Goal: Task Accomplishment & Management: Use online tool/utility

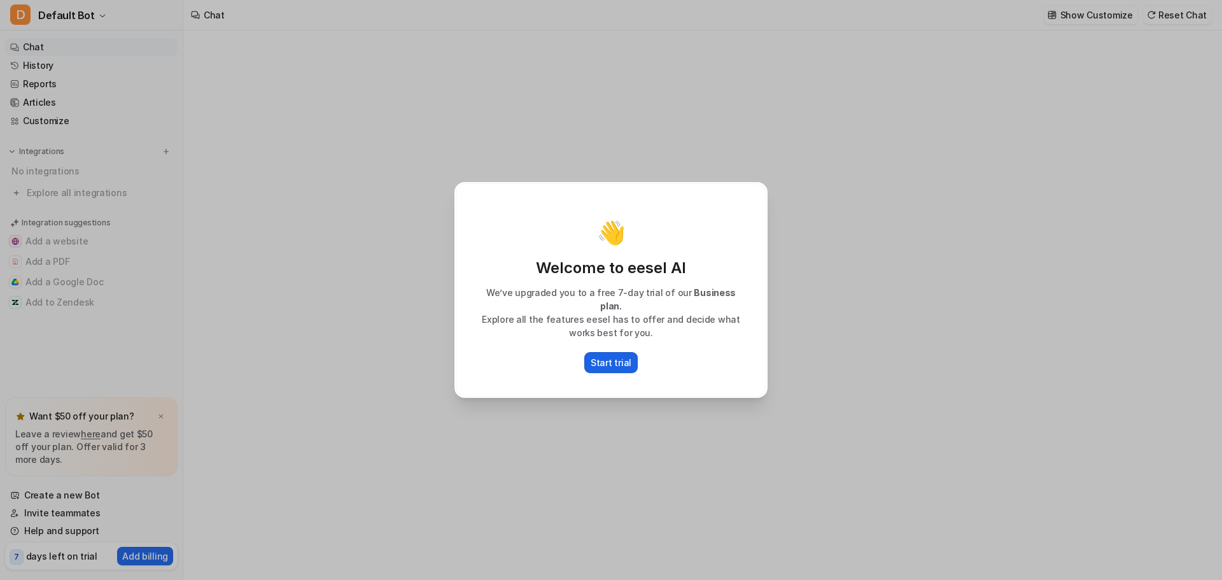
click at [632, 354] on button "Start trial" at bounding box center [610, 362] width 53 height 21
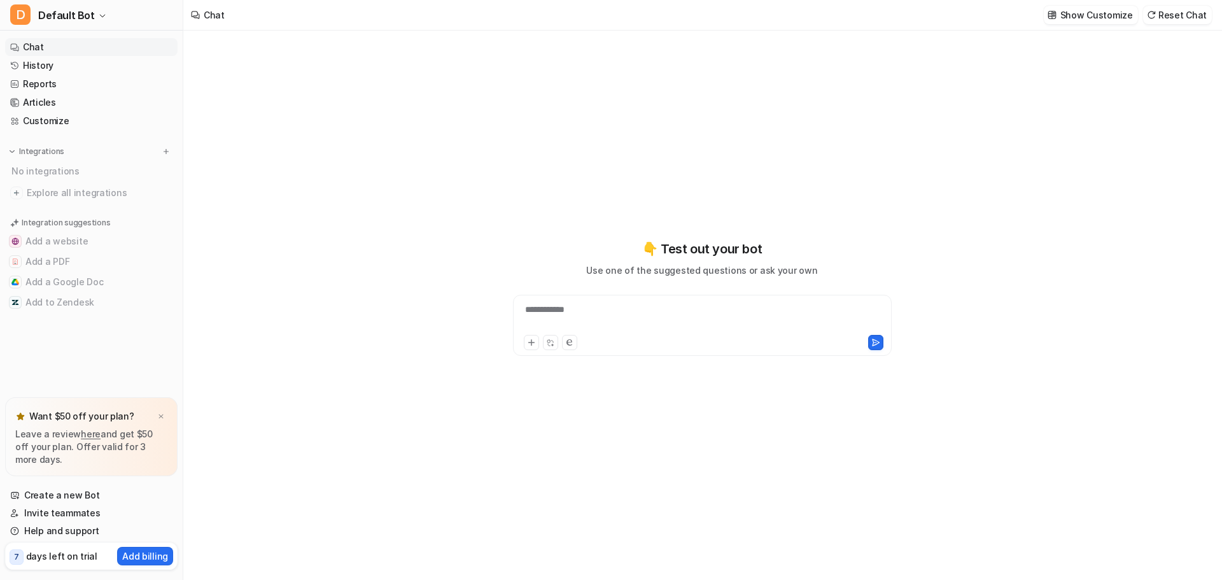
type textarea "**********"
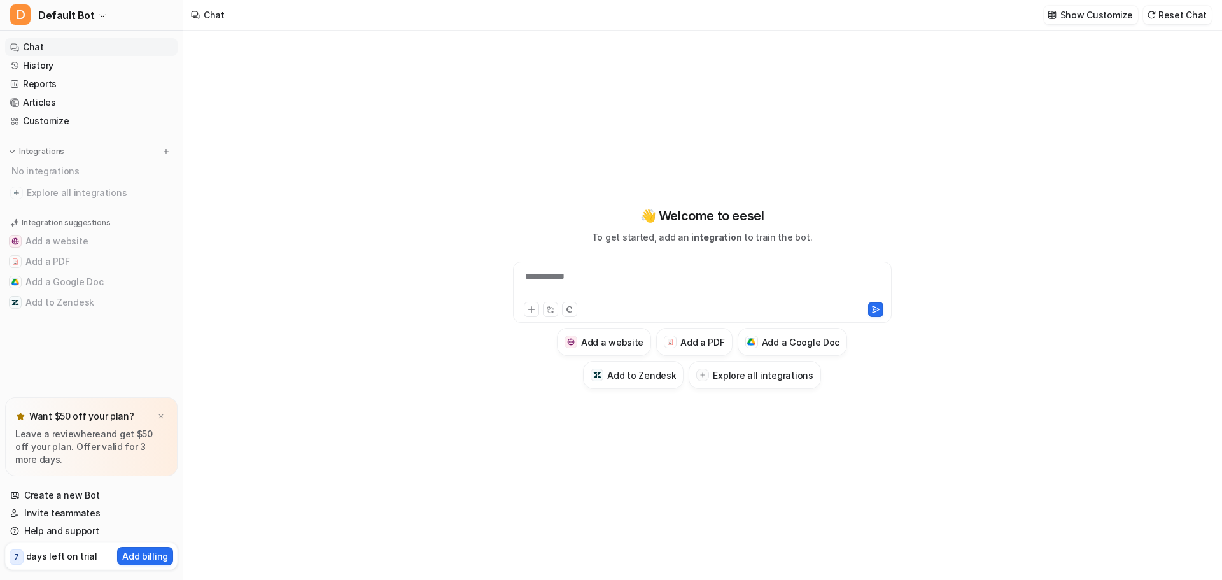
click at [51, 171] on div "No integrations" at bounding box center [93, 170] width 170 height 21
click at [165, 151] on img at bounding box center [166, 151] width 9 height 9
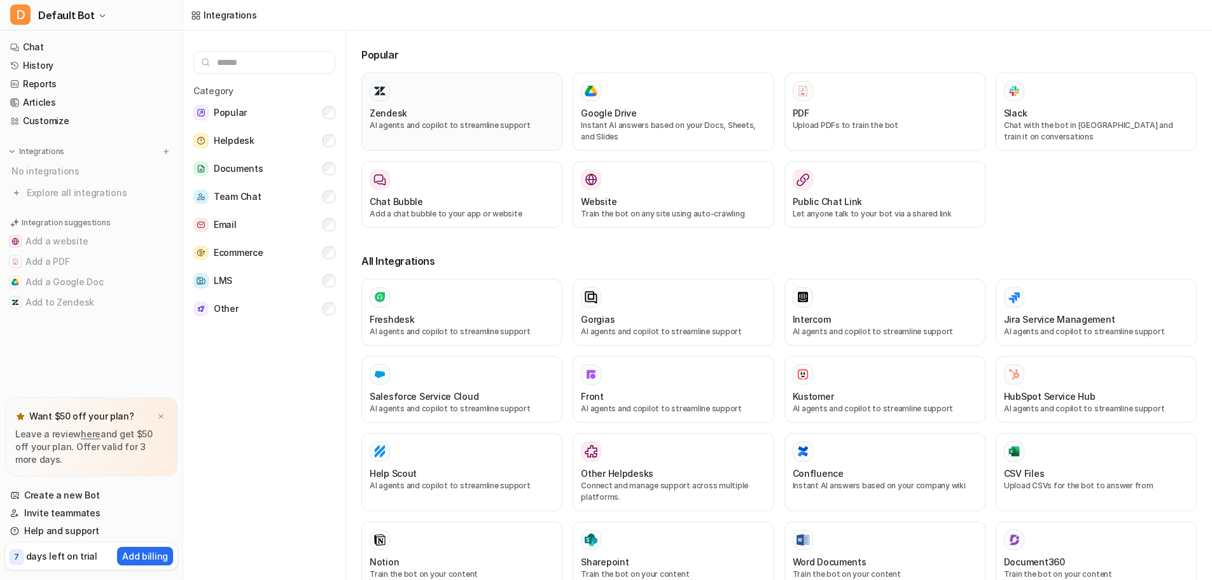
click at [394, 88] on div at bounding box center [462, 91] width 185 height 20
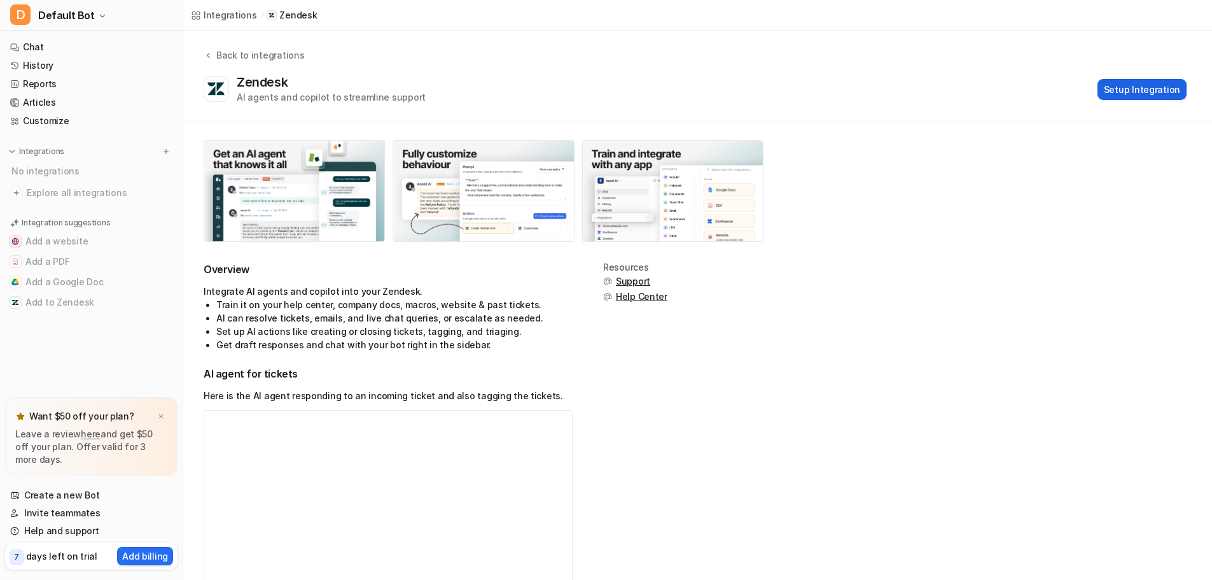
click at [1144, 94] on button "Setup Integration" at bounding box center [1142, 89] width 89 height 21
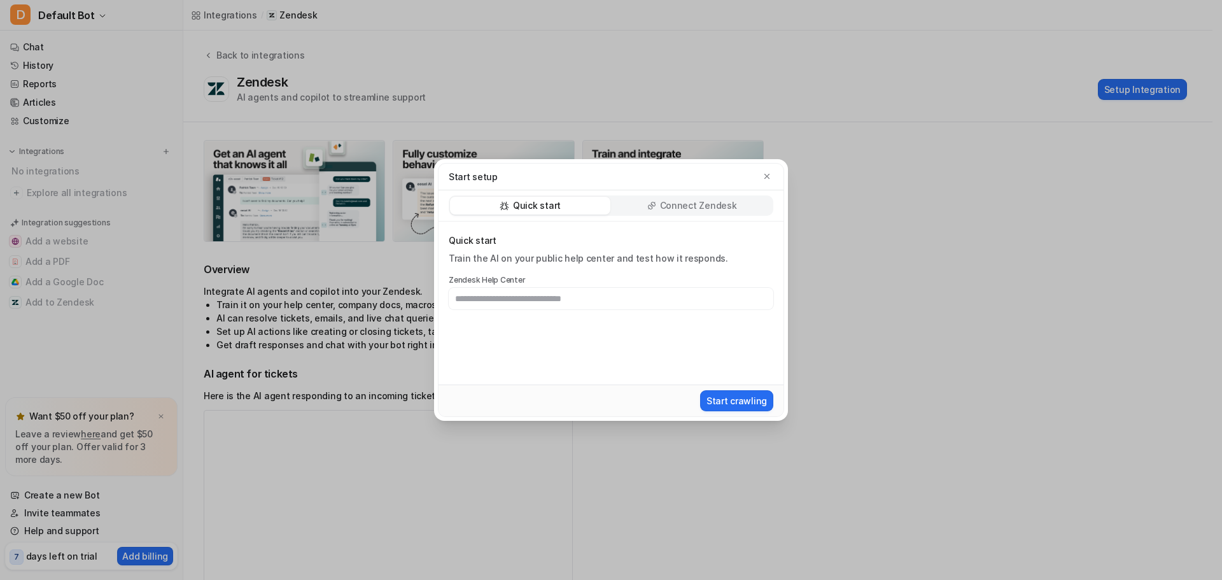
click at [622, 306] on input "text" at bounding box center [611, 299] width 324 height 22
click at [517, 291] on input "text" at bounding box center [611, 299] width 324 height 22
type input "**********"
click at [718, 200] on p "Connect Zendesk" at bounding box center [698, 205] width 77 height 13
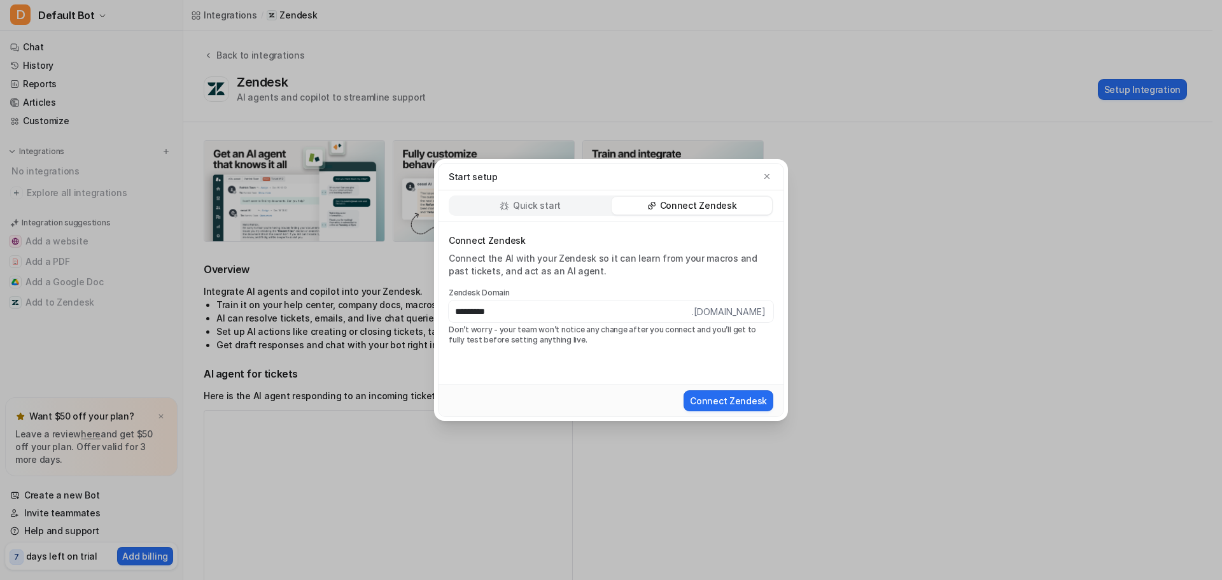
type input "*********"
click at [683, 390] on button "Connect Zendesk" at bounding box center [728, 400] width 90 height 21
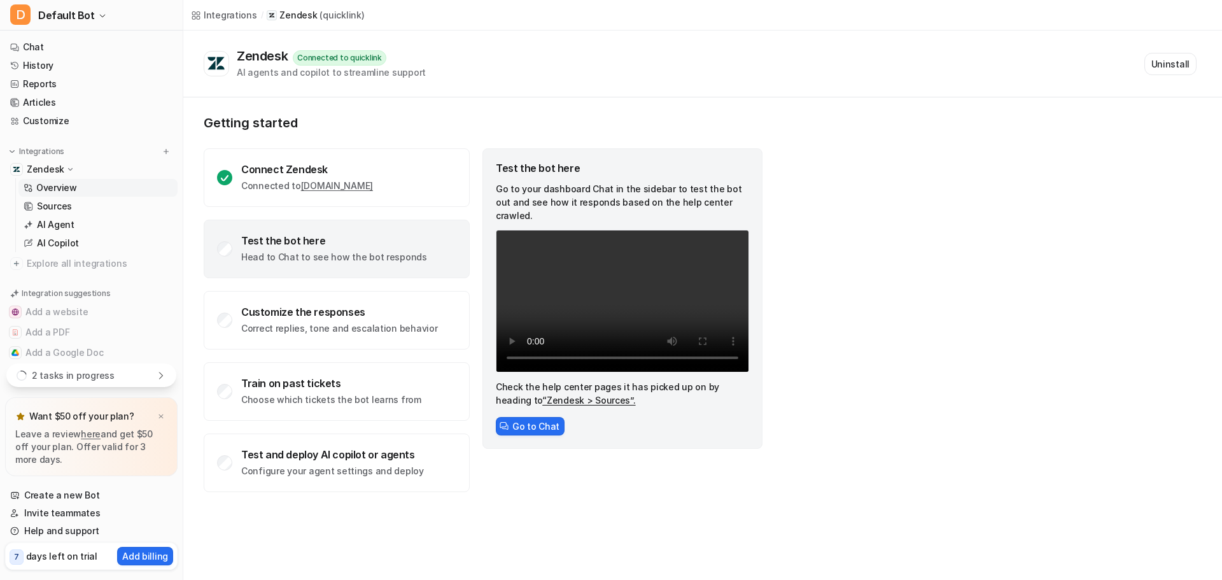
click at [327, 247] on div "Test the bot here Head to Chat to see how the bot responds" at bounding box center [334, 248] width 186 height 29
click at [533, 417] on button "Go to Chat" at bounding box center [530, 426] width 69 height 18
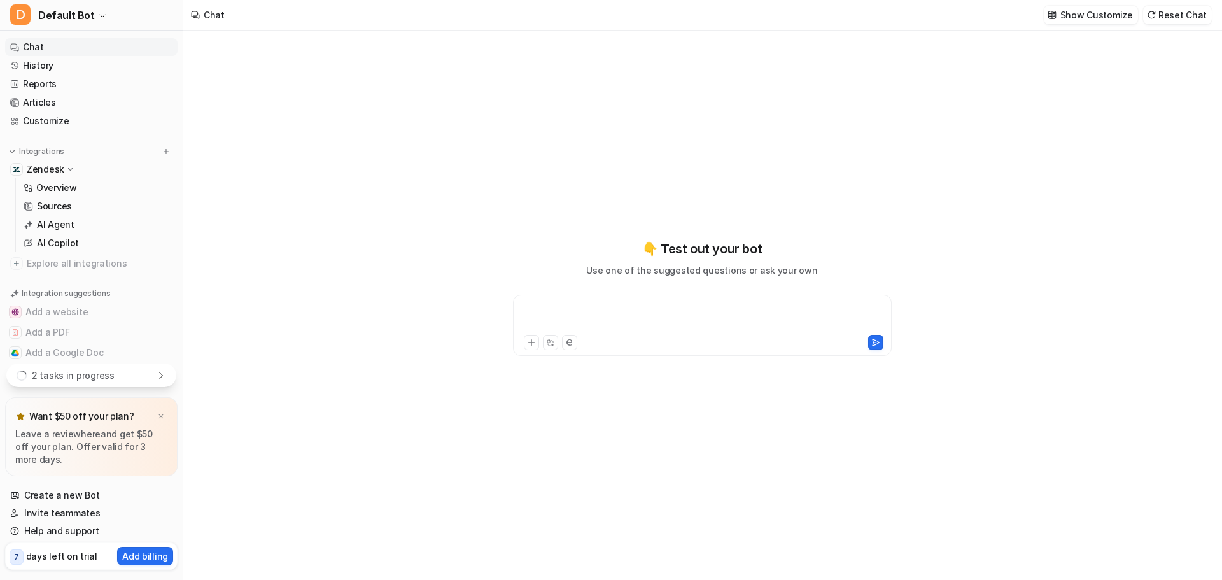
click at [606, 312] on div at bounding box center [702, 317] width 372 height 29
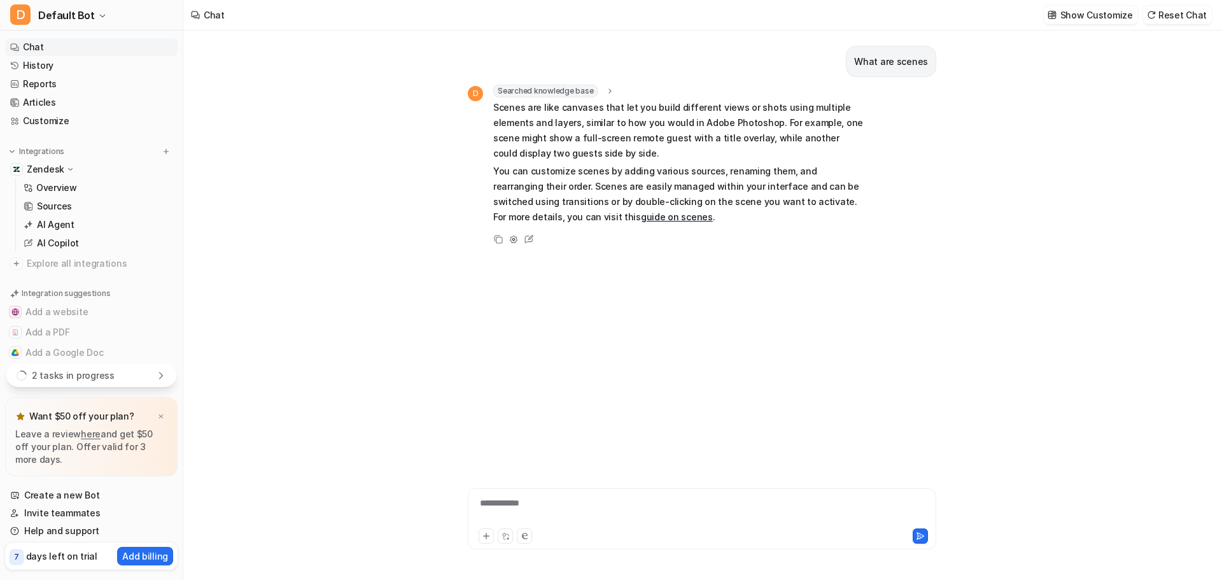
click at [641, 221] on link "guide on scenes" at bounding box center [677, 216] width 72 height 11
click at [707, 220] on p "You can customize scenes by adding various sources, renaming them, and rearrang…" at bounding box center [679, 194] width 372 height 61
click at [81, 374] on p "2 tasks in progress" at bounding box center [73, 374] width 83 height 13
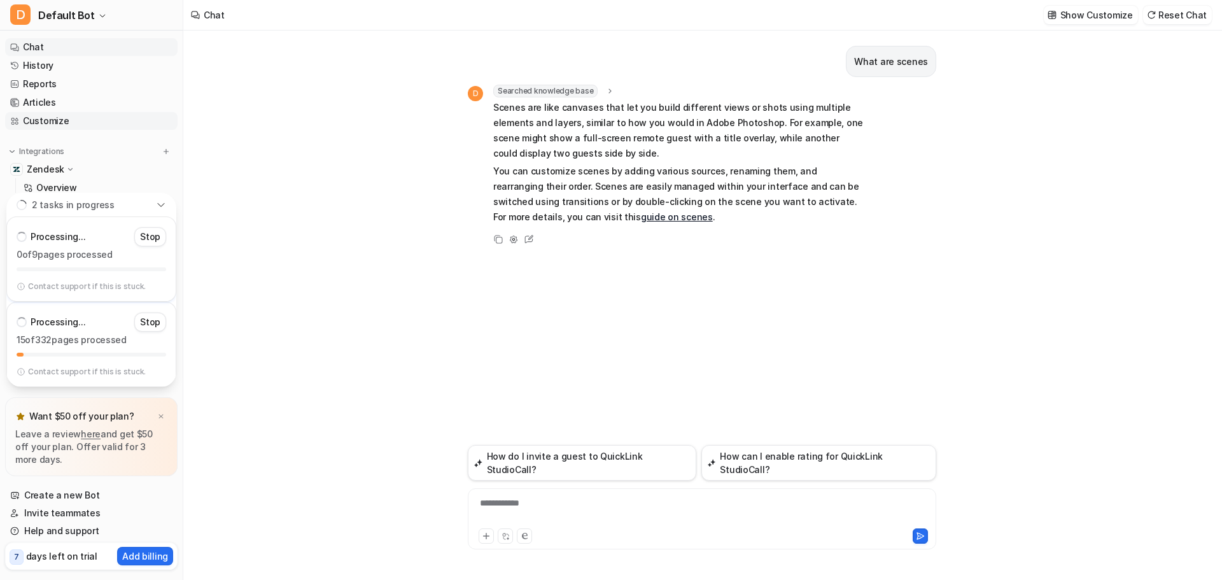
click at [84, 126] on link "Customize" at bounding box center [91, 121] width 172 height 18
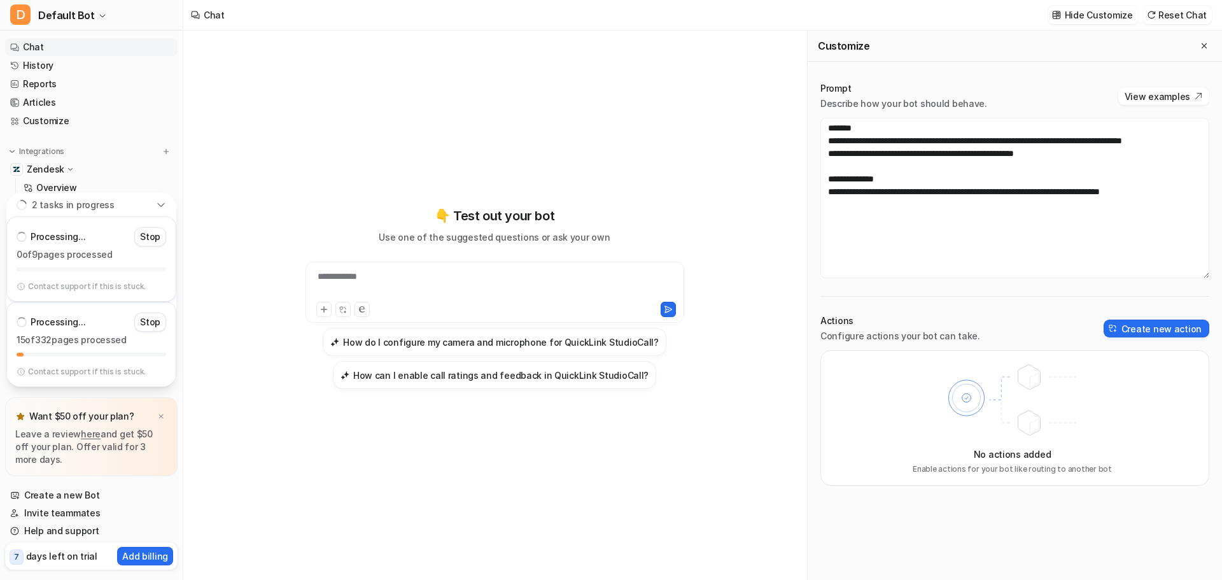
click at [46, 173] on p "Zendesk" at bounding box center [46, 169] width 38 height 13
click at [72, 180] on link "Overview" at bounding box center [97, 188] width 159 height 18
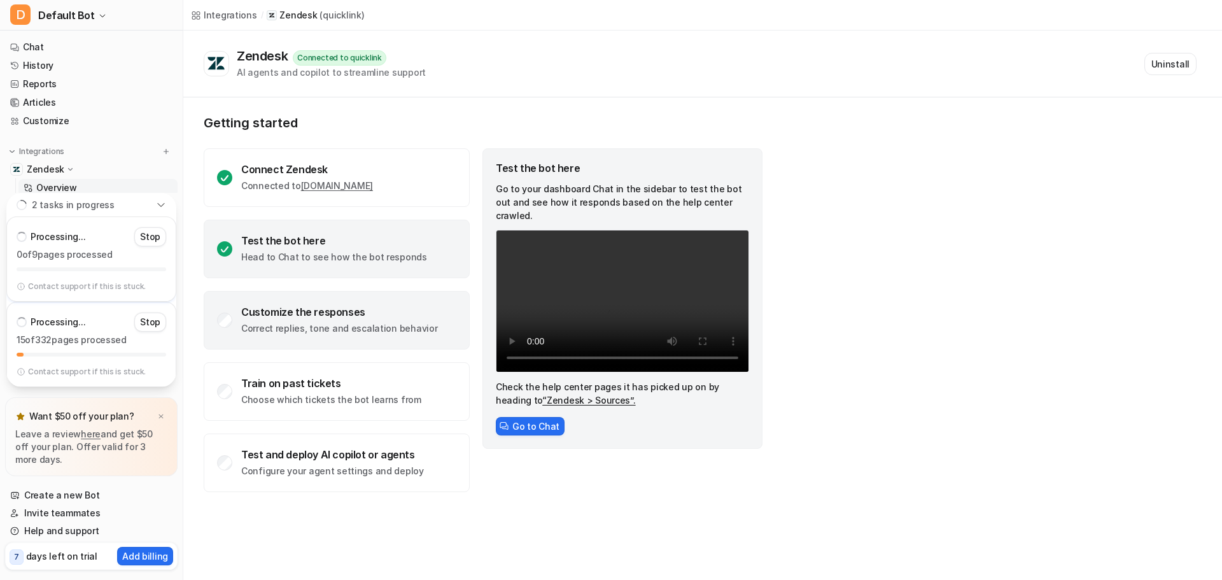
click at [326, 319] on div "Customize the responses Correct replies, tone and escalation behavior" at bounding box center [339, 319] width 196 height 29
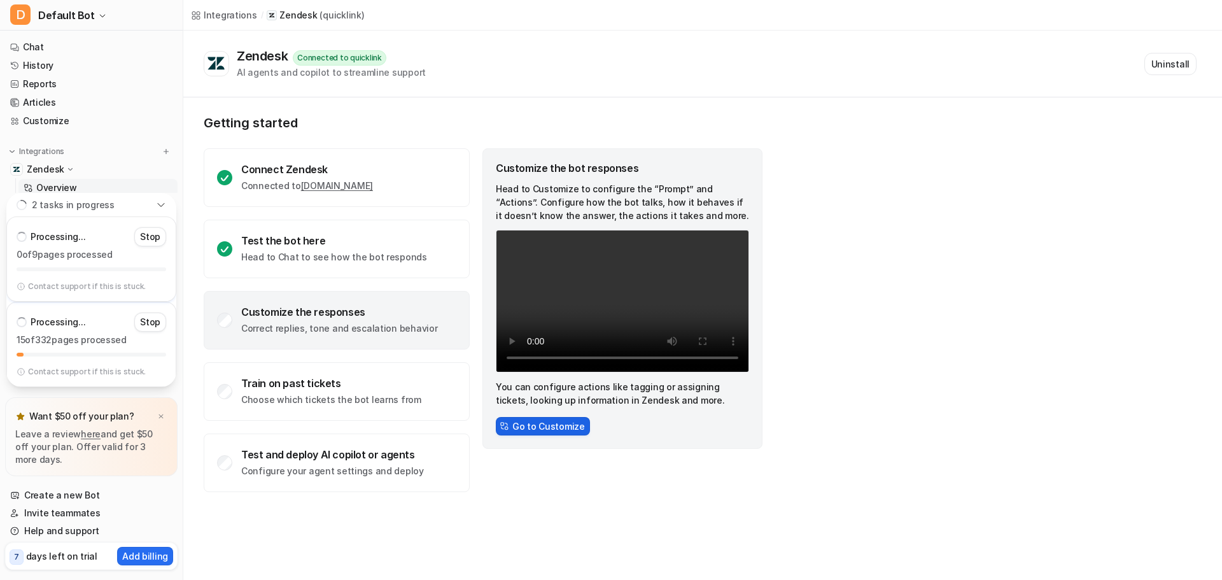
click at [562, 426] on button "Go to Customize" at bounding box center [543, 426] width 94 height 18
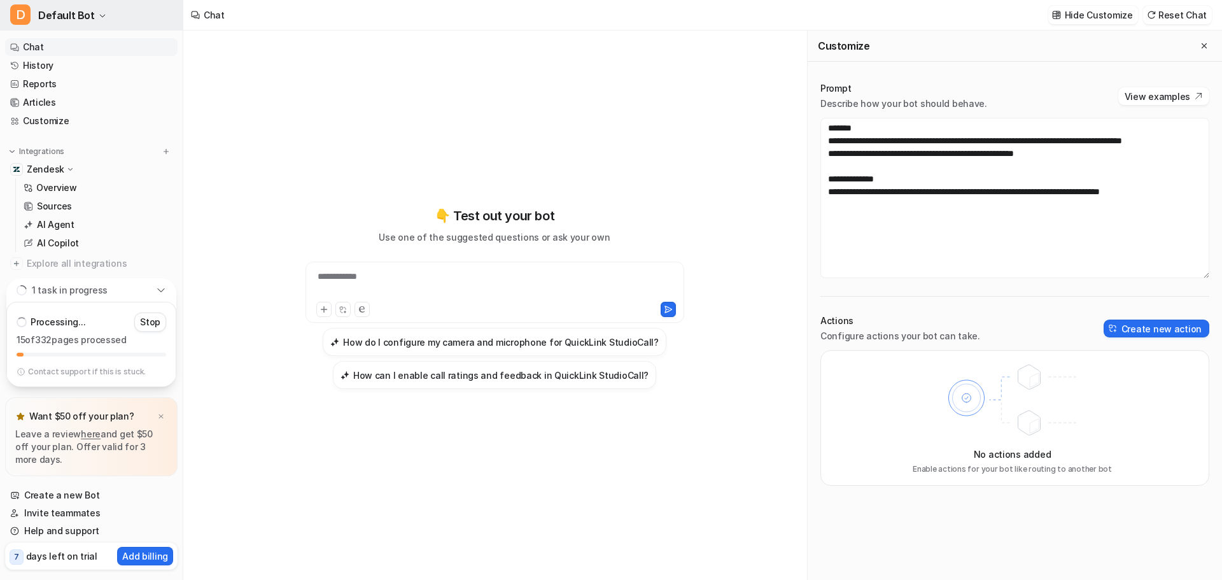
click at [88, 15] on span "Default Bot" at bounding box center [66, 15] width 57 height 18
click at [62, 21] on span "Default Bot" at bounding box center [66, 15] width 57 height 18
click at [205, 8] on div "Chat" at bounding box center [207, 15] width 49 height 31
click at [220, 24] on div "Chat" at bounding box center [207, 15] width 49 height 31
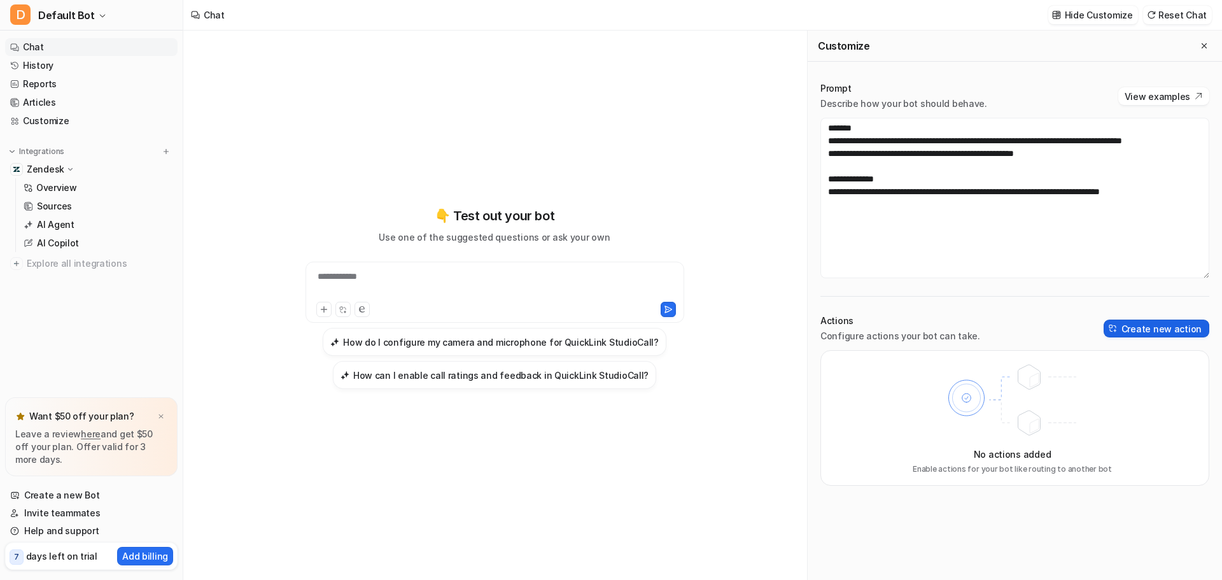
click at [1164, 331] on button "Create new action" at bounding box center [1156, 328] width 106 height 18
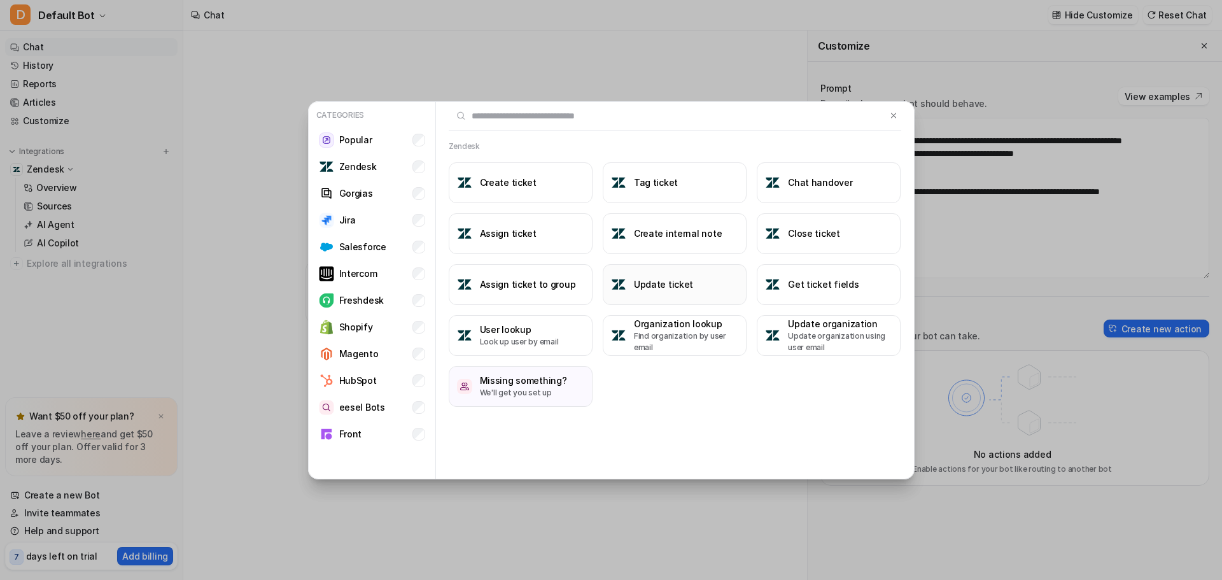
click at [669, 287] on h3 "Update ticket" at bounding box center [663, 283] width 59 height 13
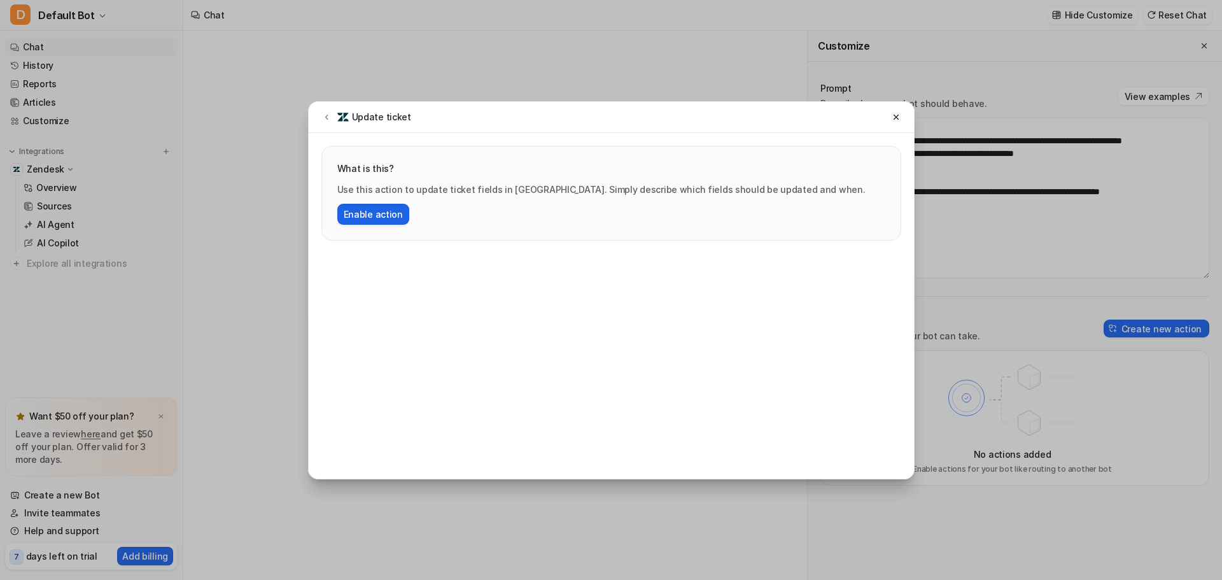
click at [368, 215] on button "Enable action" at bounding box center [373, 214] width 72 height 21
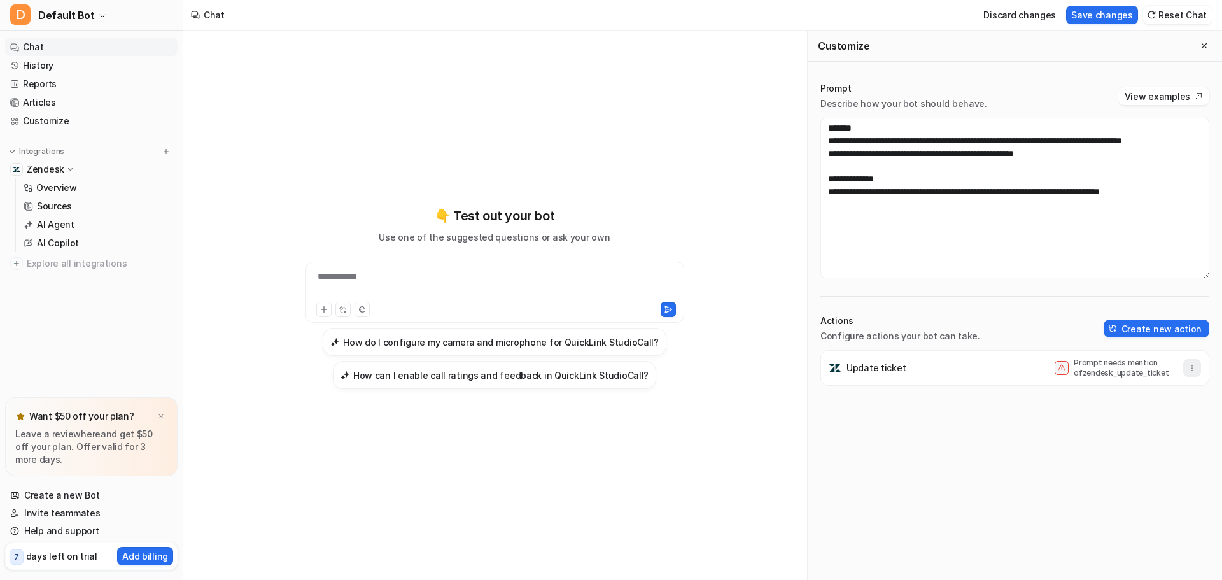
click at [1183, 374] on button "button" at bounding box center [1192, 368] width 18 height 18
click at [1136, 371] on p "Prompt needs mention of zendesk_update_ticket" at bounding box center [1124, 368] width 102 height 20
click at [64, 118] on link "Customize" at bounding box center [91, 121] width 172 height 18
click at [1095, 15] on button "Save changes" at bounding box center [1102, 15] width 72 height 18
click at [77, 193] on link "Overview" at bounding box center [97, 188] width 159 height 18
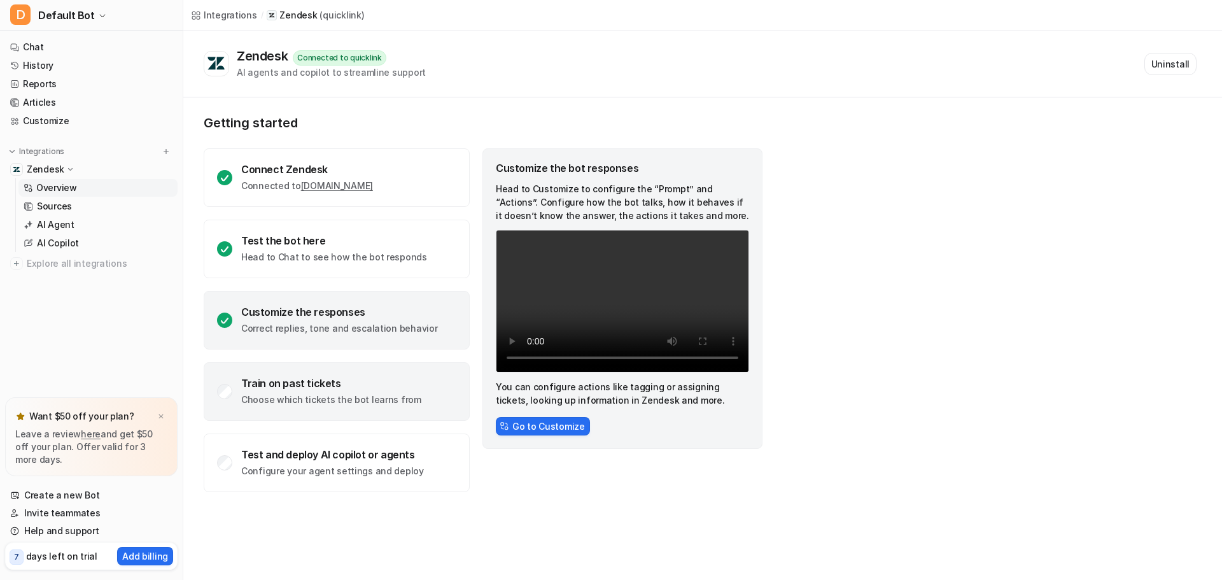
click at [365, 393] on div "Train on past tickets Choose which tickets the bot learns from" at bounding box center [331, 391] width 180 height 29
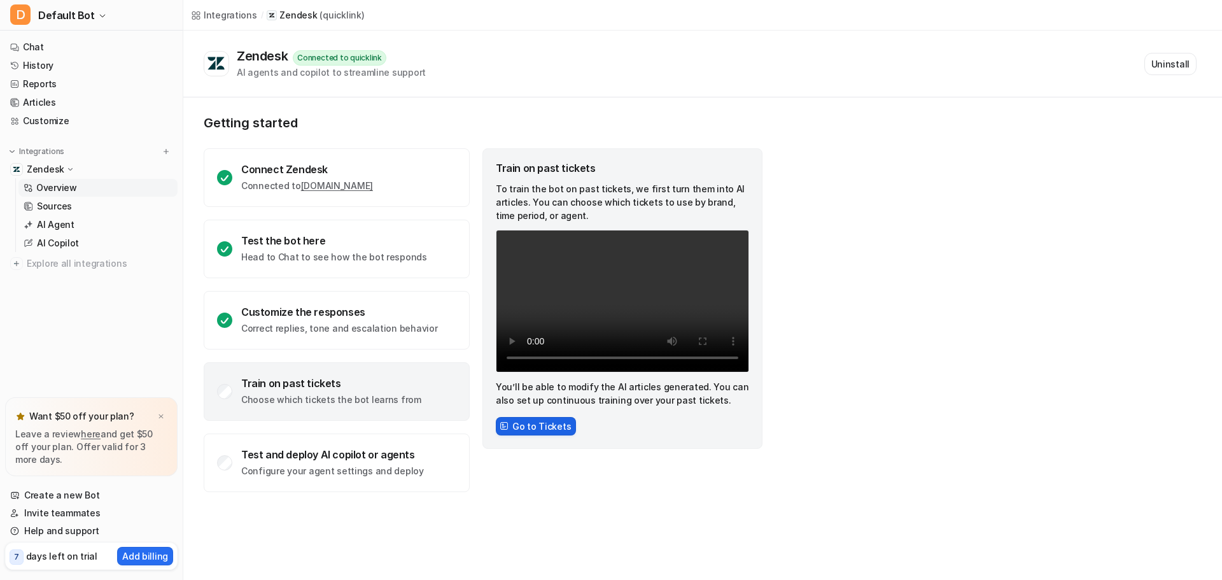
click at [524, 424] on button "Go to Tickets" at bounding box center [536, 426] width 80 height 18
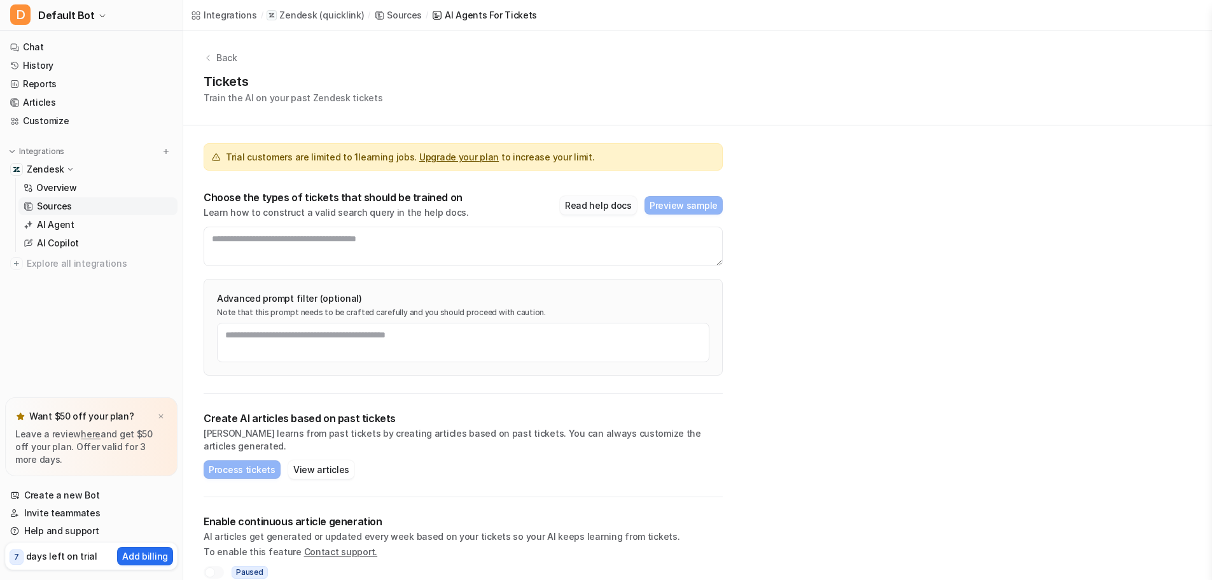
click at [615, 209] on button "Read help docs" at bounding box center [598, 205] width 77 height 18
click at [362, 234] on textarea at bounding box center [463, 246] width 519 height 39
paste textarea "**********"
click at [242, 239] on textarea "**********" at bounding box center [463, 246] width 519 height 39
click at [250, 460] on button "Process tickets" at bounding box center [242, 469] width 77 height 18
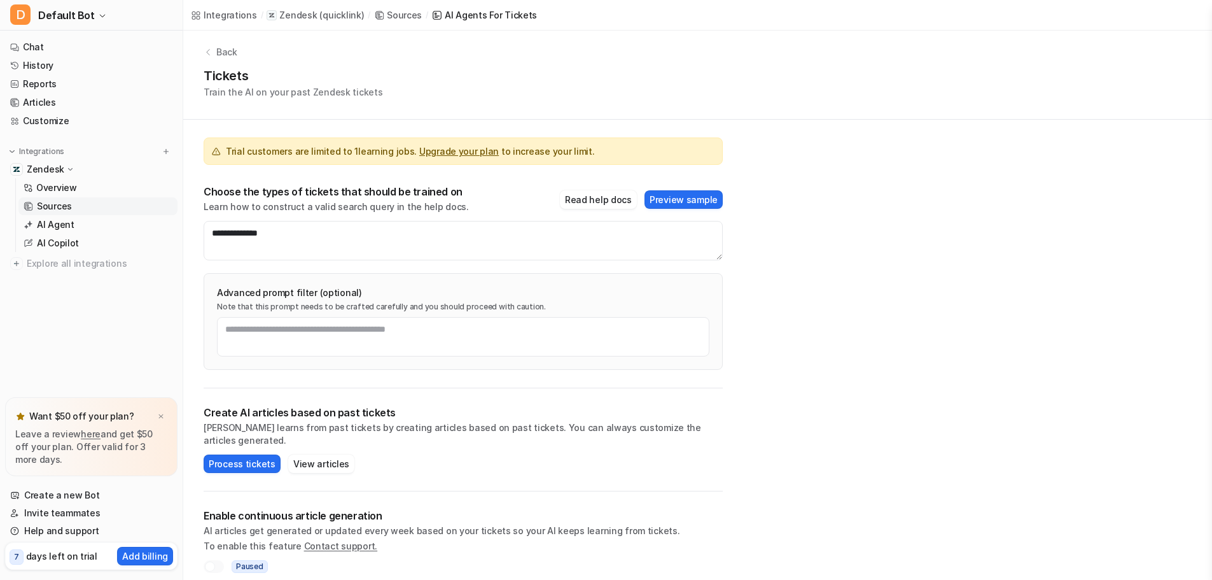
scroll to position [5, 0]
click at [242, 232] on textarea "**********" at bounding box center [463, 240] width 519 height 39
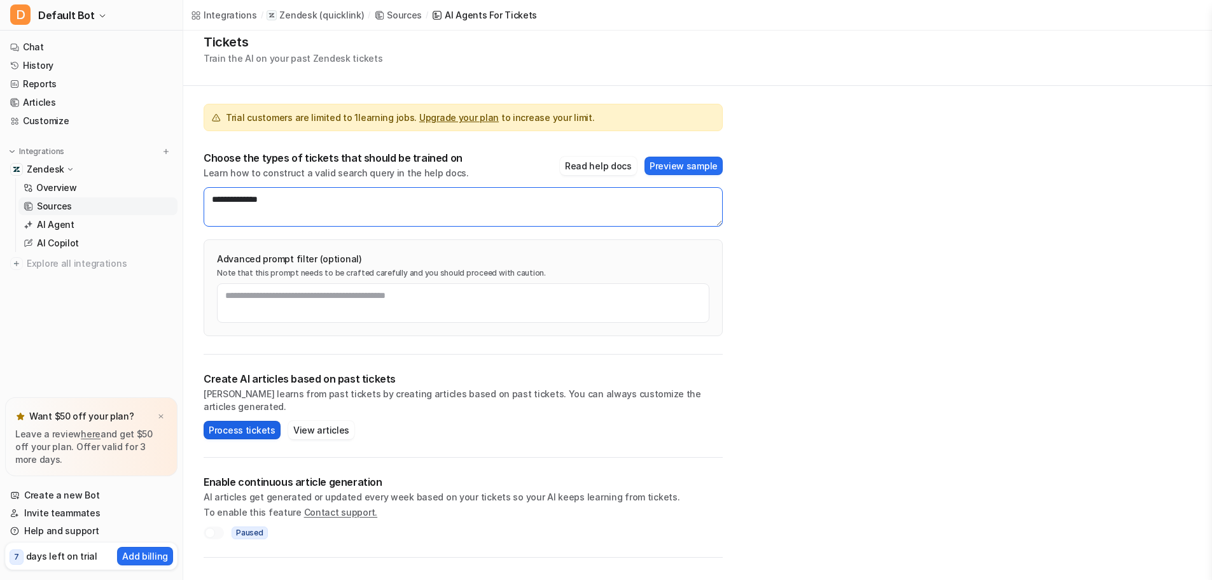
scroll to position [45, 0]
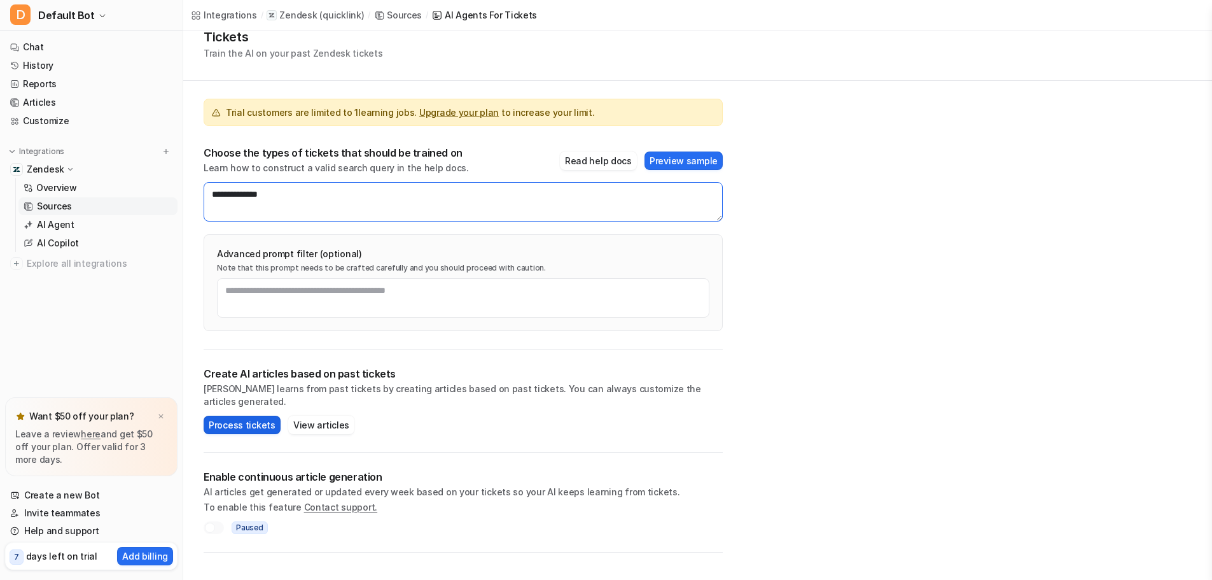
type textarea "**********"
click at [246, 415] on button "Process tickets" at bounding box center [242, 424] width 77 height 18
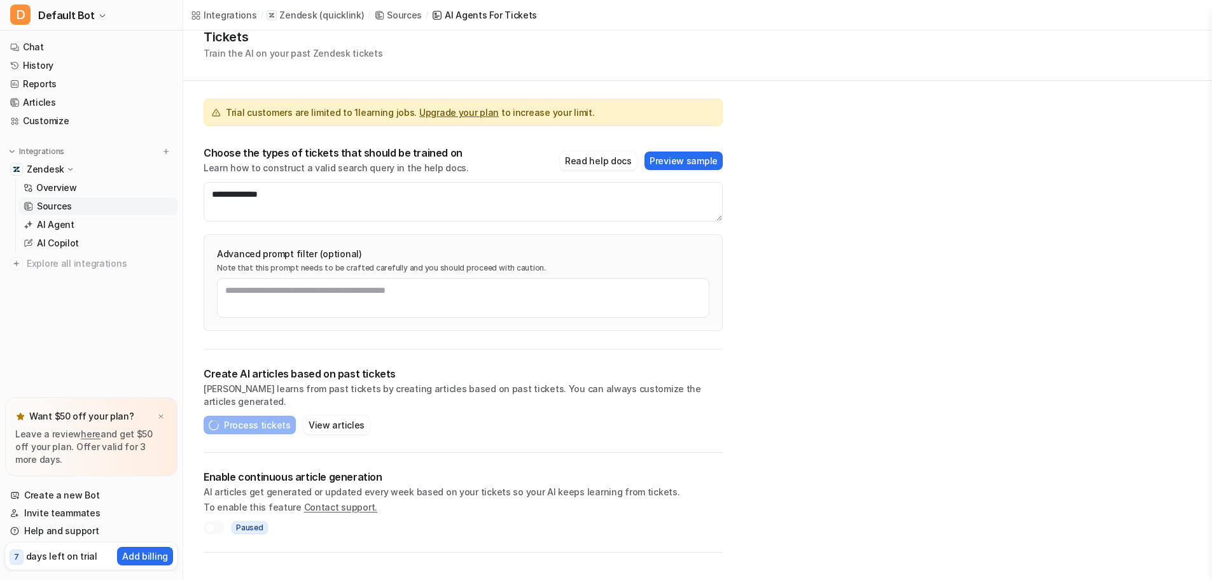
scroll to position [35, 0]
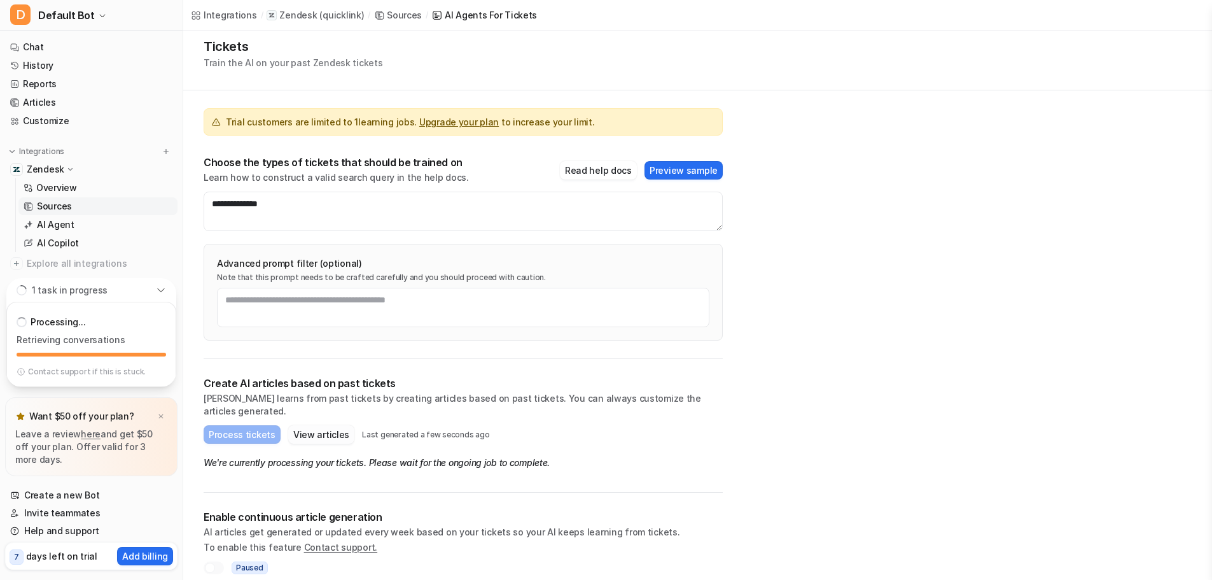
click at [339, 425] on button "View articles" at bounding box center [321, 434] width 66 height 18
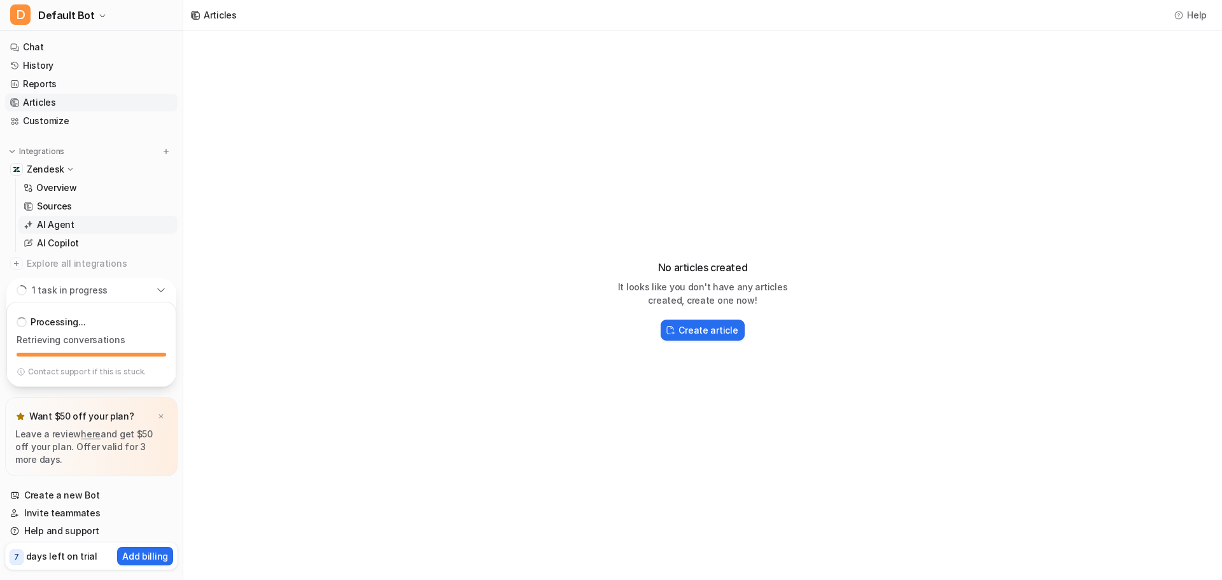
click at [79, 220] on link "AI Agent" at bounding box center [97, 225] width 159 height 18
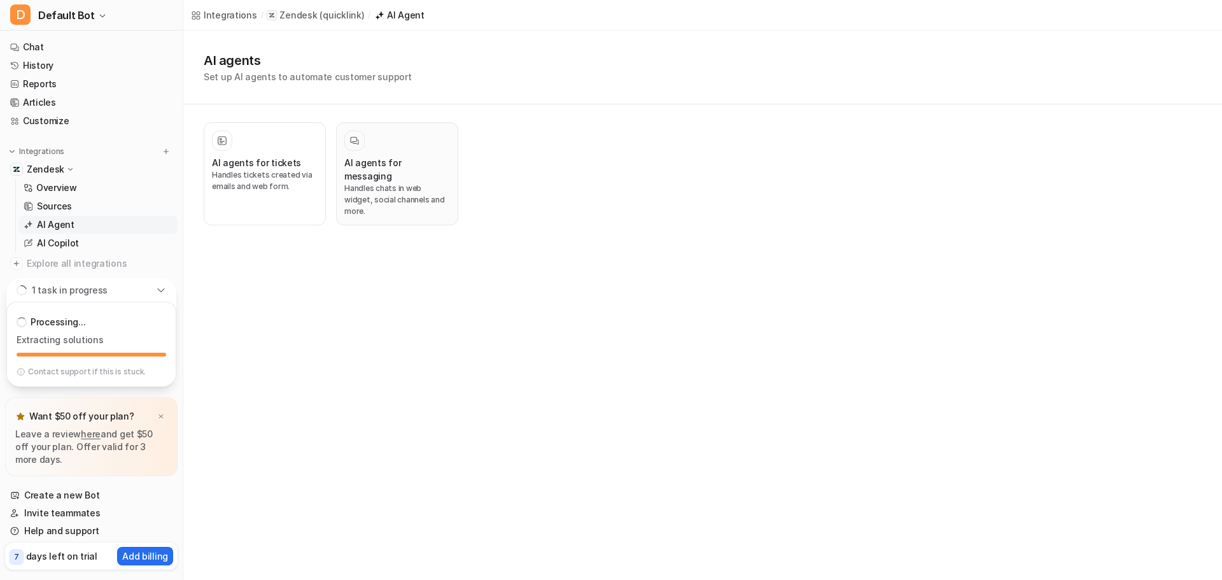
click at [389, 149] on div at bounding box center [397, 140] width 106 height 20
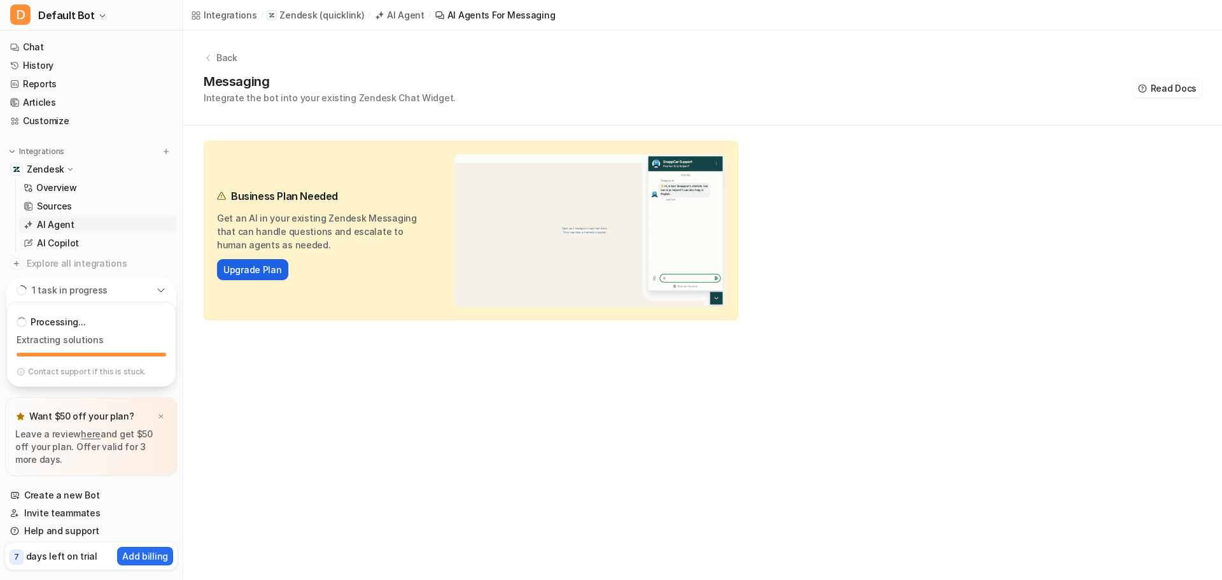
click at [262, 268] on link "Upgrade Plan" at bounding box center [252, 269] width 59 height 13
click at [324, 153] on div "Business Plan Needed Get an AI in your existing Zendesk Messaging that can hand…" at bounding box center [471, 230] width 534 height 179
click at [367, 218] on p "Get an AI in your existing Zendesk Messaging that can handle questions and esca…" at bounding box center [321, 231] width 209 height 40
click at [235, 269] on link "Upgrade Plan" at bounding box center [252, 269] width 59 height 13
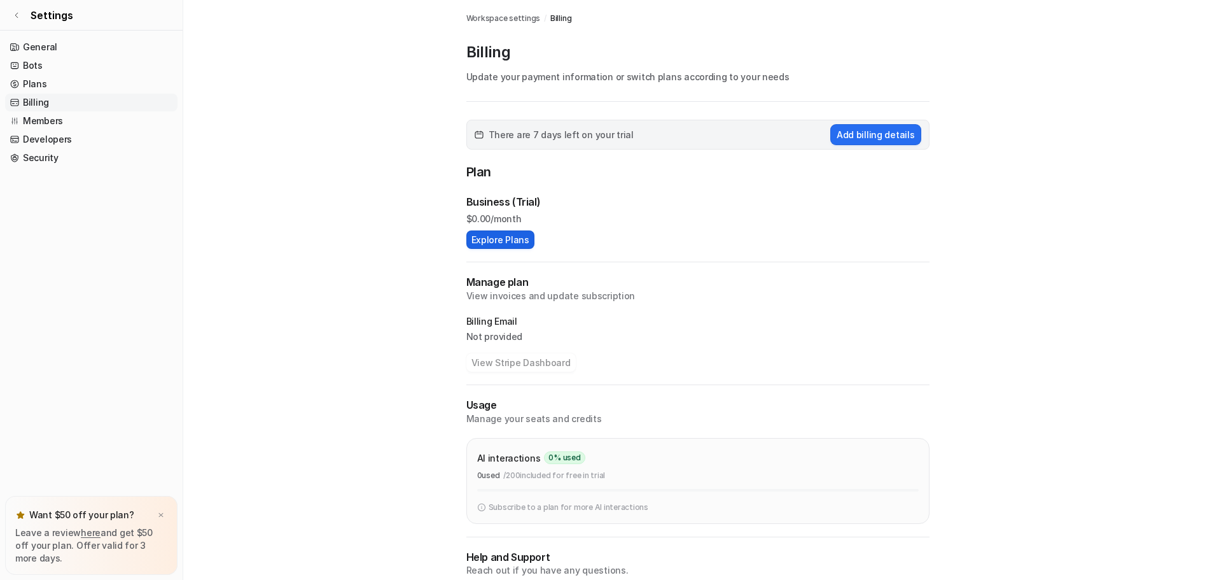
click at [496, 238] on button "Explore Plans" at bounding box center [500, 239] width 68 height 18
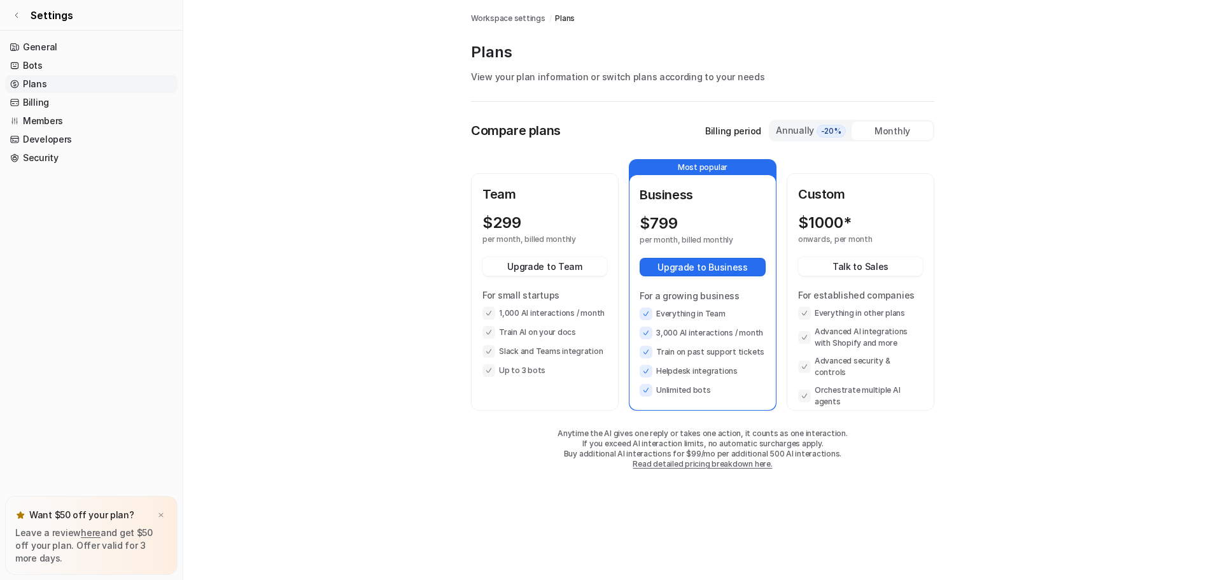
click at [898, 130] on div "Monthly" at bounding box center [891, 131] width 81 height 18
click at [821, 131] on span "-20%" at bounding box center [830, 131] width 29 height 13
click at [889, 129] on div "Monthly" at bounding box center [891, 131] width 81 height 18
click at [430, 296] on main "Workspace settings / Plans Plans View your plan information or switch plans acc…" at bounding box center [702, 247] width 1038 height 494
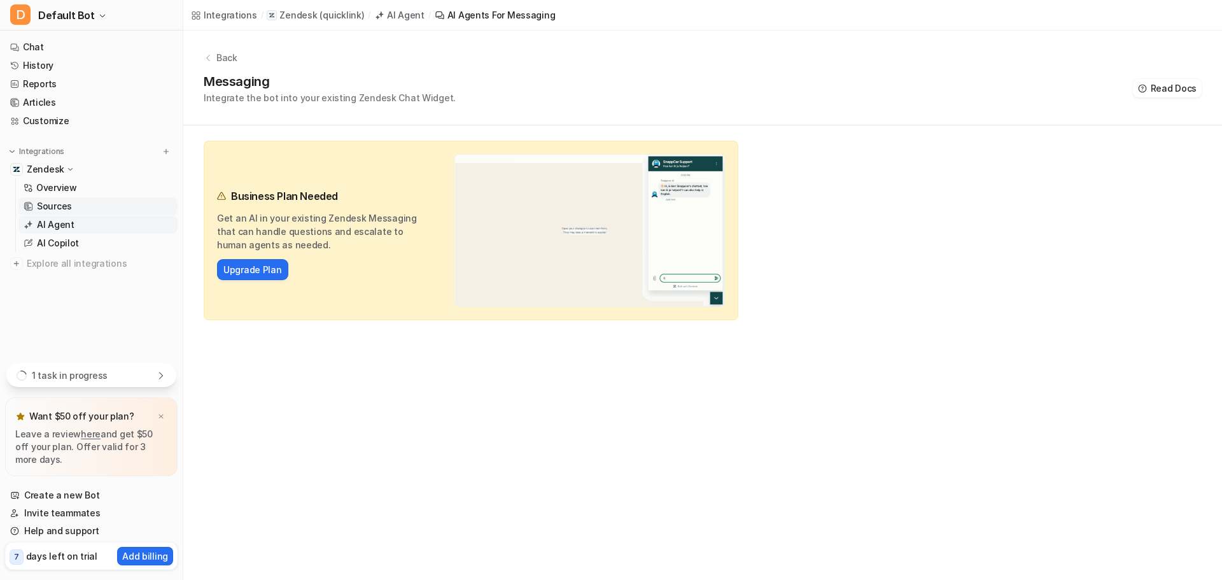
click at [88, 203] on link "Sources" at bounding box center [97, 206] width 159 height 18
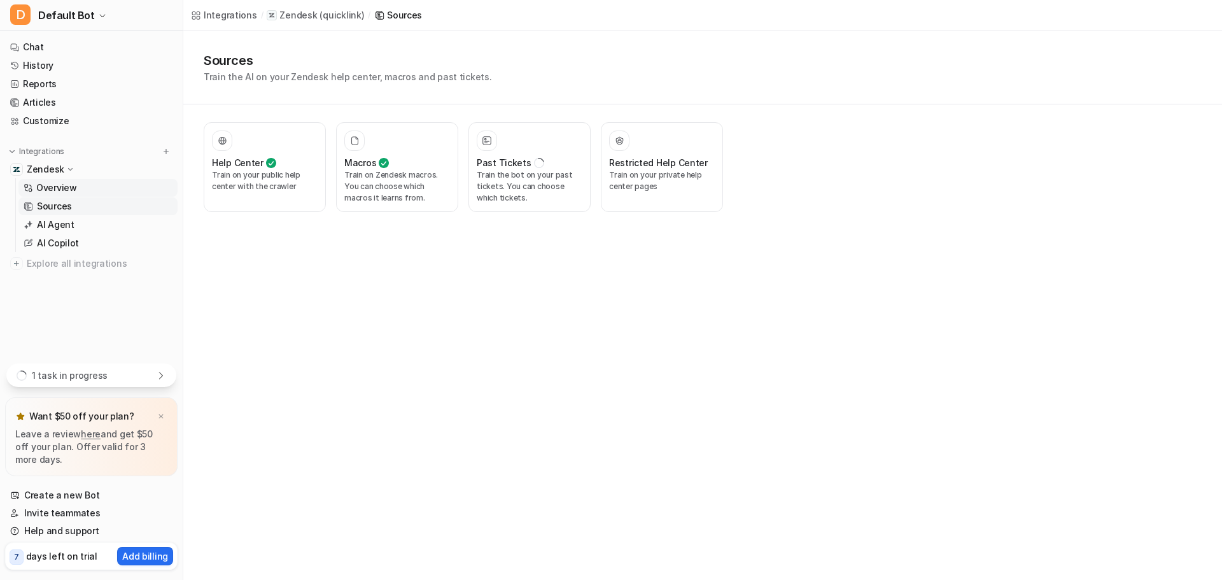
click at [114, 183] on link "Overview" at bounding box center [97, 188] width 159 height 18
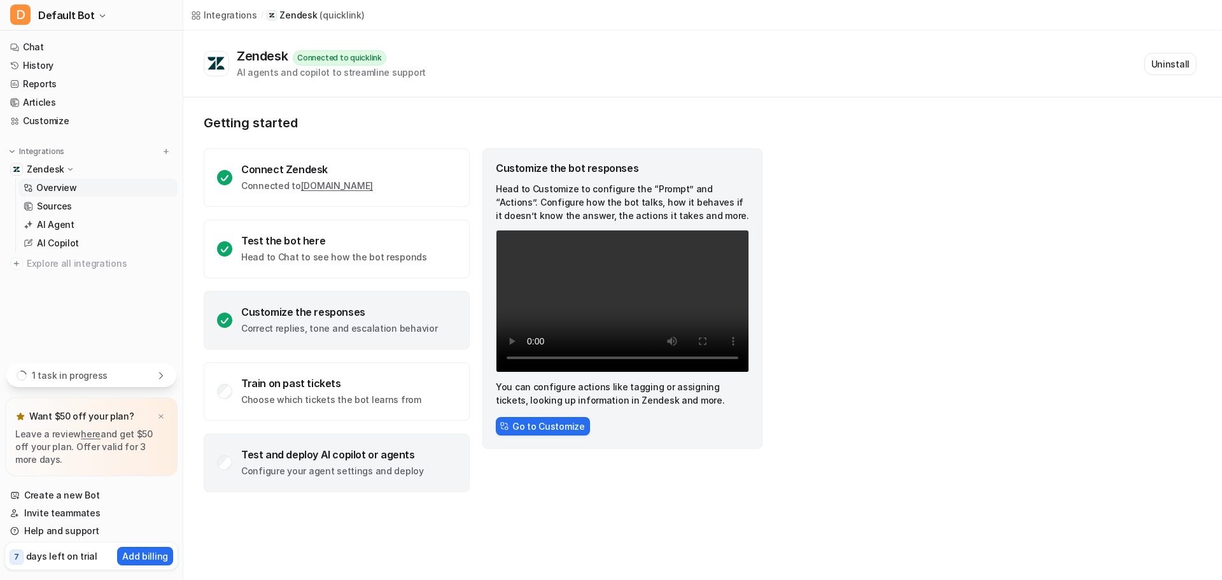
click at [319, 467] on p "Configure your agent settings and deploy" at bounding box center [332, 470] width 183 height 13
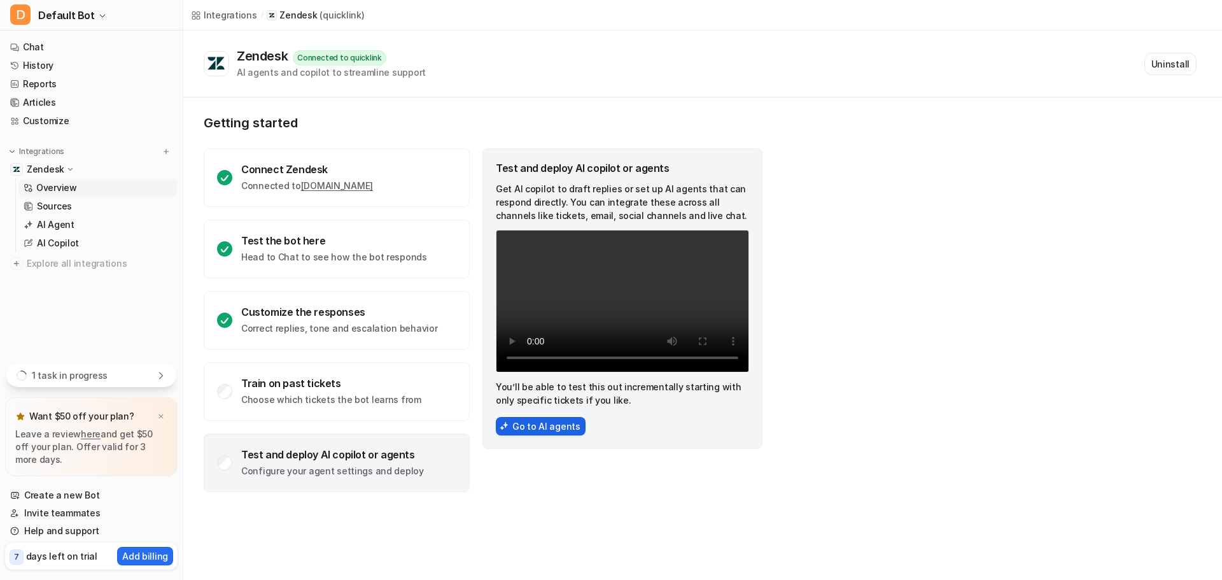
click at [514, 419] on button "Go to AI agents" at bounding box center [541, 426] width 90 height 18
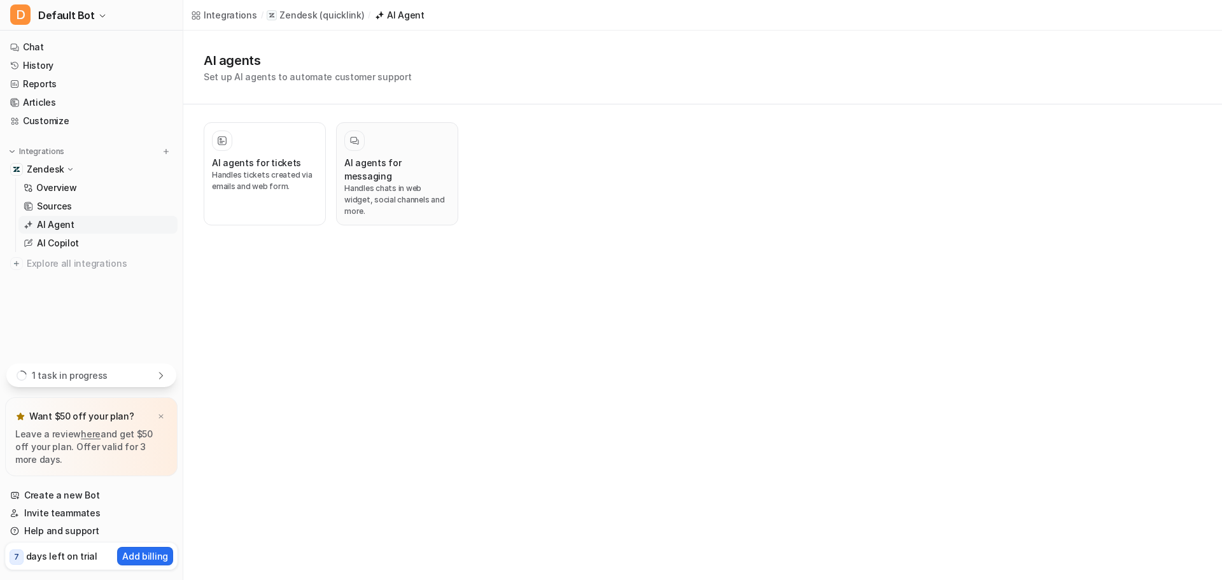
click at [388, 186] on p "Handles chats in web widget, social channels and more." at bounding box center [397, 200] width 106 height 34
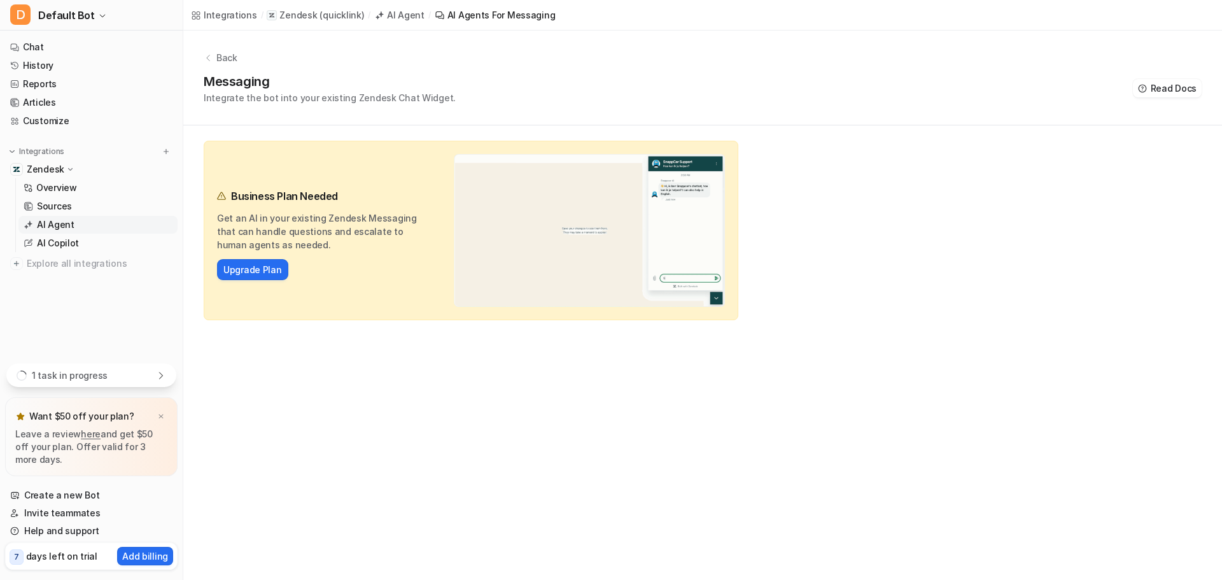
click at [265, 197] on p "Business Plan Needed" at bounding box center [284, 195] width 107 height 15
click at [269, 277] on button "Upgrade Plan" at bounding box center [252, 269] width 71 height 21
click at [258, 272] on link "Upgrade Plan" at bounding box center [252, 269] width 59 height 13
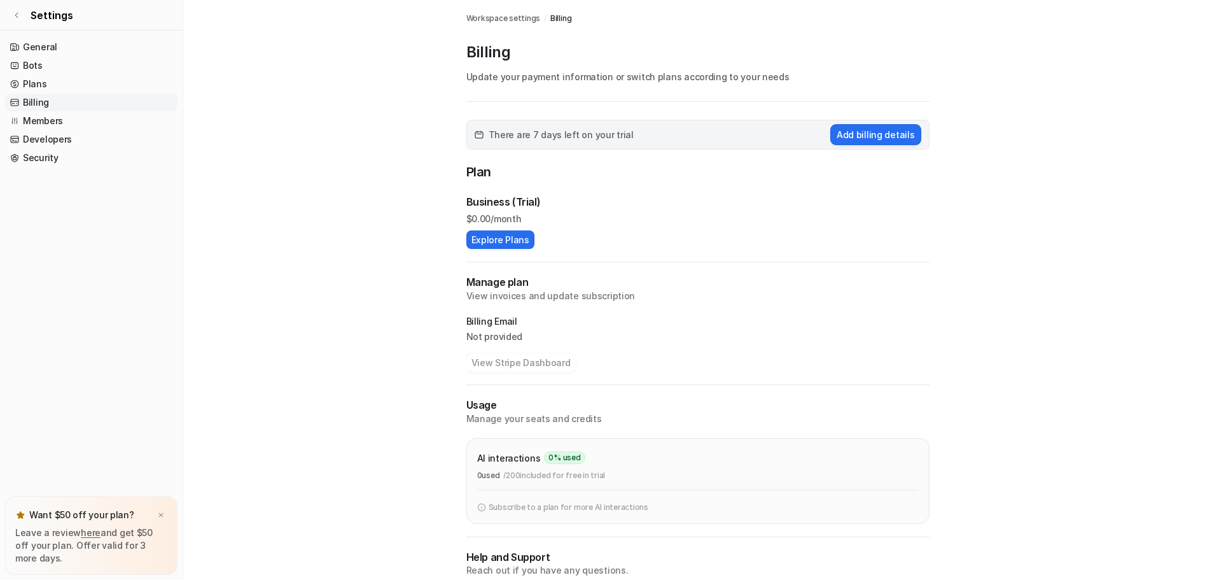
scroll to position [51, 0]
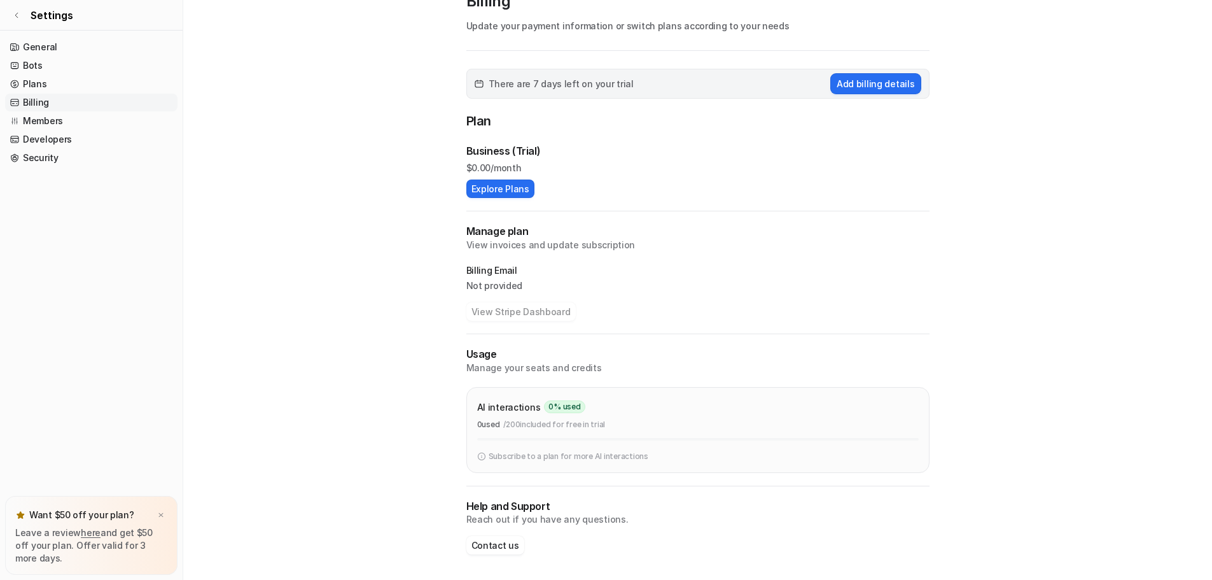
click at [525, 433] on div "AI interactions 0 % used 0 used / 200 included for free in trial" at bounding box center [698, 419] width 442 height 43
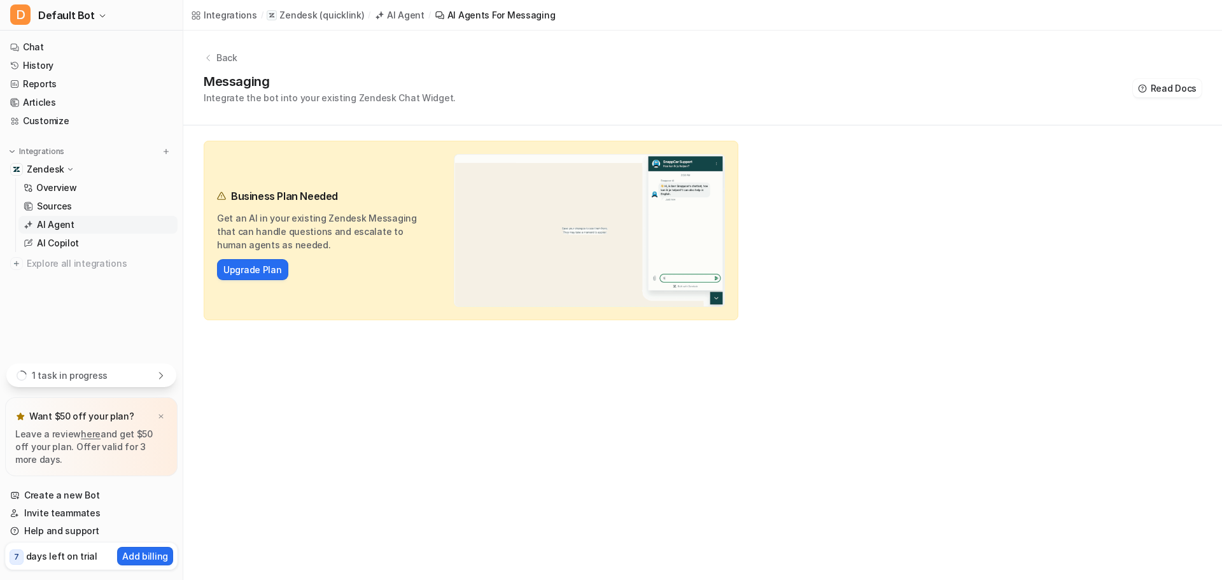
click at [140, 384] on div "1 task in progress" at bounding box center [91, 375] width 170 height 24
click at [249, 397] on div "Integrations / Zendesk ( quicklink ) / AI Agent / AI Agents for messaging Back …" at bounding box center [611, 290] width 1222 height 580
click at [85, 101] on link "Articles" at bounding box center [91, 103] width 172 height 18
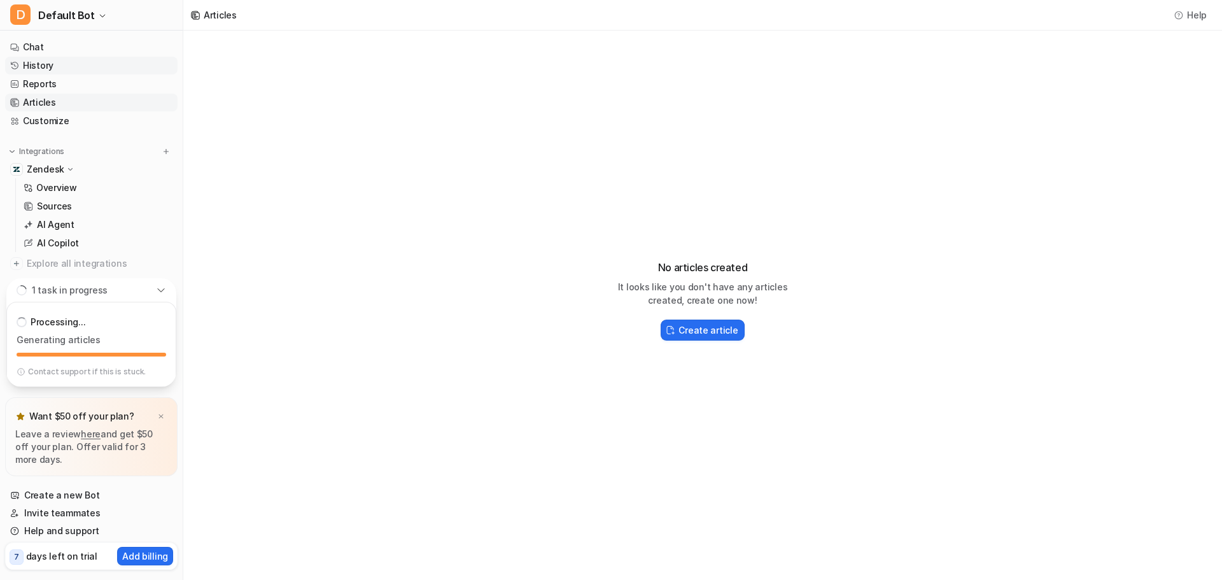
click at [151, 73] on link "History" at bounding box center [91, 66] width 172 height 18
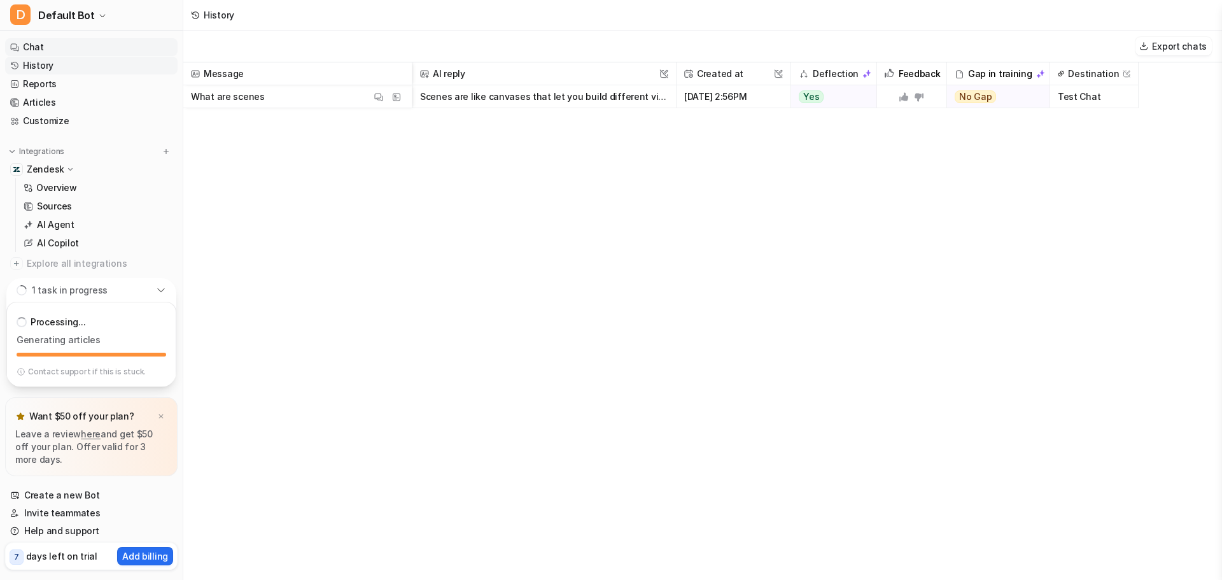
click at [88, 40] on link "Chat" at bounding box center [91, 47] width 172 height 18
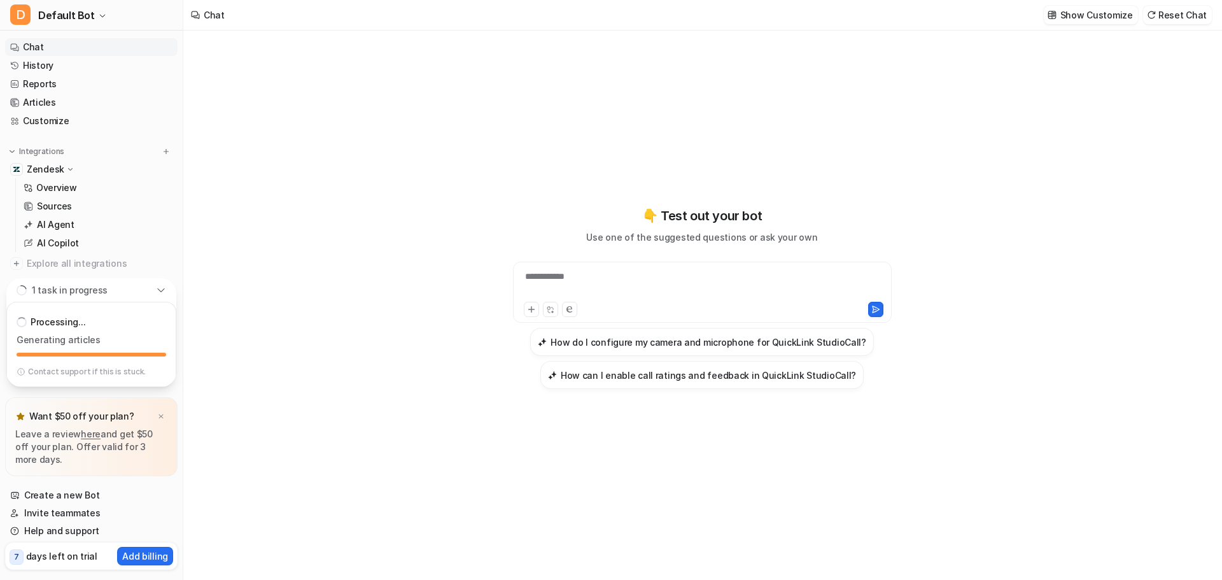
click at [498, 234] on div "**********" at bounding box center [702, 297] width 468 height 183
click at [666, 272] on div at bounding box center [702, 284] width 372 height 29
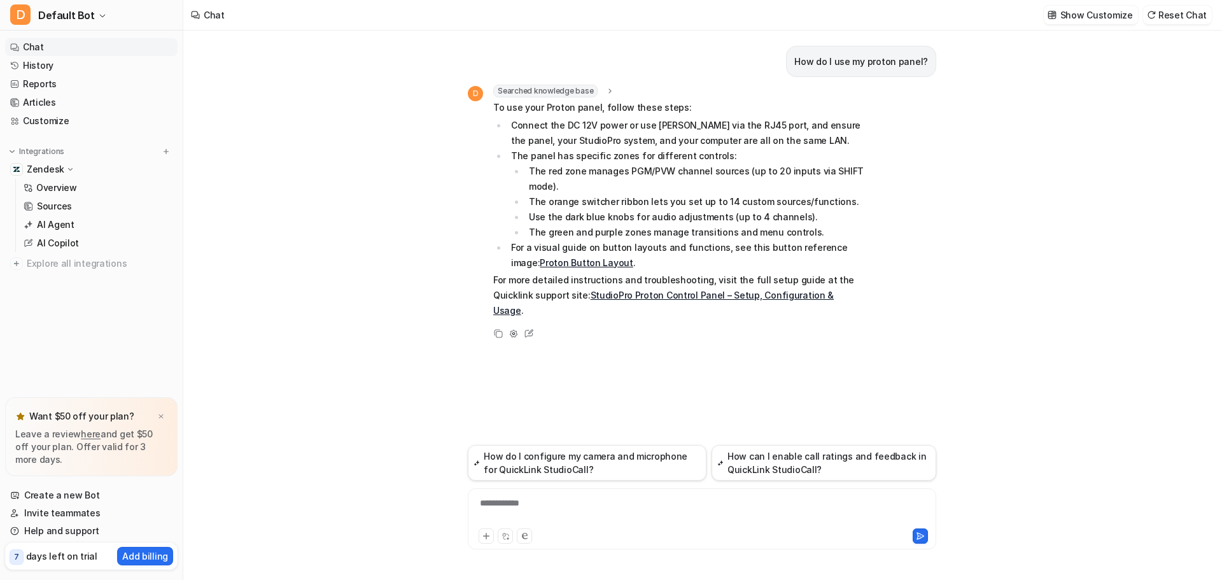
click at [578, 261] on link "Proton Button Layout" at bounding box center [586, 262] width 93 height 11
click at [321, 451] on div "How do I use my proton panel? D Searched knowledge base search_queries : "how t…" at bounding box center [701, 305] width 1037 height 549
click at [97, 498] on link "Create a new Bot" at bounding box center [91, 495] width 172 height 18
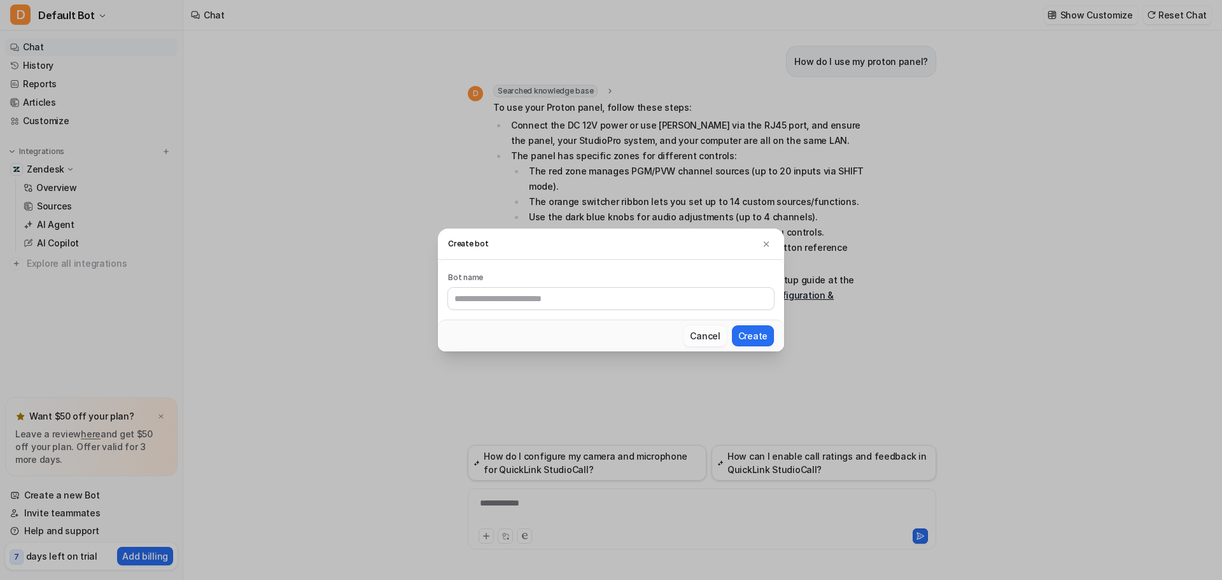
click at [713, 335] on button "Cancel" at bounding box center [704, 335] width 43 height 21
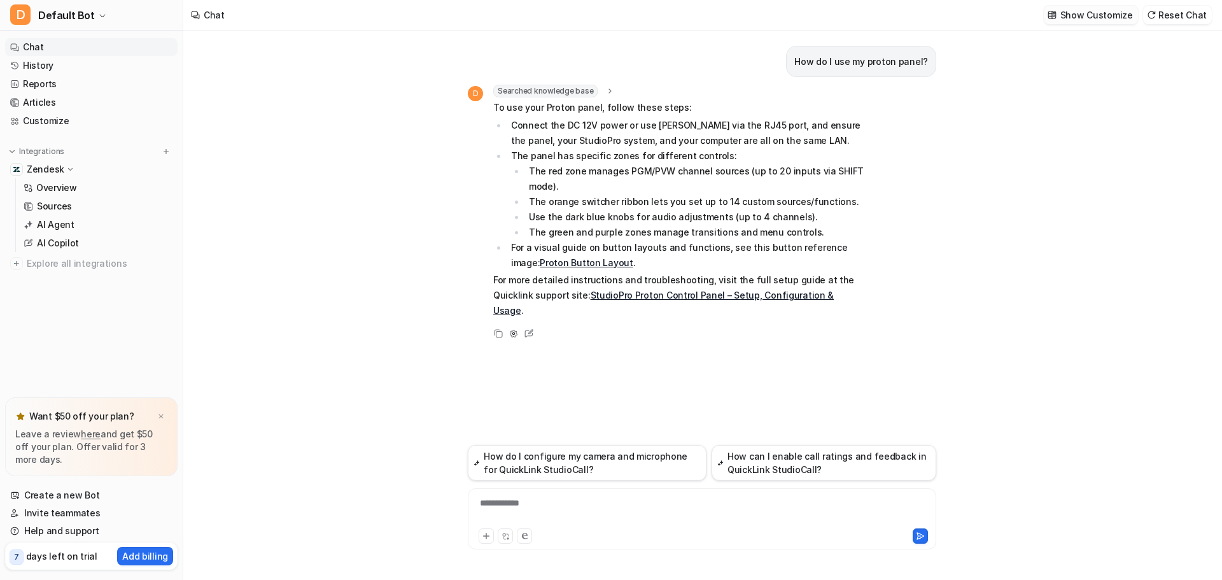
click at [1096, 20] on p "Show Customize" at bounding box center [1096, 14] width 73 height 13
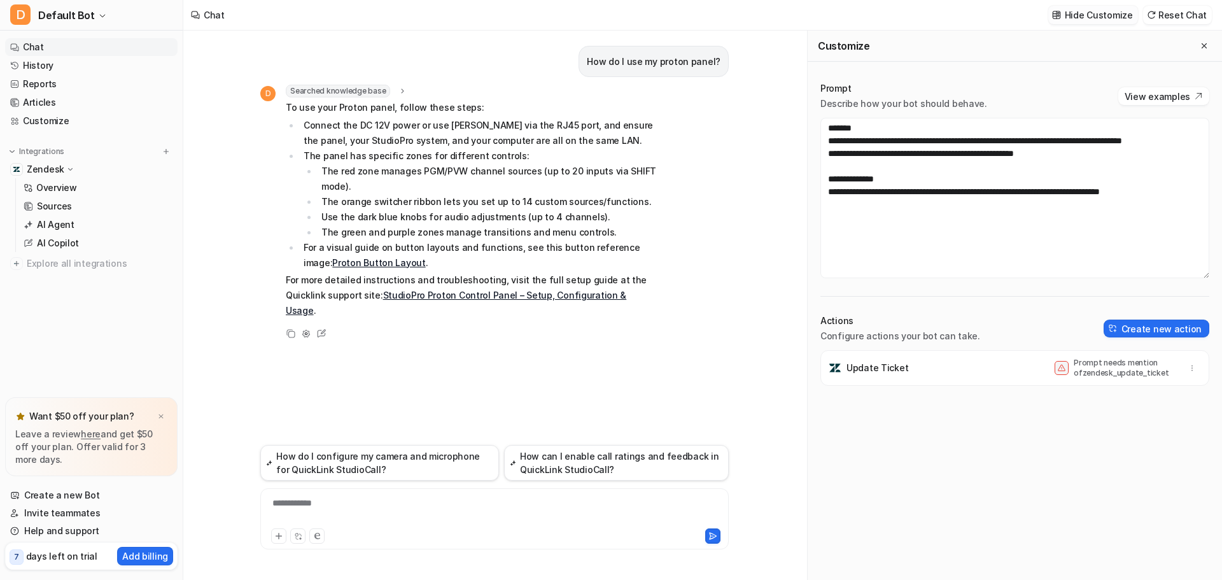
click at [1096, 20] on p "Hide Customize" at bounding box center [1098, 14] width 68 height 13
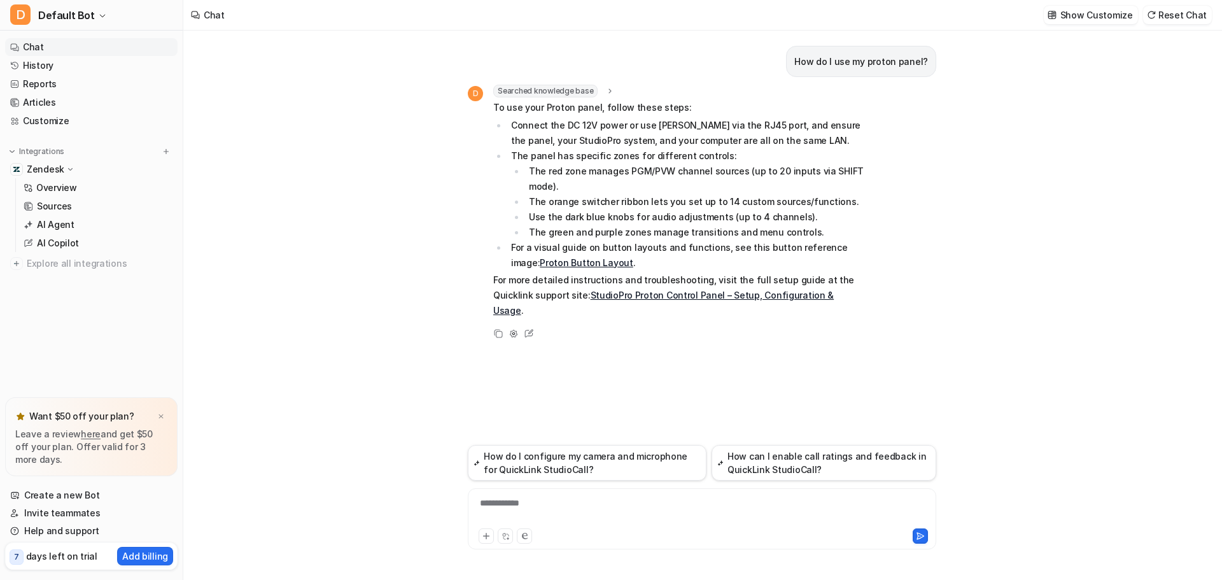
click at [379, 314] on div "How do I use my proton panel? D Searched knowledge base search_queries : "how t…" at bounding box center [701, 305] width 1037 height 549
click at [543, 508] on div at bounding box center [702, 510] width 462 height 29
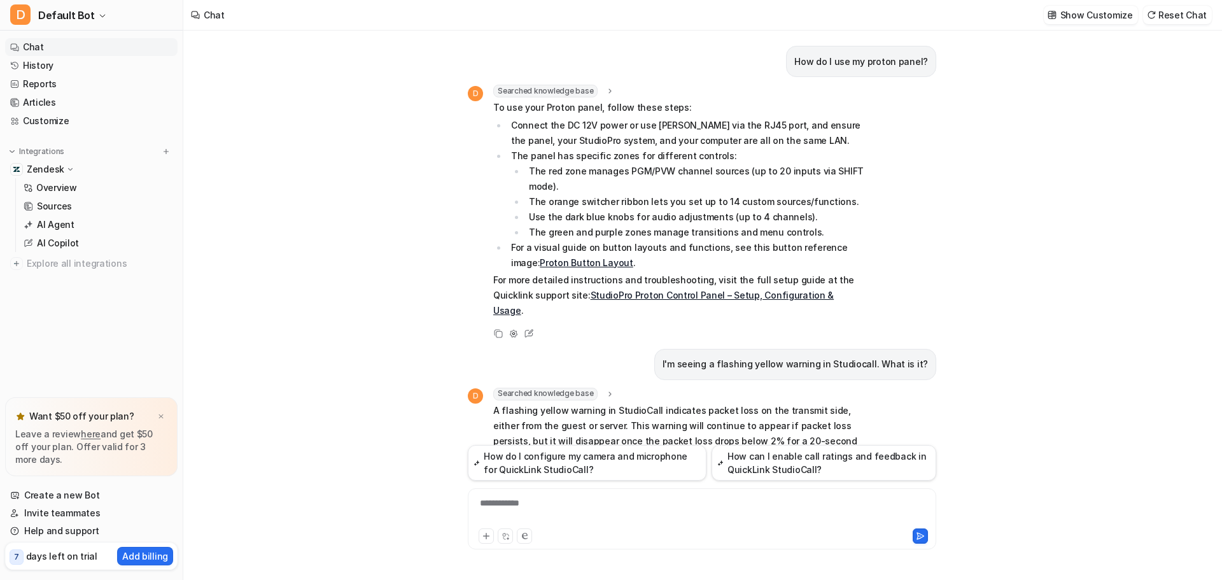
scroll to position [109, 0]
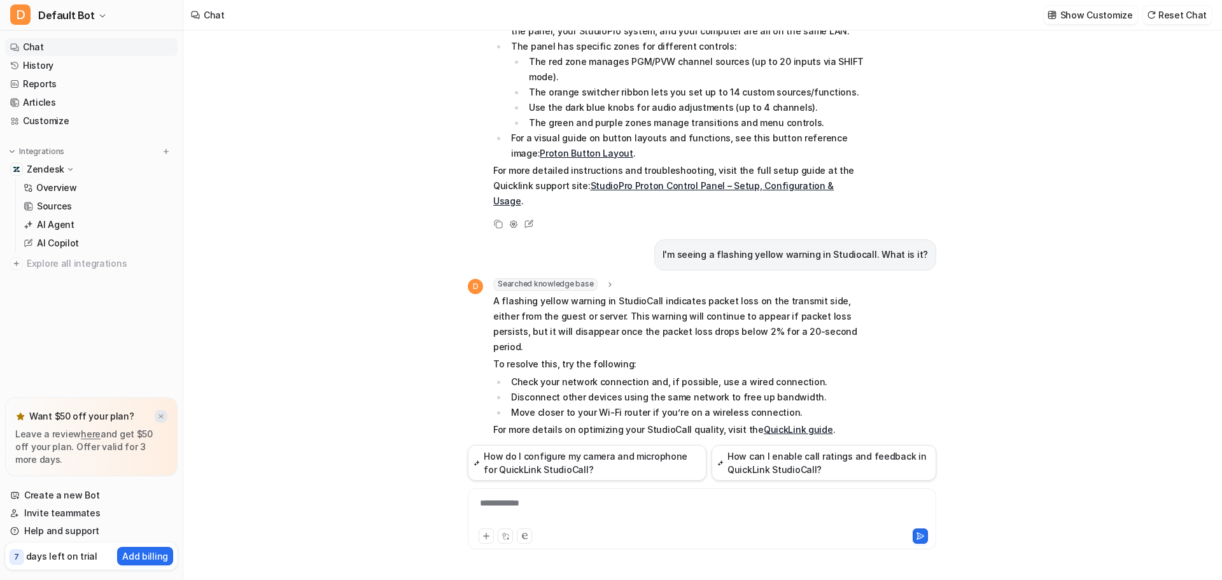
click at [165, 415] on div at bounding box center [161, 416] width 13 height 13
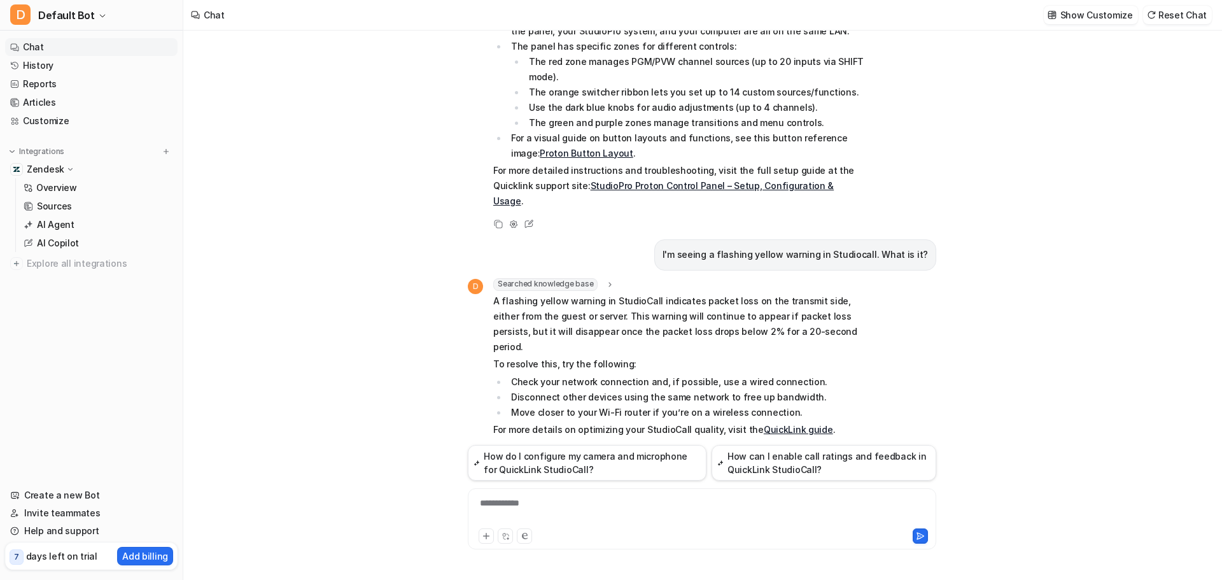
click at [603, 493] on div "**********" at bounding box center [702, 518] width 468 height 61
click at [539, 502] on div "**********" at bounding box center [702, 510] width 462 height 29
click at [58, 96] on link "Articles" at bounding box center [91, 103] width 172 height 18
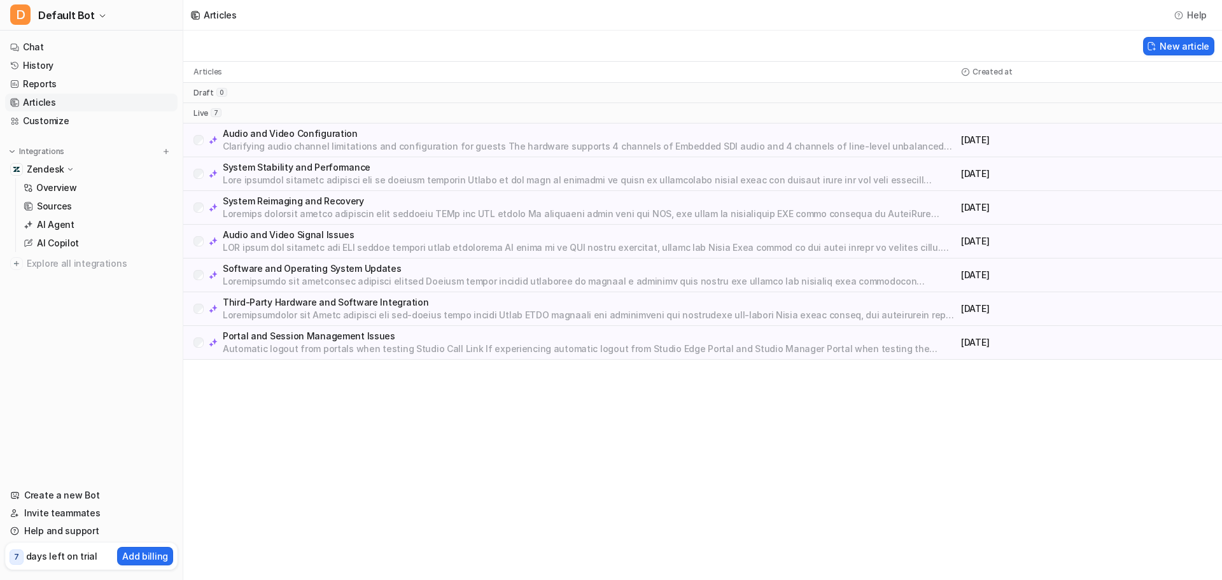
click at [326, 127] on p "Audio and Video Configuration" at bounding box center [589, 133] width 733 height 13
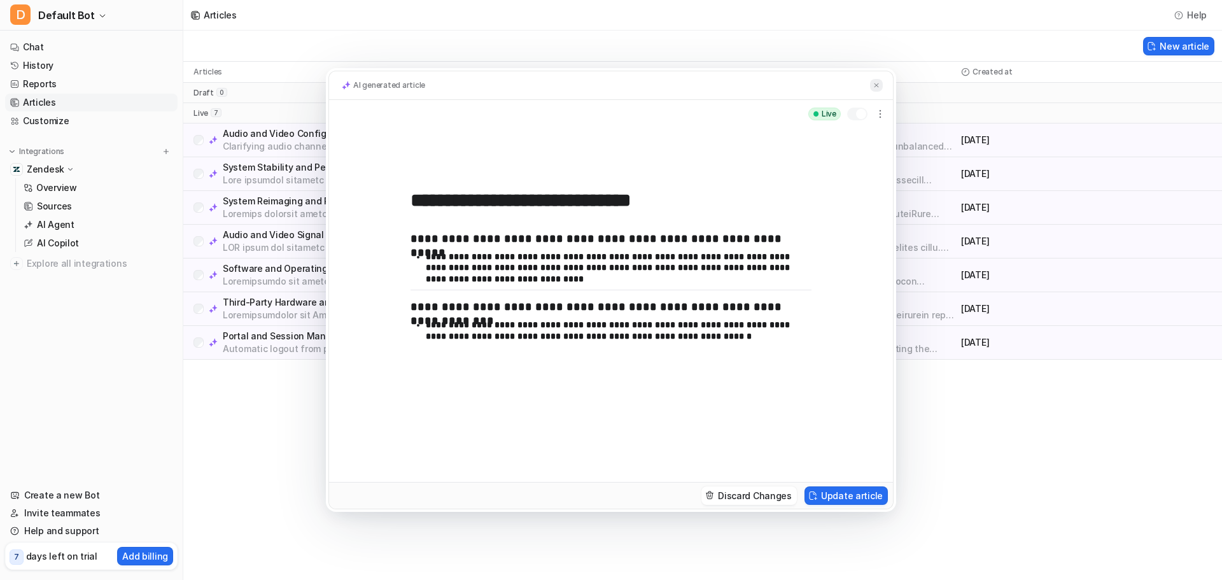
click at [880, 87] on button at bounding box center [876, 85] width 13 height 13
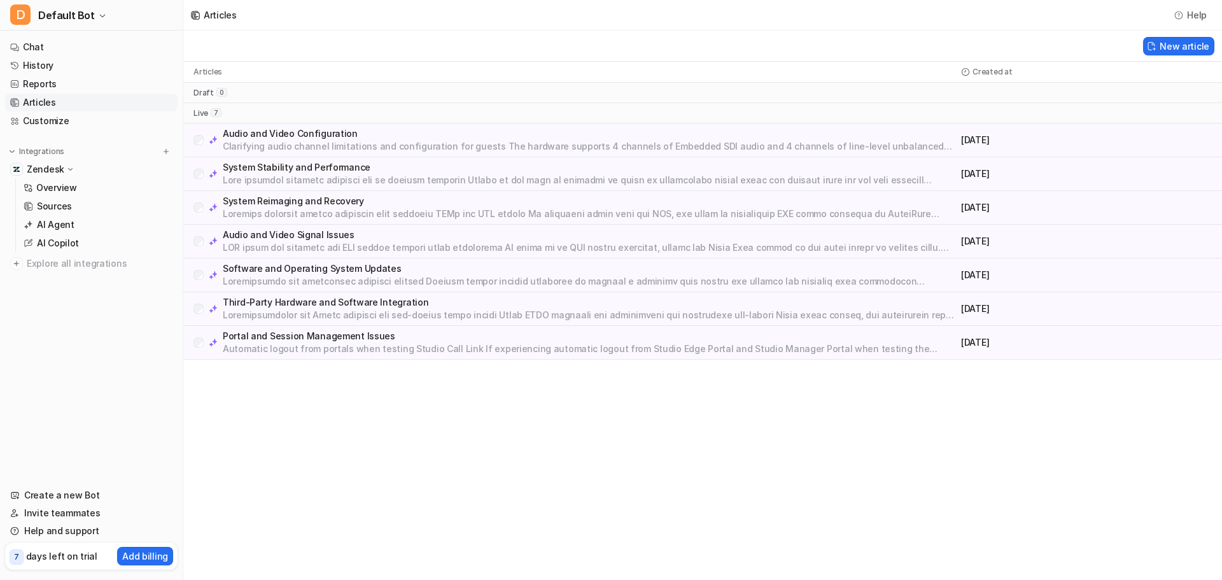
click at [308, 240] on p "Audio and Video Signal Issues" at bounding box center [589, 234] width 733 height 13
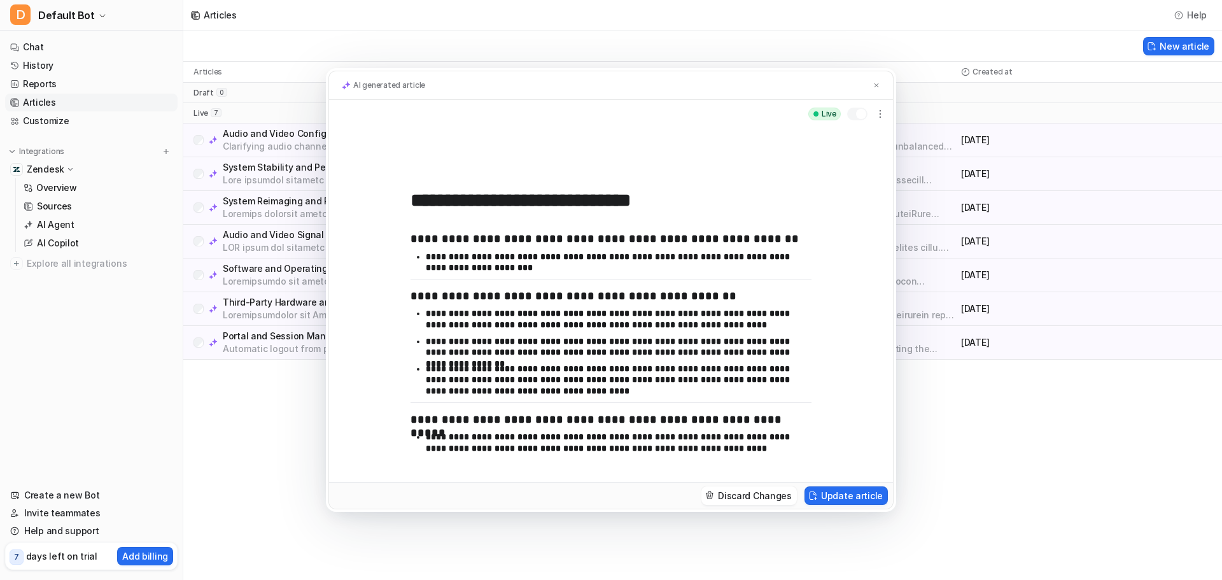
scroll to position [87, 0]
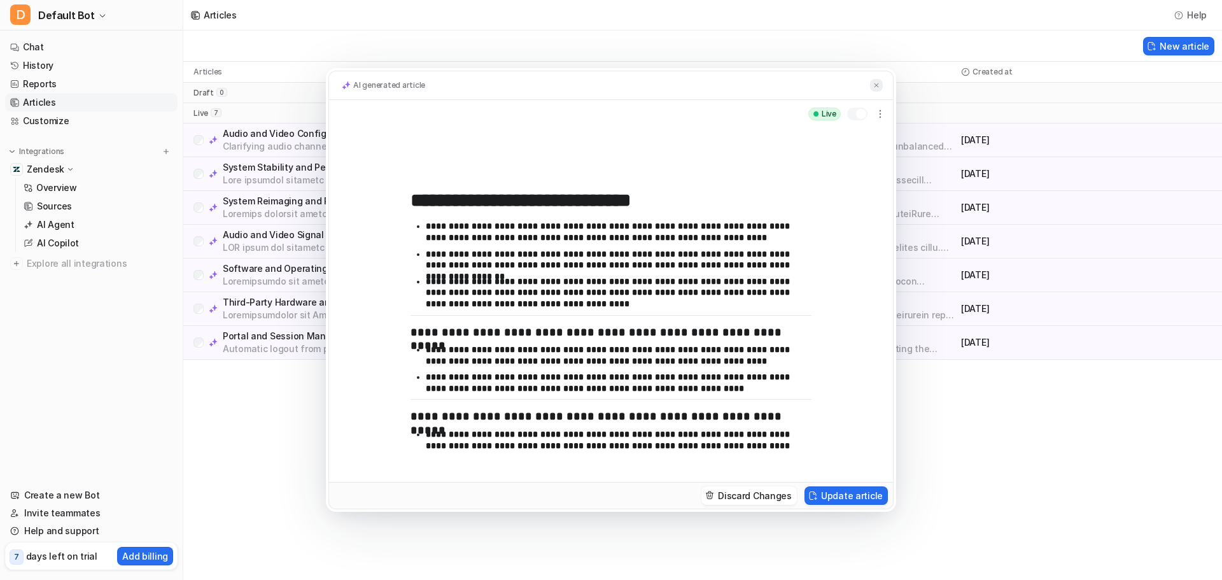
click at [872, 81] on img at bounding box center [876, 85] width 8 height 8
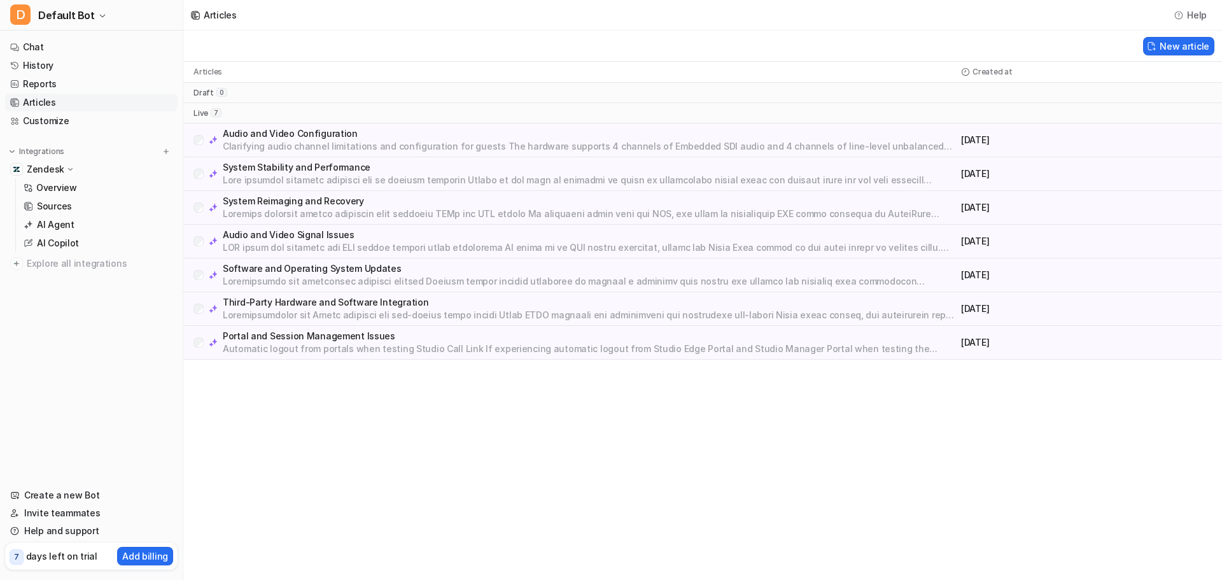
click at [310, 269] on p "Software and Operating System Updates" at bounding box center [589, 268] width 733 height 13
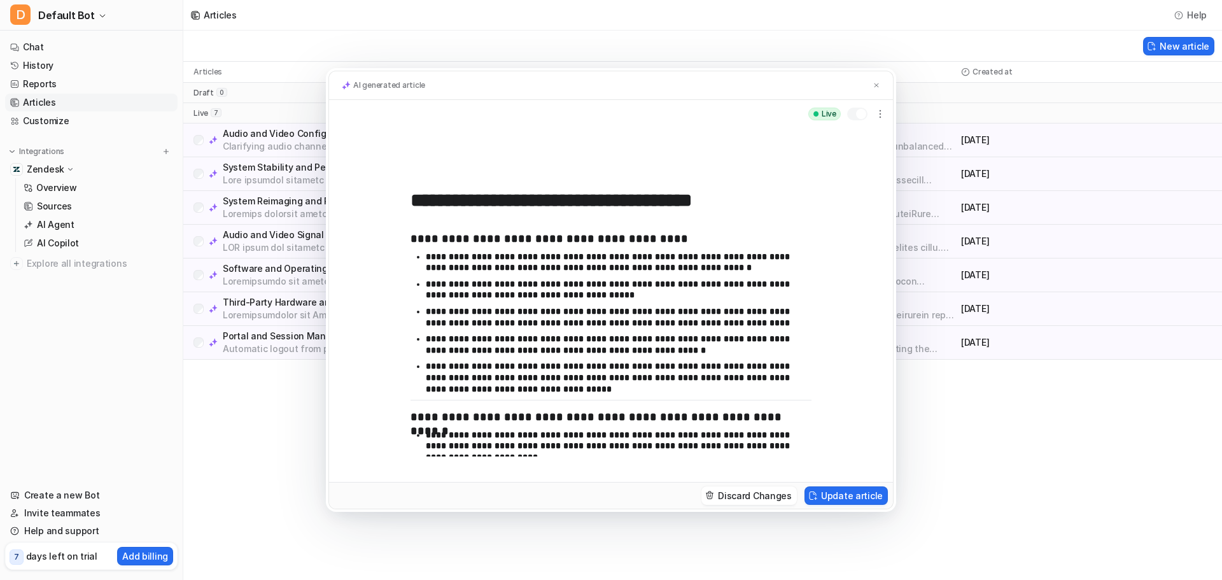
scroll to position [119, 0]
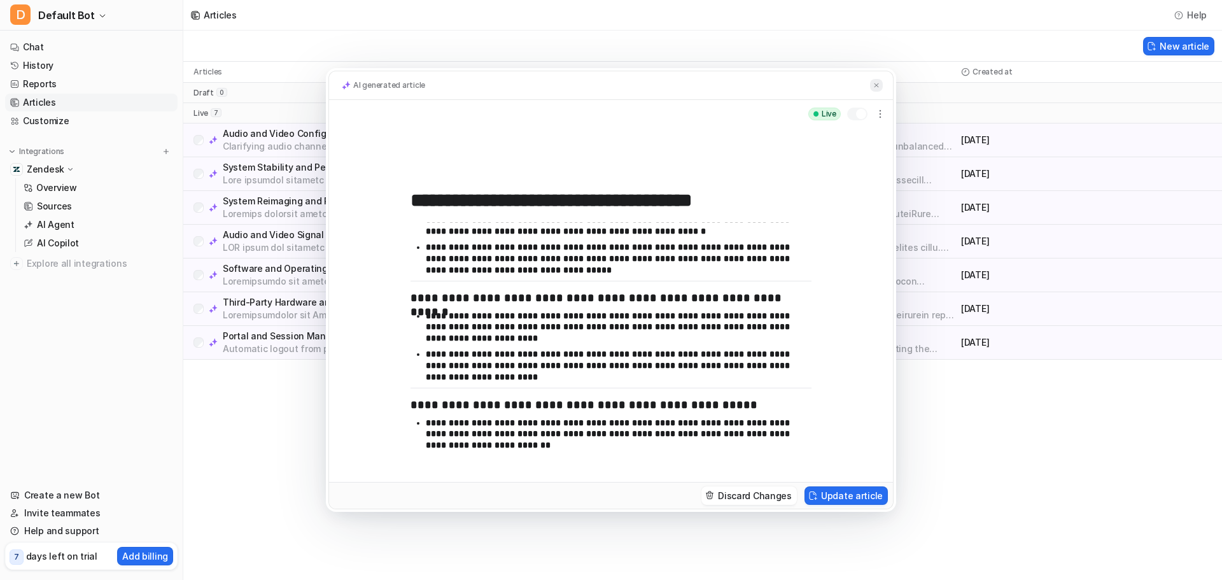
click at [874, 88] on img at bounding box center [876, 85] width 8 height 8
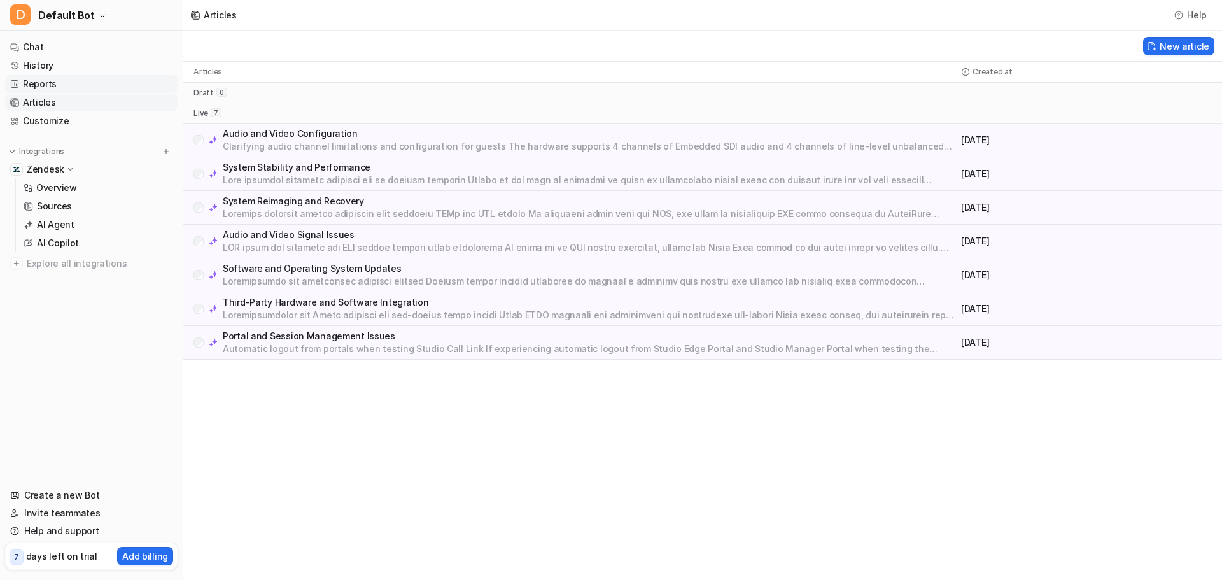
click at [31, 78] on link "Reports" at bounding box center [91, 84] width 172 height 18
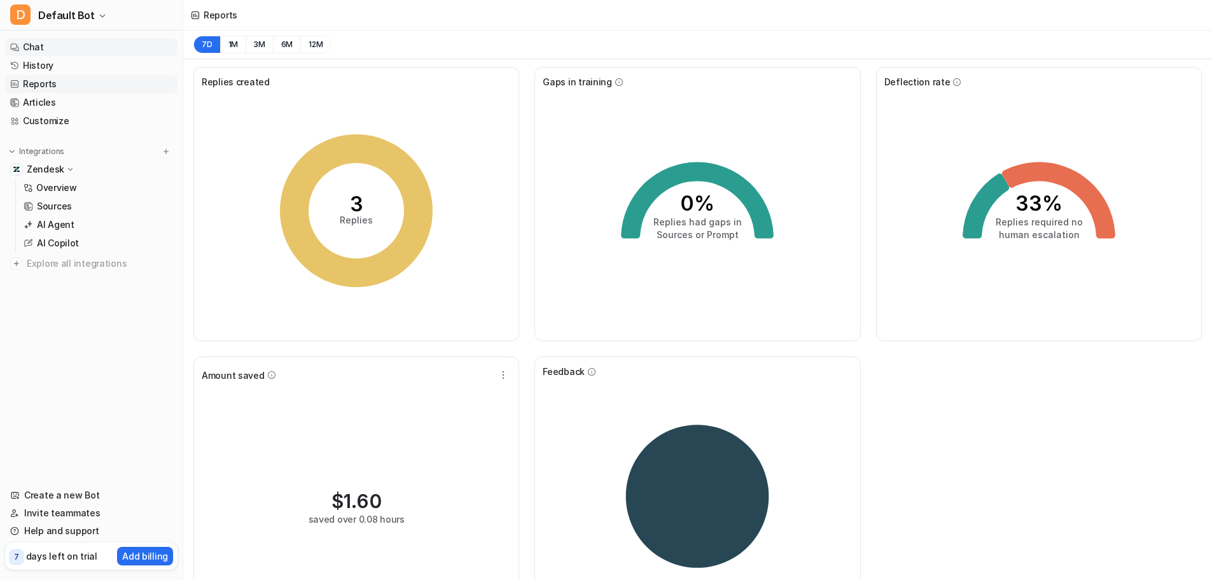
click at [77, 53] on link "Chat" at bounding box center [91, 47] width 172 height 18
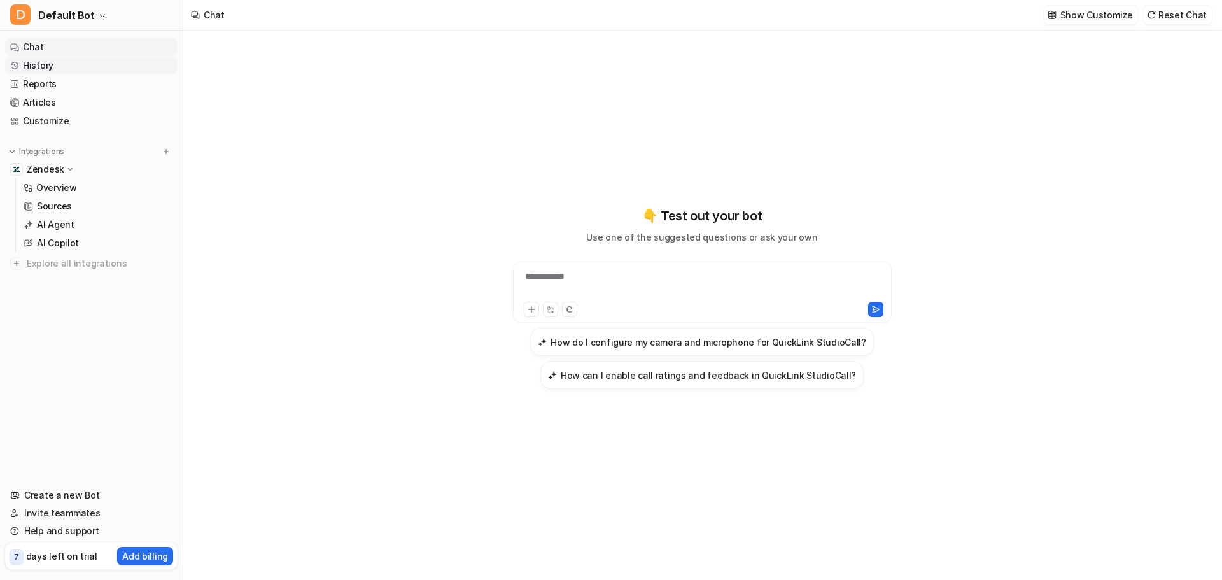
click at [53, 67] on link "History" at bounding box center [91, 66] width 172 height 18
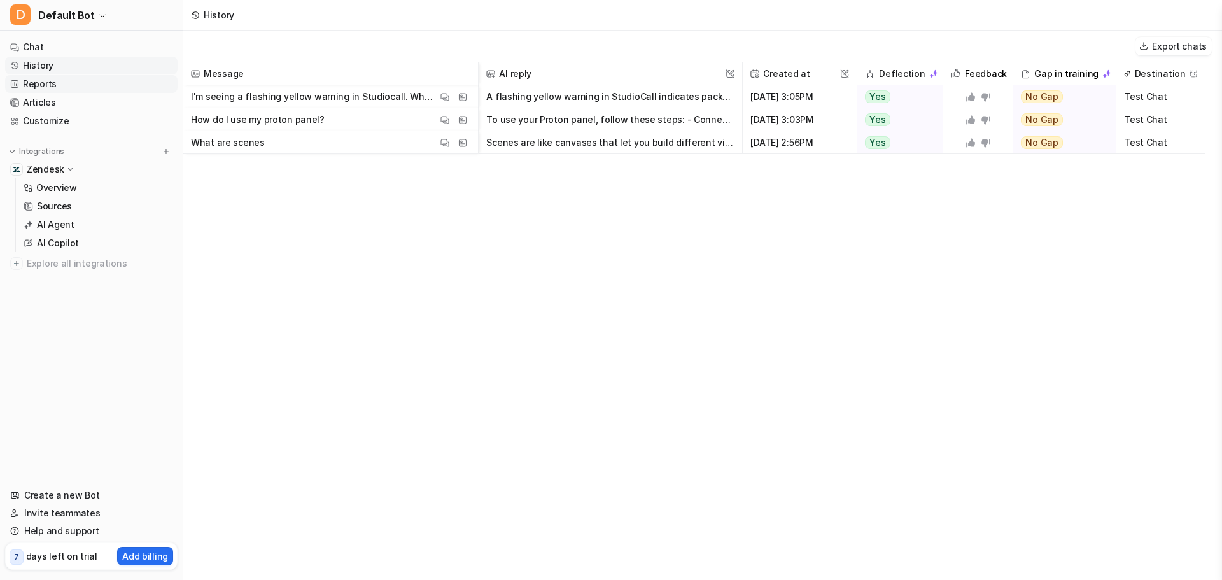
click at [103, 82] on link "Reports" at bounding box center [91, 84] width 172 height 18
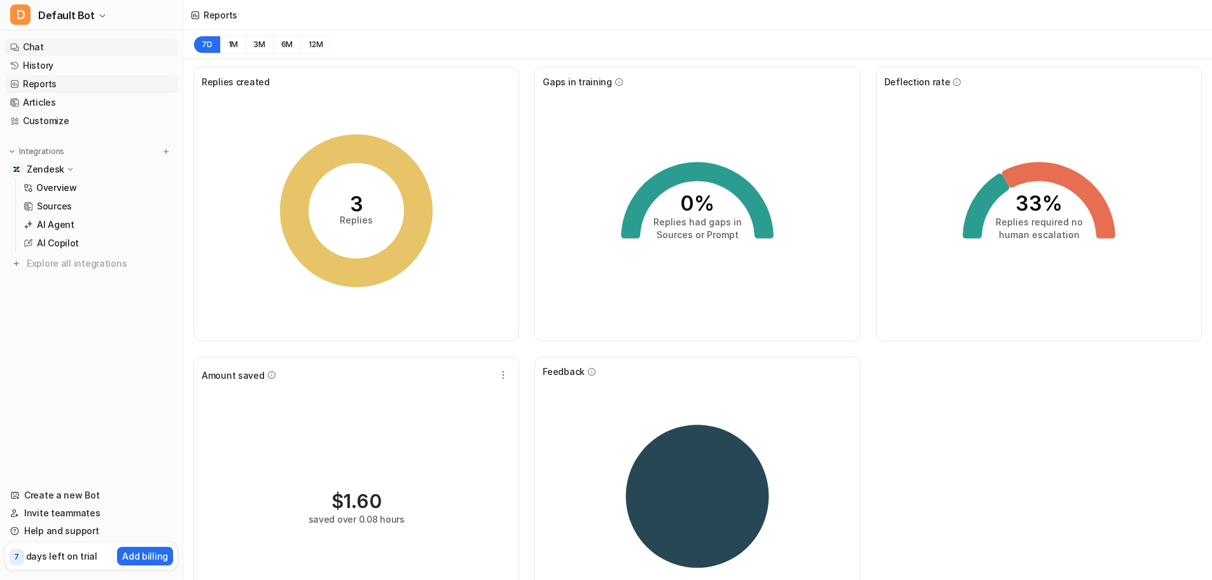
click at [35, 49] on link "Chat" at bounding box center [91, 47] width 172 height 18
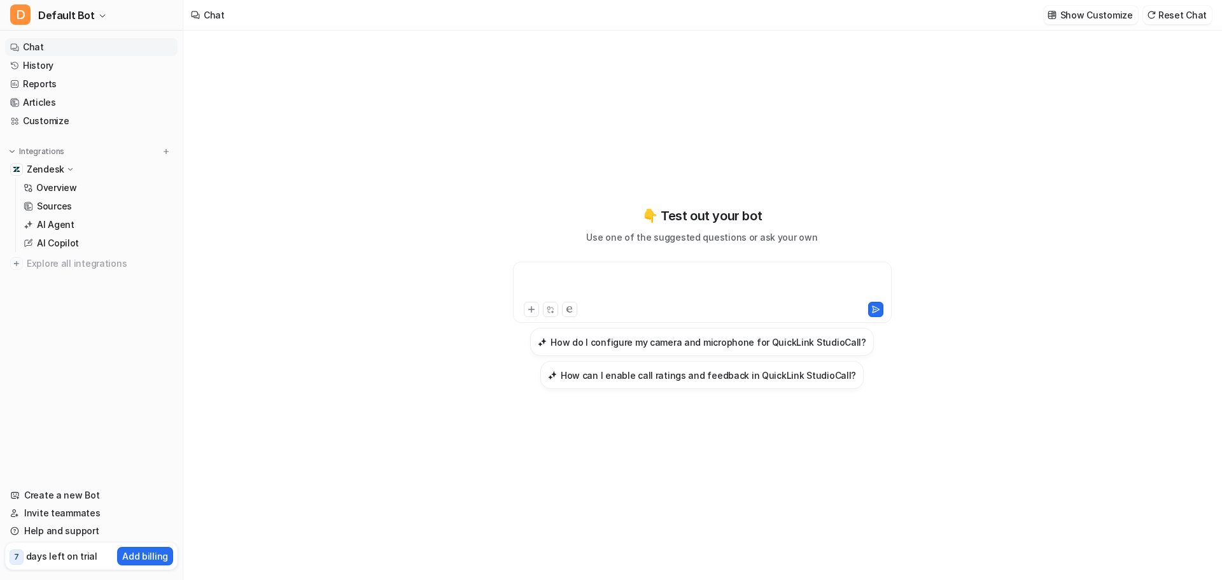
click at [625, 284] on div at bounding box center [702, 284] width 372 height 29
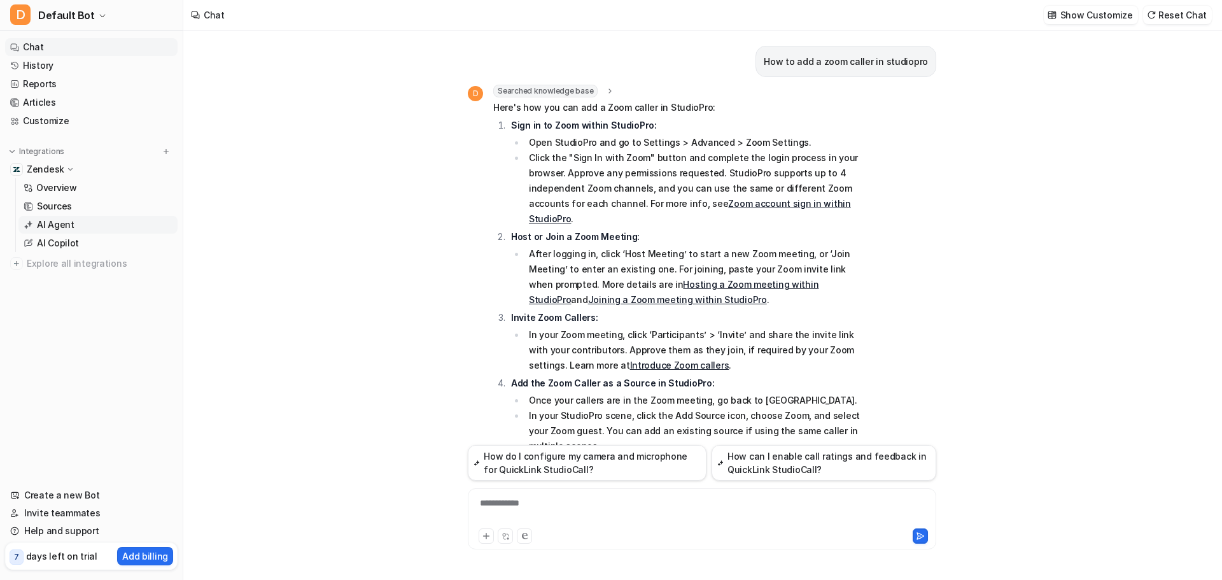
click at [74, 227] on link "AI Agent" at bounding box center [97, 225] width 159 height 18
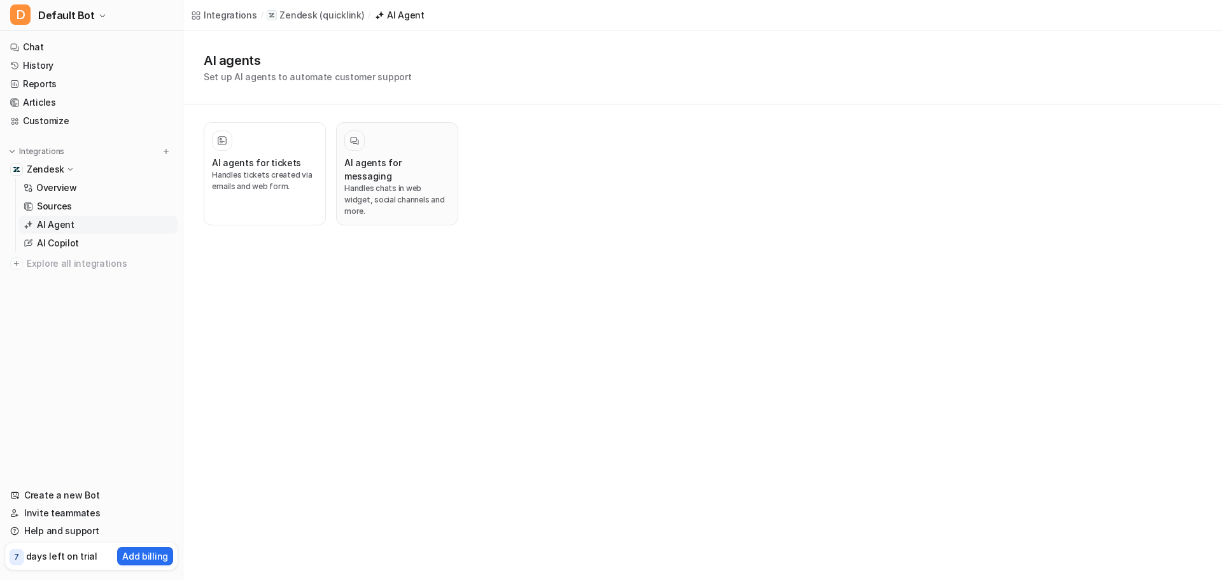
click at [388, 142] on div at bounding box center [397, 140] width 106 height 20
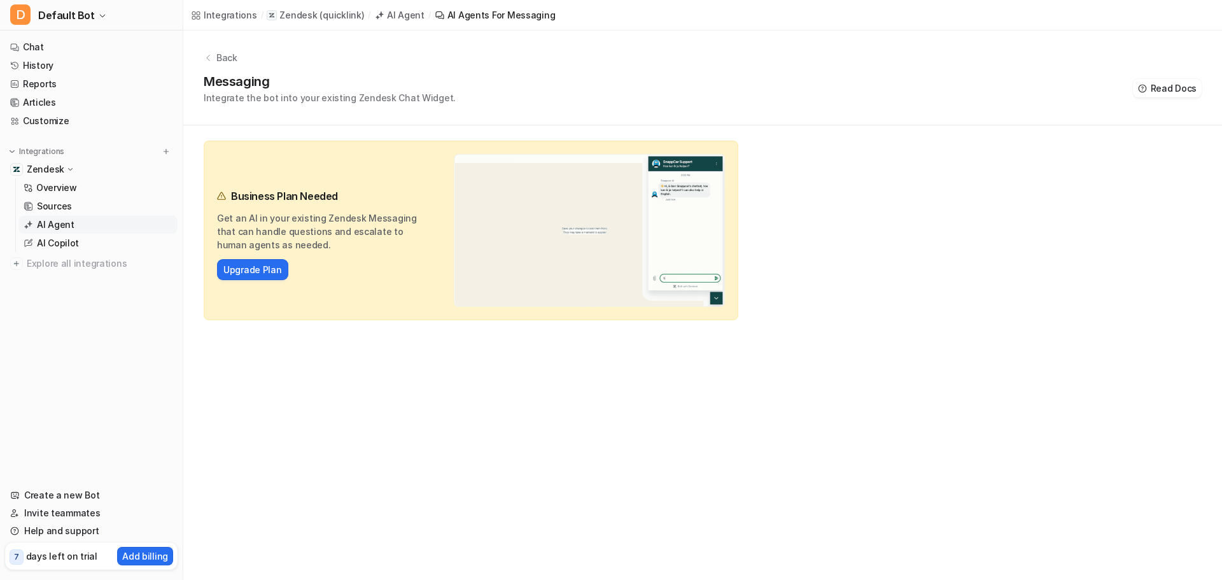
click at [223, 70] on div "Back Messaging Integrate the bot into your existing Zendesk Chat Widget. Read D…" at bounding box center [702, 78] width 1038 height 95
click at [74, 193] on p "Overview" at bounding box center [56, 187] width 41 height 13
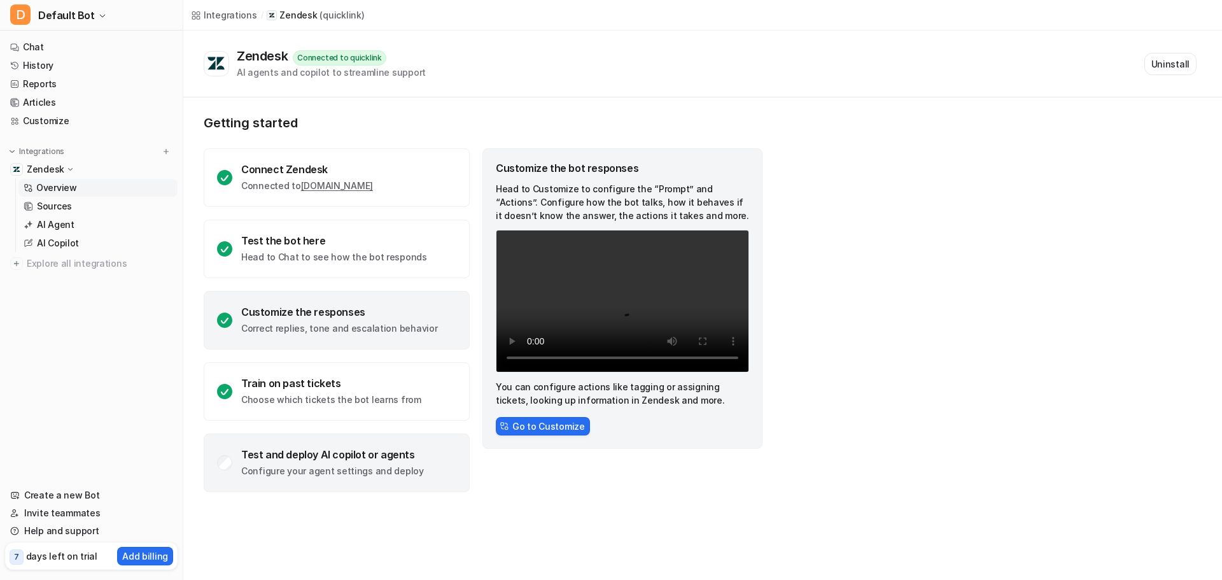
click at [358, 459] on div "Test and deploy AI copilot or agents" at bounding box center [332, 454] width 183 height 13
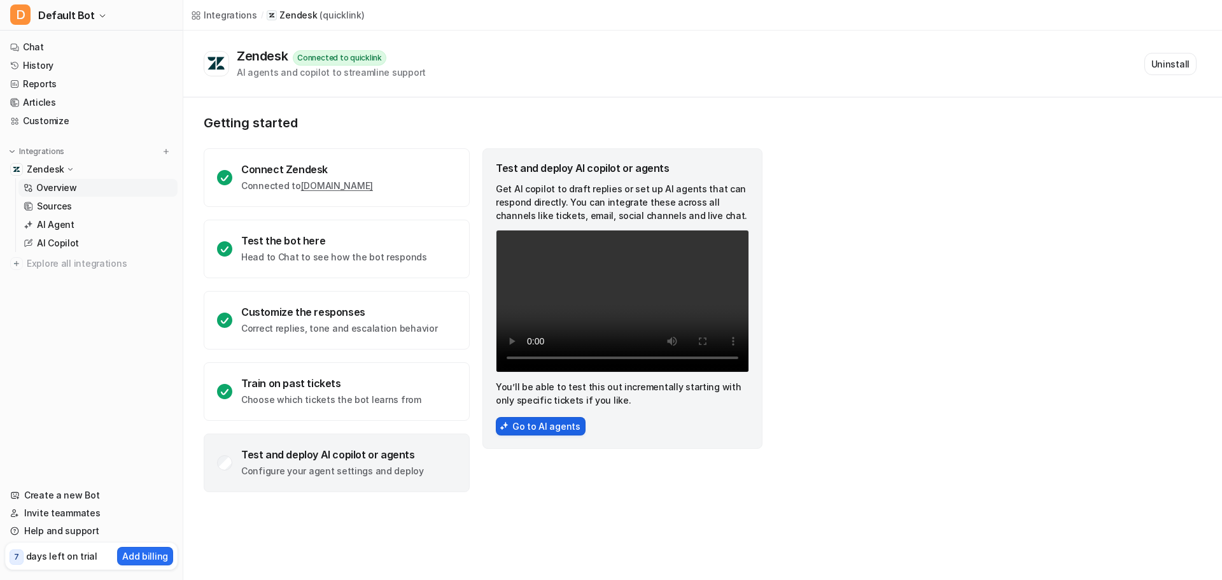
click at [544, 427] on button "Go to AI agents" at bounding box center [541, 426] width 90 height 18
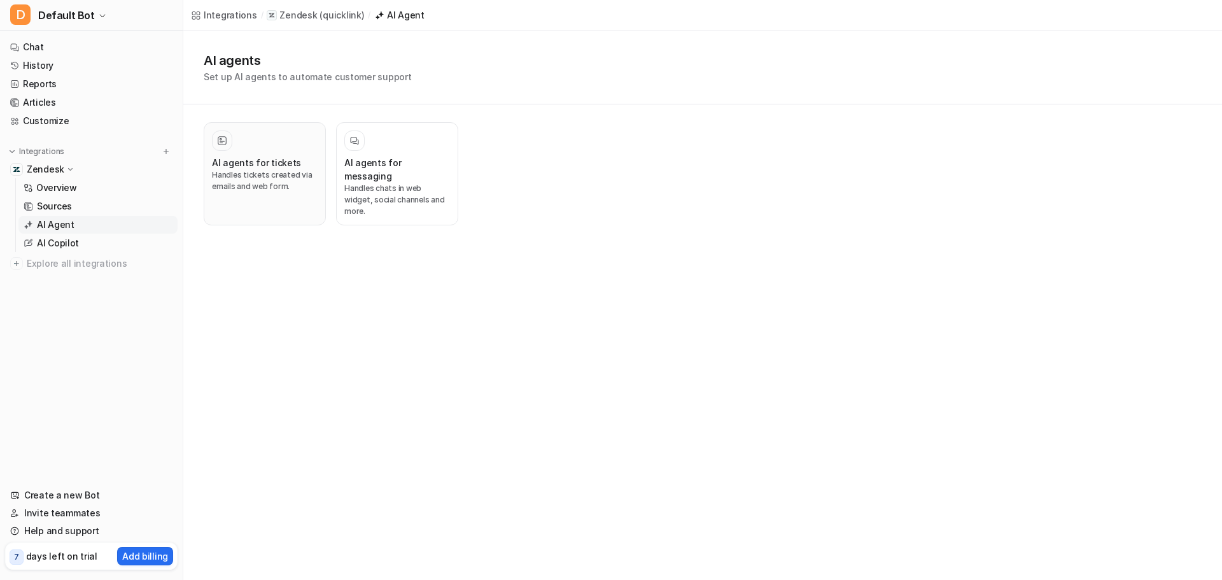
click at [294, 142] on div at bounding box center [265, 140] width 106 height 20
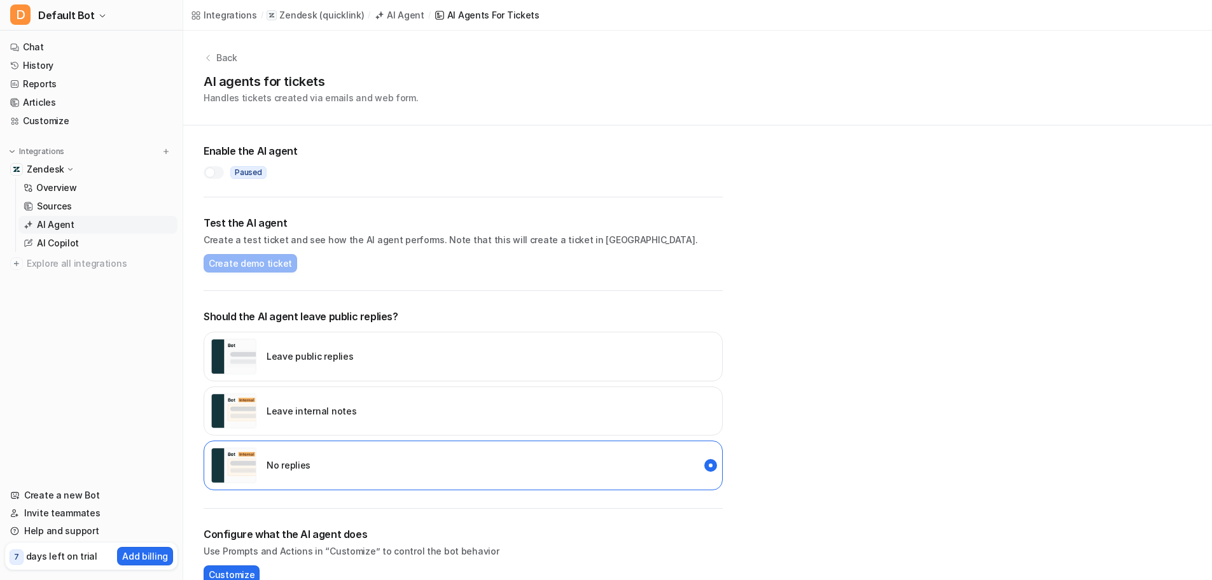
click at [215, 172] on div at bounding box center [214, 172] width 20 height 13
click at [262, 270] on button "Create demo ticket" at bounding box center [251, 263] width 94 height 18
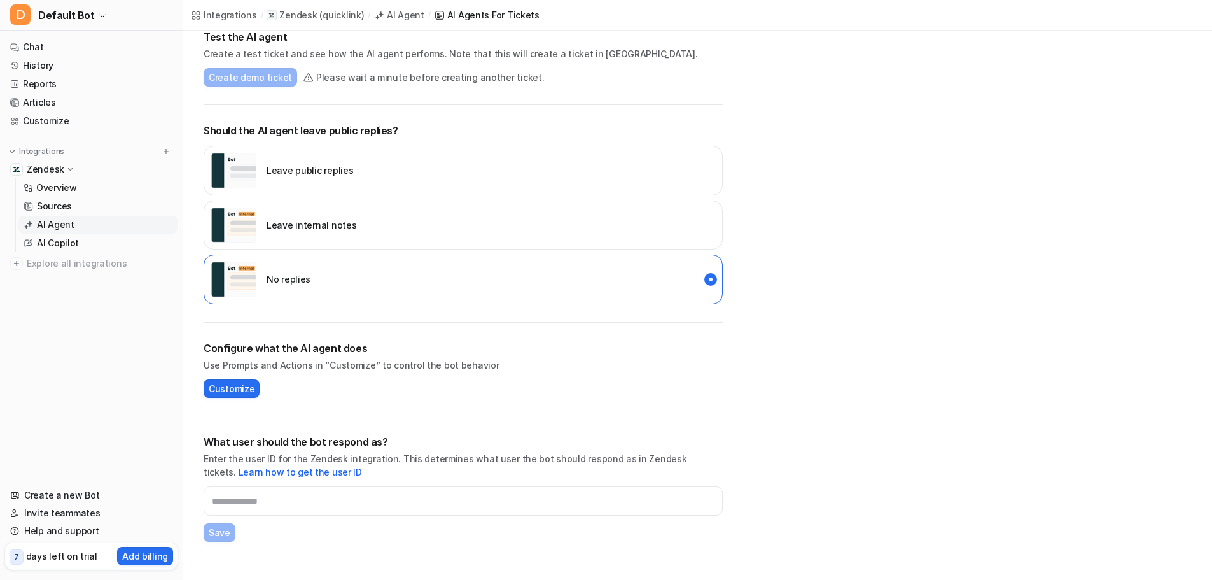
scroll to position [259, 0]
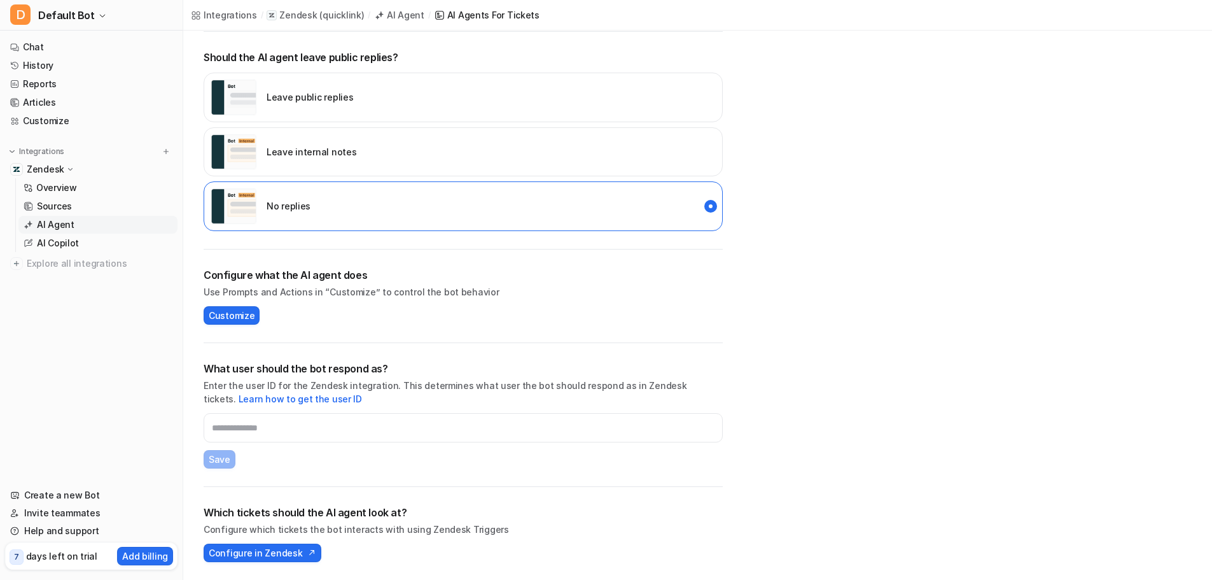
click at [364, 111] on div "Leave public replies" at bounding box center [463, 98] width 519 height 50
click at [289, 553] on span "Configure in Zendesk" at bounding box center [256, 552] width 94 height 13
click at [387, 435] on input "text" at bounding box center [463, 427] width 519 height 29
click at [284, 401] on link "Learn how to get the user ID" at bounding box center [300, 398] width 123 height 11
click at [237, 310] on span "Customize" at bounding box center [232, 315] width 46 height 13
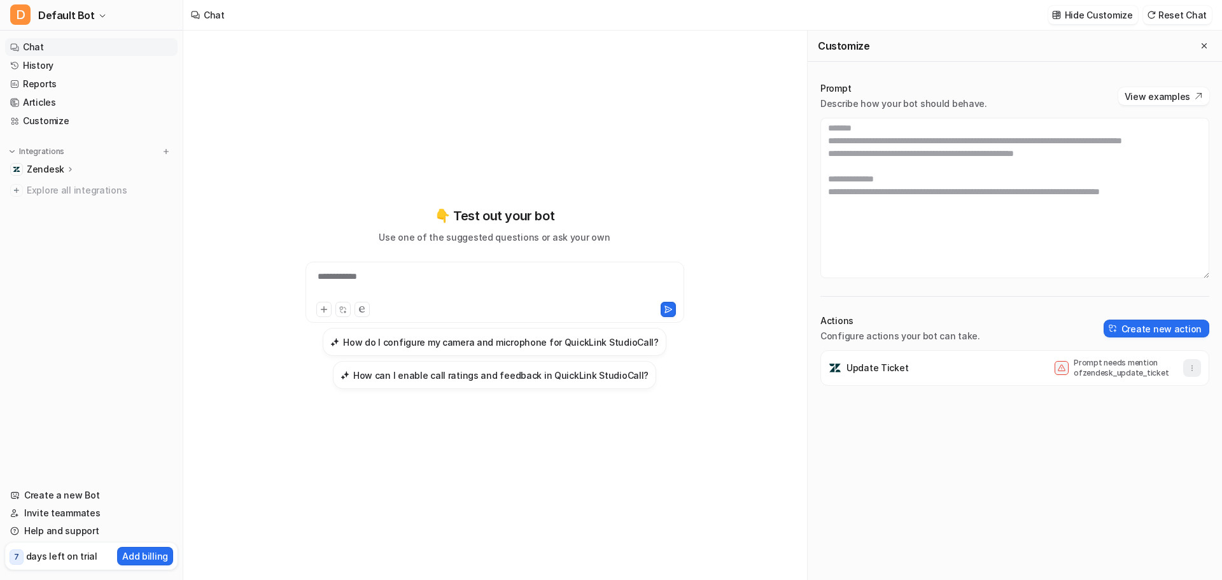
click at [1183, 368] on button "button" at bounding box center [1192, 368] width 18 height 18
click at [59, 172] on p "Zendesk" at bounding box center [46, 169] width 38 height 13
click at [64, 183] on p "Overview" at bounding box center [56, 187] width 41 height 13
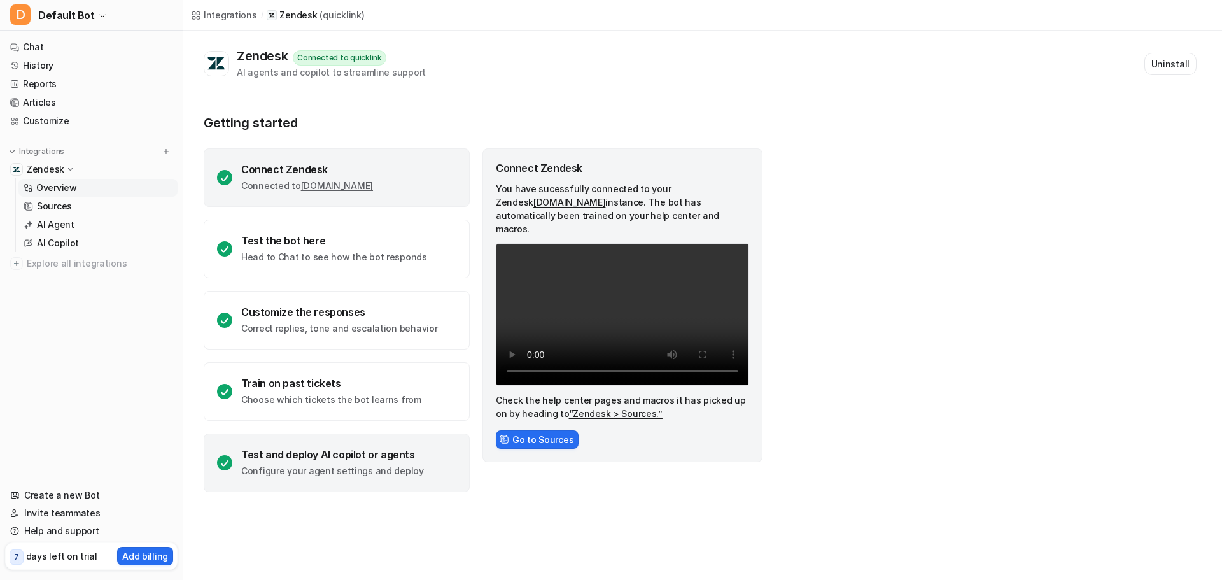
click at [351, 443] on div "Test and deploy AI copilot or agents Configure your agent settings and deploy" at bounding box center [337, 462] width 266 height 59
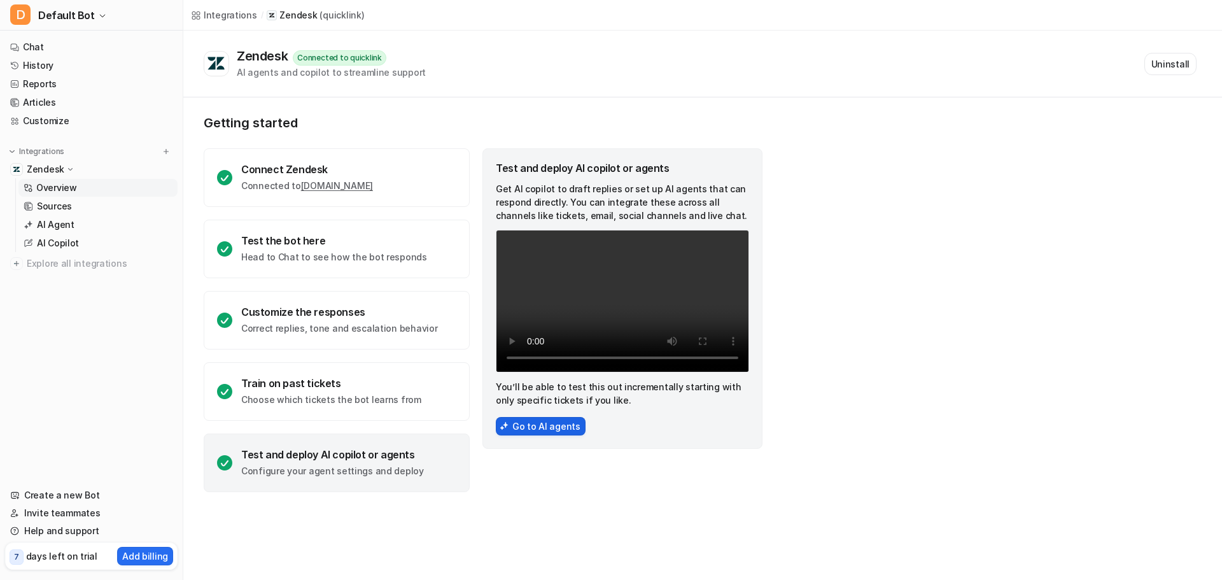
click at [538, 424] on button "Go to AI agents" at bounding box center [541, 426] width 90 height 18
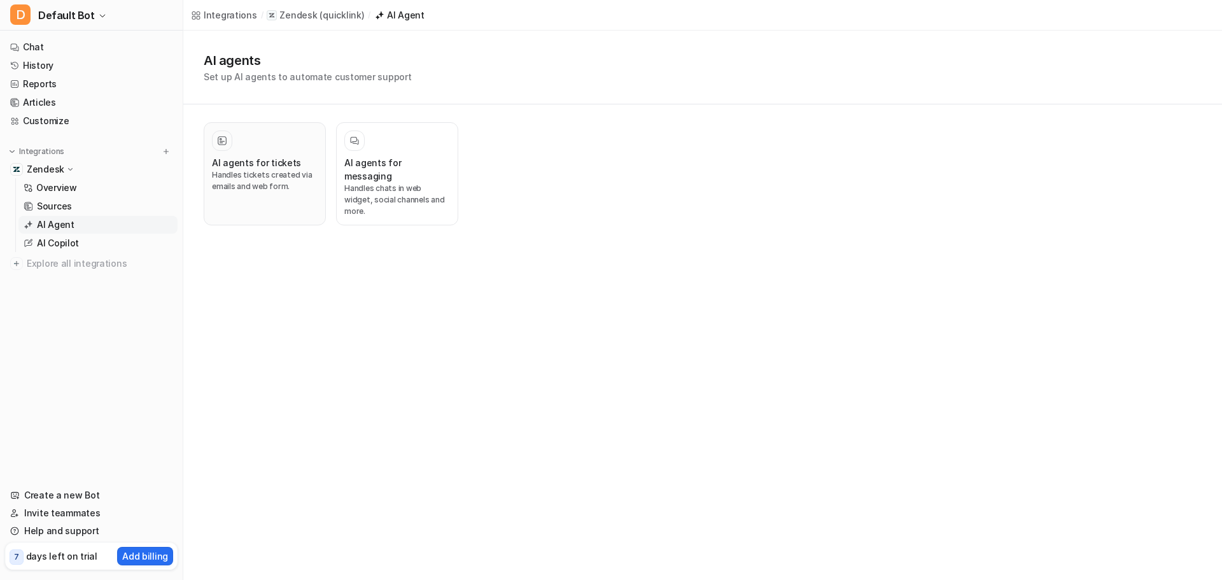
click at [260, 164] on h3 "AI agents for tickets" at bounding box center [256, 162] width 89 height 13
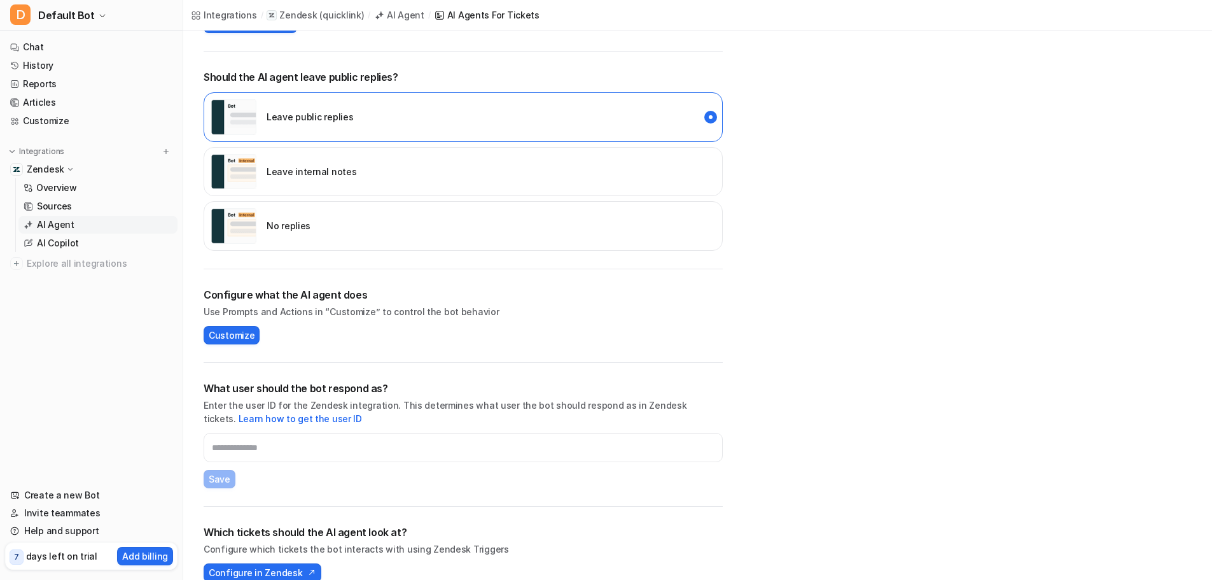
scroll to position [240, 0]
click at [258, 452] on input "text" at bounding box center [463, 446] width 519 height 29
paste input "**********"
type input "**********"
click at [217, 480] on span "Save" at bounding box center [220, 477] width 22 height 13
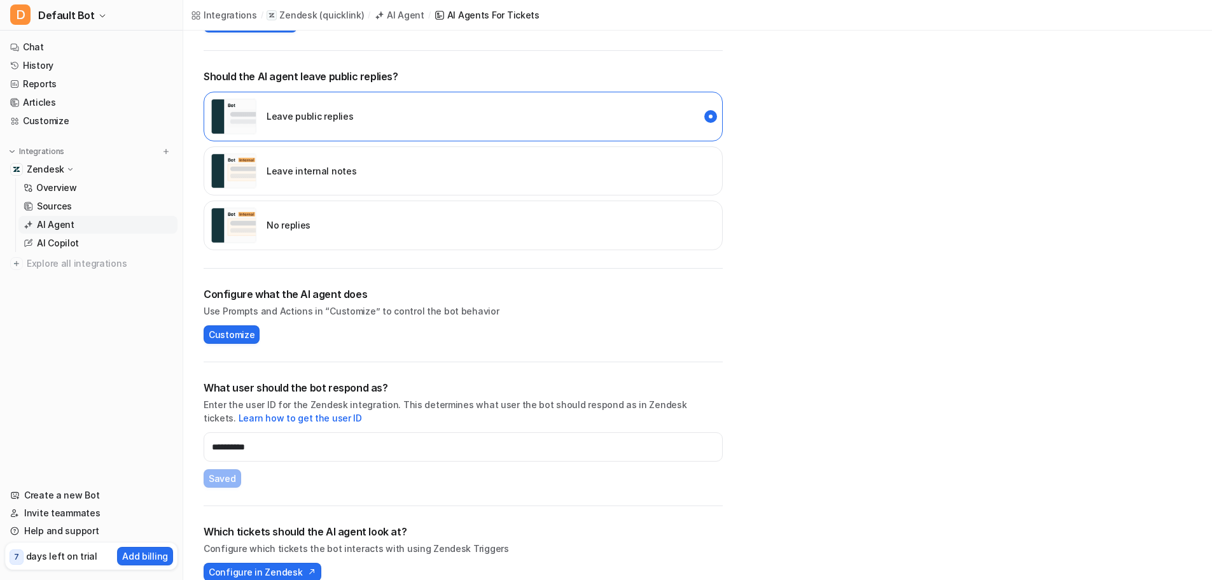
scroll to position [259, 0]
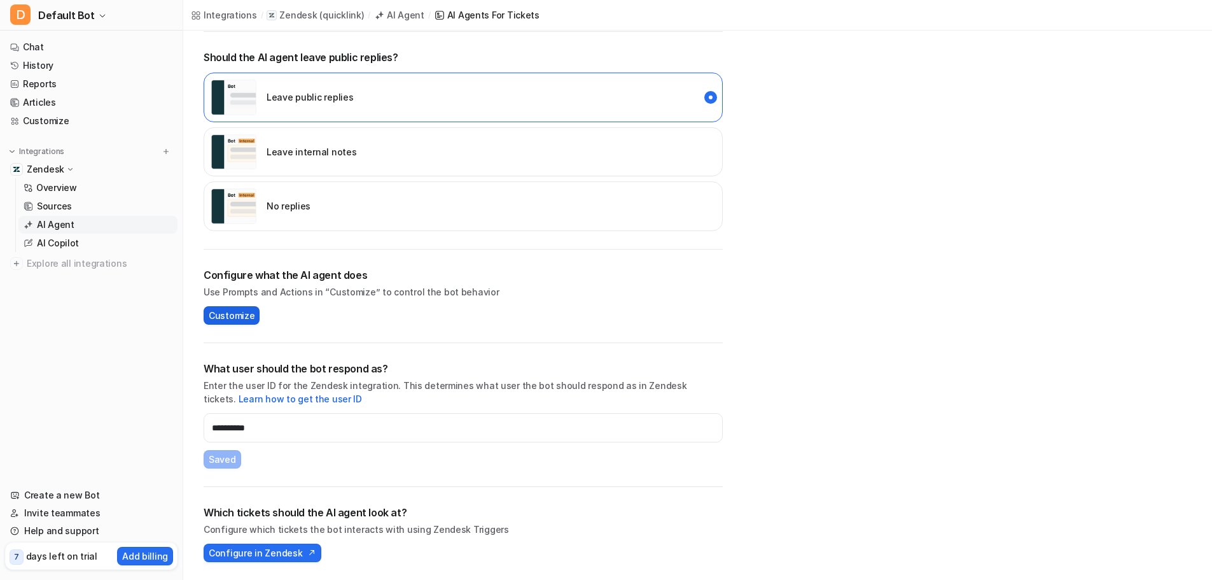
click at [240, 315] on span "Customize" at bounding box center [232, 315] width 46 height 13
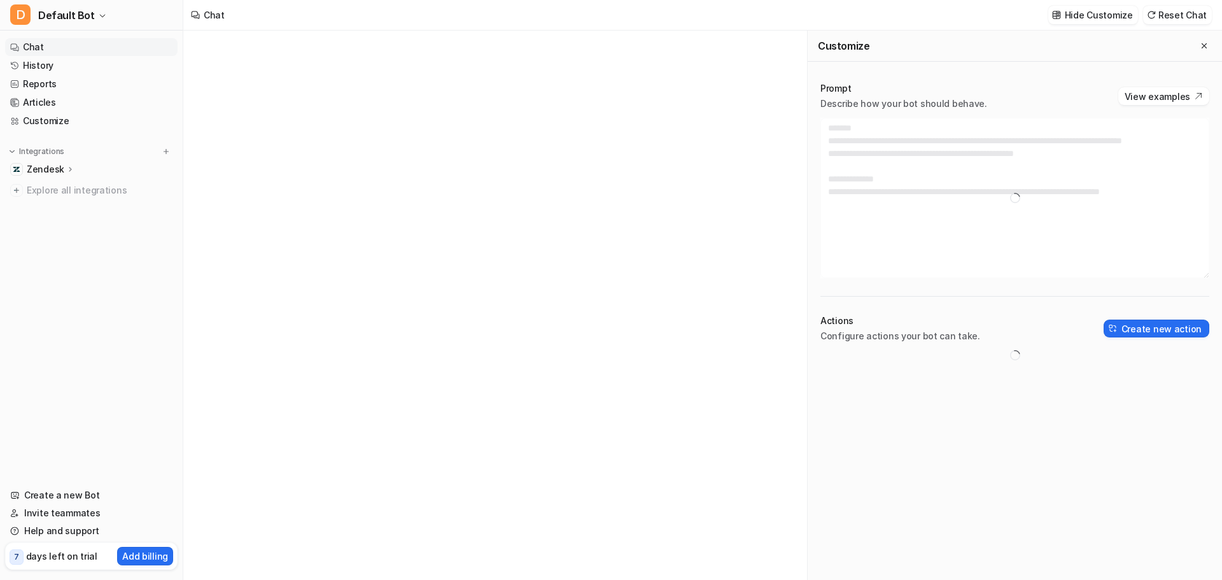
type textarea "**********"
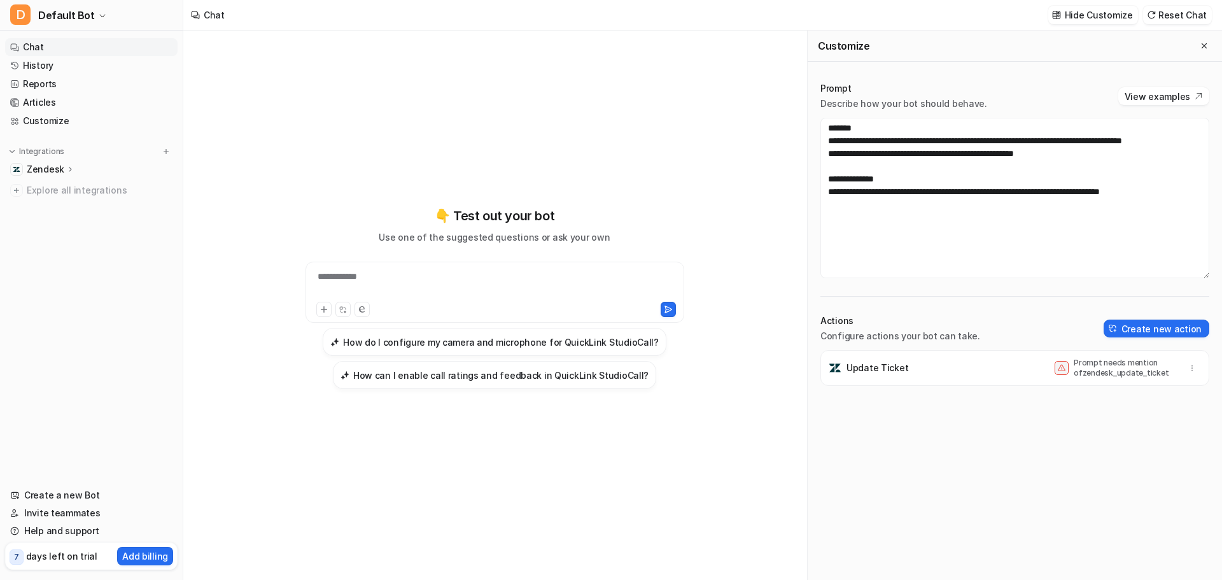
click at [922, 363] on div "Update Ticket Prompt needs mention of zendesk_update_ticket" at bounding box center [1014, 368] width 377 height 36
click at [1187, 368] on icon "button" at bounding box center [1191, 367] width 9 height 9
click at [1125, 373] on p "Prompt needs mention of zendesk_update_ticket" at bounding box center [1124, 368] width 102 height 20
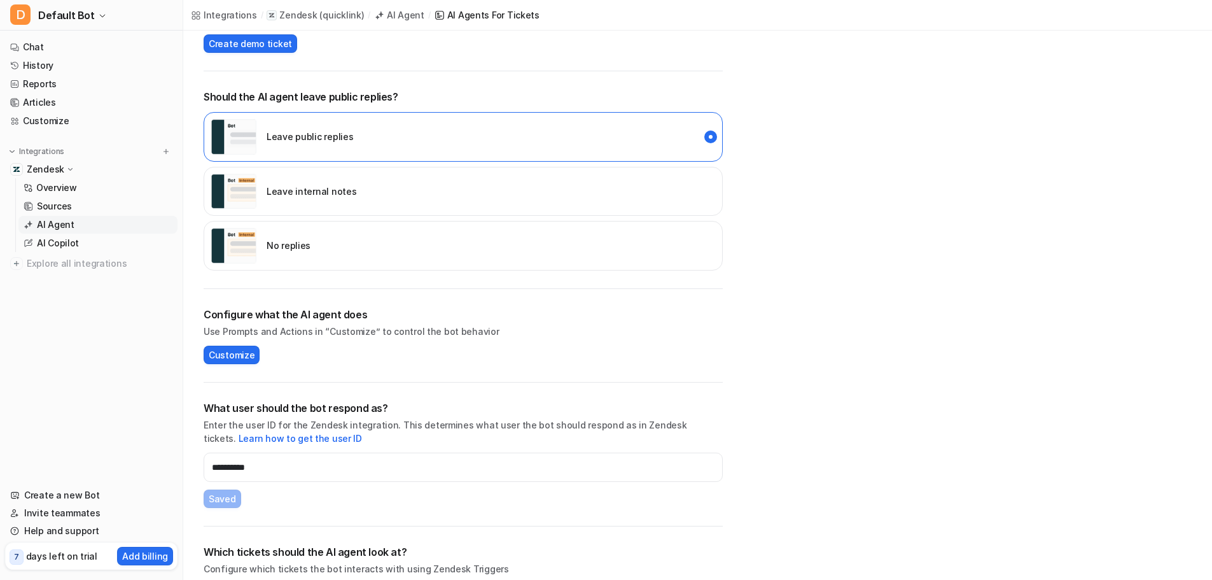
scroll to position [259, 0]
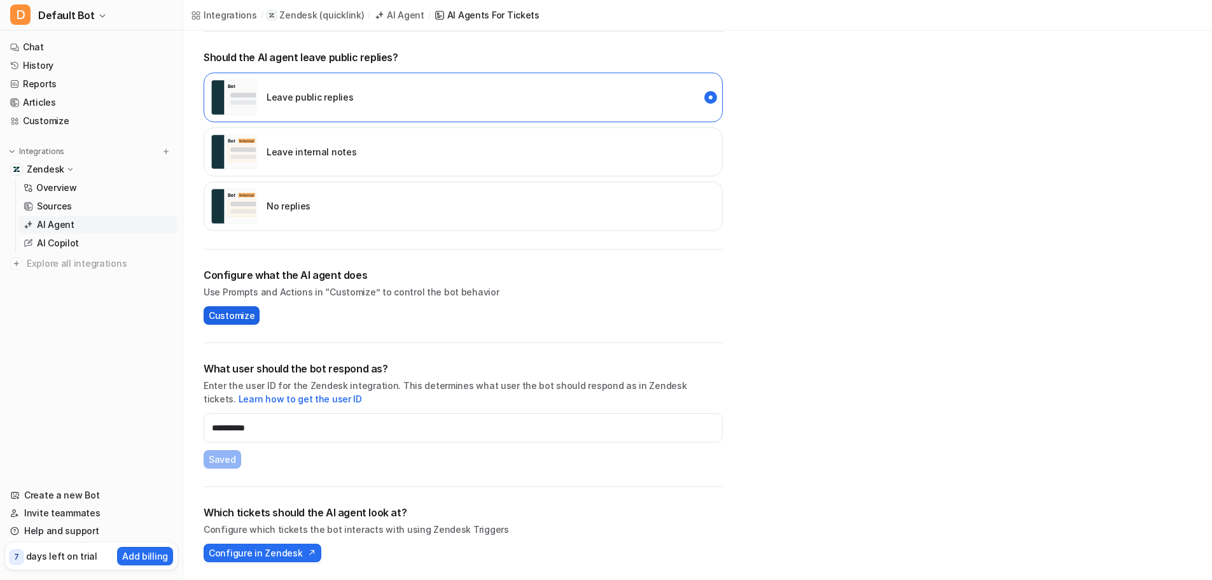
click at [251, 319] on span "Customize" at bounding box center [232, 315] width 46 height 13
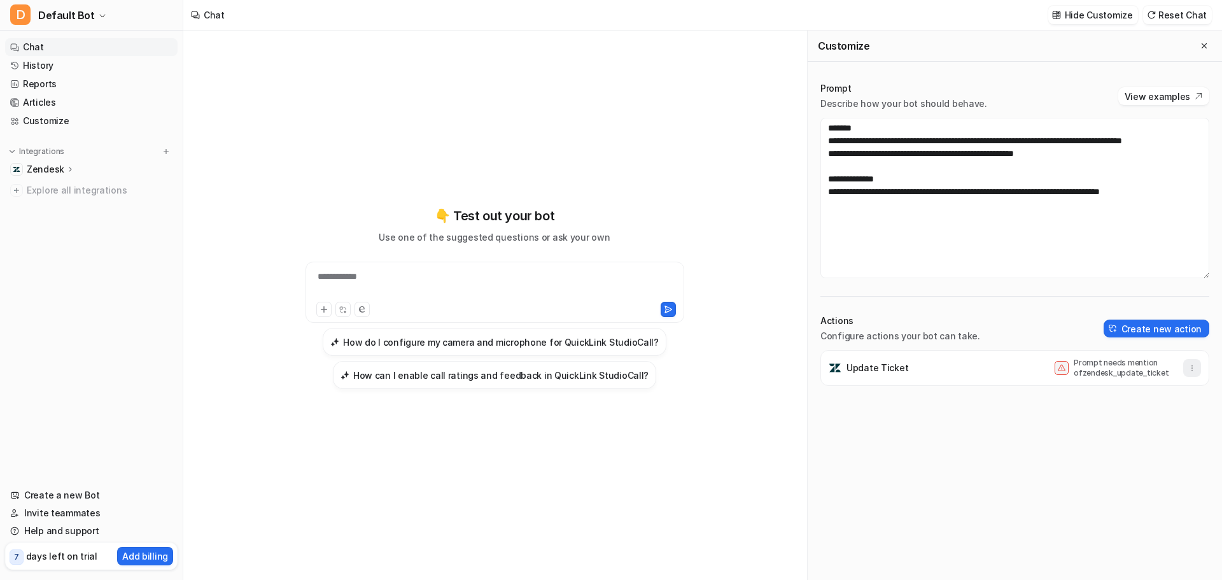
click at [1187, 368] on button "button" at bounding box center [1192, 368] width 18 height 18
click at [1121, 371] on p "Prompt needs mention of zendesk_update_ticket" at bounding box center [1124, 368] width 102 height 20
copy body "Prompt needs mention of zendesk_update_ticket"
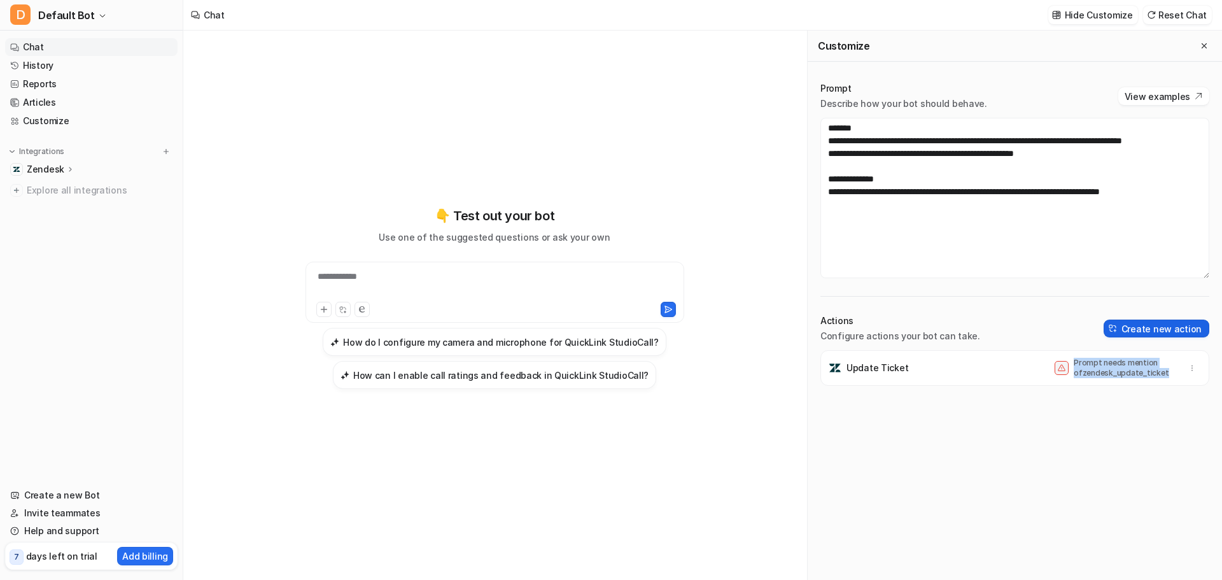
click at [1181, 330] on button "Create new action" at bounding box center [1156, 328] width 106 height 18
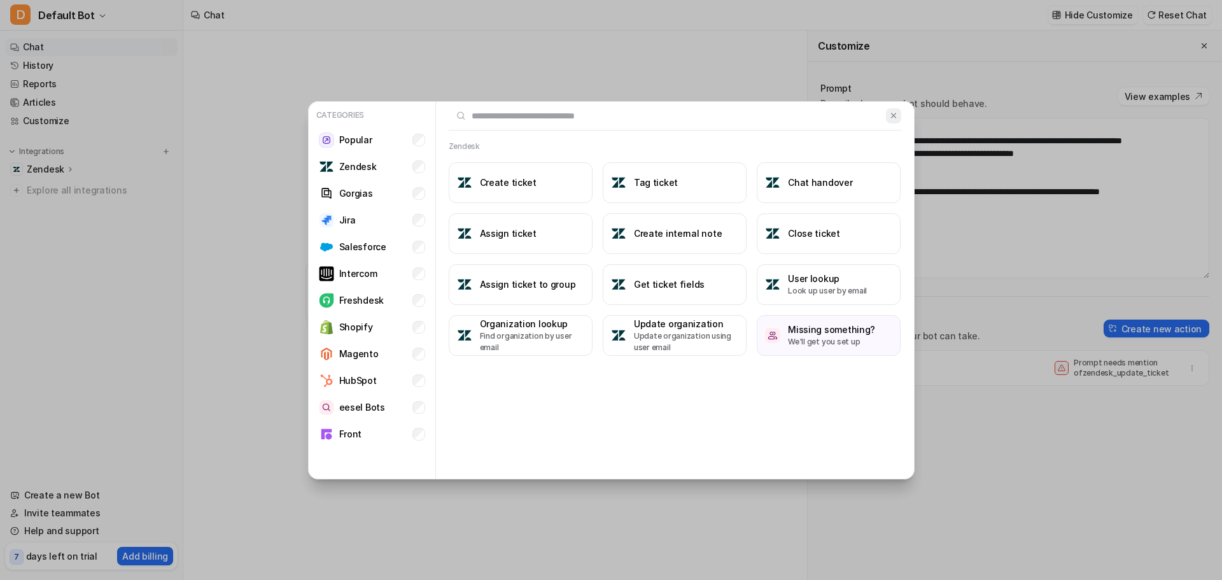
click at [897, 113] on img at bounding box center [893, 116] width 9 height 10
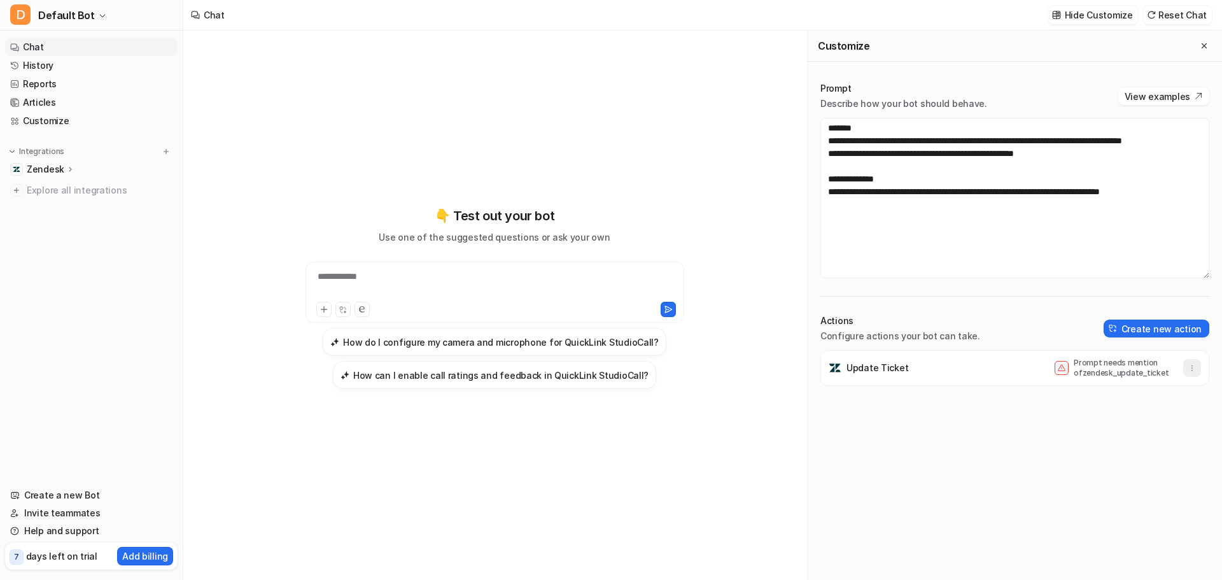
click at [1190, 368] on button "button" at bounding box center [1192, 368] width 18 height 18
click at [1079, 405] on button "Delete" at bounding box center [1129, 396] width 137 height 24
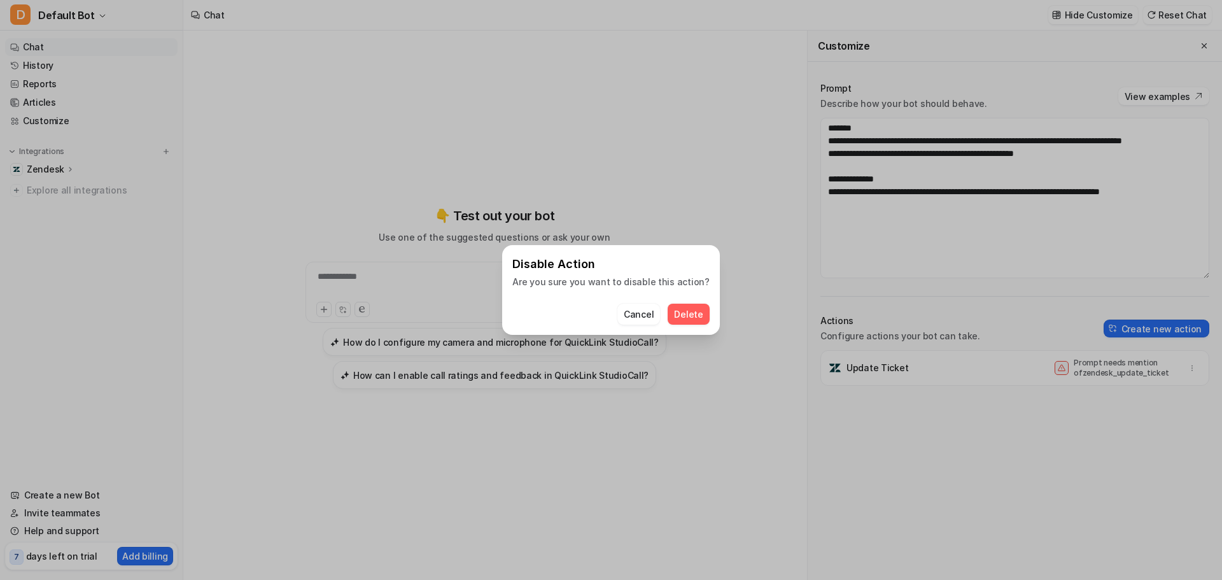
click at [690, 319] on span "Delete" at bounding box center [688, 313] width 29 height 13
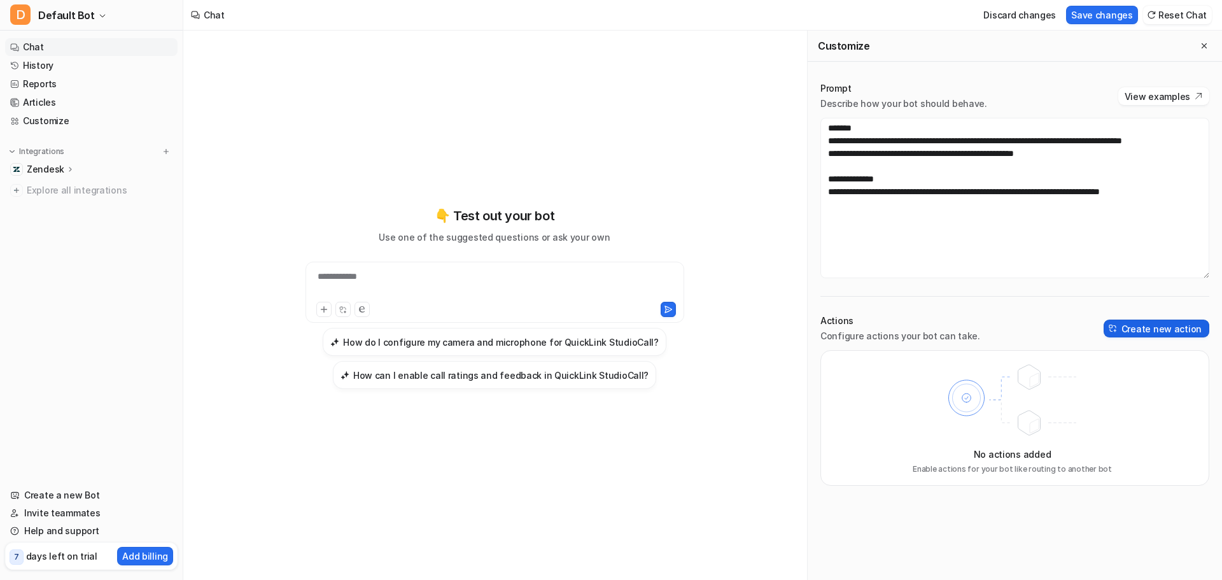
click at [1162, 330] on button "Create new action" at bounding box center [1156, 328] width 106 height 18
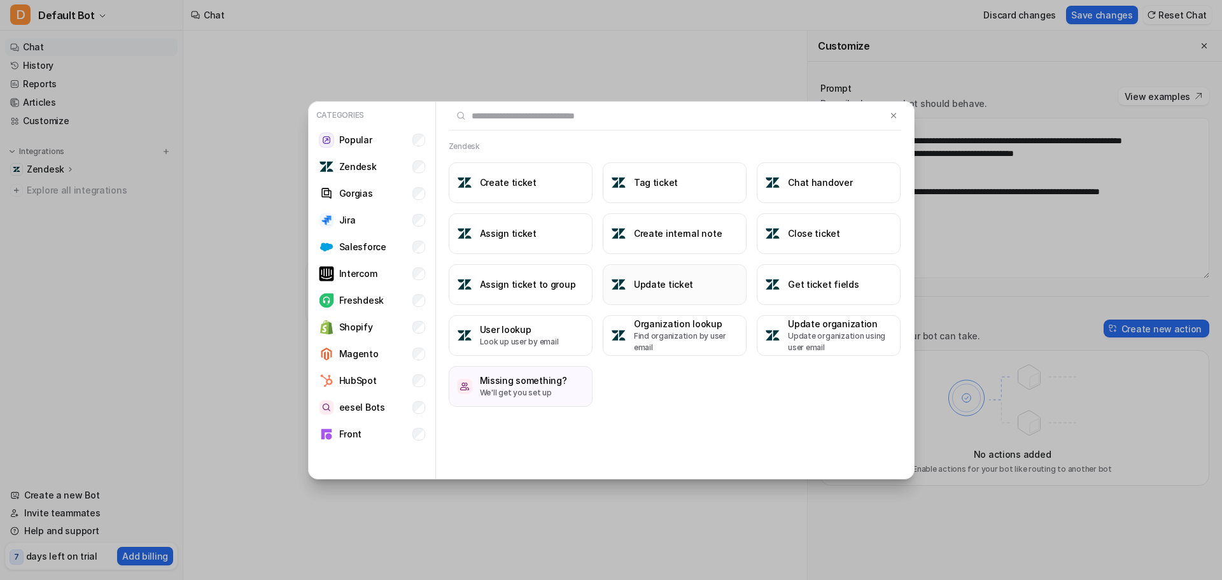
click at [680, 281] on h3 "Update ticket" at bounding box center [663, 283] width 59 height 13
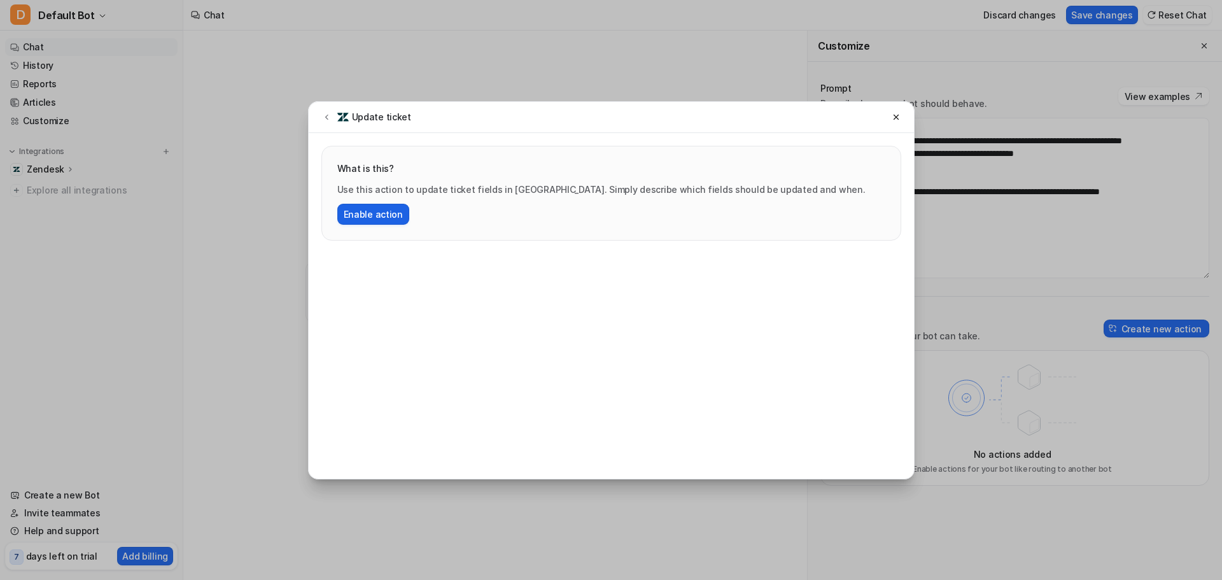
click at [391, 213] on button "Enable action" at bounding box center [373, 214] width 72 height 21
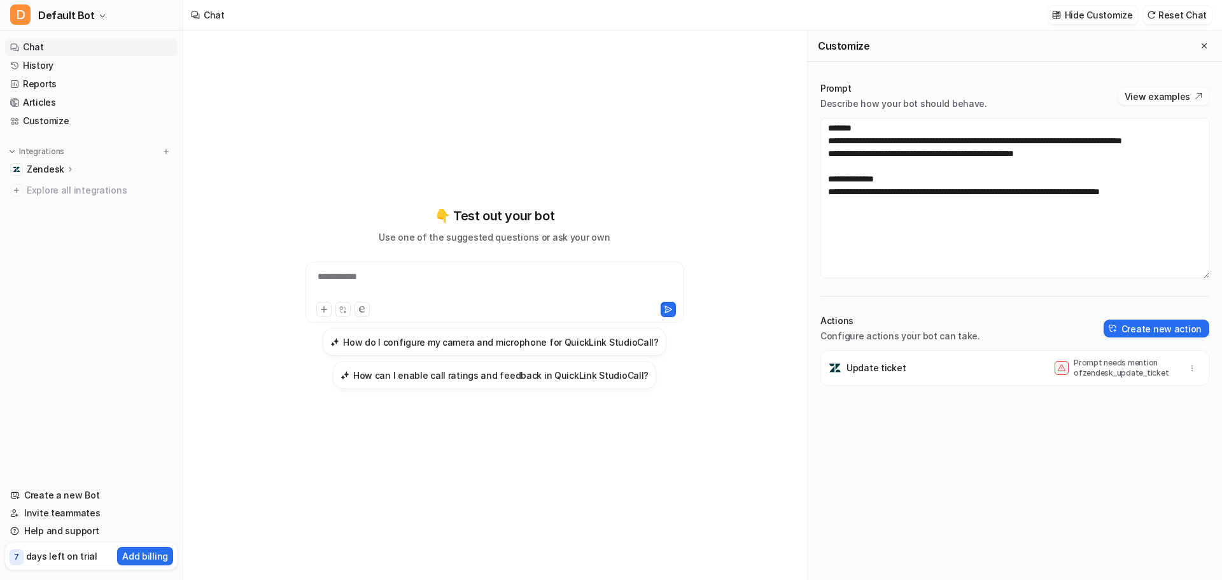
click at [1139, 101] on button "View examples" at bounding box center [1163, 96] width 91 height 18
drag, startPoint x: 1149, startPoint y: 380, endPoint x: 1064, endPoint y: 381, distance: 84.6
click at [1064, 381] on div "Update ticket Prompt needs mention of zendesk_update_ticket" at bounding box center [1014, 368] width 377 height 36
copy p "zendesk_update_ticket"
click at [1110, 167] on textarea "**********" at bounding box center [1014, 198] width 389 height 160
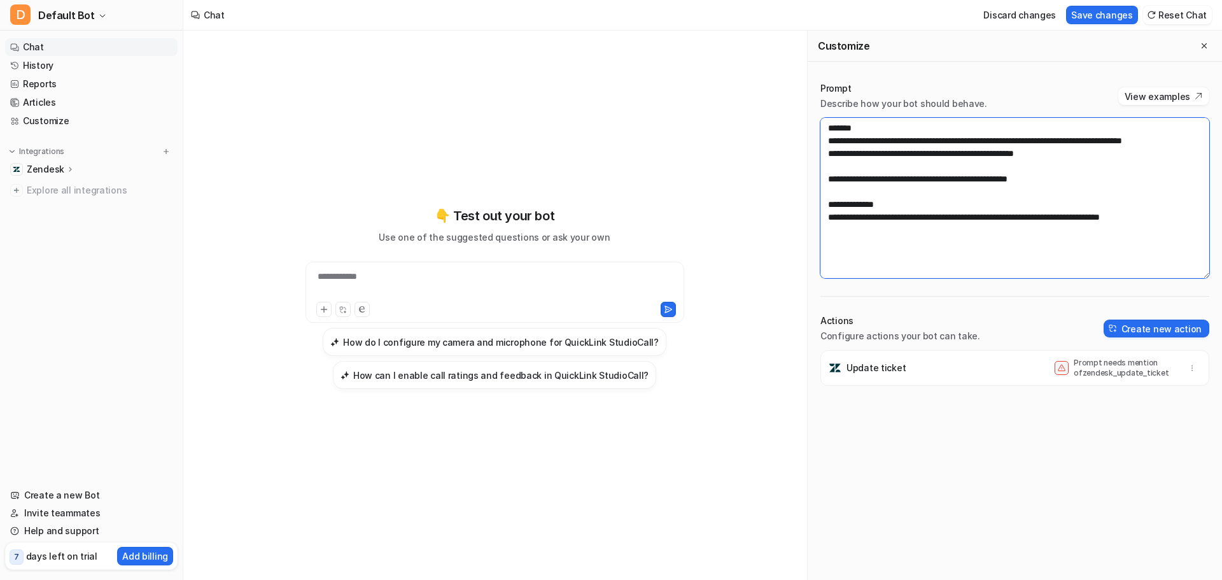
paste textarea "**********"
type textarea "**********"
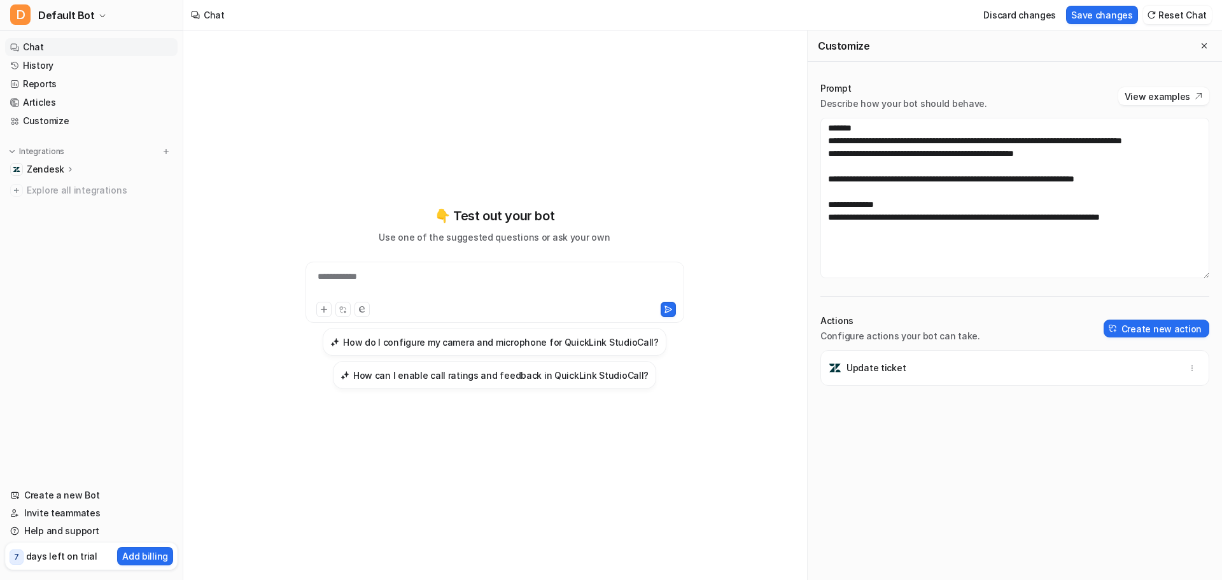
click at [1100, 456] on div "Update ticket" at bounding box center [1014, 465] width 389 height 230
click at [1097, 15] on button "Save changes" at bounding box center [1102, 15] width 72 height 18
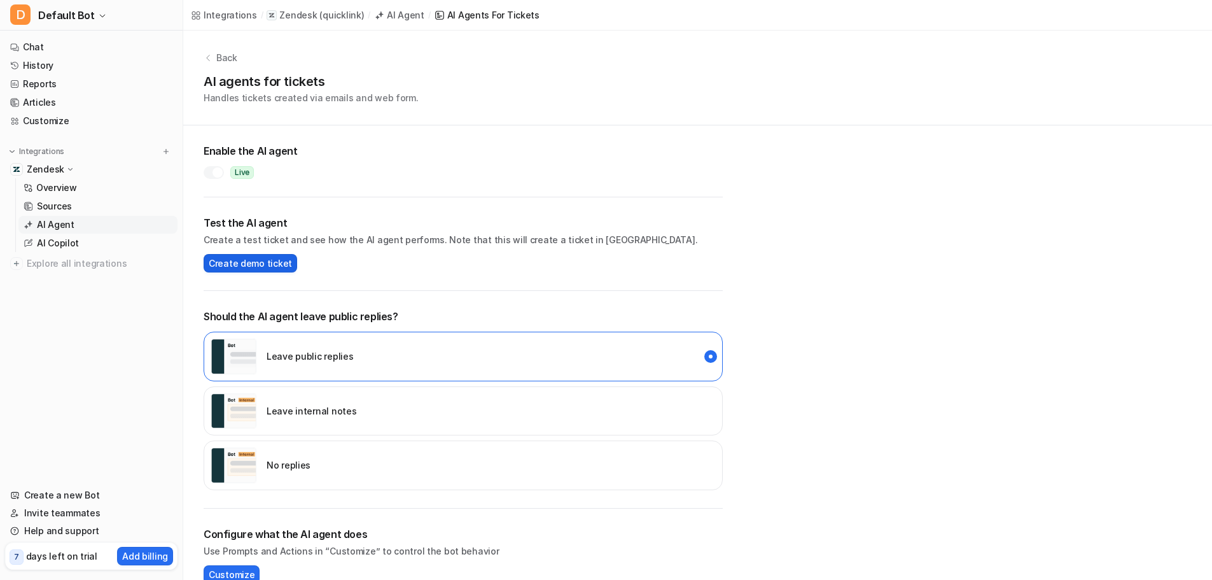
click at [256, 263] on span "Create demo ticket" at bounding box center [250, 262] width 83 height 13
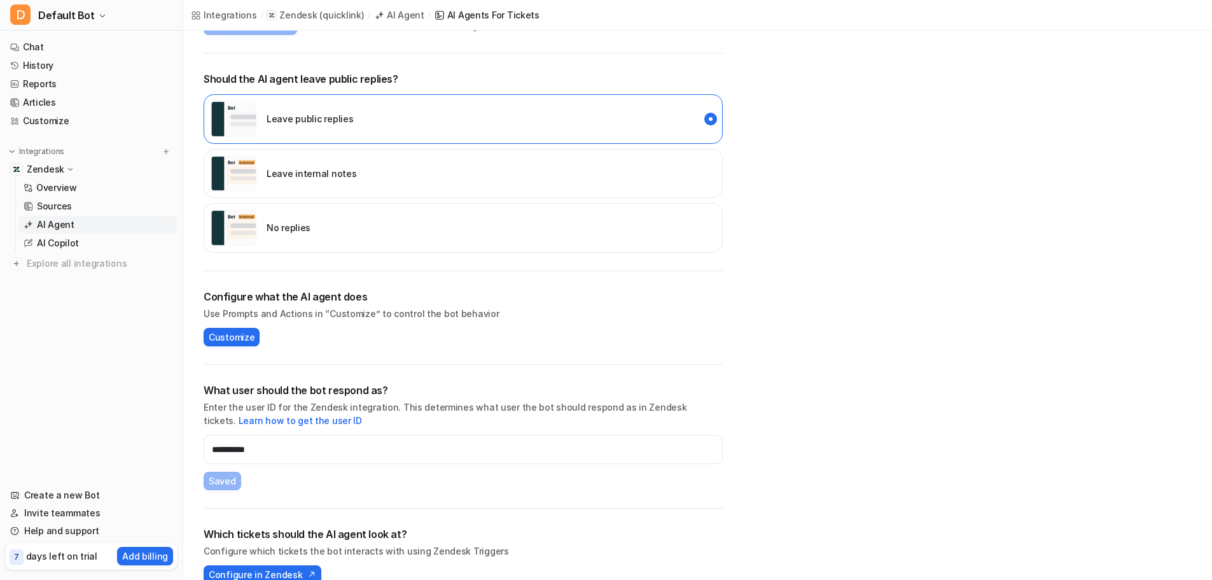
scroll to position [259, 0]
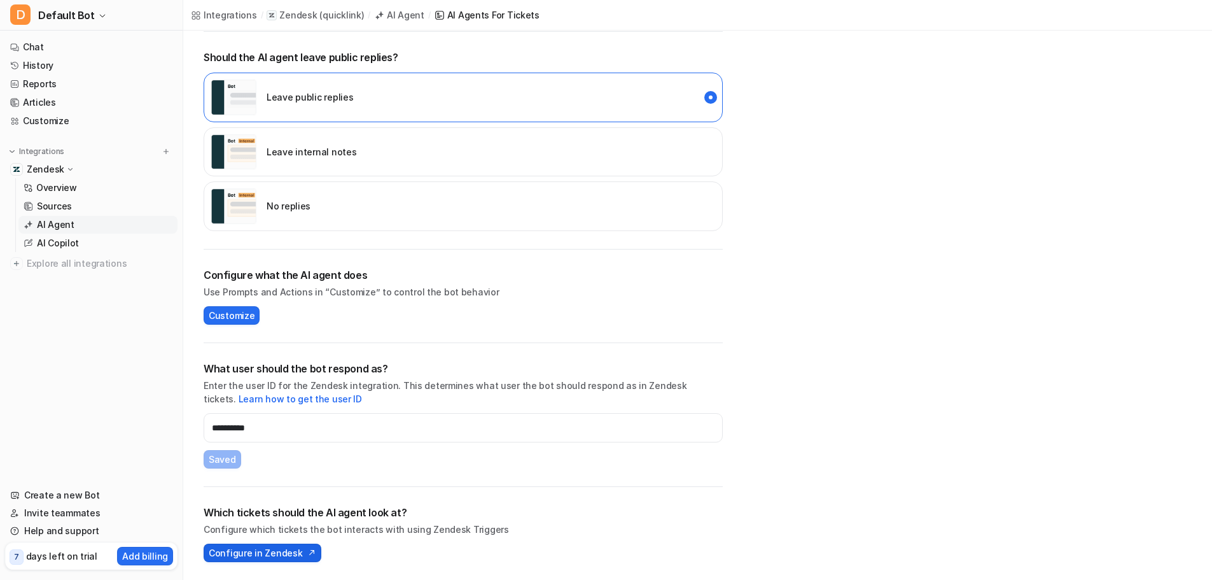
click at [281, 555] on span "Configure in Zendesk" at bounding box center [256, 552] width 94 height 13
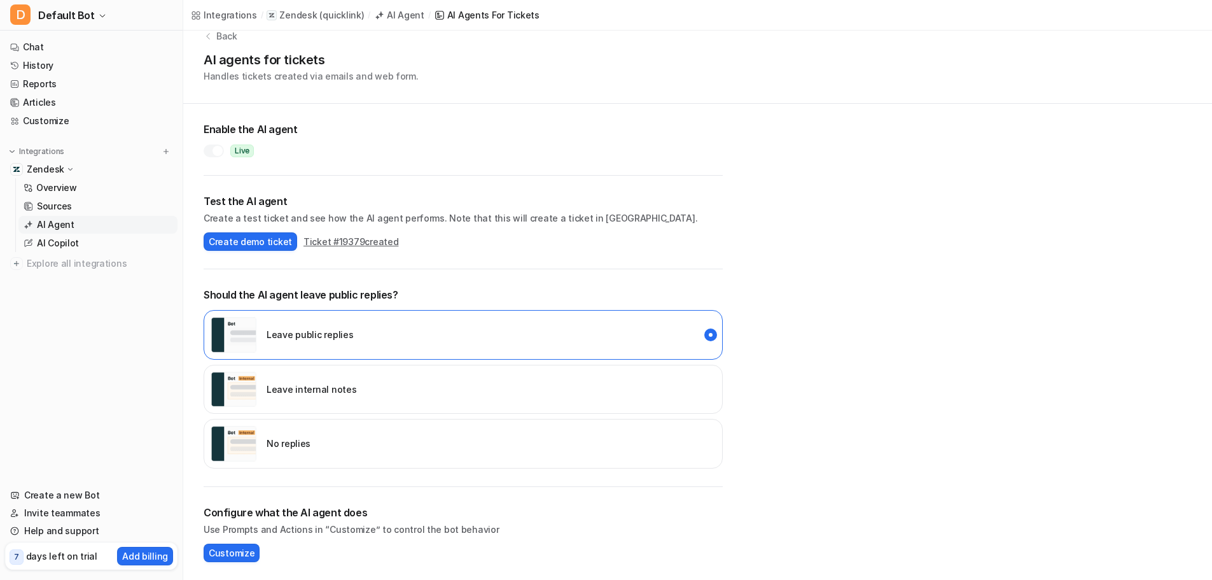
scroll to position [17, 0]
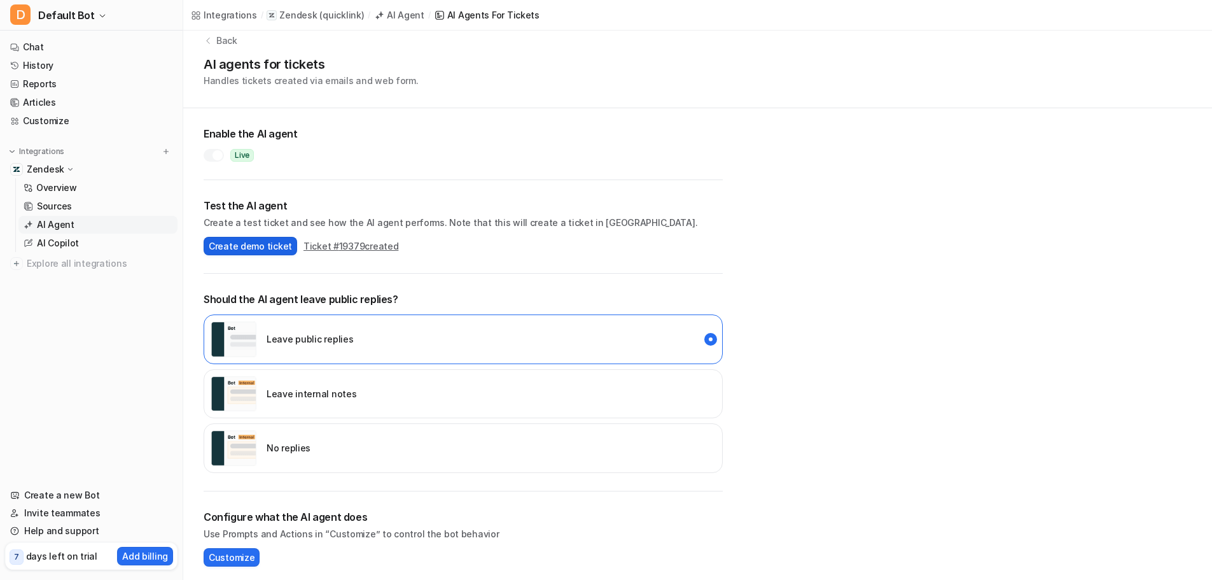
click at [276, 246] on span "Create demo ticket" at bounding box center [250, 245] width 83 height 13
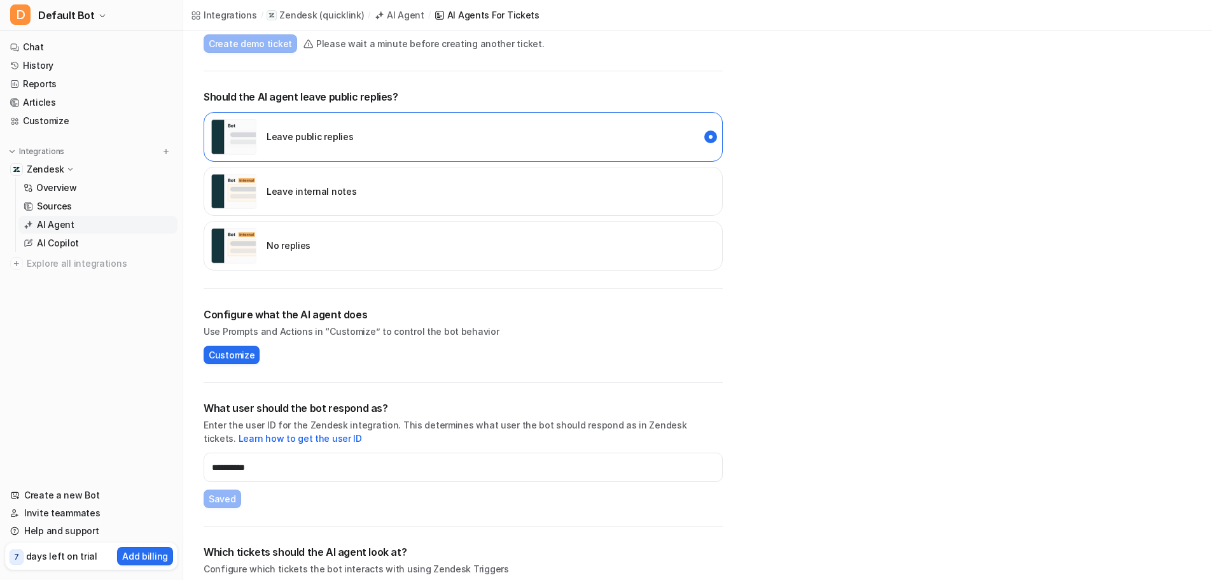
scroll to position [259, 0]
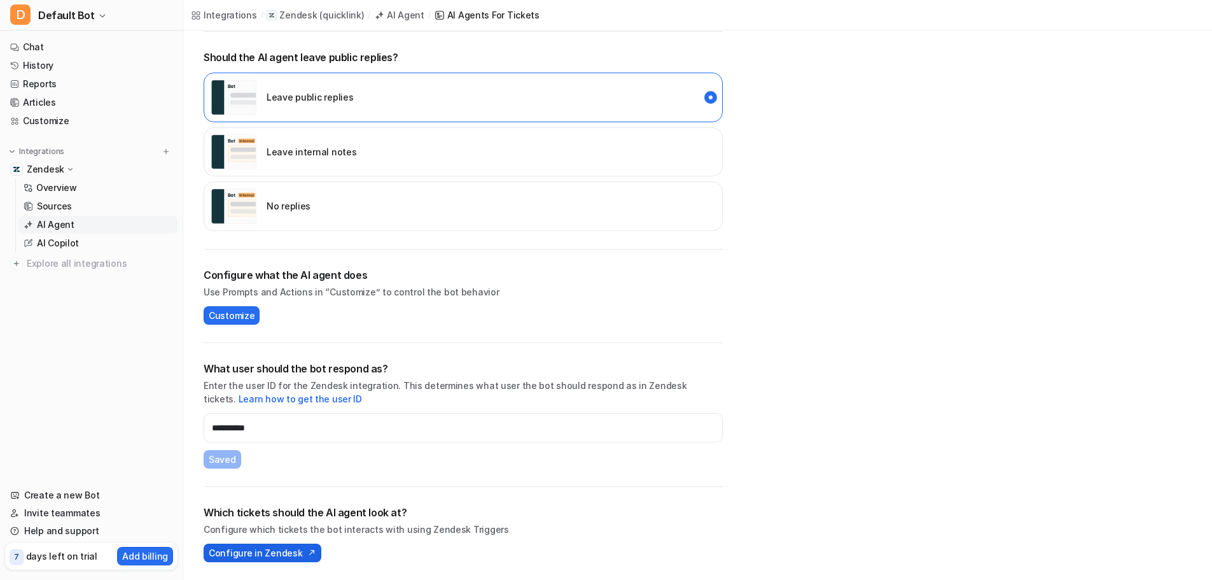
click at [281, 545] on button "Configure in Zendesk" at bounding box center [263, 552] width 118 height 18
click at [234, 309] on span "Customize" at bounding box center [232, 315] width 46 height 13
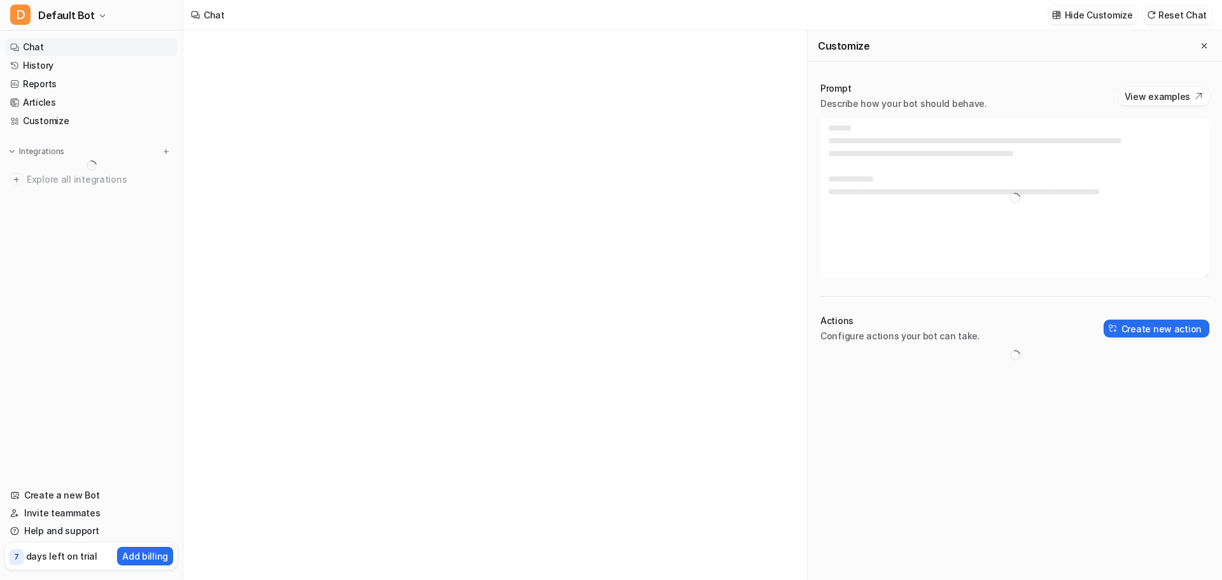
type textarea "**********"
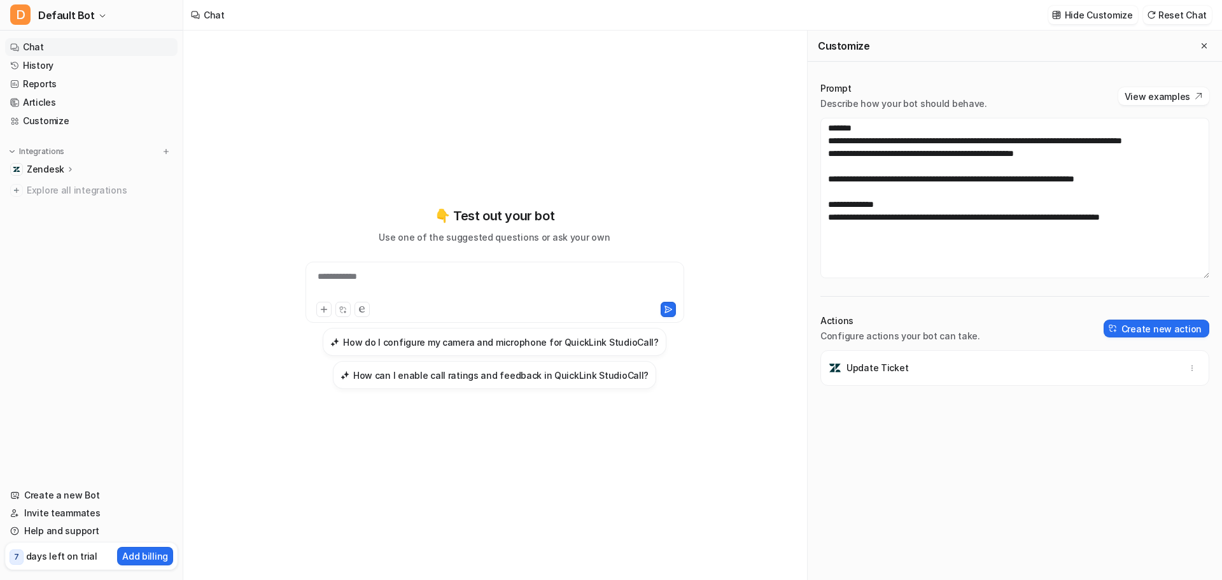
click at [1139, 379] on div "Update Ticket" at bounding box center [1014, 368] width 377 height 36
click at [55, 74] on ul "Chat History Reports Articles Customize" at bounding box center [91, 84] width 172 height 92
click at [53, 62] on link "History" at bounding box center [91, 66] width 172 height 18
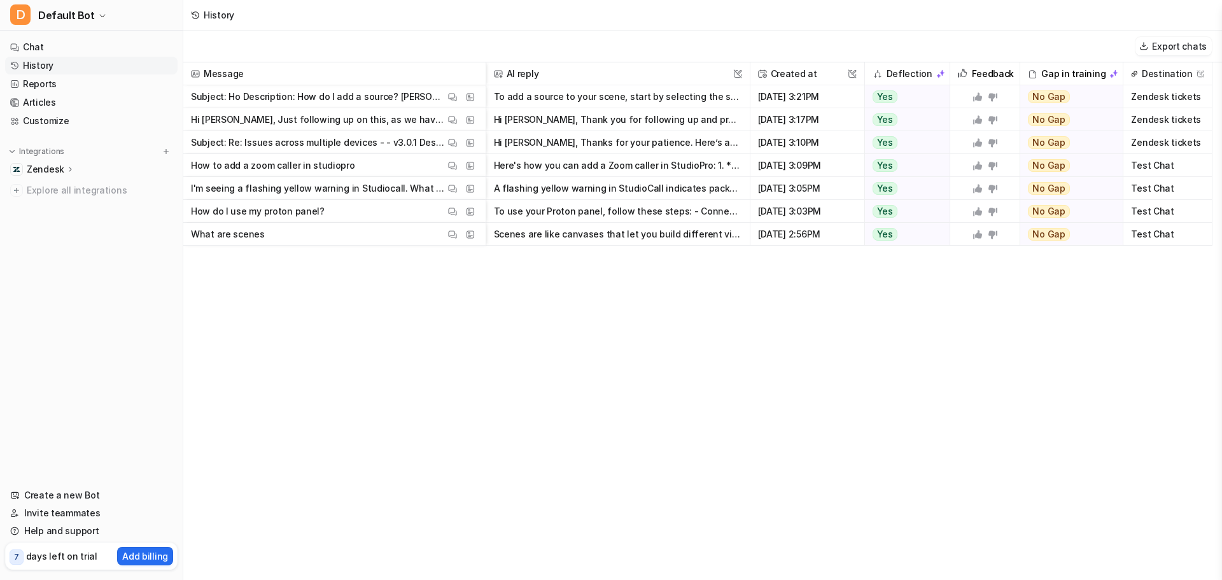
click at [57, 168] on p "Zendesk" at bounding box center [46, 169] width 38 height 13
click at [66, 185] on p "Overview" at bounding box center [56, 187] width 41 height 13
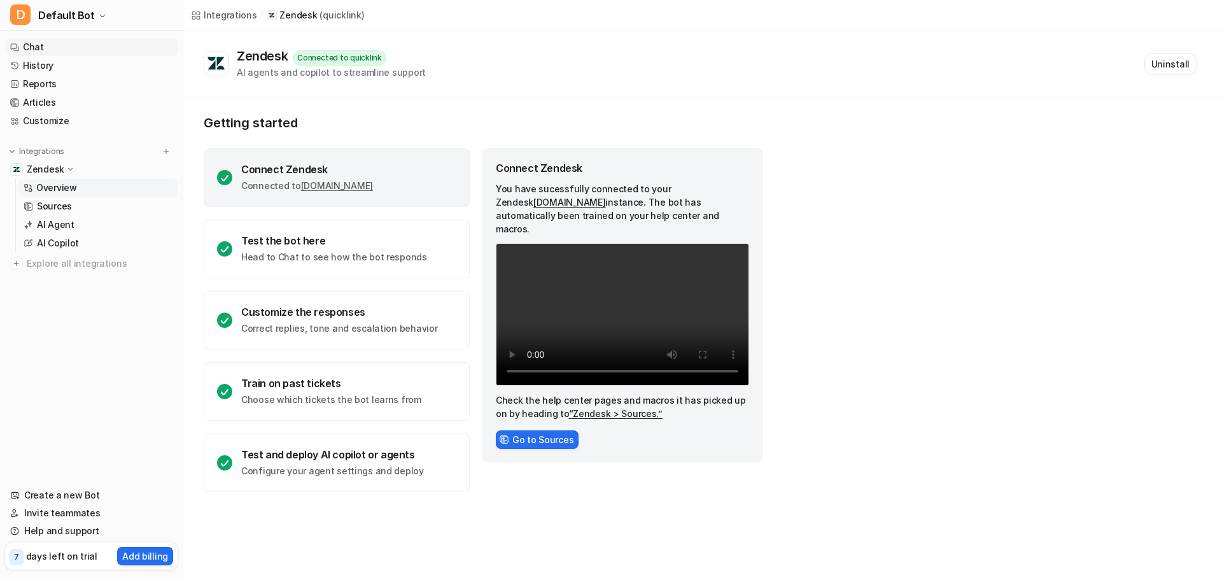
click at [47, 54] on link "Chat" at bounding box center [91, 47] width 172 height 18
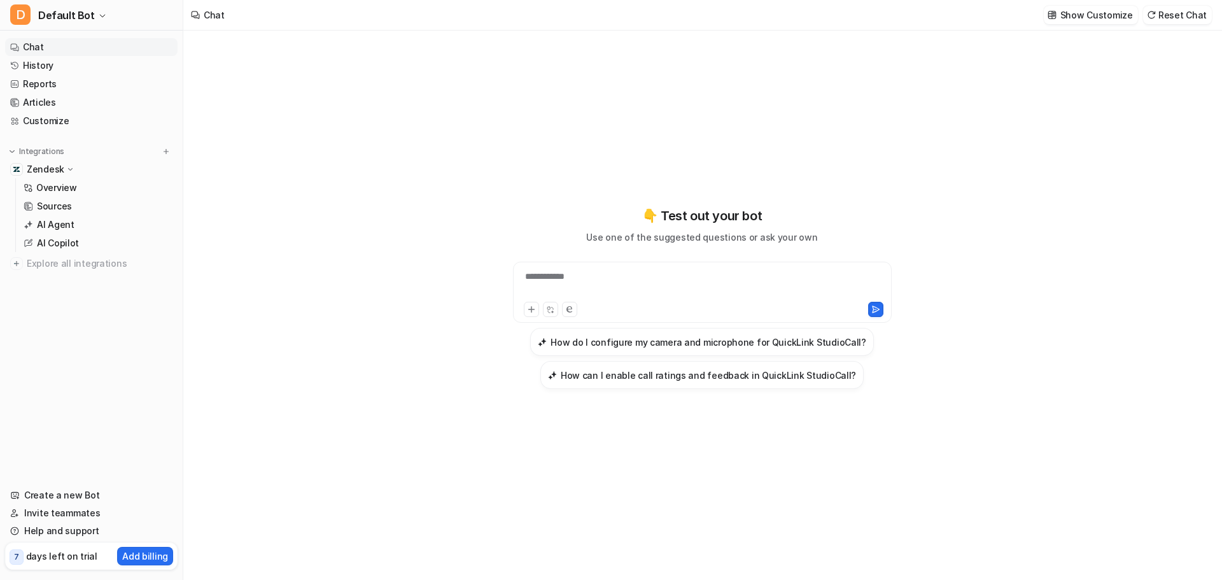
click at [563, 267] on div "**********" at bounding box center [702, 292] width 379 height 61
click at [563, 275] on div "**********" at bounding box center [702, 284] width 372 height 29
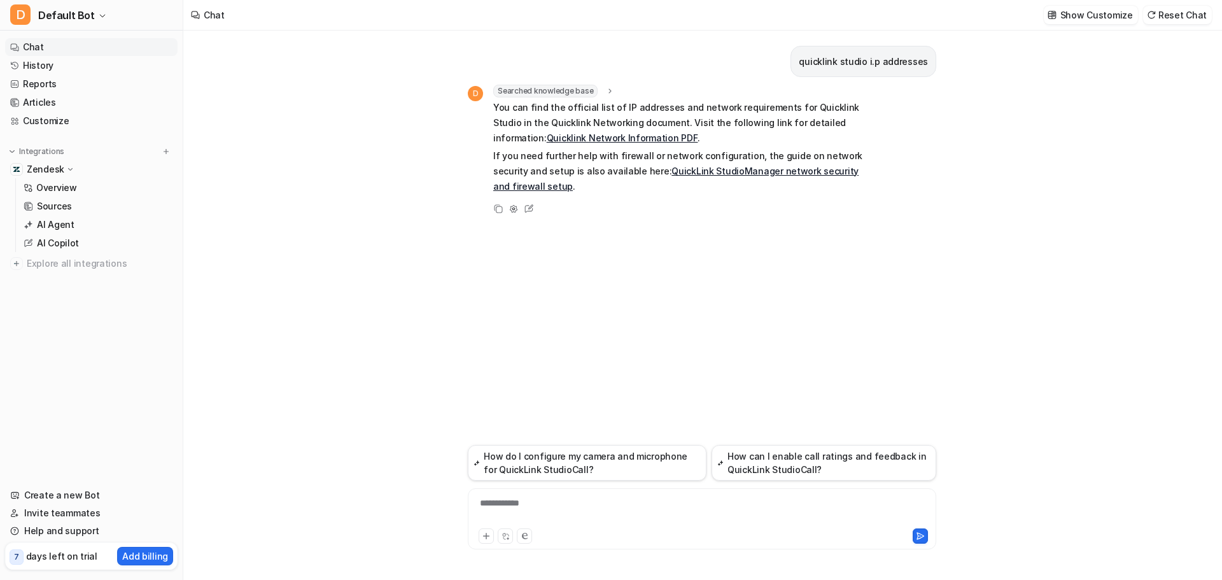
click at [610, 136] on link "Quicklink Network Information PDF" at bounding box center [622, 137] width 151 height 11
click at [57, 66] on link "History" at bounding box center [91, 66] width 172 height 18
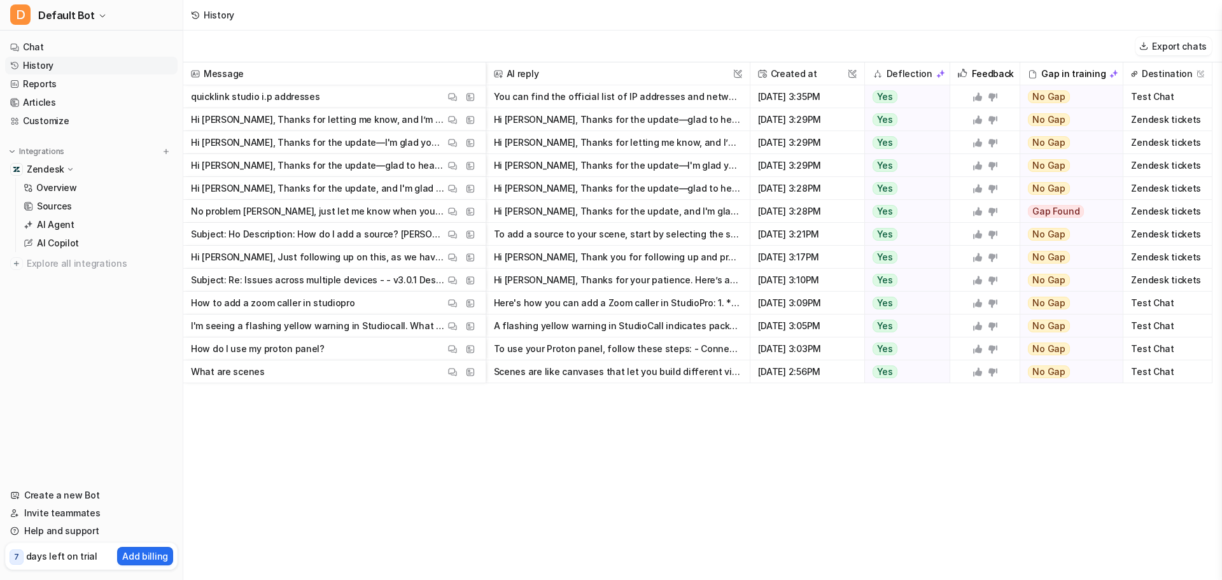
click at [273, 120] on p "Hi Guy, Thanks for letting me know, and I’m glad you resolved the NDI output is…" at bounding box center [318, 119] width 254 height 23
click at [61, 44] on link "Chat" at bounding box center [91, 47] width 172 height 18
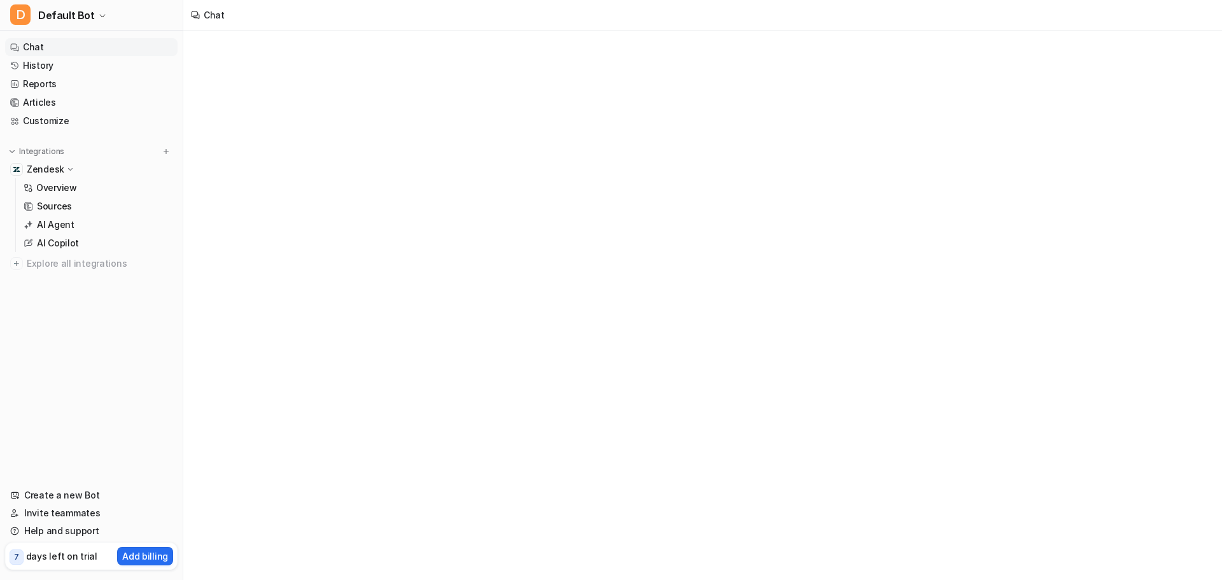
click at [61, 44] on link "Chat" at bounding box center [91, 47] width 172 height 18
click at [86, 62] on link "History" at bounding box center [91, 66] width 172 height 18
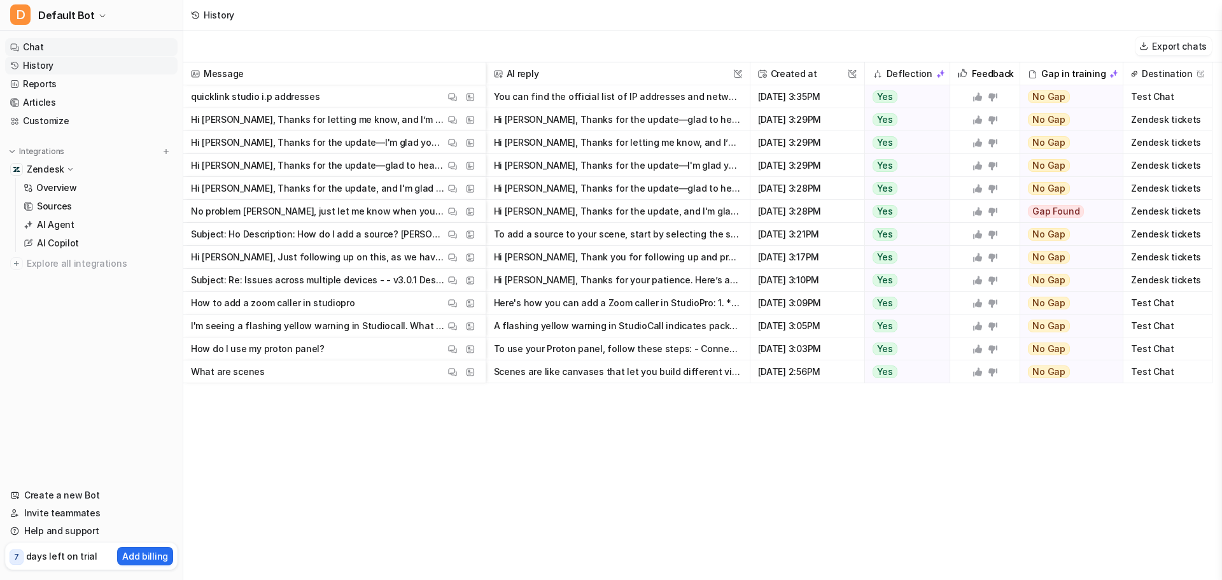
click at [43, 51] on link "Chat" at bounding box center [91, 47] width 172 height 18
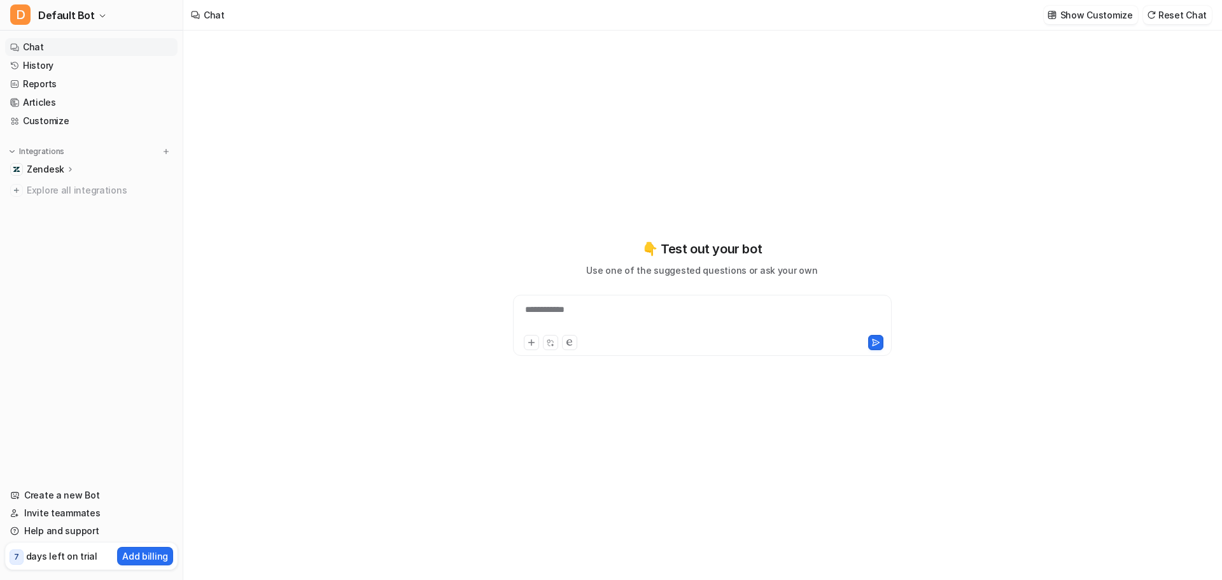
click at [55, 166] on p "Zendesk" at bounding box center [46, 169] width 38 height 13
click at [56, 192] on p "Overview" at bounding box center [56, 187] width 41 height 13
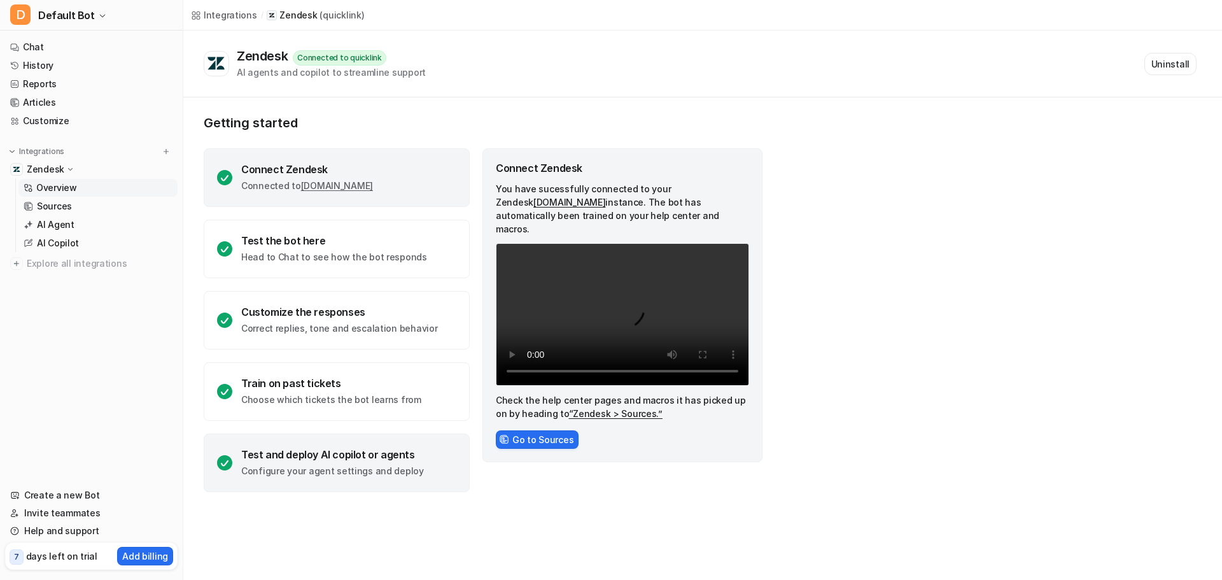
click at [363, 460] on div "Test and deploy AI copilot or agents" at bounding box center [332, 454] width 183 height 13
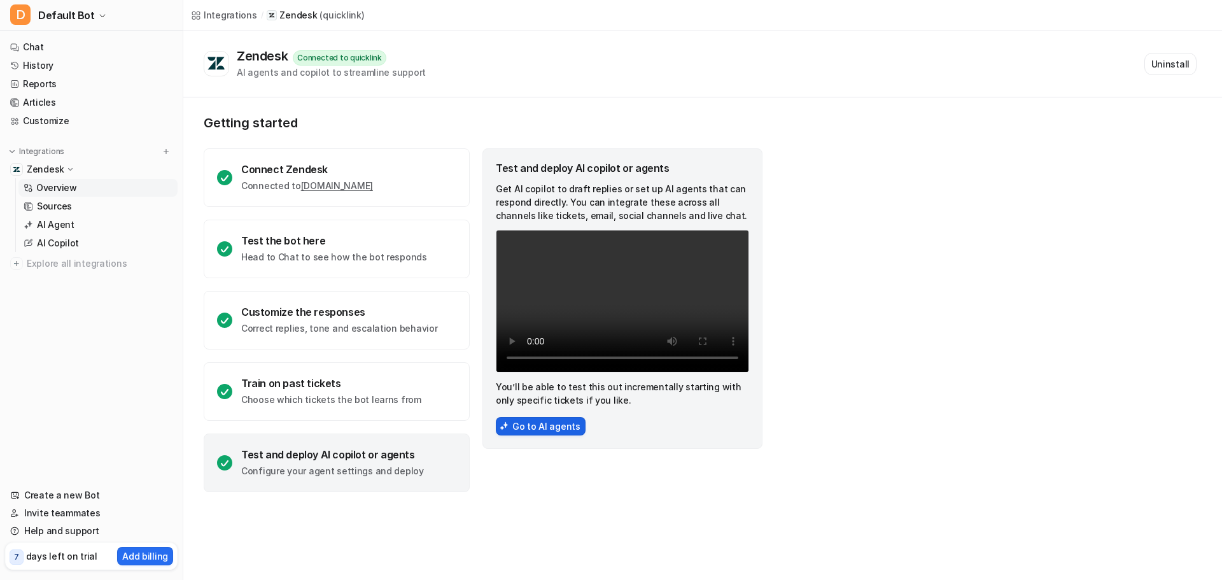
click at [518, 433] on button "Go to AI agents" at bounding box center [541, 426] width 90 height 18
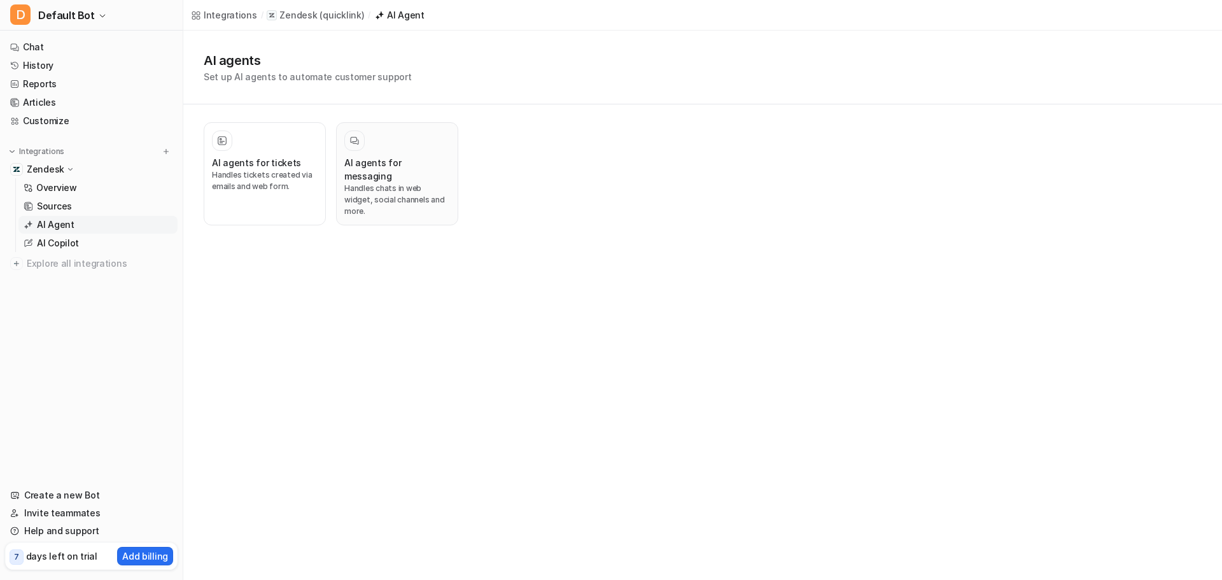
click at [379, 164] on h3 "AI agents for messaging" at bounding box center [397, 169] width 106 height 27
click at [265, 164] on h3 "AI agents for tickets" at bounding box center [256, 162] width 89 height 13
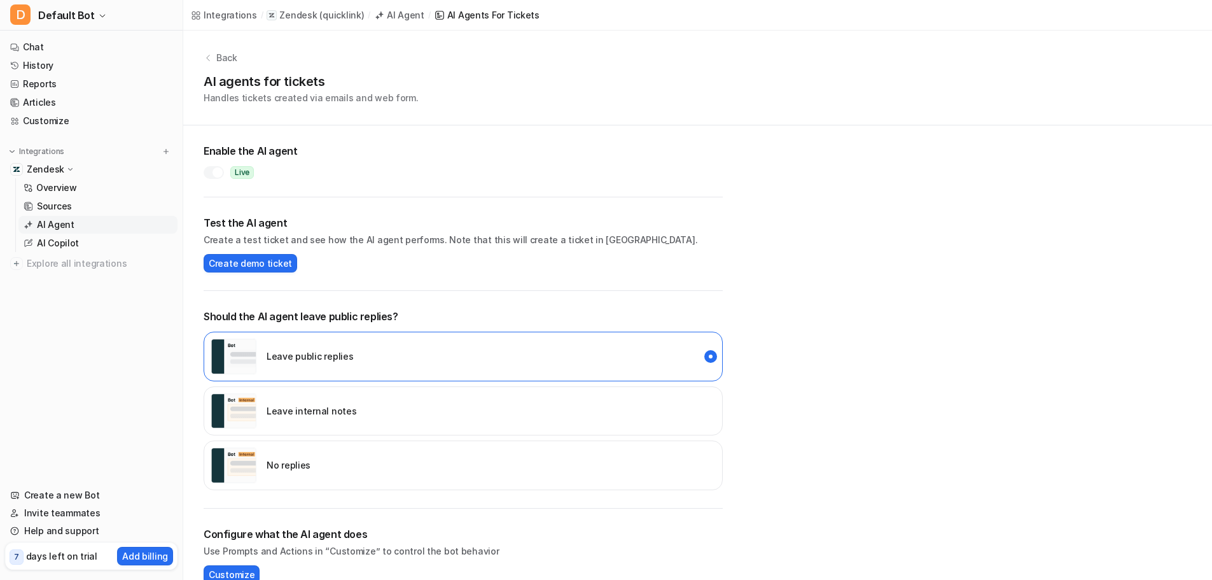
click at [380, 414] on div "Leave internal notes" at bounding box center [463, 411] width 519 height 50
click at [90, 229] on link "AI Agent" at bounding box center [97, 225] width 159 height 18
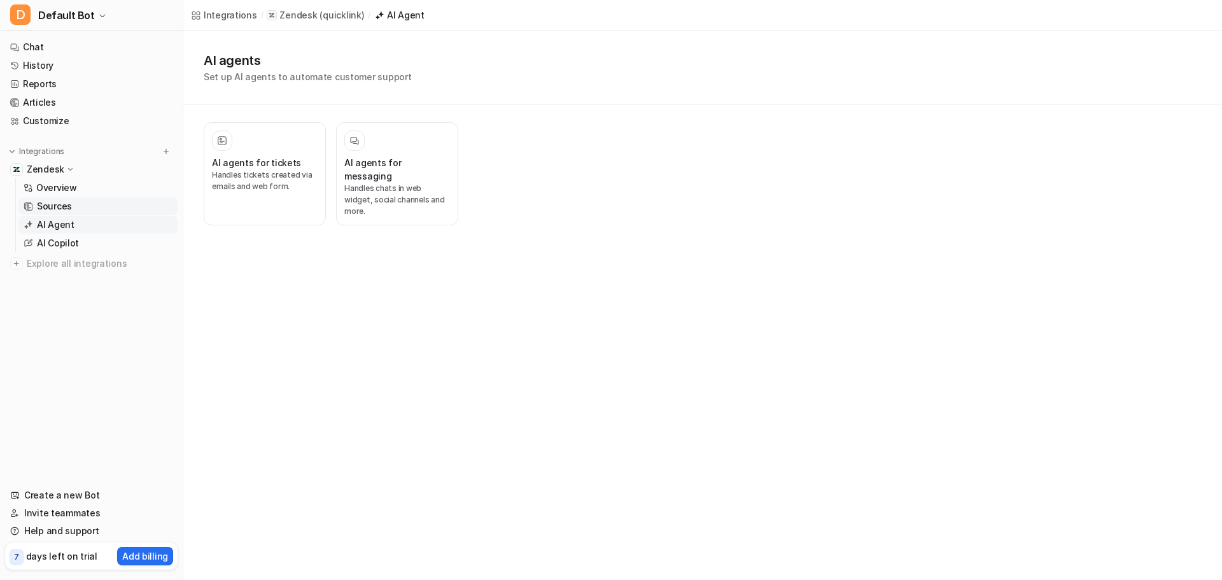
click at [69, 211] on p "Sources" at bounding box center [54, 206] width 35 height 13
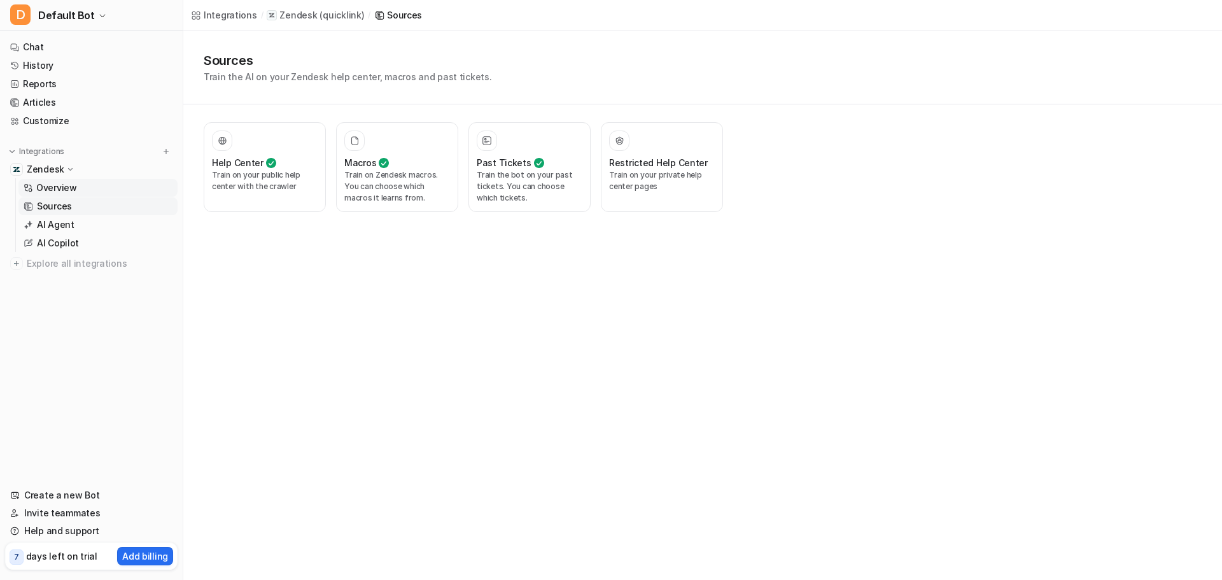
click at [75, 190] on p "Overview" at bounding box center [56, 187] width 41 height 13
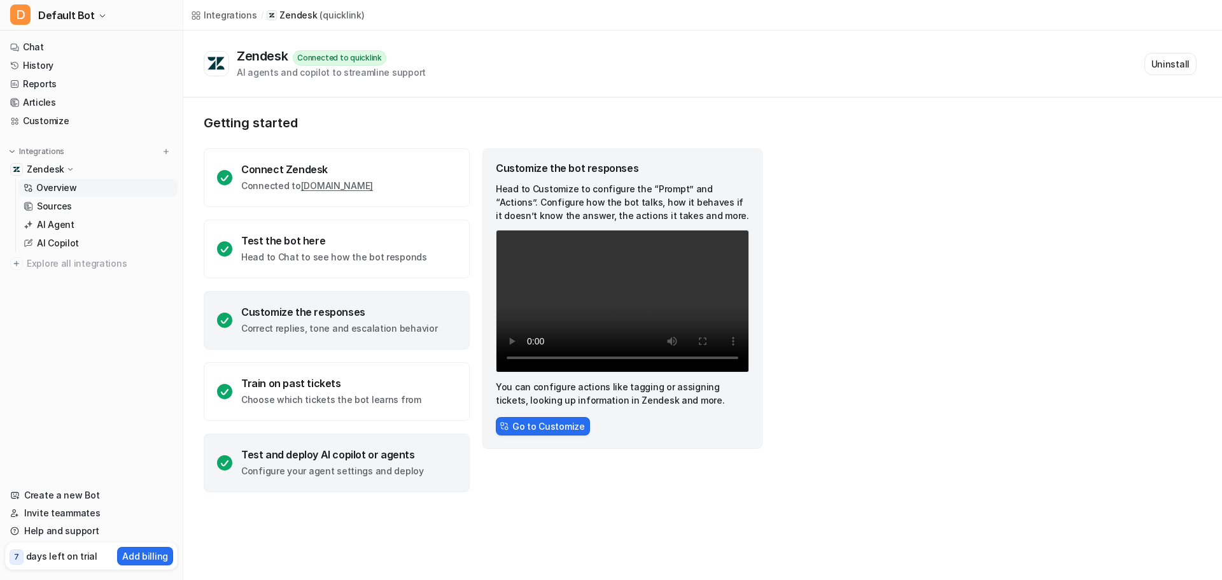
click at [312, 452] on div "Test and deploy AI copilot or agents" at bounding box center [332, 454] width 183 height 13
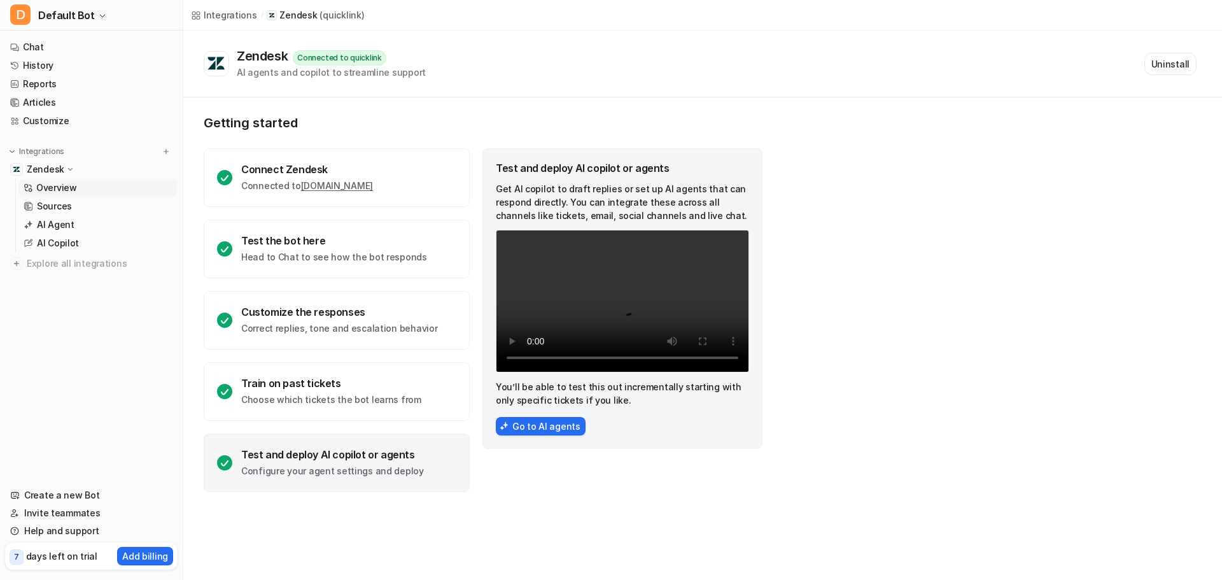
click at [543, 438] on div "Test and deploy AI copilot or agents Get AI copilot to draft replies or set up …" at bounding box center [622, 298] width 280 height 300
click at [543, 429] on button "Go to AI agents" at bounding box center [541, 426] width 90 height 18
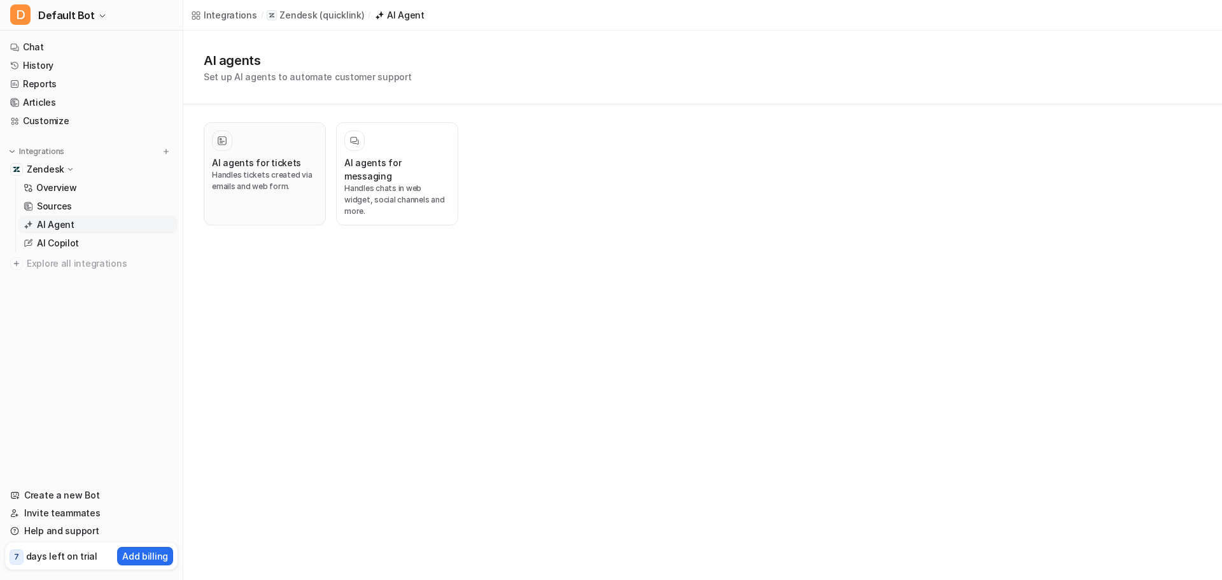
click at [296, 160] on div "AI agents for tickets" at bounding box center [265, 162] width 106 height 13
click at [38, 62] on link "History" at bounding box center [91, 66] width 172 height 18
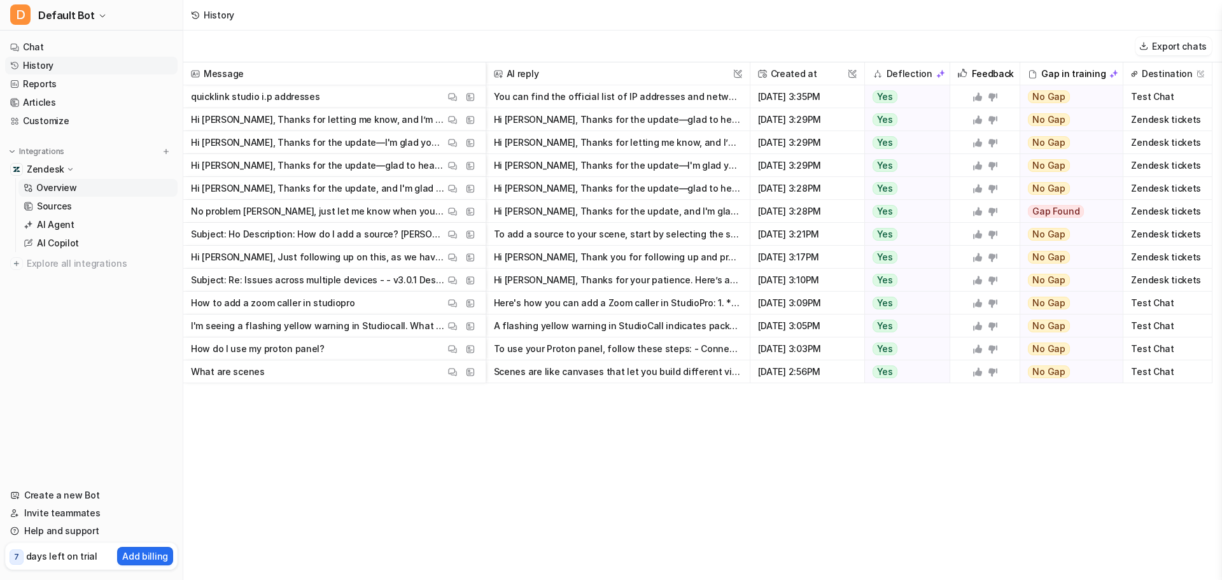
click at [64, 190] on p "Overview" at bounding box center [56, 187] width 41 height 13
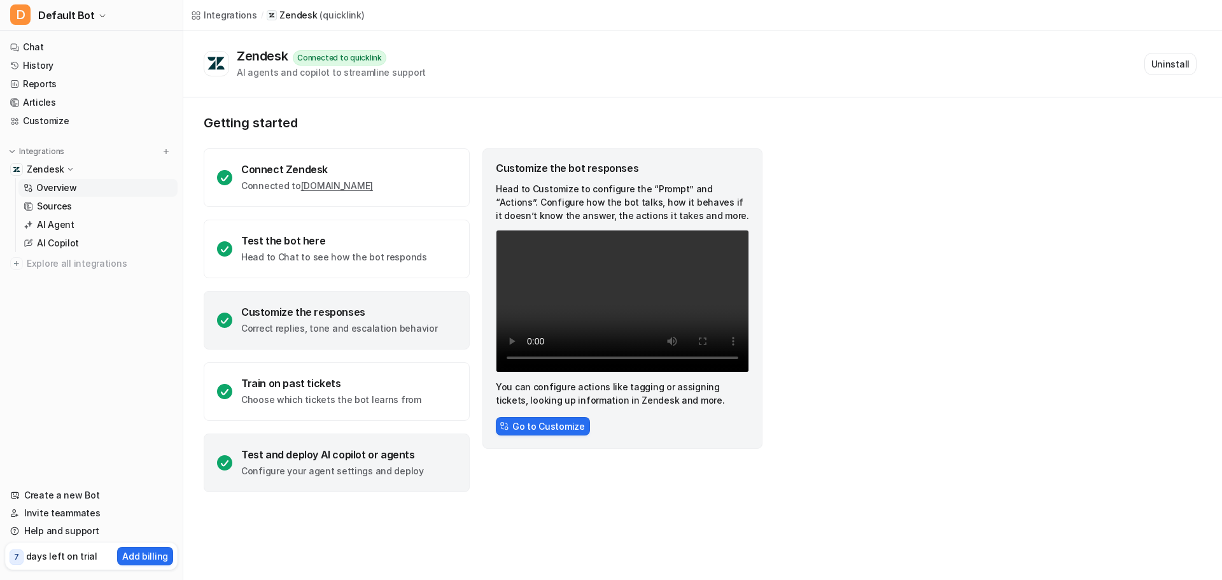
click at [359, 479] on div "Test and deploy AI copilot or agents Configure your agent settings and deploy" at bounding box center [337, 462] width 266 height 59
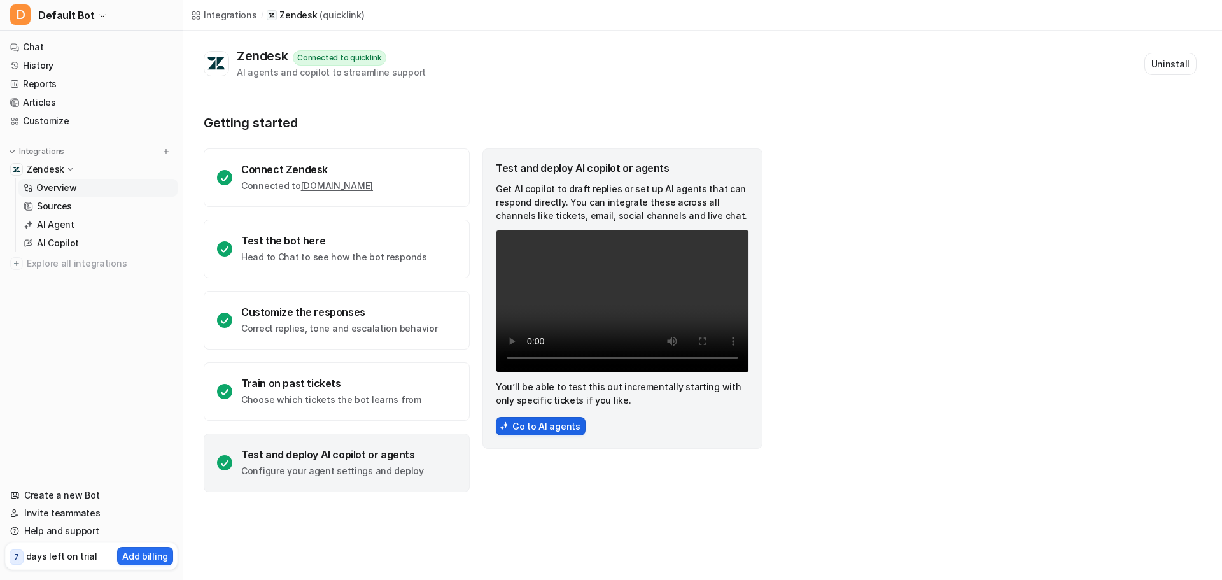
click at [560, 422] on button "Go to AI agents" at bounding box center [541, 426] width 90 height 18
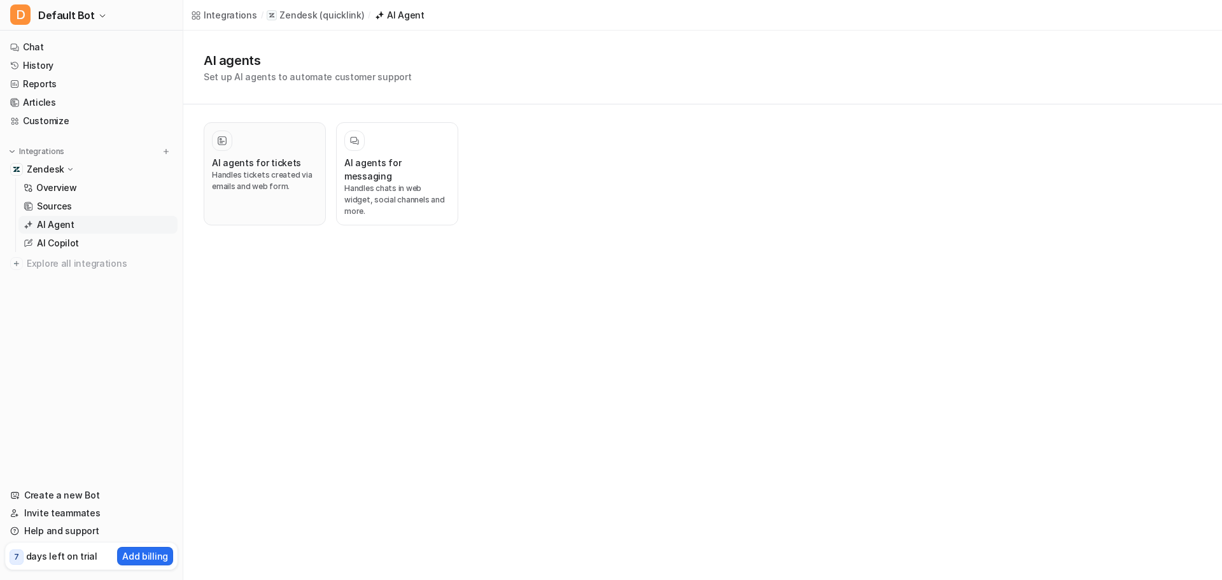
click at [262, 157] on h3 "AI agents for tickets" at bounding box center [256, 162] width 89 height 13
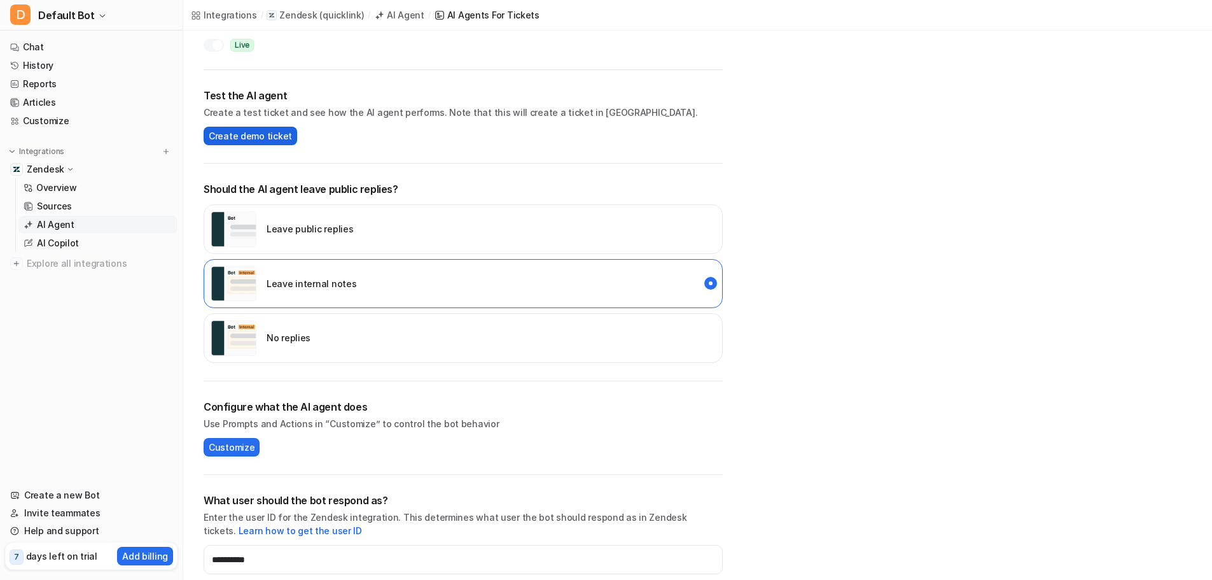
scroll to position [259, 0]
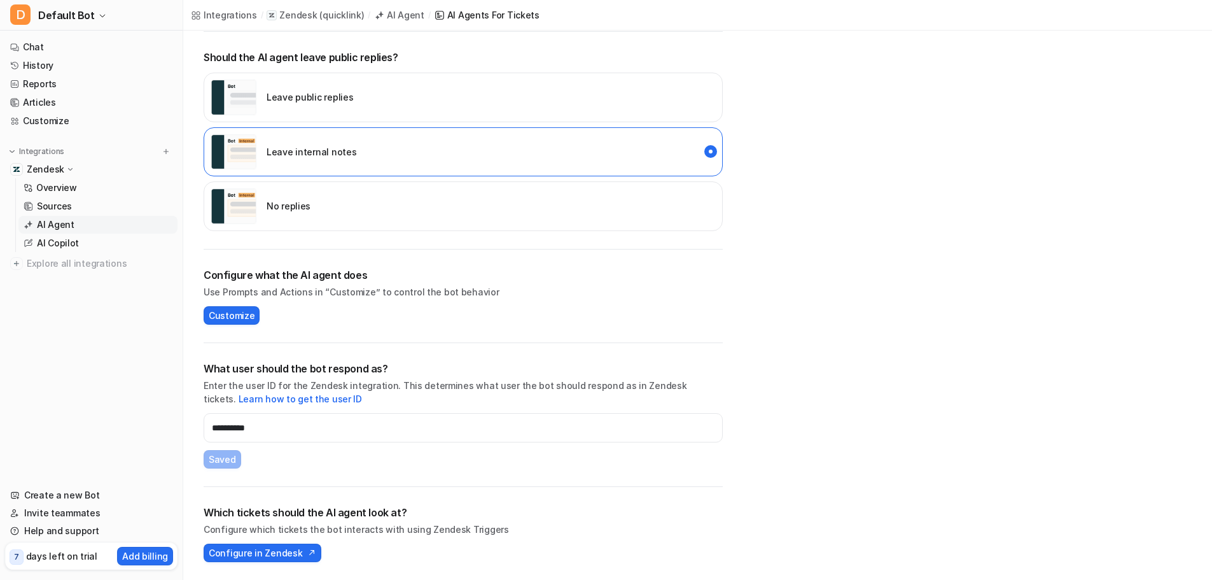
click at [266, 541] on div "Which tickets should the AI agent look at? Configure which tickets the bot inte…" at bounding box center [463, 533] width 519 height 57
click at [268, 550] on span "Configure in Zendesk" at bounding box center [256, 552] width 94 height 13
click at [239, 556] on span "Configure in Zendesk" at bounding box center [256, 552] width 94 height 13
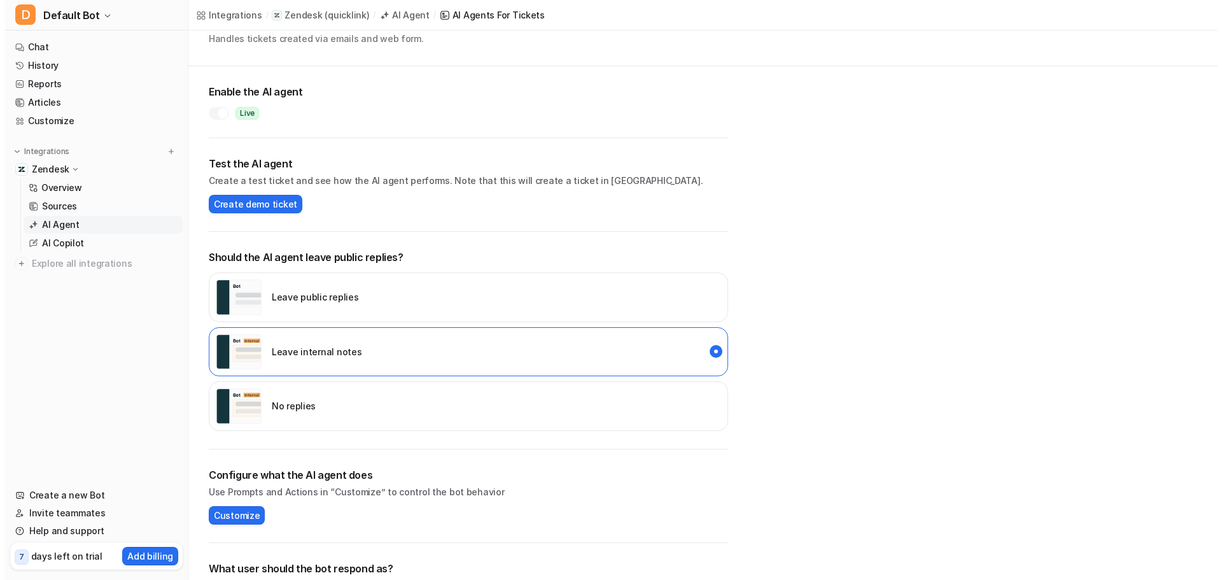
scroll to position [0, 0]
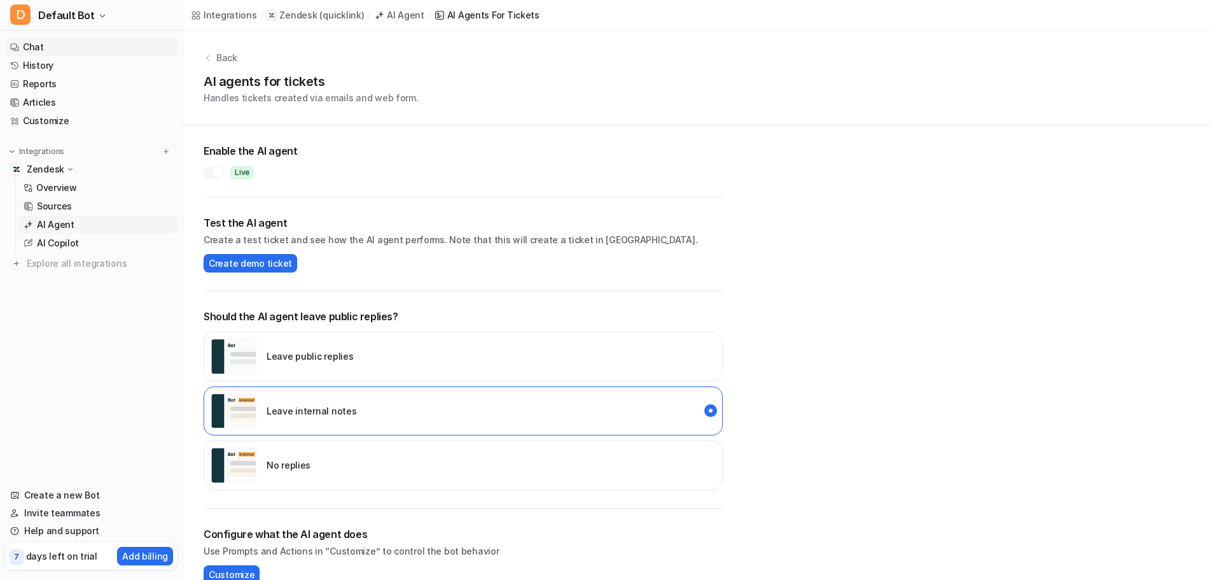
click at [48, 50] on link "Chat" at bounding box center [91, 47] width 172 height 18
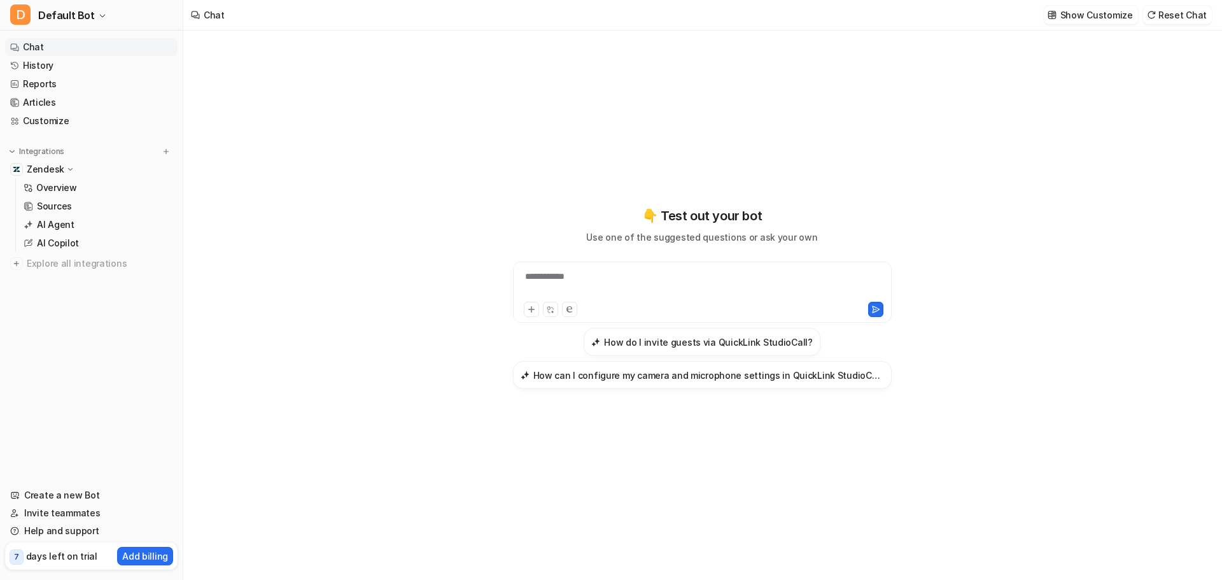
click at [38, 56] on ul "Chat History Reports Articles Customize" at bounding box center [91, 84] width 172 height 92
click at [38, 58] on link "History" at bounding box center [91, 66] width 172 height 18
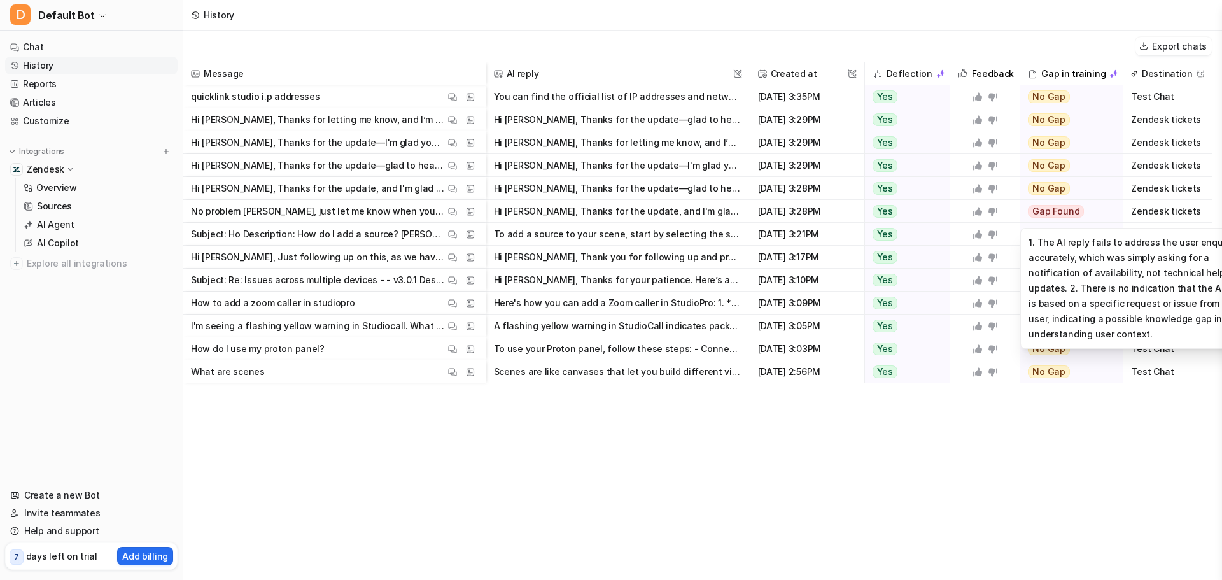
click at [1048, 211] on span "Gap Found" at bounding box center [1056, 211] width 56 height 13
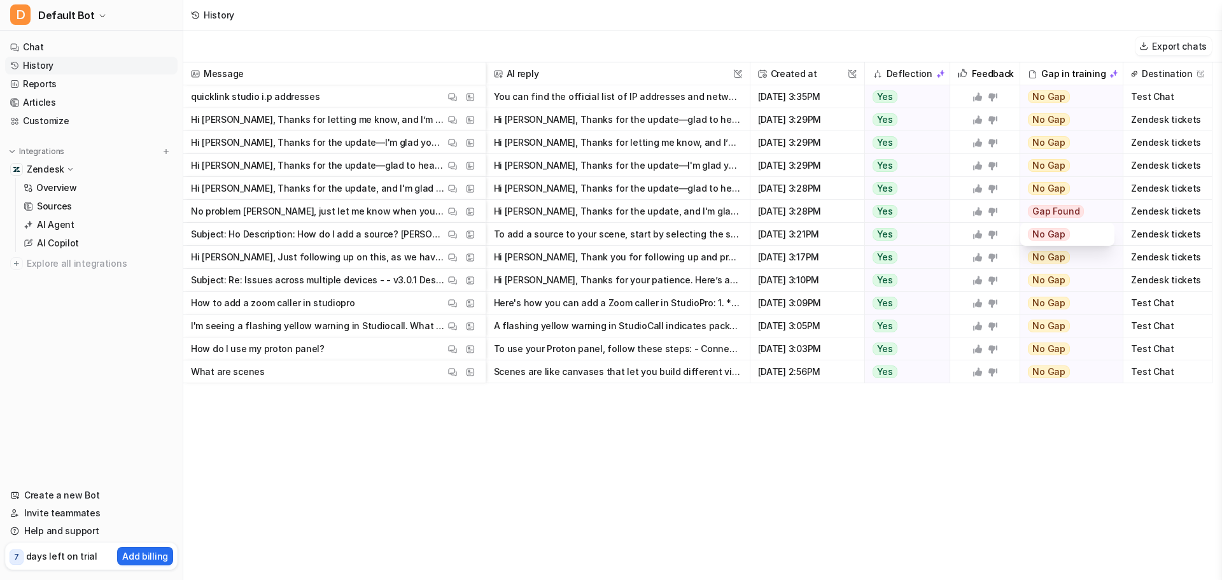
click at [1022, 213] on div "Gap Found" at bounding box center [1067, 211] width 94 height 23
click at [66, 169] on icon at bounding box center [70, 169] width 9 height 10
click at [65, 188] on p "Overview" at bounding box center [56, 187] width 41 height 13
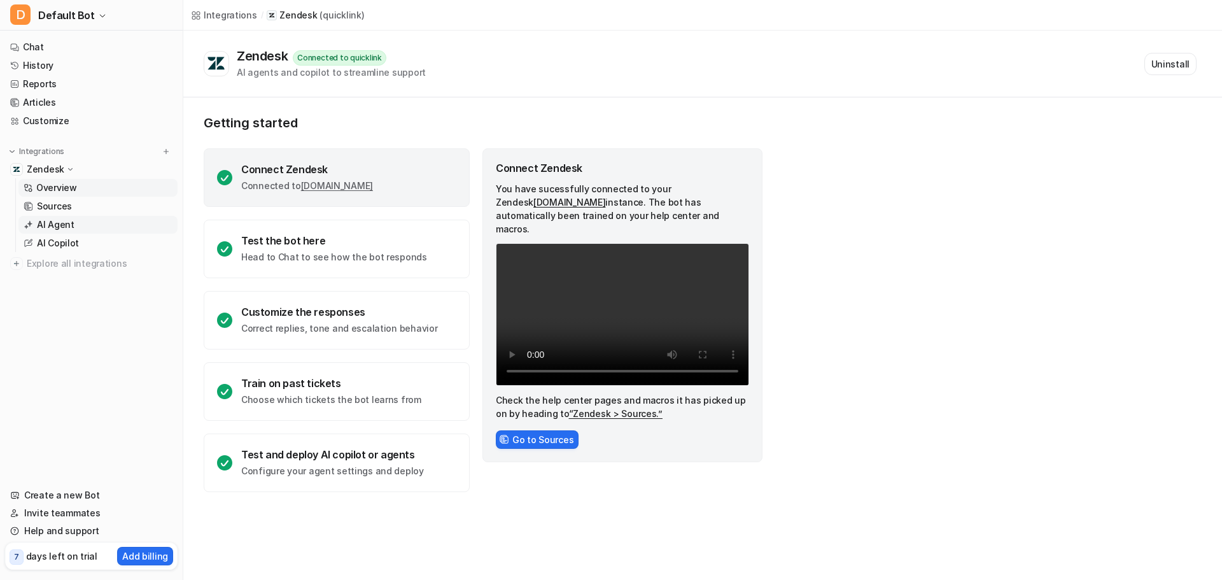
click at [97, 227] on link "AI Agent" at bounding box center [97, 225] width 159 height 18
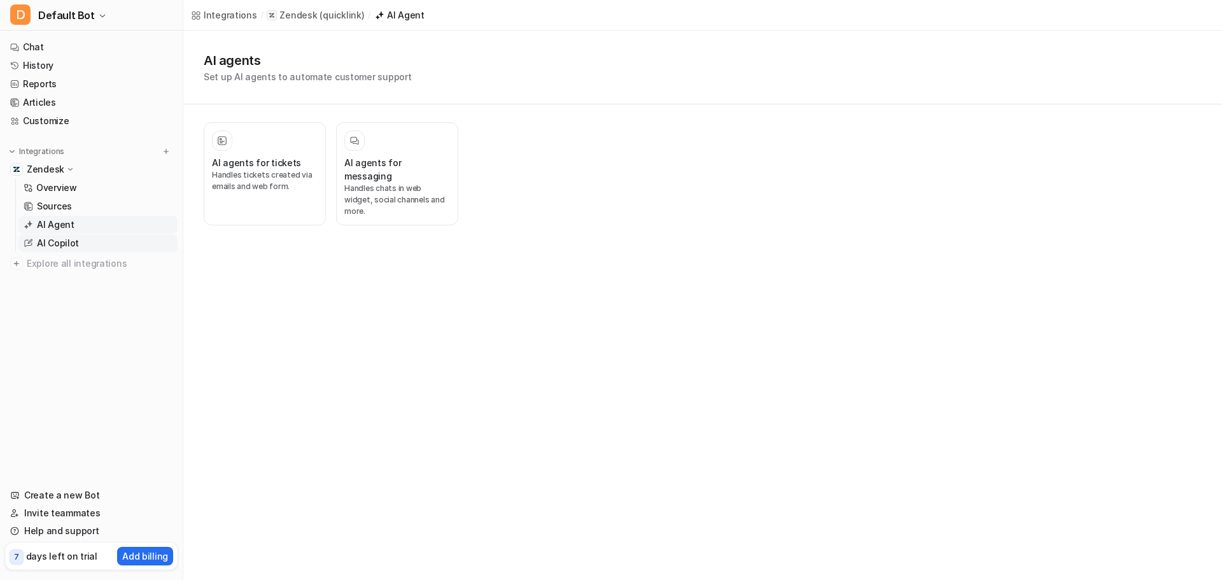
click at [62, 243] on p "AI Copilot" at bounding box center [58, 243] width 42 height 13
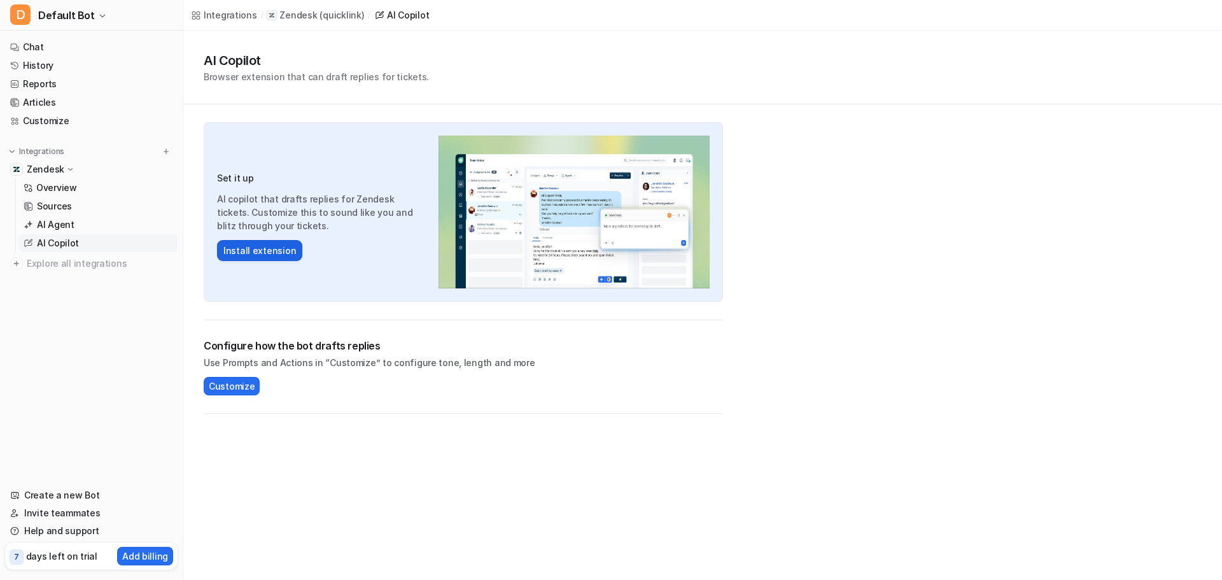
click at [249, 248] on button "Install extension" at bounding box center [259, 250] width 85 height 21
click at [219, 398] on div "Configure how the bot drafts replies Use Prompts and Actions in “Customize” to …" at bounding box center [463, 367] width 519 height 94
click at [247, 380] on span "Customize" at bounding box center [232, 385] width 46 height 13
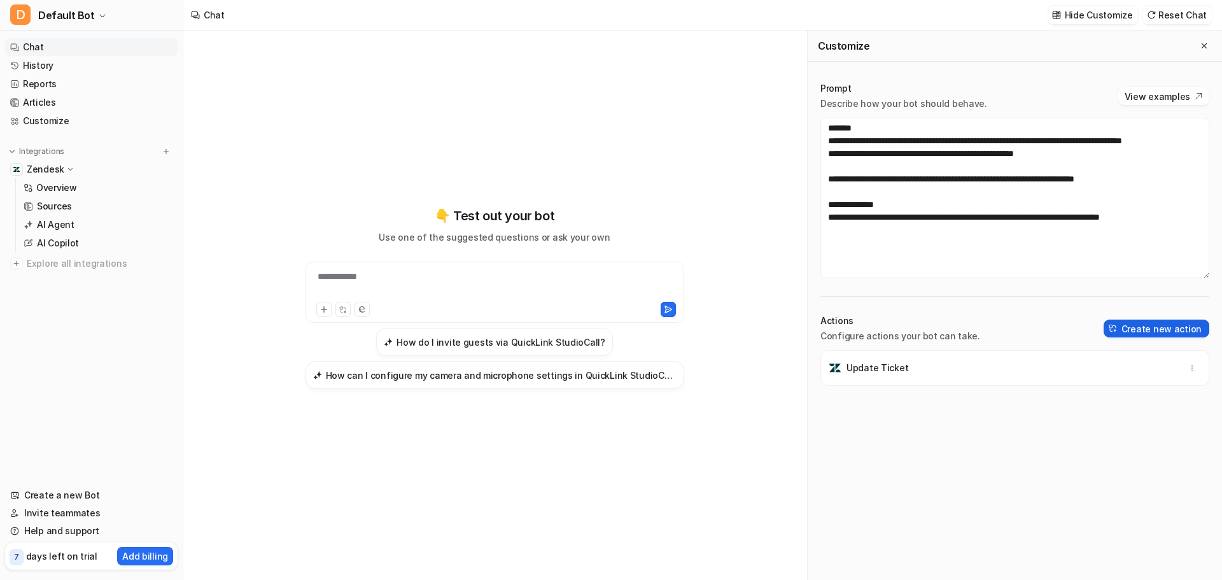
click at [1144, 328] on button "Create new action" at bounding box center [1156, 328] width 106 height 18
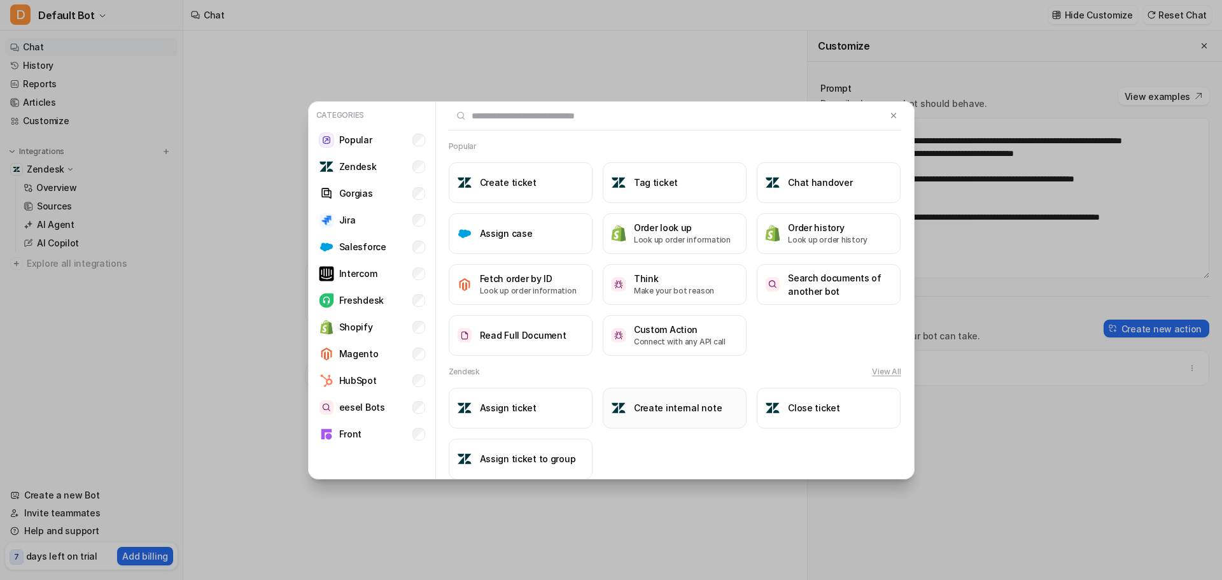
click at [671, 417] on button "Create internal note" at bounding box center [675, 407] width 144 height 41
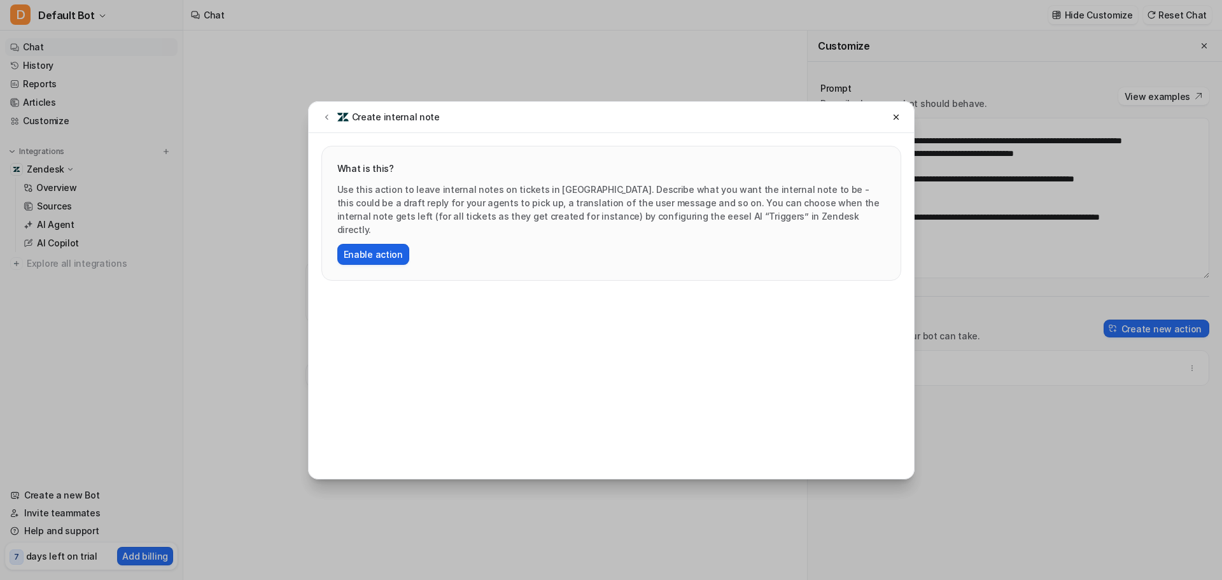
click at [394, 244] on button "Enable action" at bounding box center [373, 254] width 72 height 21
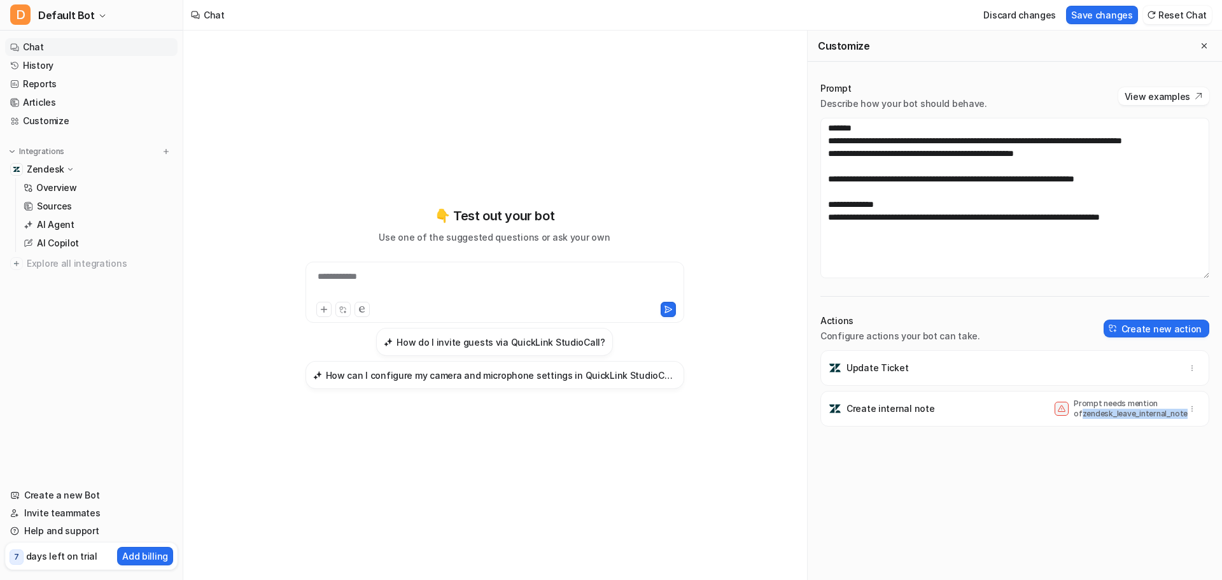
drag, startPoint x: 1163, startPoint y: 412, endPoint x: 1063, endPoint y: 416, distance: 100.0
click at [1063, 416] on div "Prompt needs mention of zendesk_leave_internal_note" at bounding box center [1114, 408] width 121 height 20
copy p "zendesk_leave_internal_note"
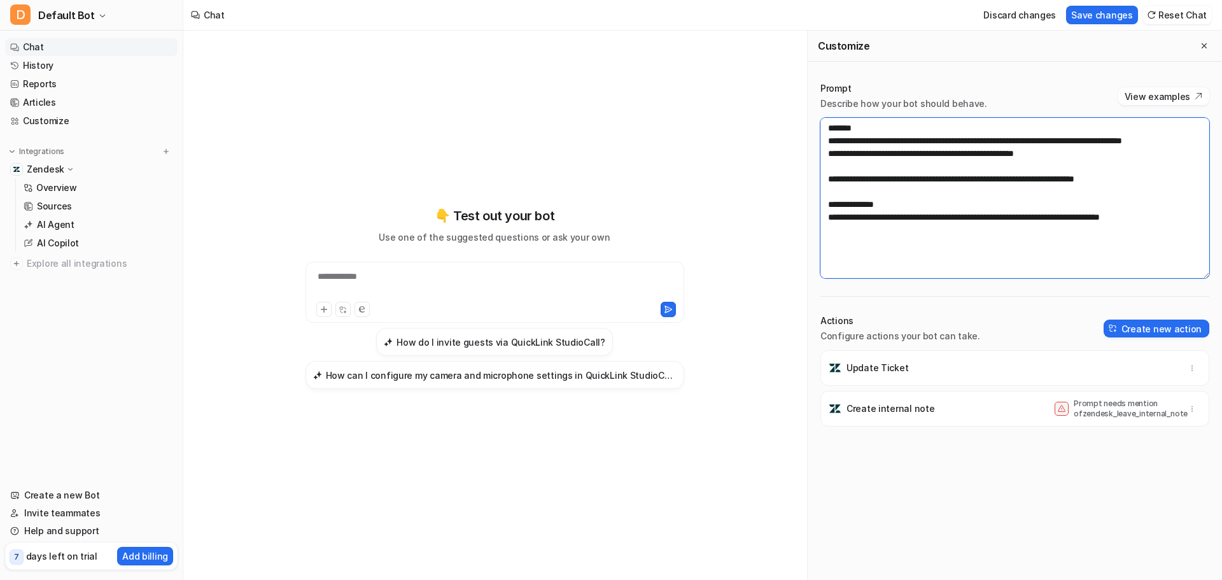
drag, startPoint x: 1162, startPoint y: 189, endPoint x: 1064, endPoint y: 190, distance: 98.0
click at [1064, 190] on textarea "**********" at bounding box center [1014, 198] width 389 height 160
paste textarea "******"
type textarea "**********"
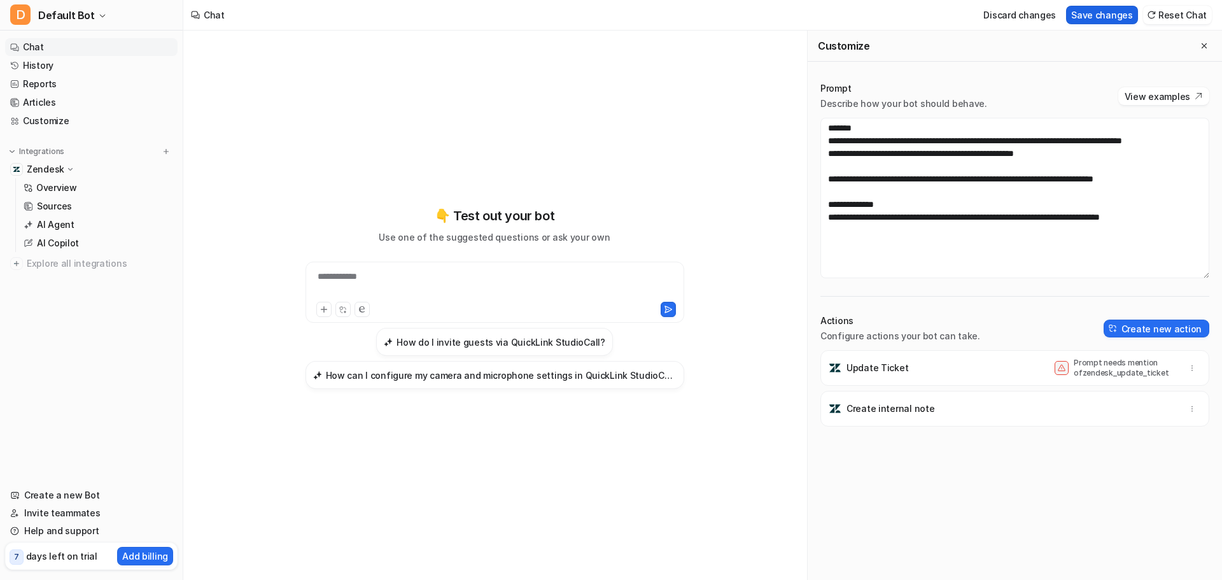
click at [1124, 19] on button "Save changes" at bounding box center [1102, 15] width 72 height 18
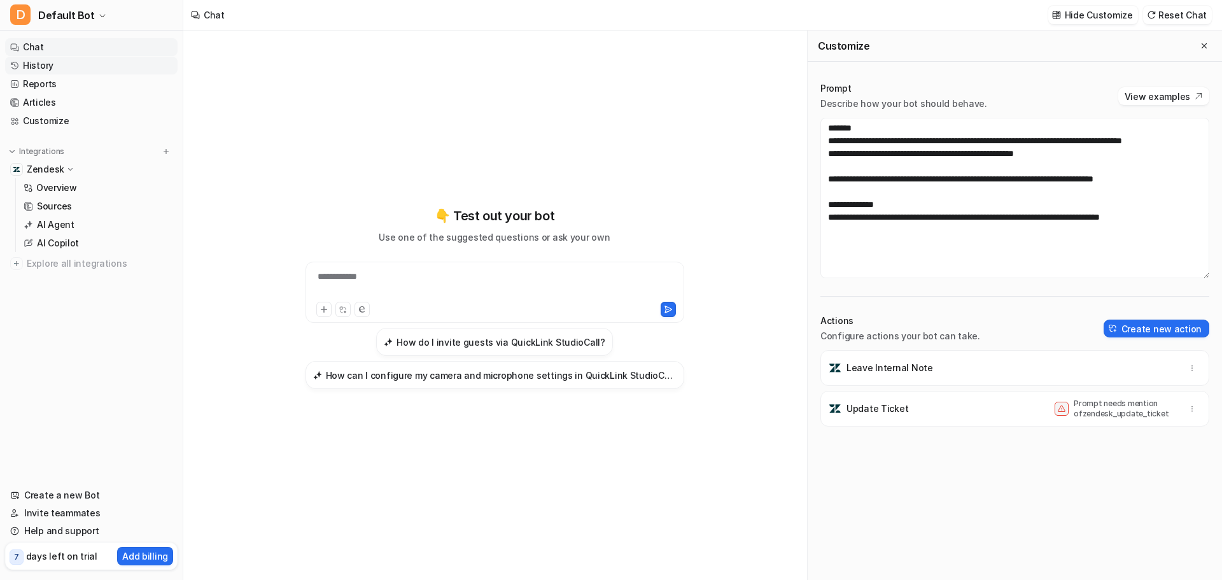
click at [73, 57] on link "History" at bounding box center [91, 66] width 172 height 18
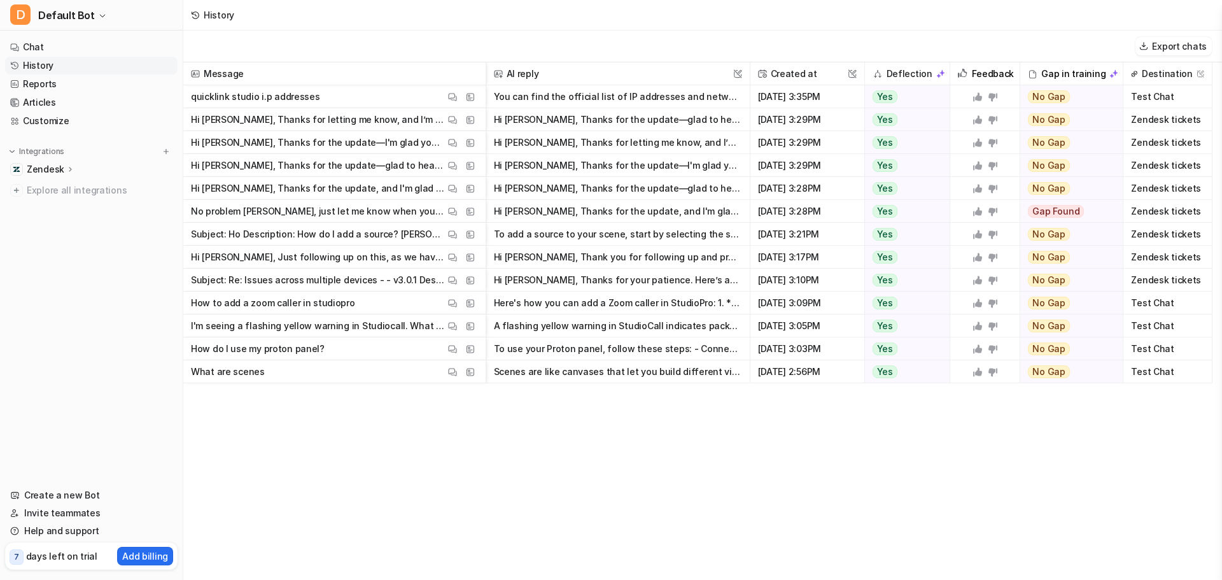
click at [62, 167] on p "Zendesk" at bounding box center [46, 169] width 38 height 13
click at [66, 194] on link "Overview" at bounding box center [97, 188] width 159 height 18
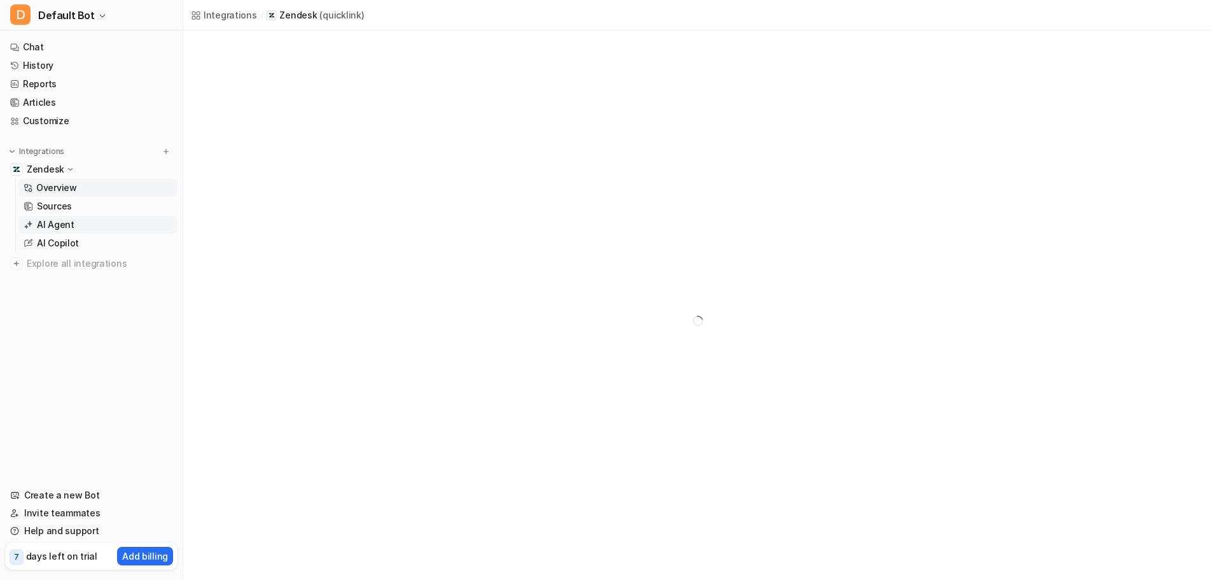
click at [74, 225] on link "AI Agent" at bounding box center [97, 225] width 159 height 18
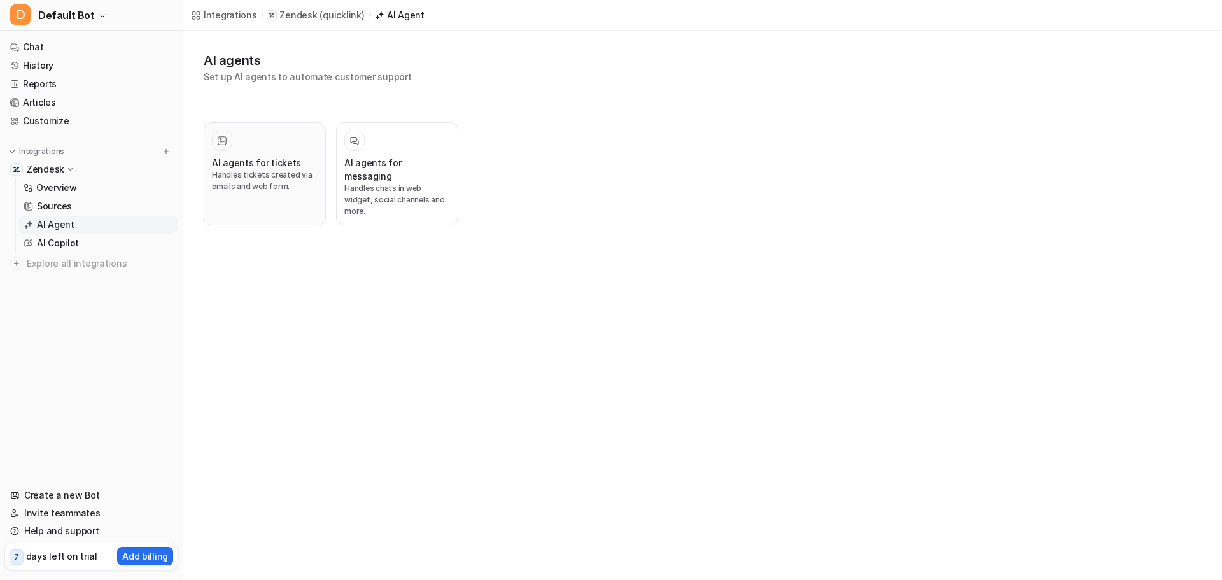
click at [281, 164] on h3 "AI agents for tickets" at bounding box center [256, 162] width 89 height 13
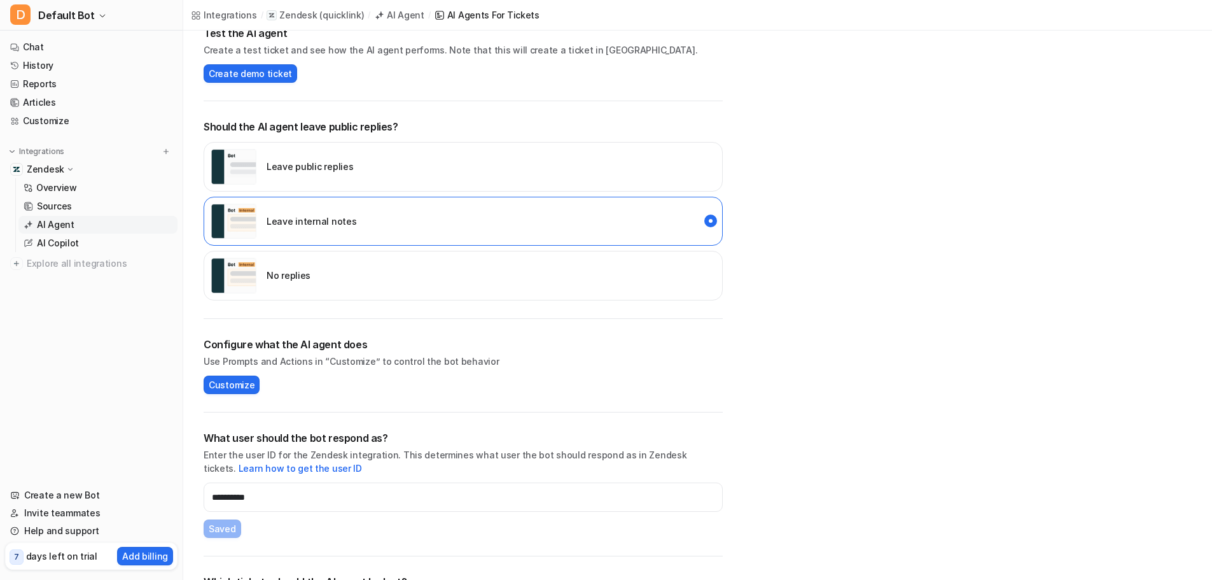
scroll to position [259, 0]
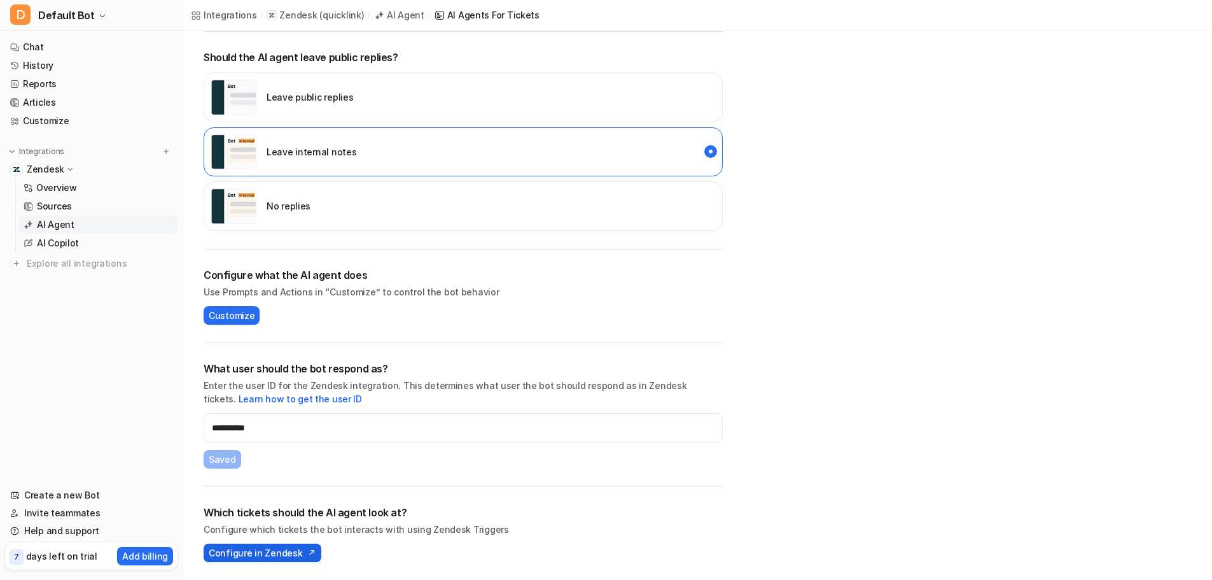
click at [281, 557] on span "Configure in Zendesk" at bounding box center [256, 552] width 94 height 13
click at [54, 66] on link "History" at bounding box center [91, 66] width 172 height 18
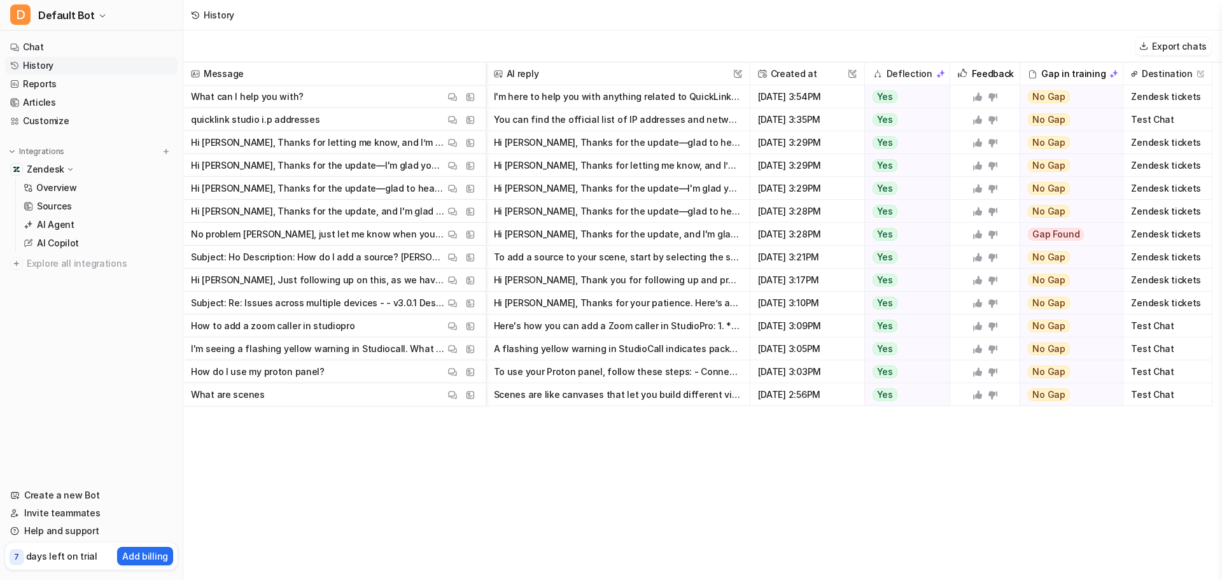
click at [538, 99] on button "I'm here to help you with anything related to QuickLink solutions, including se…" at bounding box center [618, 96] width 248 height 23
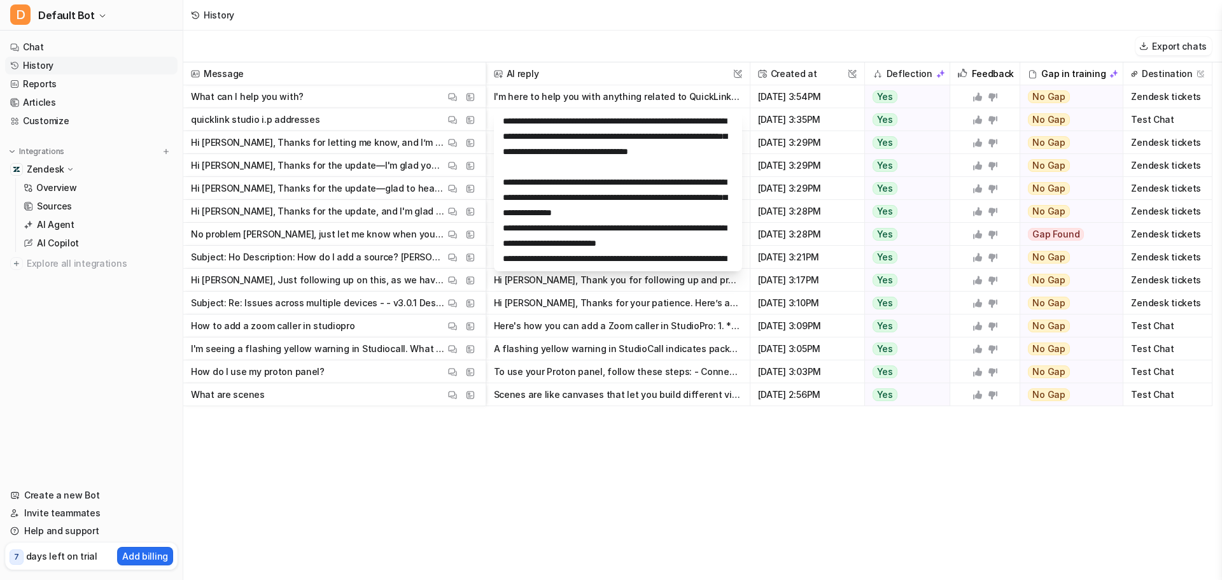
scroll to position [76, 0]
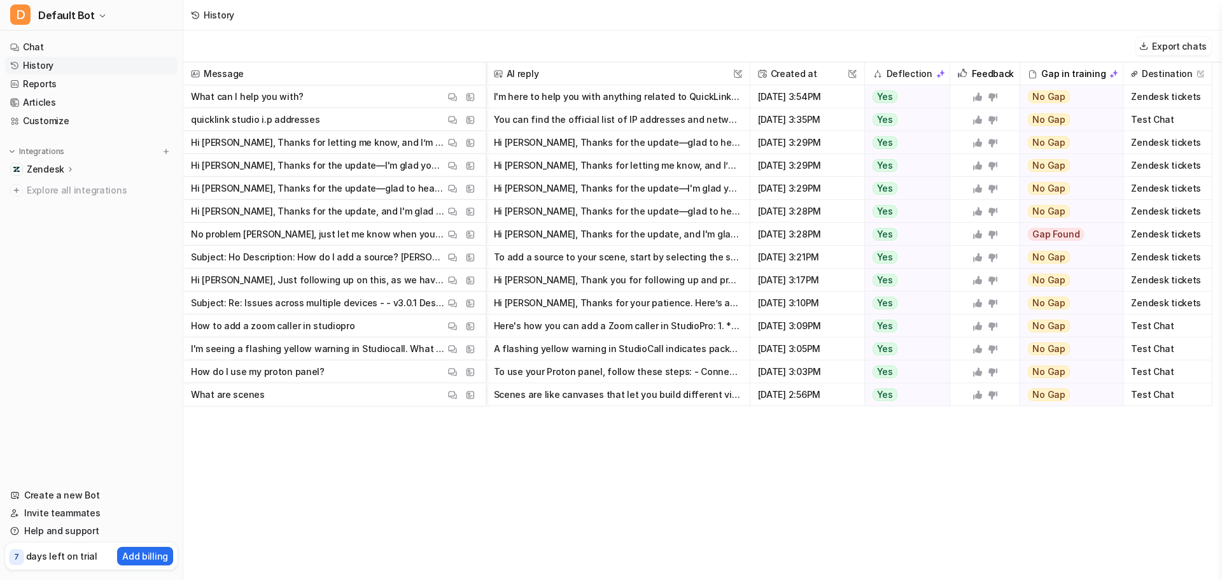
click at [48, 171] on p "Zendesk" at bounding box center [46, 169] width 38 height 13
click at [85, 193] on link "Overview" at bounding box center [97, 188] width 159 height 18
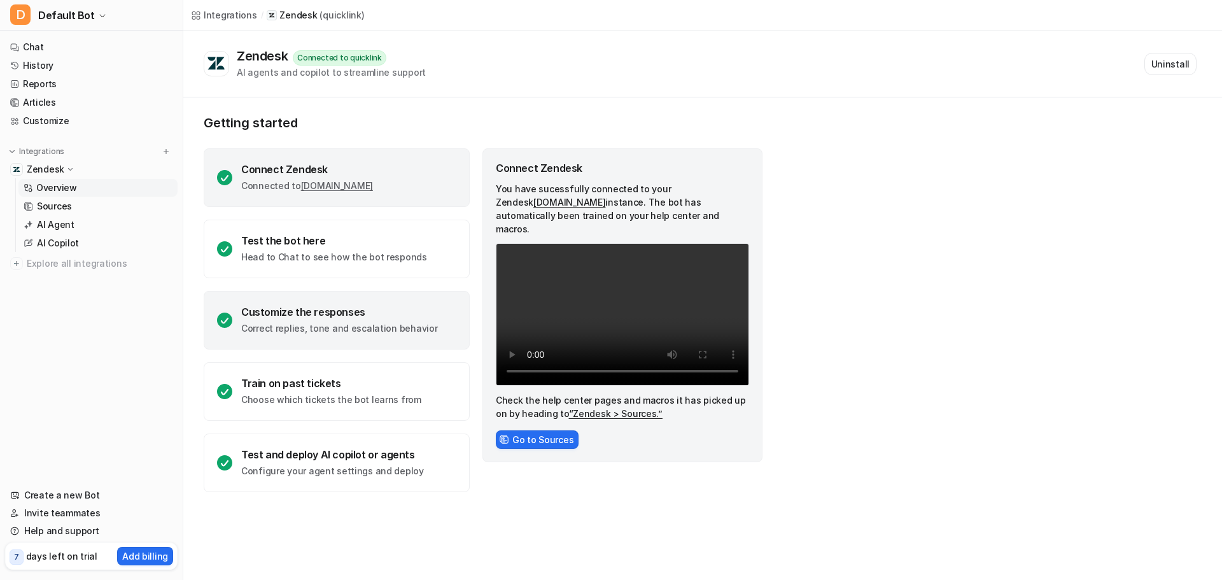
click at [340, 325] on p "Correct replies, tone and escalation behavior" at bounding box center [339, 328] width 196 height 13
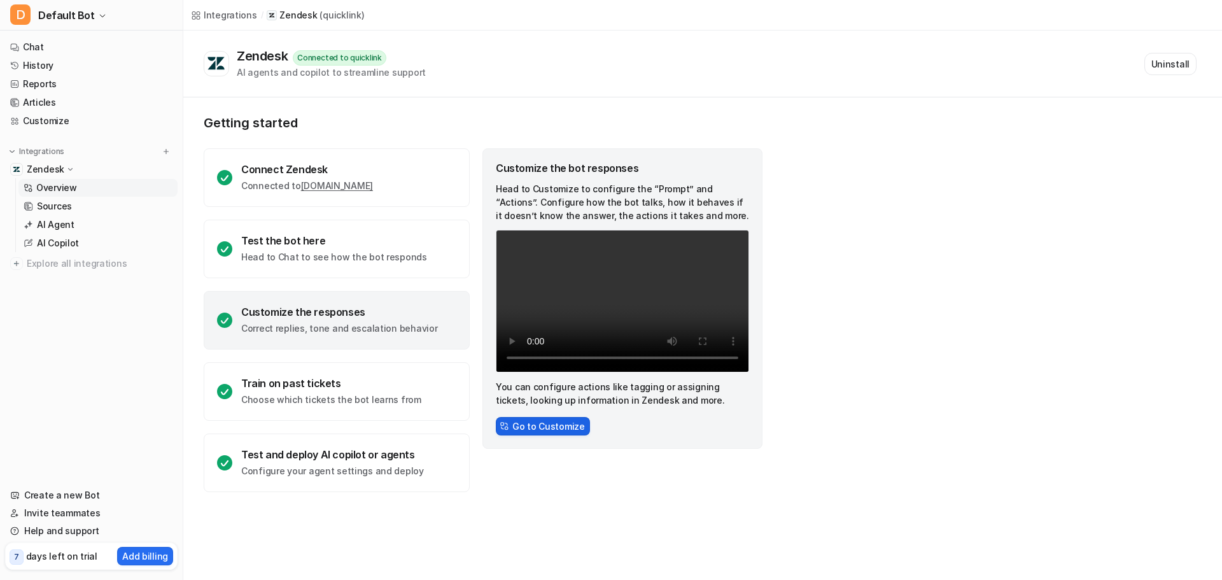
click at [556, 422] on button "Go to Customize" at bounding box center [543, 426] width 94 height 18
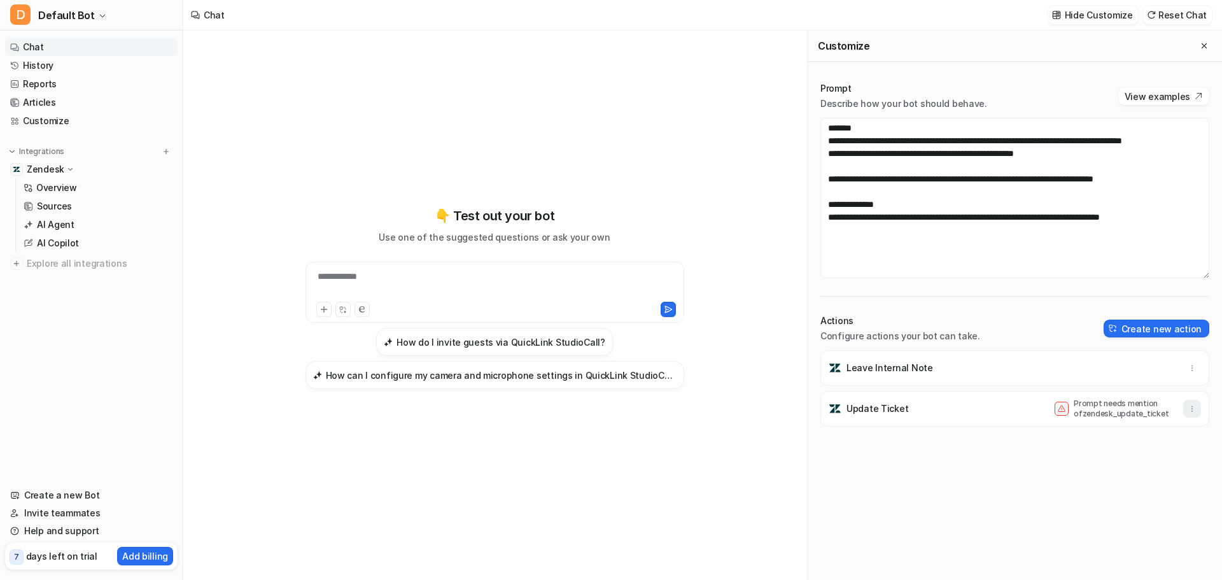
click at [1187, 409] on icon "button" at bounding box center [1191, 408] width 9 height 9
click at [1135, 429] on button "Delete" at bounding box center [1129, 437] width 137 height 24
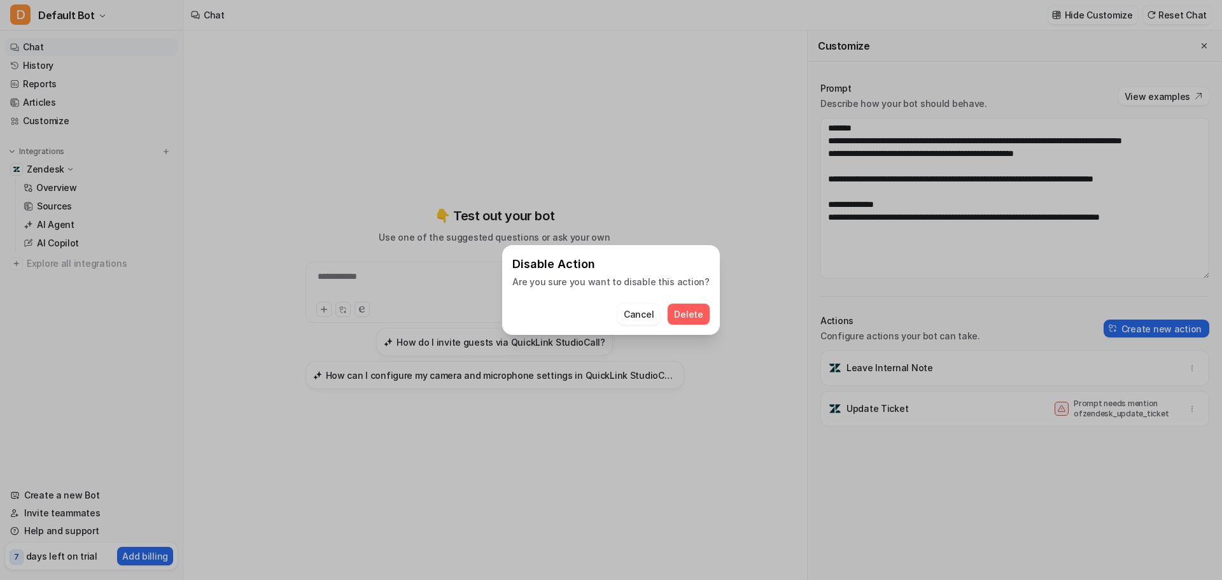
click at [699, 312] on button "Delete" at bounding box center [687, 313] width 41 height 21
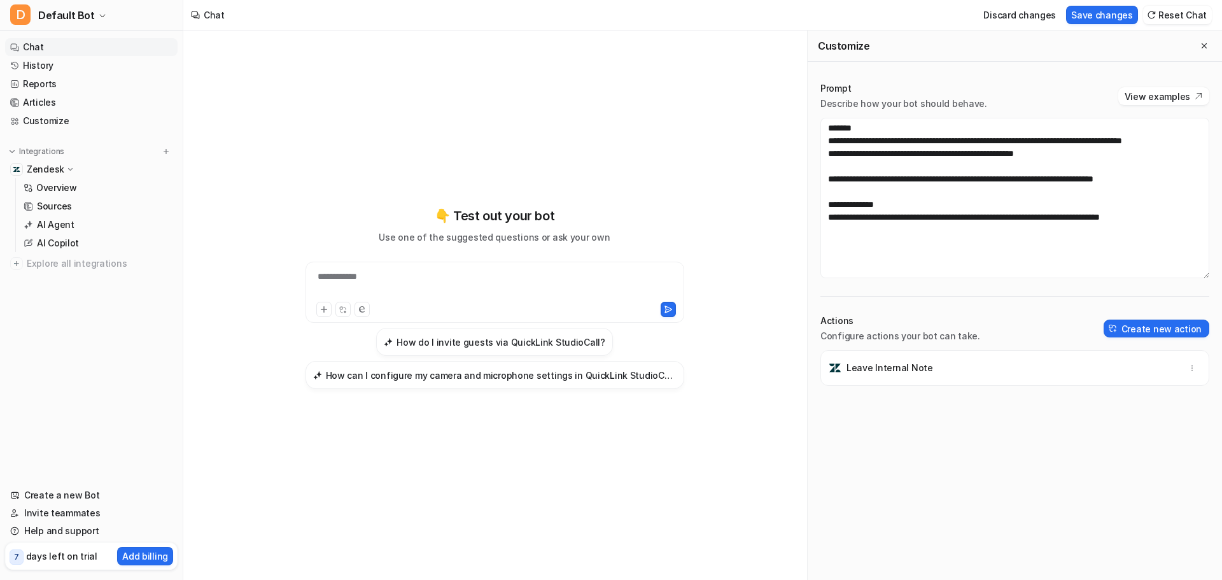
click at [953, 380] on div "Leave Internal Note" at bounding box center [1014, 368] width 377 height 36
click at [917, 365] on p "Leave Internal Note" at bounding box center [889, 367] width 87 height 13
click at [50, 237] on p "AI Copilot" at bounding box center [58, 243] width 42 height 13
click at [1096, 15] on button "Save changes" at bounding box center [1102, 15] width 72 height 18
click at [66, 65] on link "History" at bounding box center [91, 66] width 172 height 18
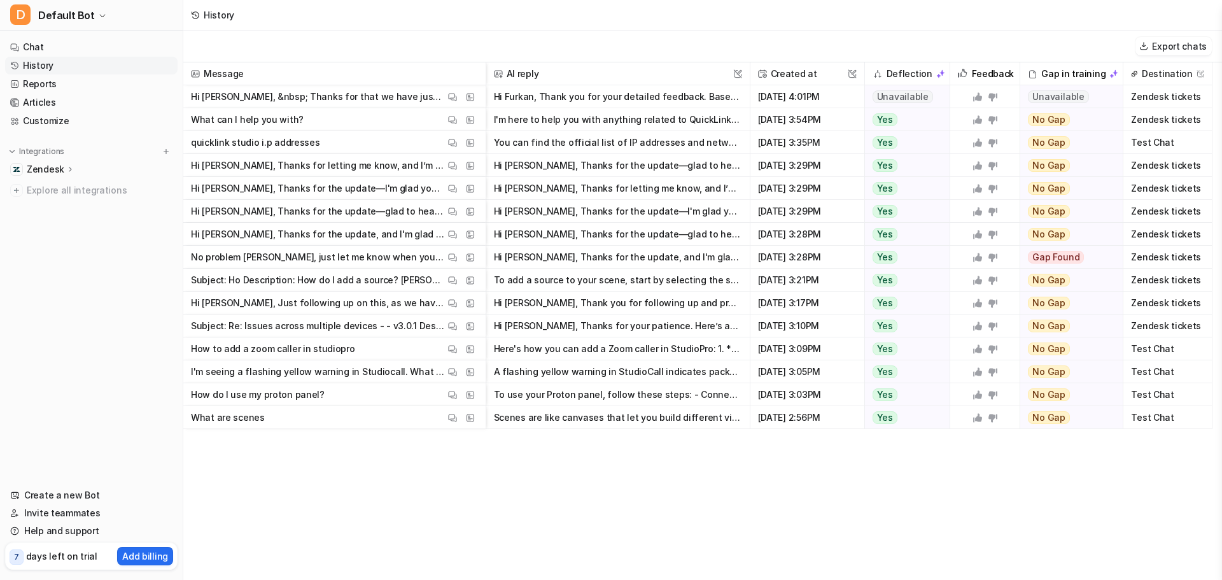
click at [372, 97] on p "Hi Furkan, &nbsp; Thanks for that we have just tested it and you're corrected i…" at bounding box center [318, 96] width 254 height 23
click at [400, 41] on div "Export chats" at bounding box center [702, 47] width 1038 height 32
click at [599, 90] on button "Hi Furkan, Thank you for your detailed feedback. Based on our latest internal c…" at bounding box center [618, 96] width 248 height 23
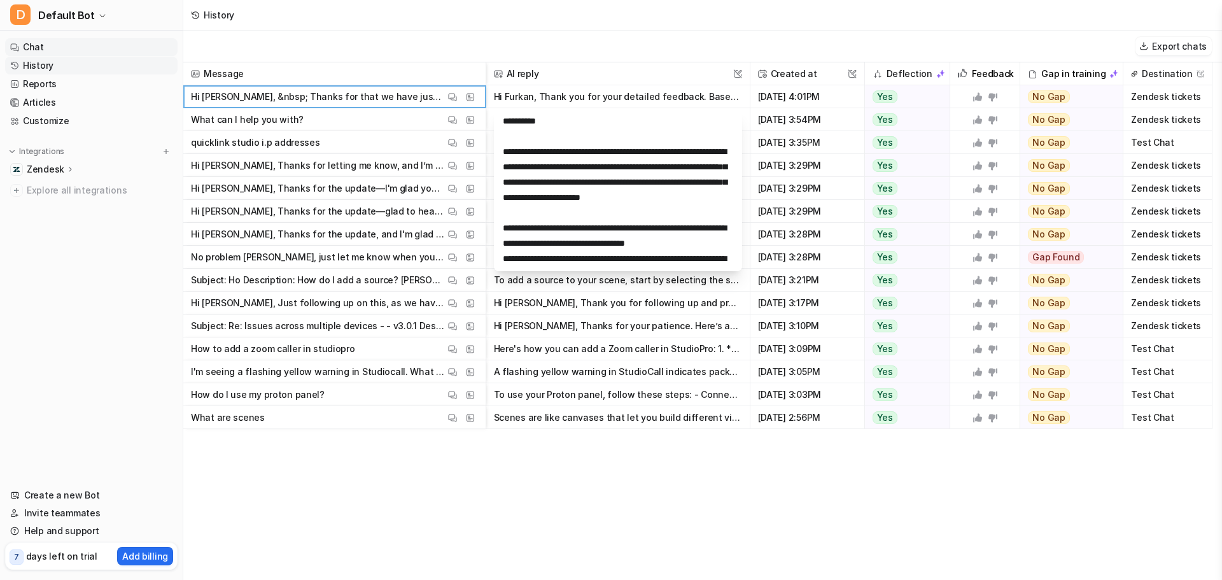
click at [50, 50] on link "Chat" at bounding box center [91, 47] width 172 height 18
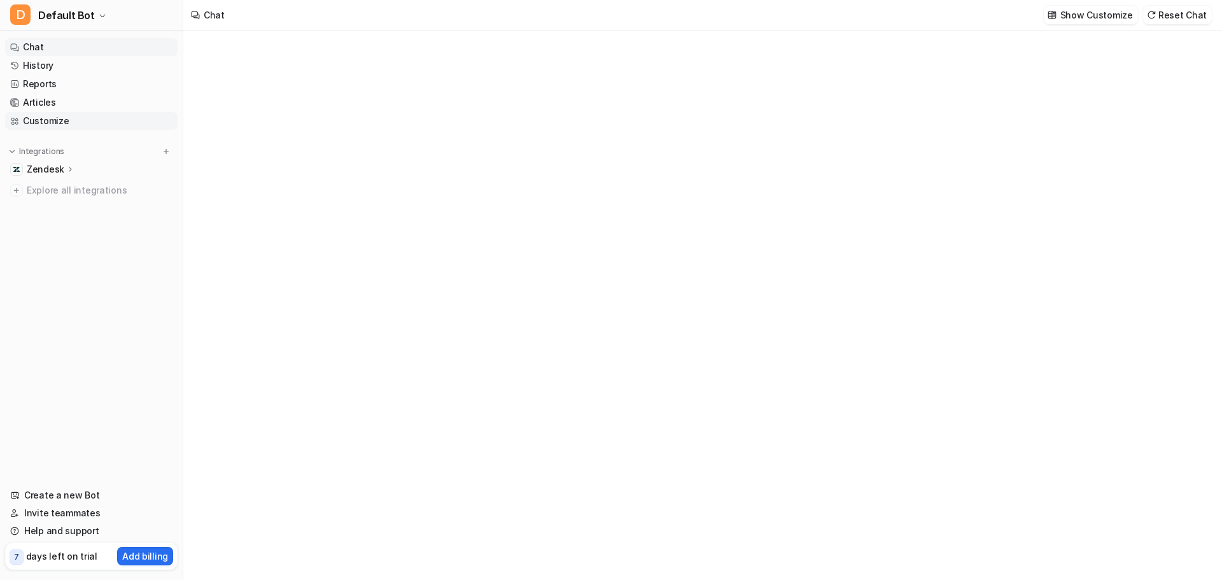
type textarea "**********"
click at [81, 118] on link "Customize" at bounding box center [91, 121] width 172 height 18
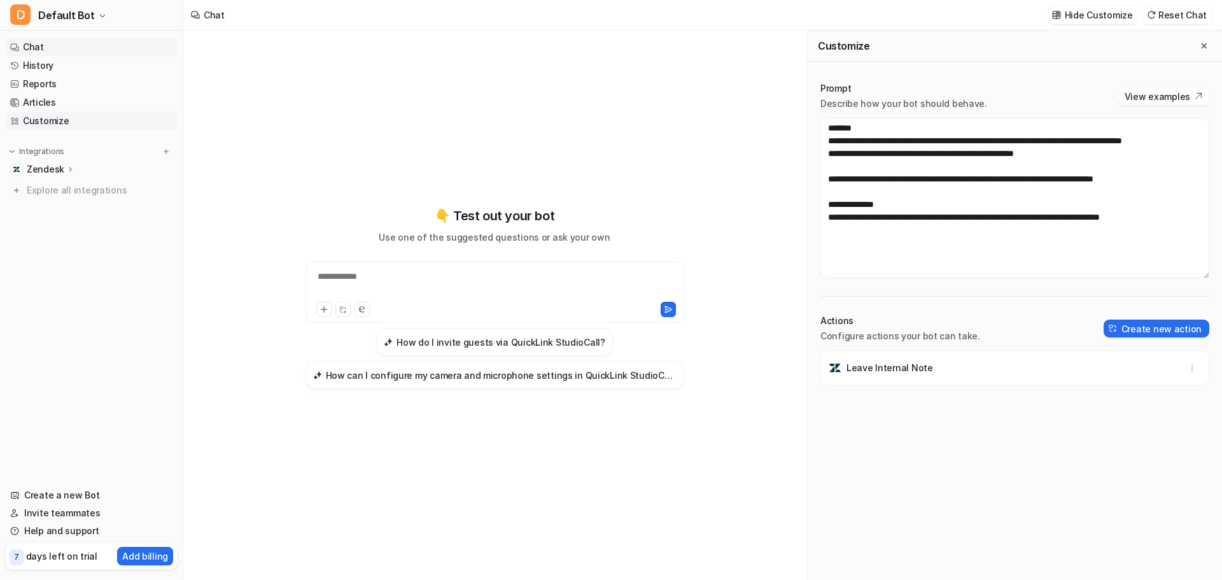
click at [55, 119] on link "Customize" at bounding box center [91, 121] width 172 height 18
click at [59, 169] on p "Zendesk" at bounding box center [46, 169] width 38 height 13
click at [71, 201] on link "Sources" at bounding box center [97, 206] width 159 height 18
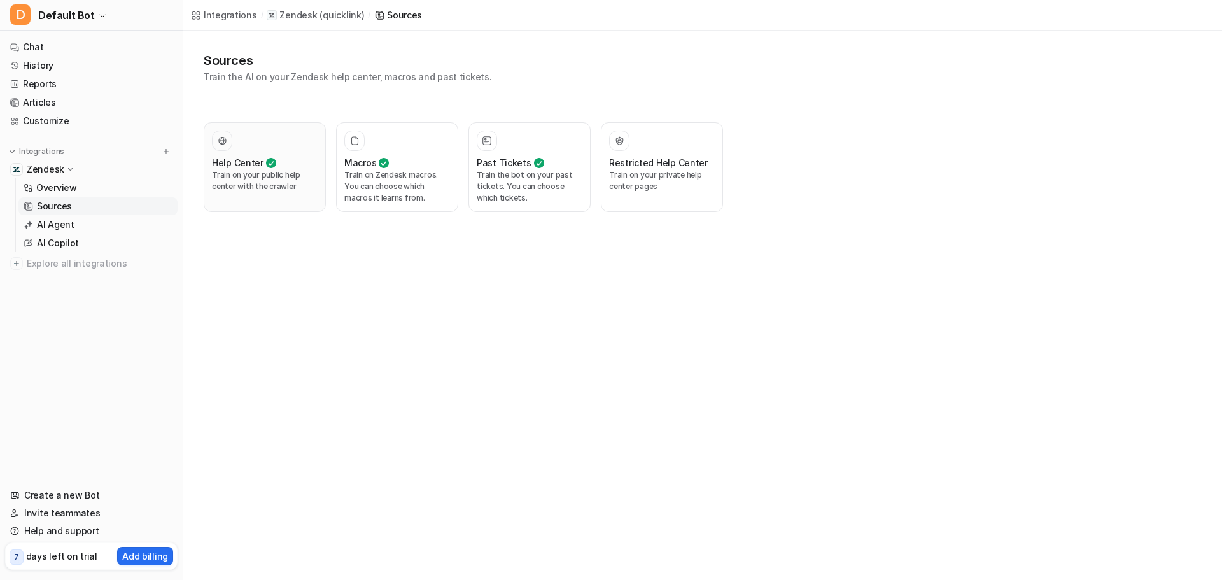
click at [275, 183] on p "Train on your public help center with the crawler" at bounding box center [265, 180] width 106 height 23
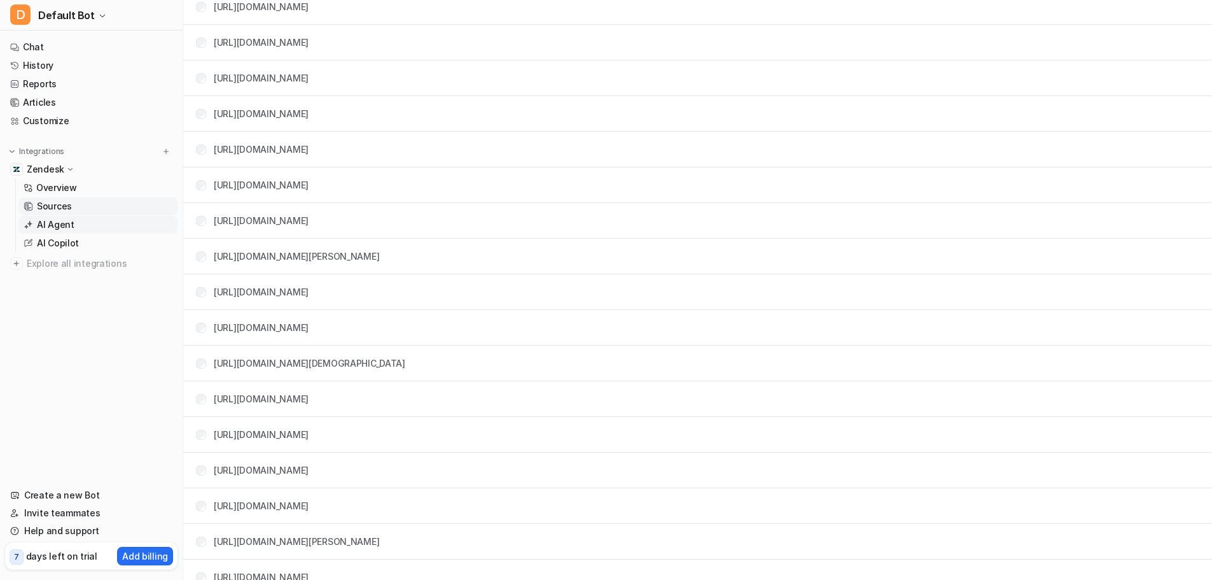
click at [74, 228] on link "AI Agent" at bounding box center [97, 225] width 159 height 18
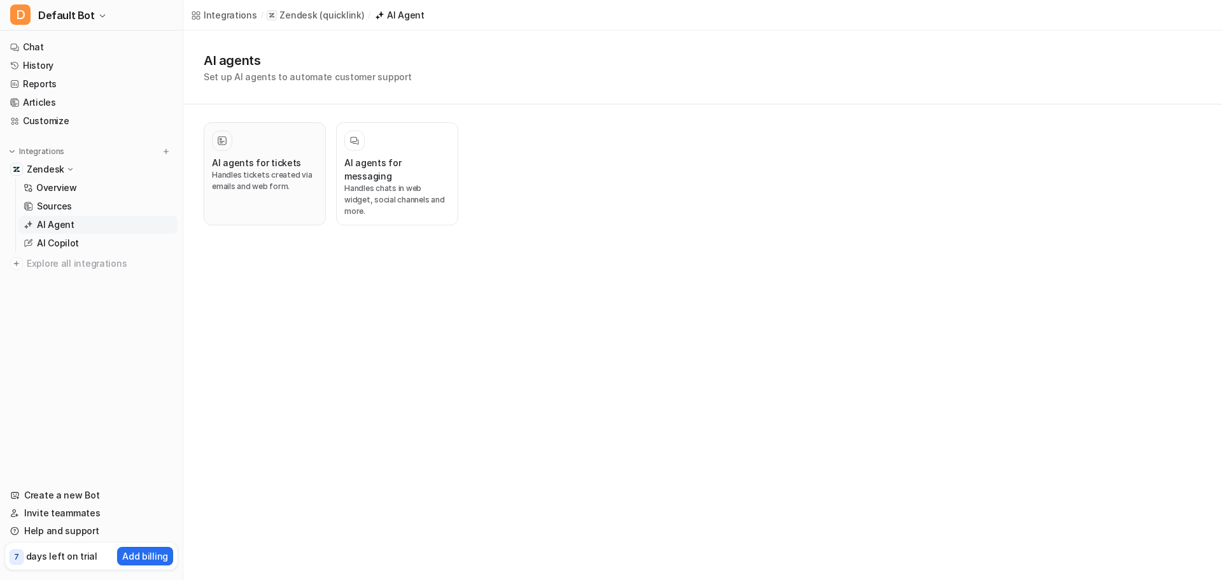
click at [213, 169] on p "Handles tickets created via emails and web form." at bounding box center [265, 180] width 106 height 23
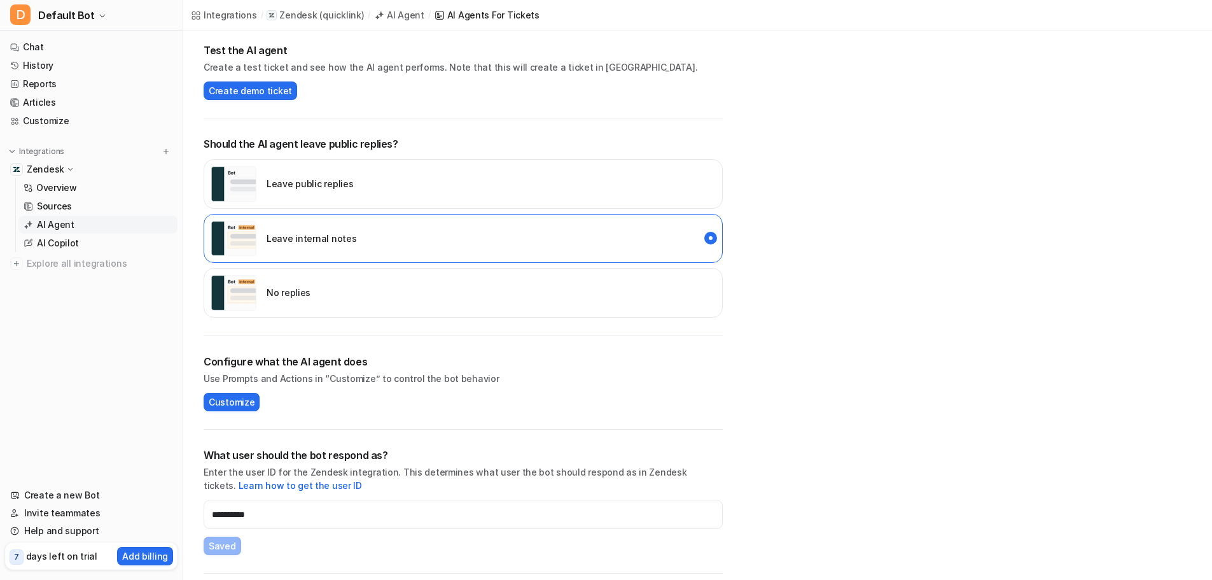
scroll to position [259, 0]
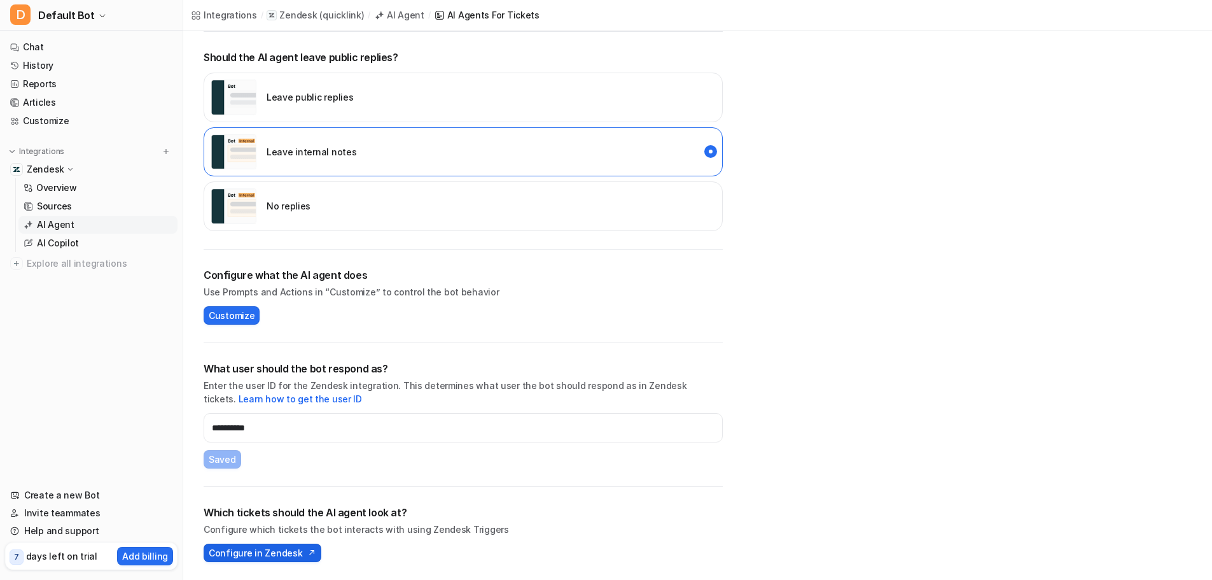
click at [282, 549] on span "Configure in Zendesk" at bounding box center [256, 552] width 94 height 13
click at [294, 555] on span "Configure in Zendesk" at bounding box center [256, 552] width 94 height 13
click at [274, 548] on span "Configure in Zendesk" at bounding box center [256, 552] width 94 height 13
click at [238, 560] on button "Configure in Zendesk" at bounding box center [263, 552] width 118 height 18
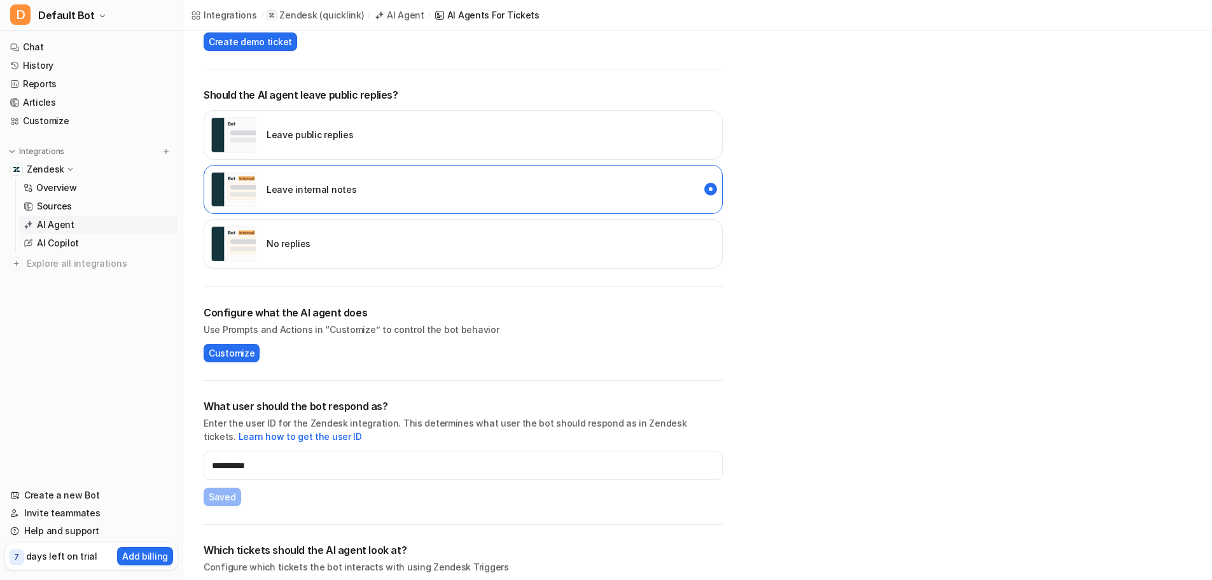
scroll to position [259, 0]
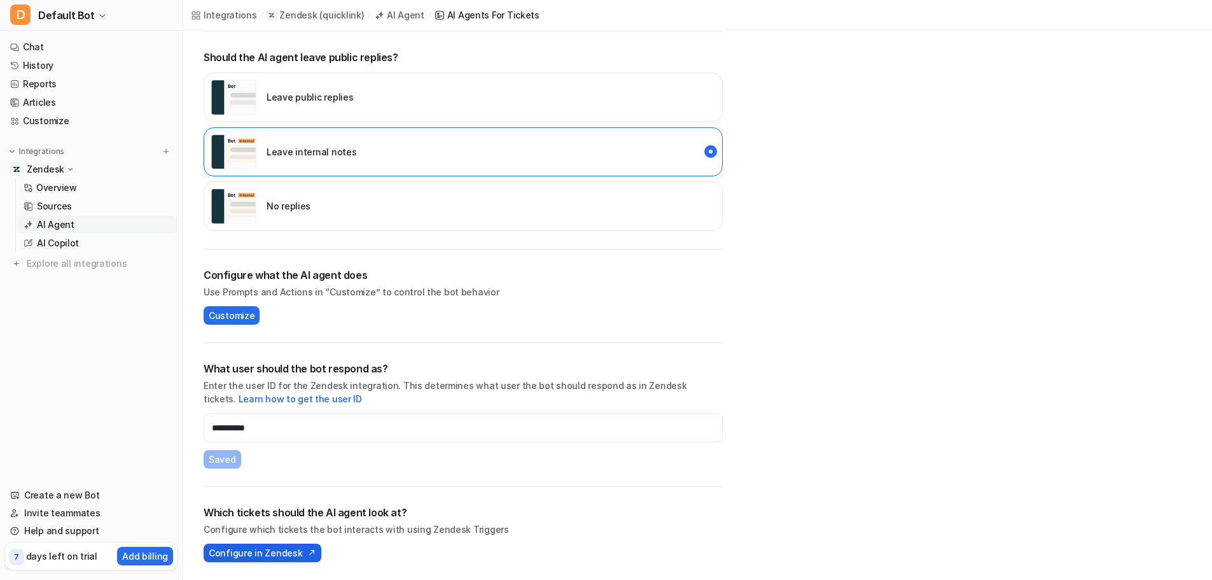
click at [294, 549] on span "Configure in Zendesk" at bounding box center [256, 552] width 94 height 13
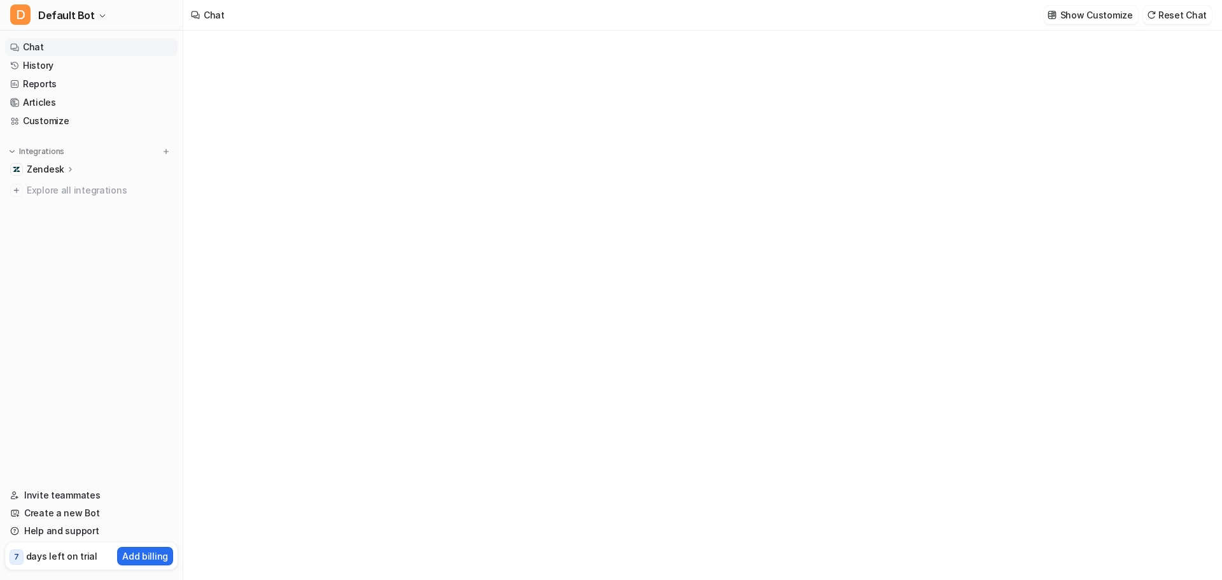
type textarea "**********"
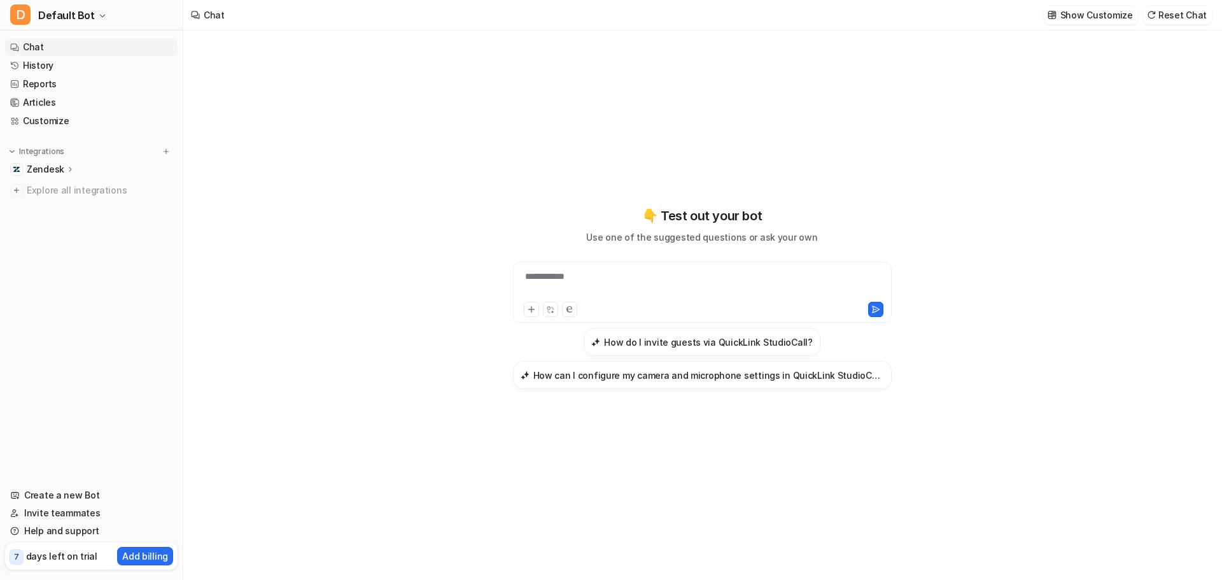
click at [51, 159] on div "Integrations Zendesk Overview Sources AI Agent AI Copilot Explore all integrati…" at bounding box center [91, 172] width 172 height 54
click at [48, 167] on p "Zendesk" at bounding box center [46, 169] width 38 height 13
click at [71, 199] on link "Sources" at bounding box center [97, 206] width 159 height 18
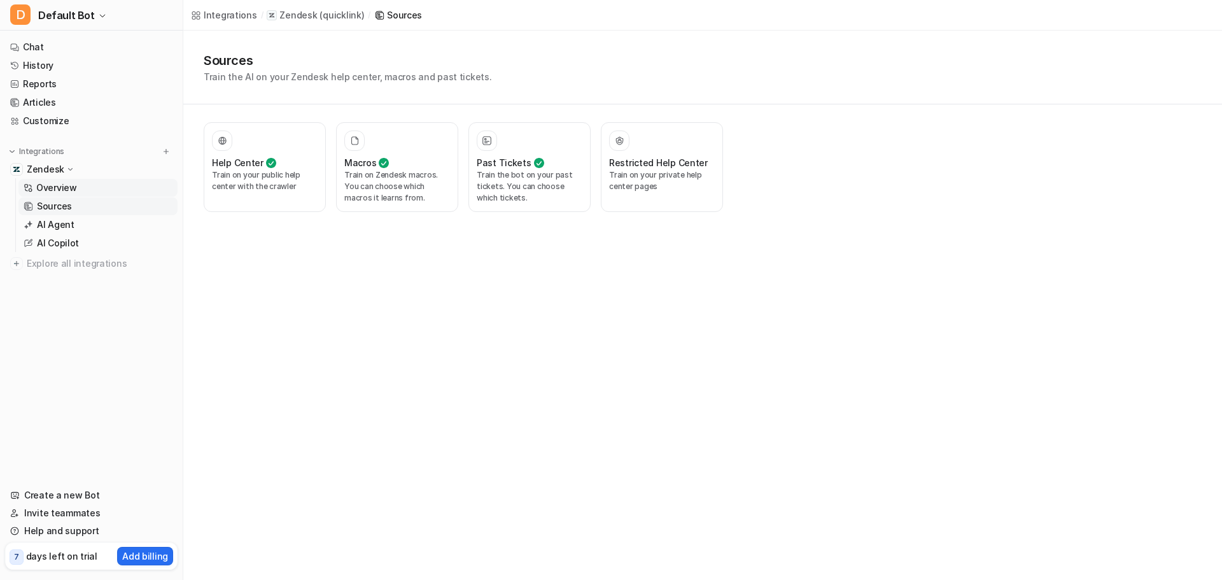
click at [46, 188] on p "Overview" at bounding box center [56, 187] width 41 height 13
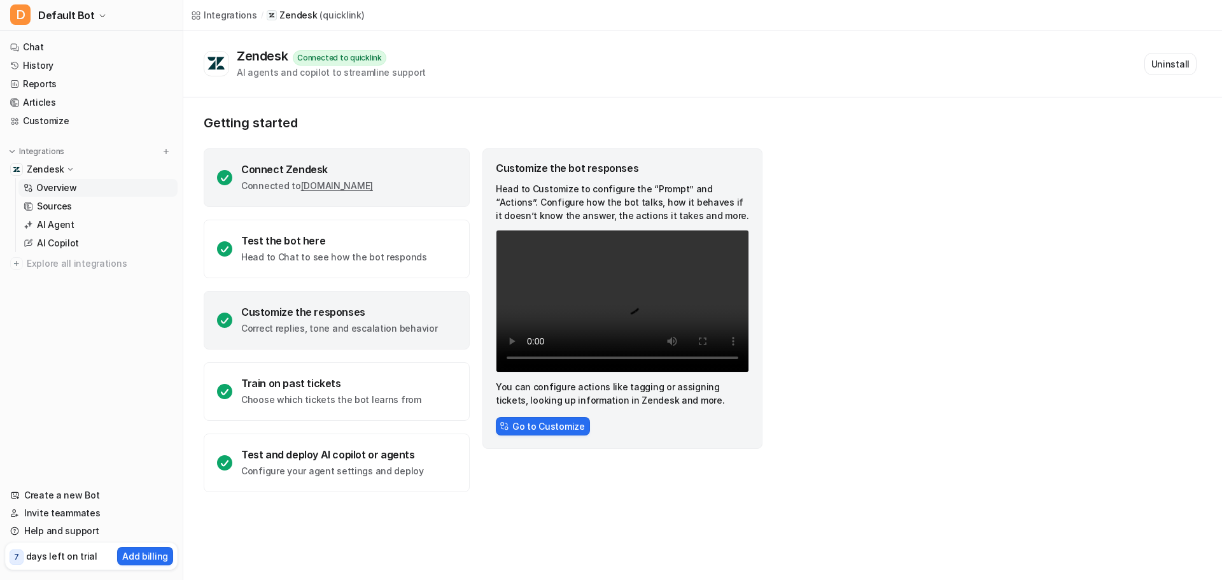
click at [349, 191] on p "Connected to quicklink.zendesk.com" at bounding box center [307, 185] width 132 height 13
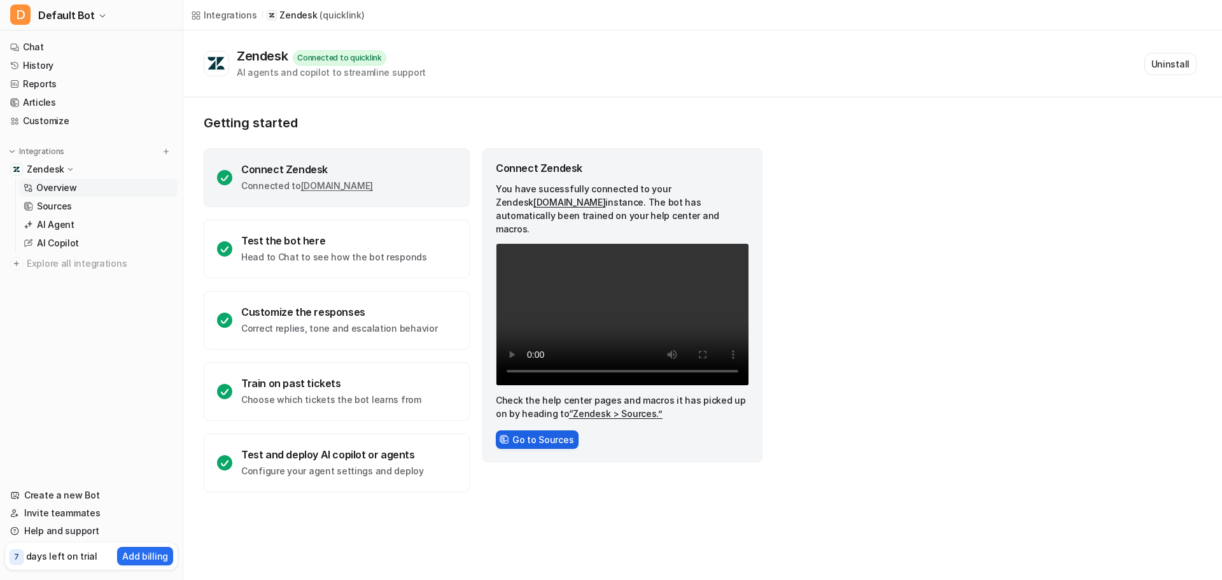
click at [525, 430] on button "Go to Sources" at bounding box center [537, 439] width 83 height 18
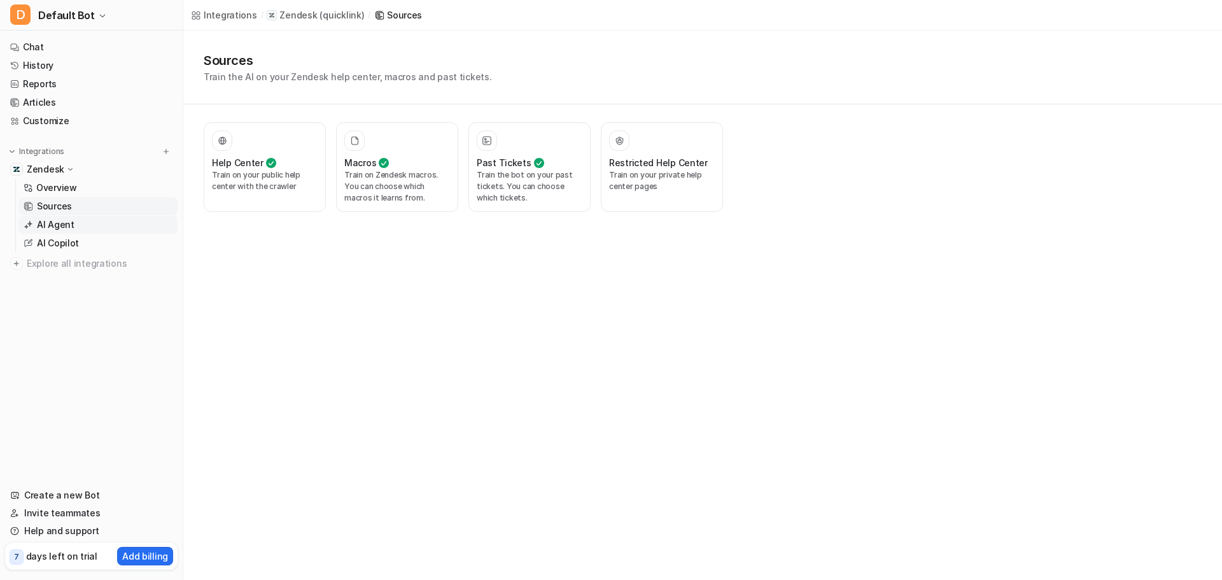
click at [118, 227] on link "AI Agent" at bounding box center [97, 225] width 159 height 18
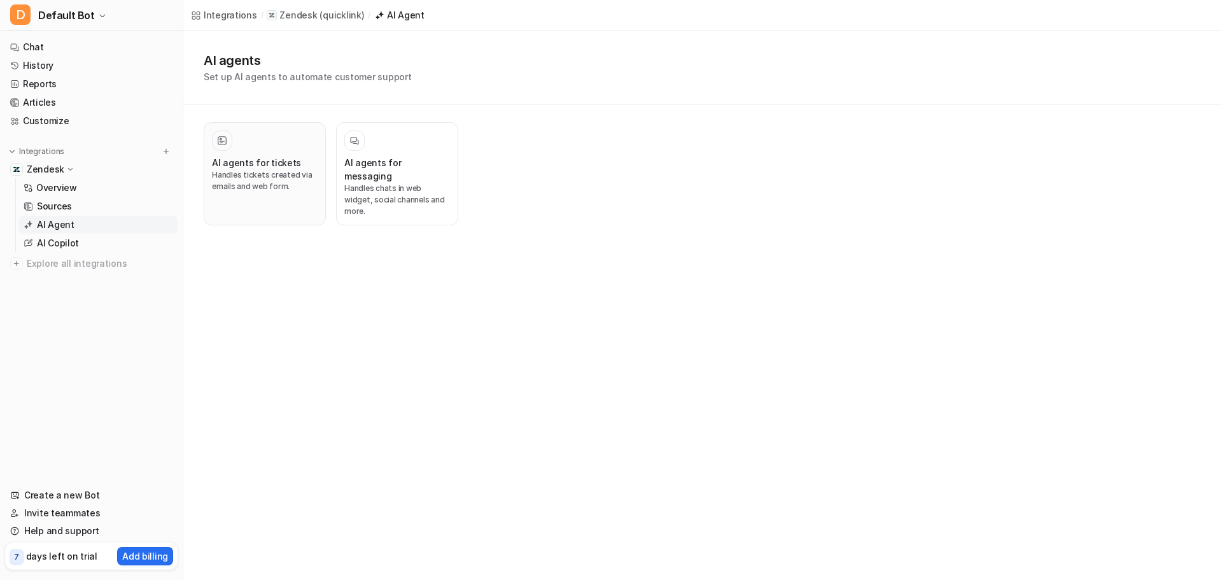
click at [255, 148] on div at bounding box center [265, 140] width 106 height 20
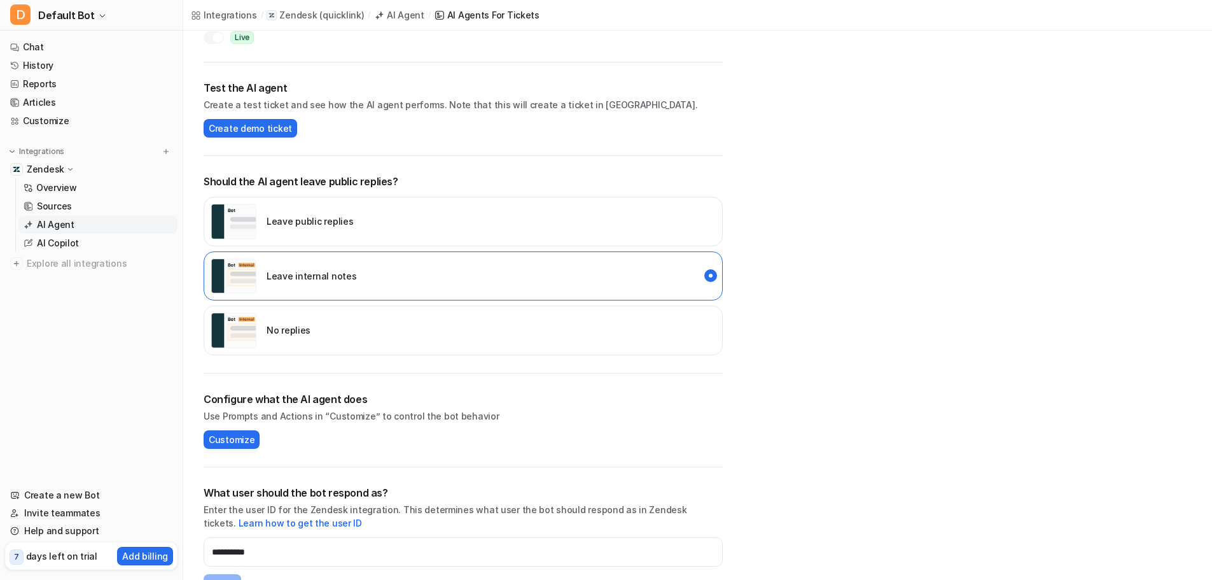
scroll to position [259, 0]
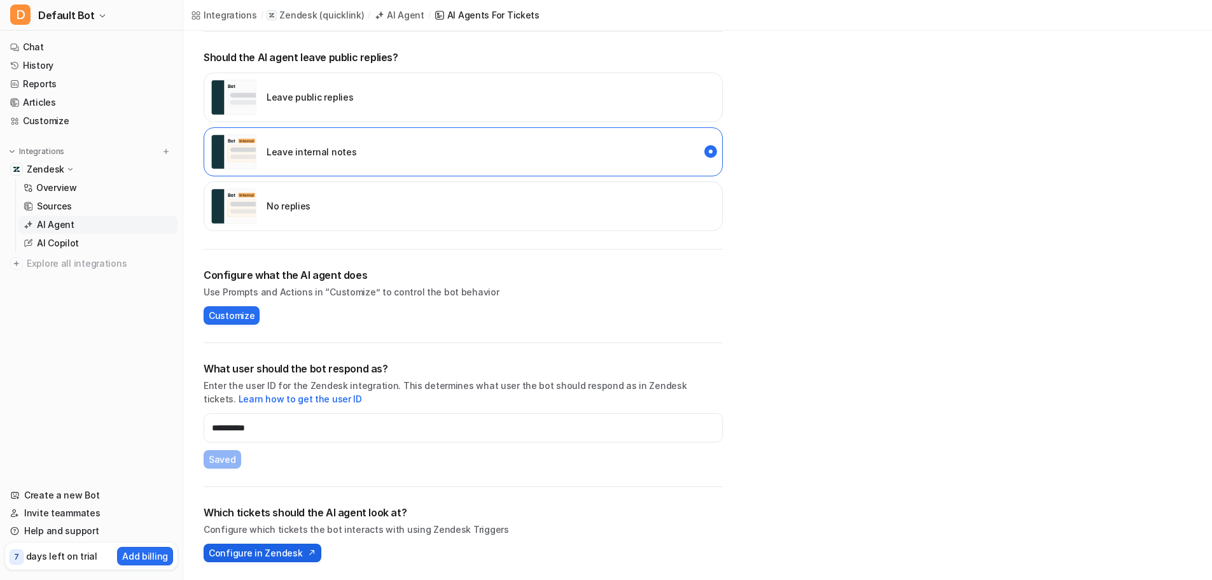
click at [280, 553] on span "Configure in Zendesk" at bounding box center [256, 552] width 94 height 13
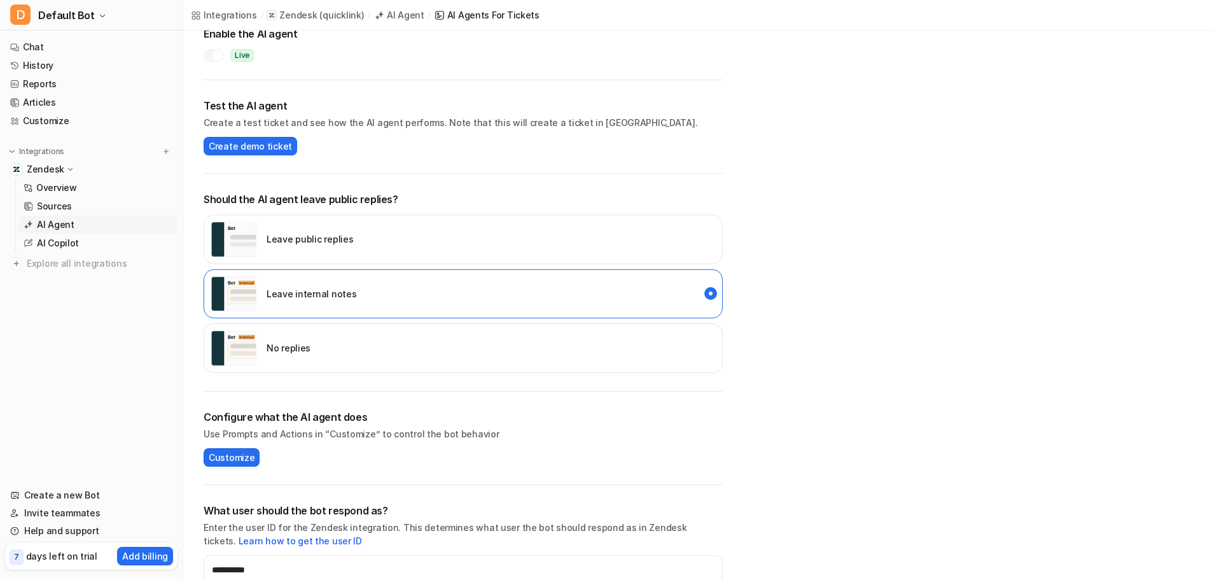
scroll to position [0, 0]
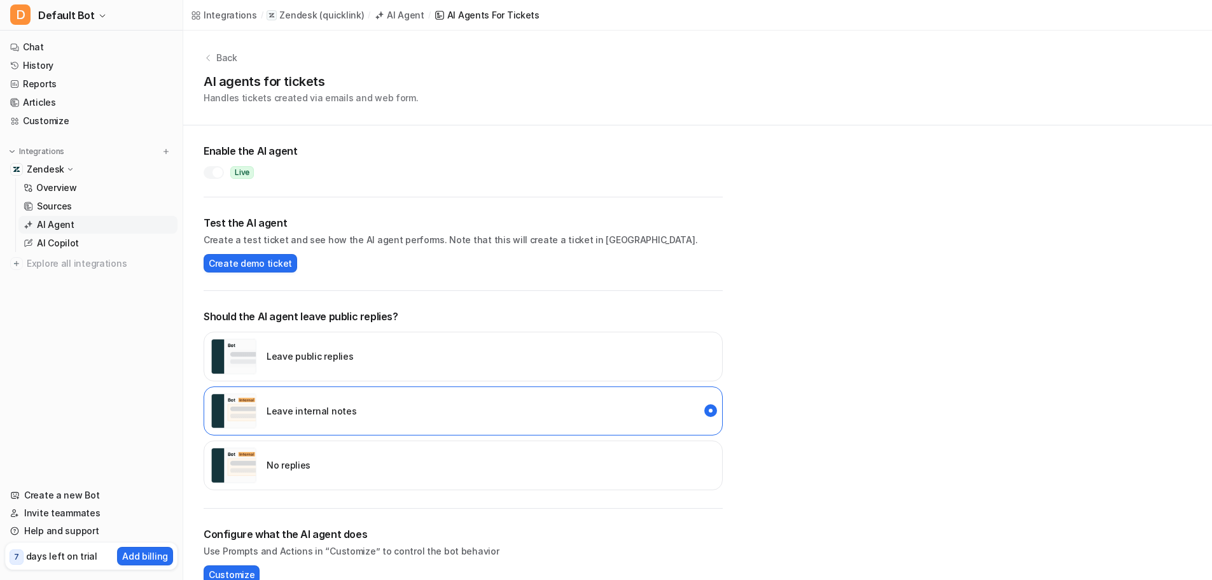
click at [214, 166] on div at bounding box center [214, 172] width 20 height 13
click at [225, 49] on div "Back AI agents for tickets Handles tickets created via emails and web form." at bounding box center [697, 78] width 1029 height 95
click at [227, 58] on p "Back" at bounding box center [226, 57] width 21 height 13
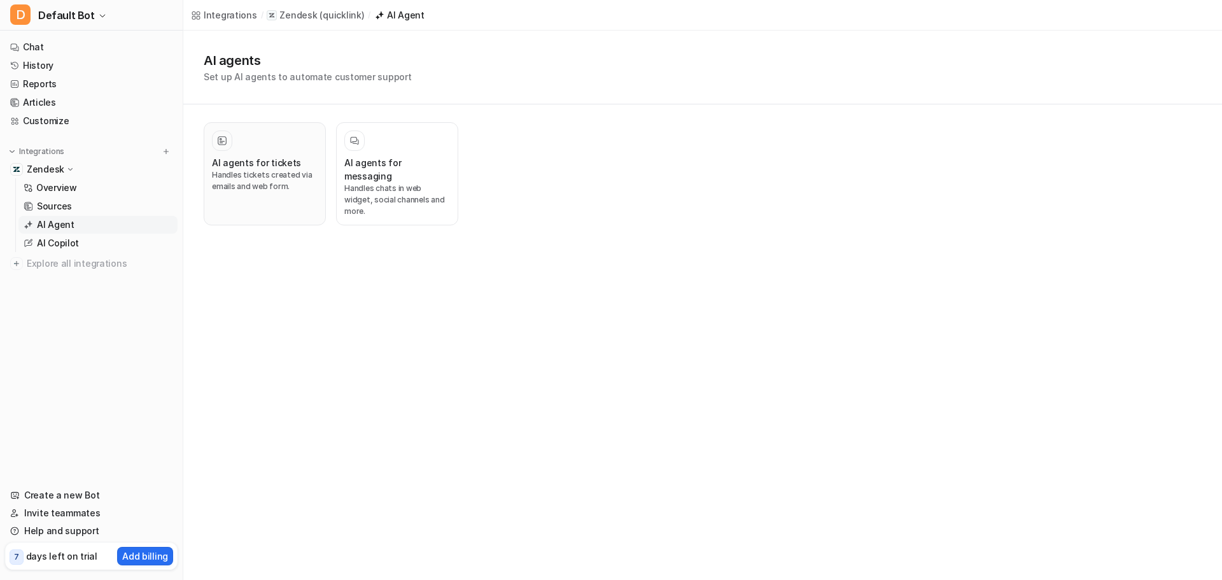
click at [311, 167] on div "AI agents for tickets" at bounding box center [265, 162] width 106 height 13
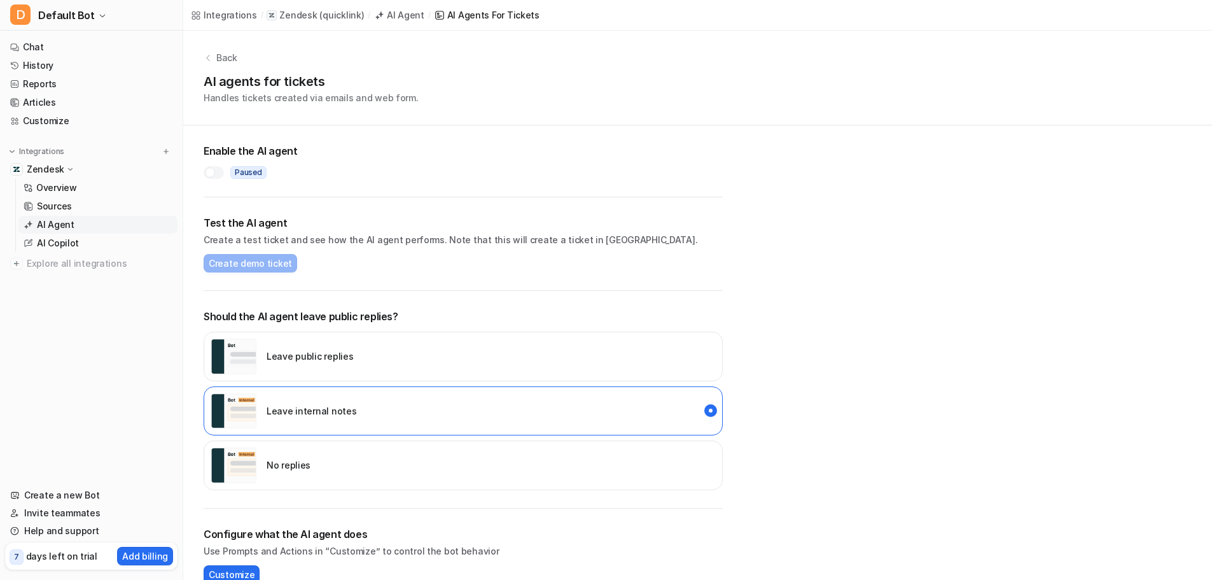
click at [220, 169] on div at bounding box center [214, 172] width 20 height 13
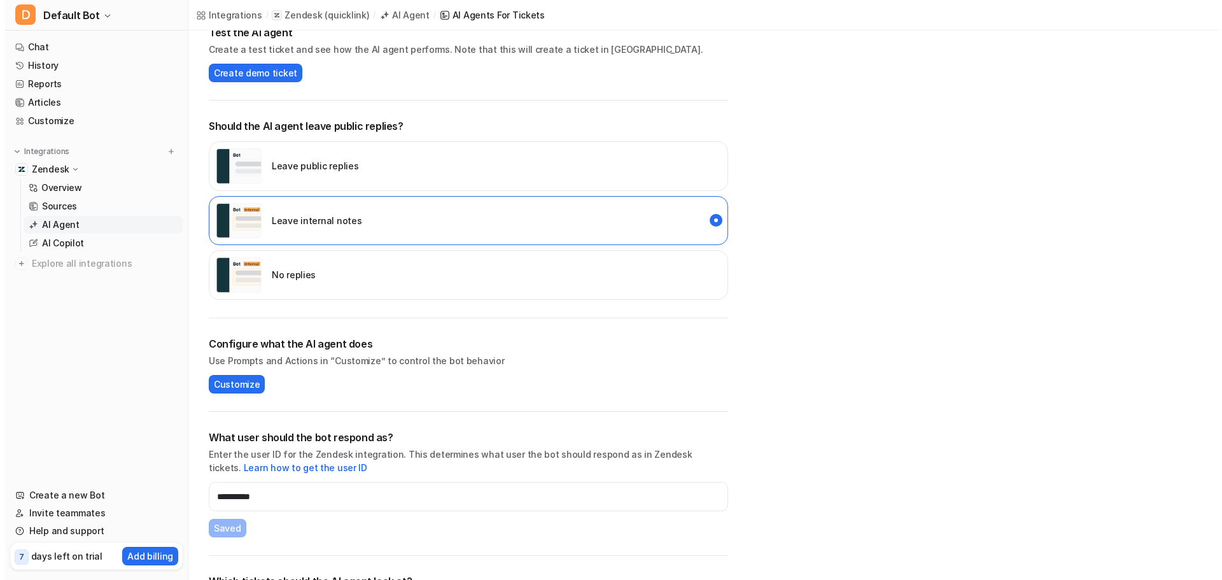
scroll to position [259, 0]
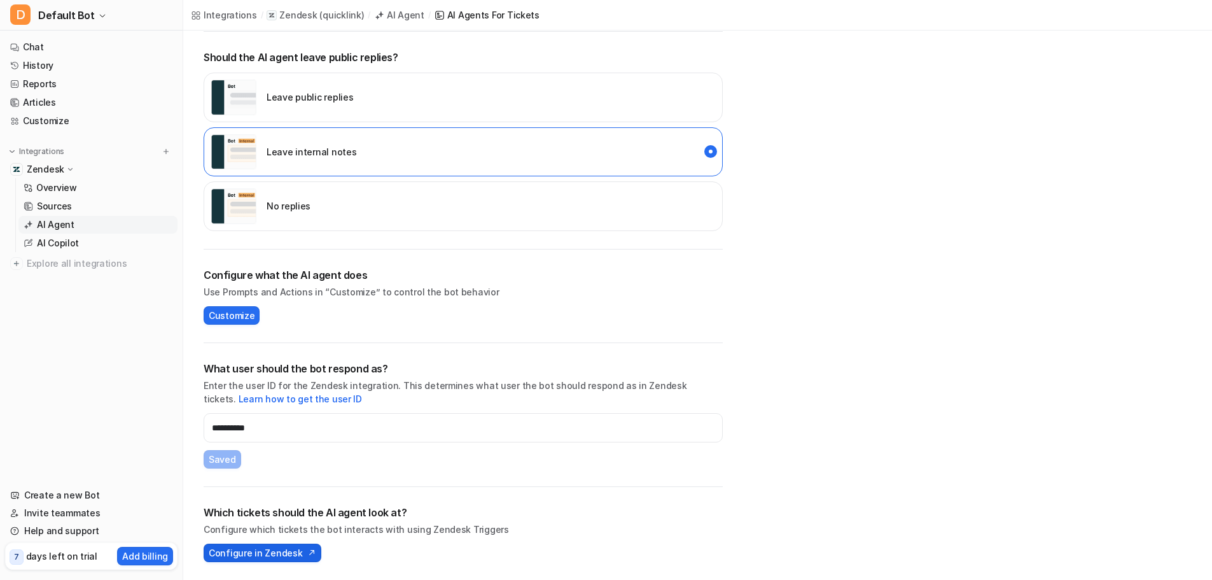
click at [283, 550] on span "Configure in Zendesk" at bounding box center [256, 552] width 94 height 13
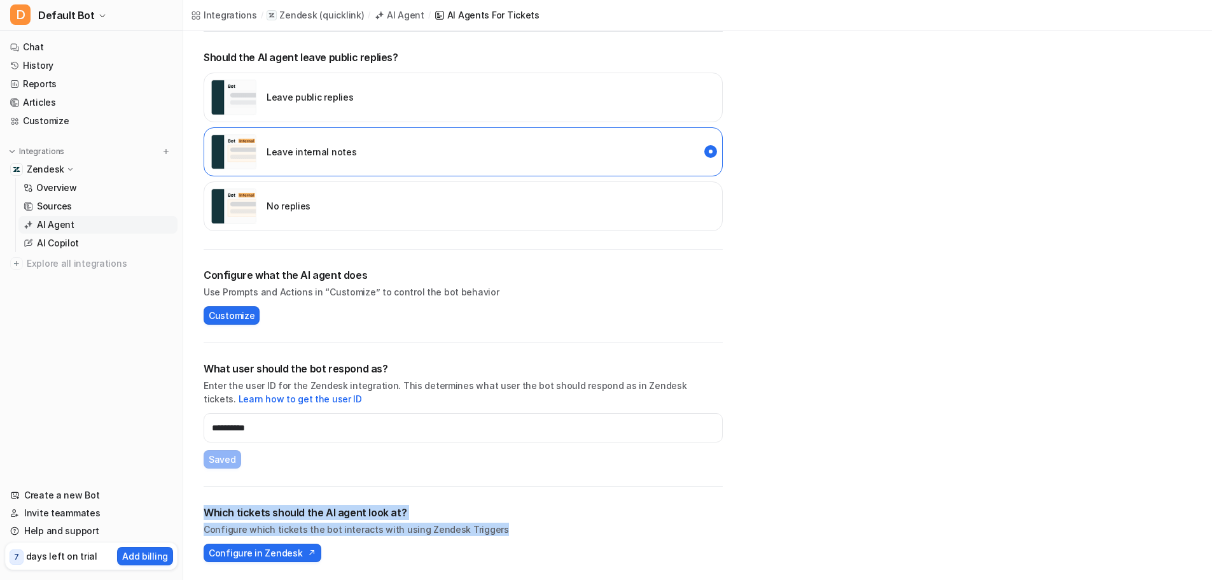
drag, startPoint x: 489, startPoint y: 533, endPoint x: 204, endPoint y: 514, distance: 285.6
click at [204, 514] on div "Which tickets should the AI agent look at? Configure which tickets the bot inte…" at bounding box center [463, 520] width 519 height 31
click at [261, 552] on span "Configure in Zendesk" at bounding box center [256, 552] width 94 height 13
click at [94, 498] on link "Create a new Bot" at bounding box center [91, 495] width 172 height 18
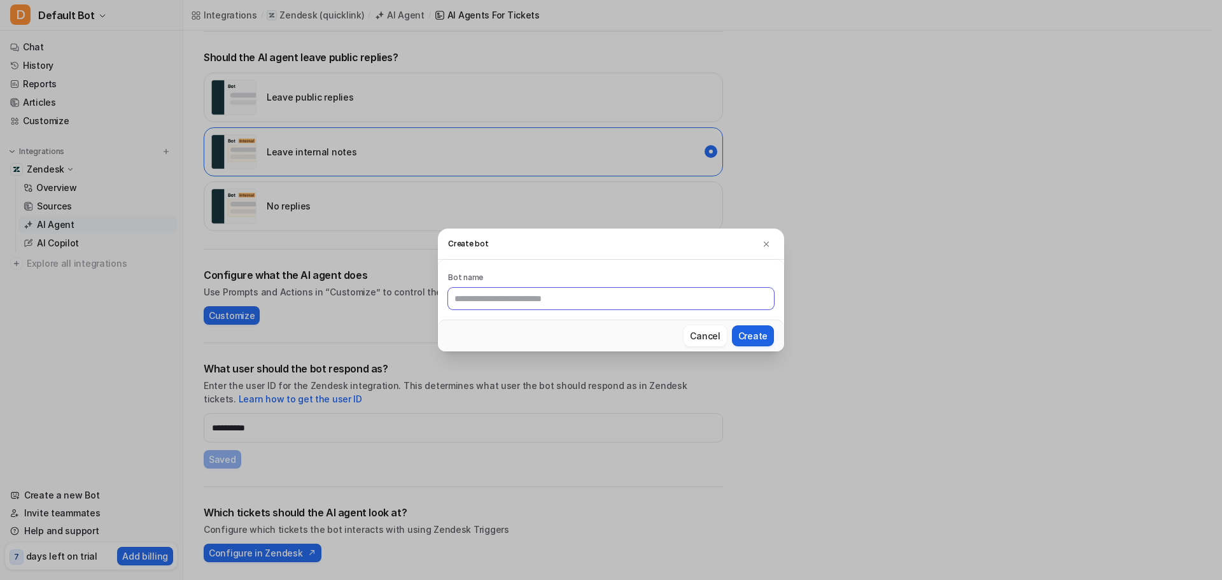
scroll to position [0, 0]
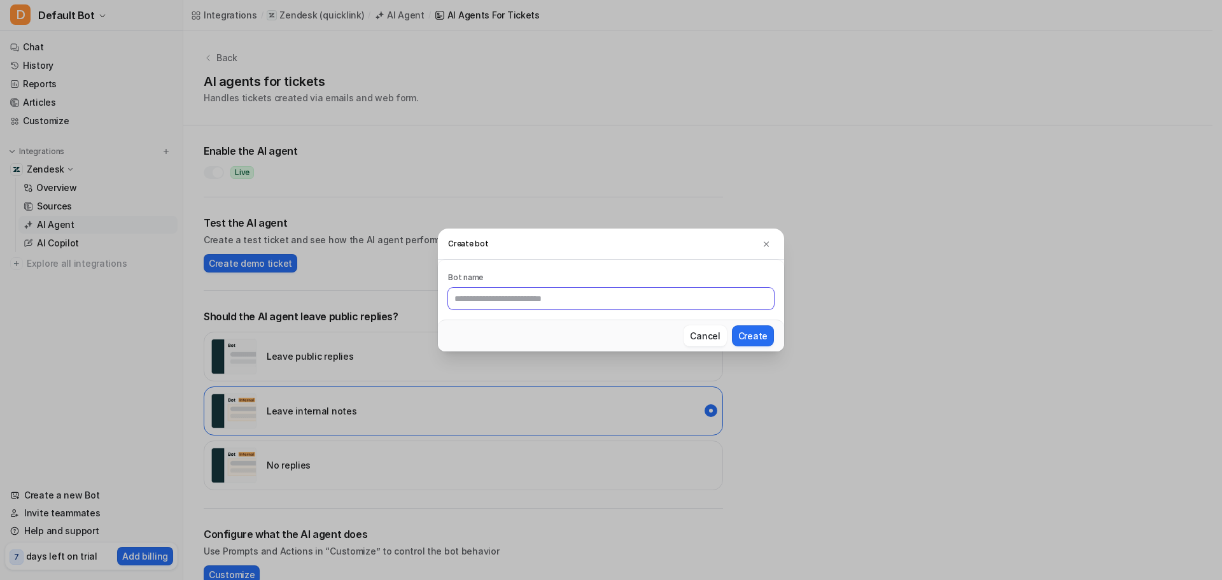
click at [663, 302] on input "text" at bounding box center [611, 299] width 326 height 22
type input "*******"
click at [751, 331] on button "Create" at bounding box center [753, 335] width 42 height 21
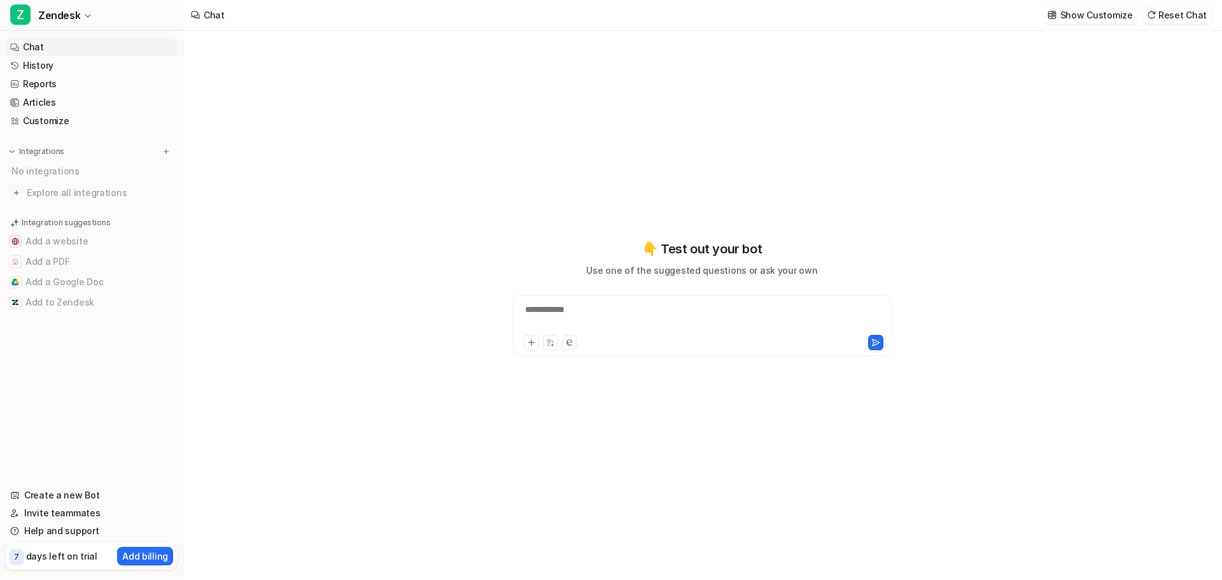
type textarea "**********"
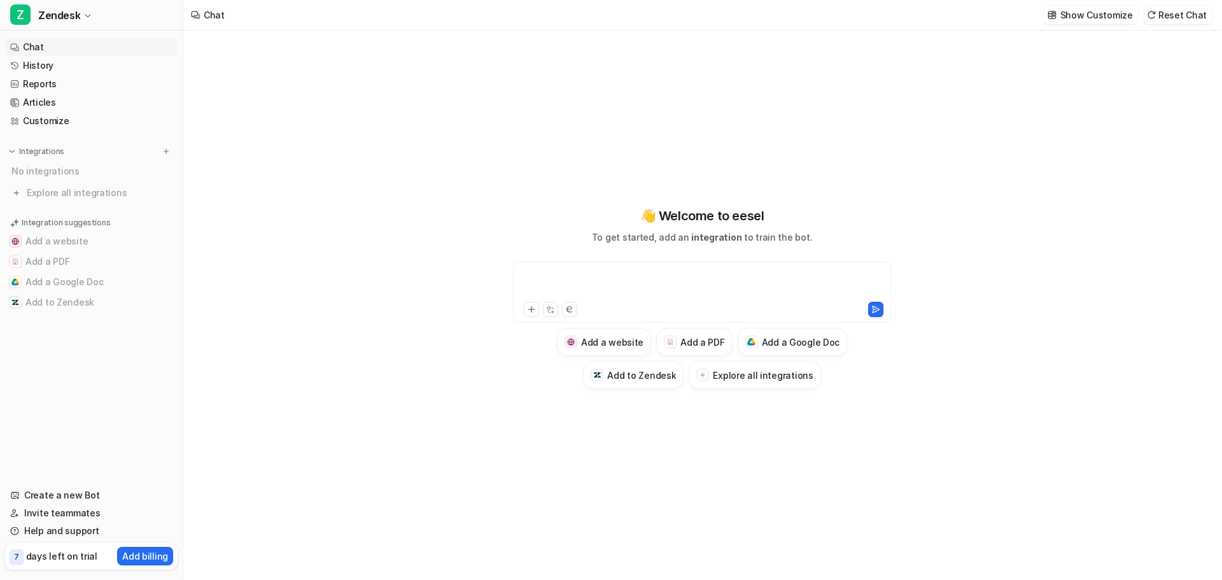
click at [627, 271] on div at bounding box center [702, 284] width 372 height 29
click at [571, 272] on div at bounding box center [702, 284] width 372 height 29
click at [164, 151] on img at bounding box center [166, 151] width 9 height 9
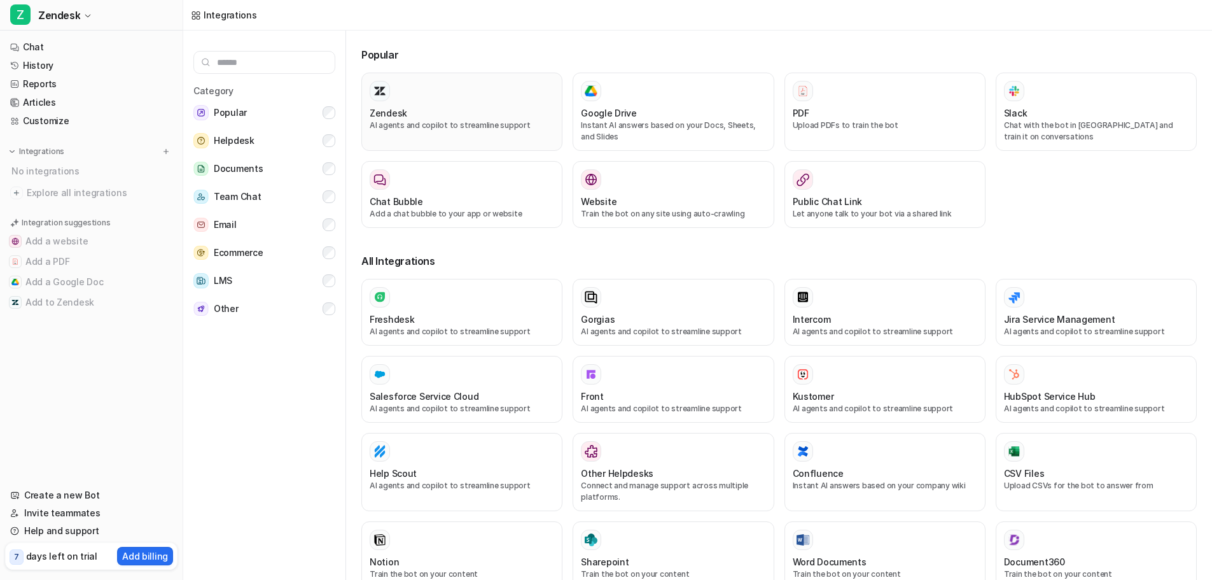
click at [438, 115] on div "Zendesk" at bounding box center [462, 112] width 185 height 13
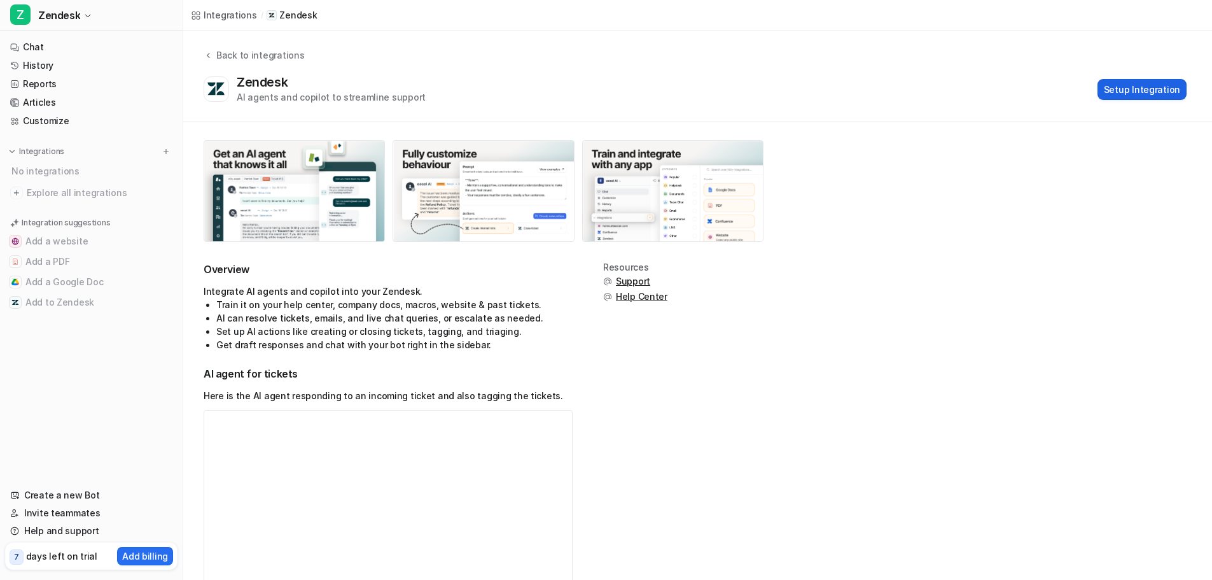
click at [1150, 92] on button "Setup Integration" at bounding box center [1142, 89] width 89 height 21
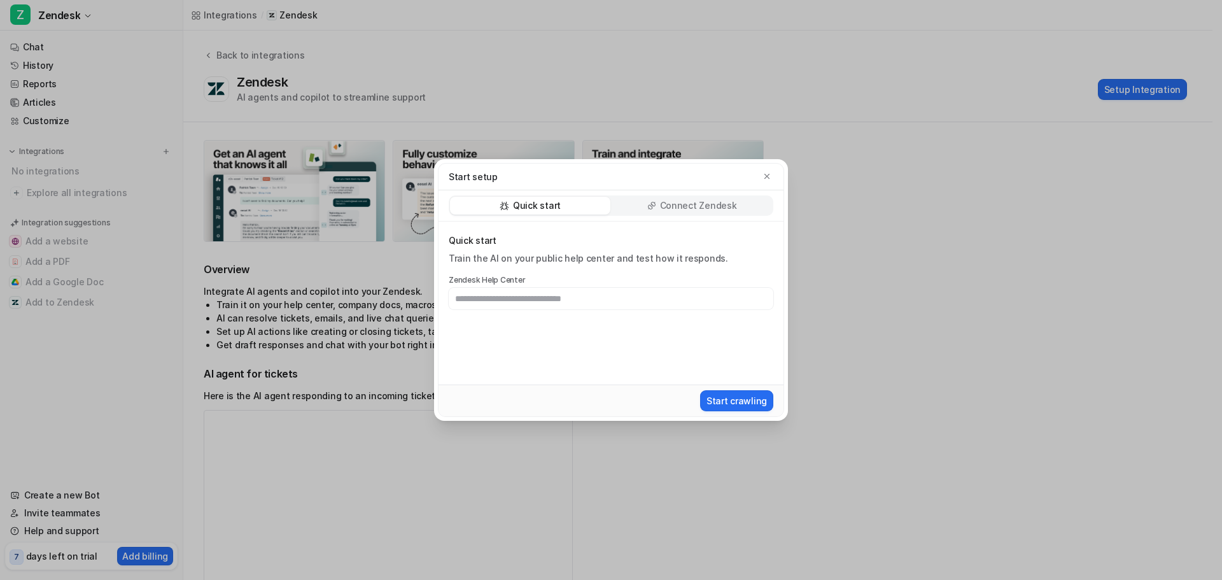
click at [674, 207] on p "Connect Zendesk" at bounding box center [698, 205] width 77 height 13
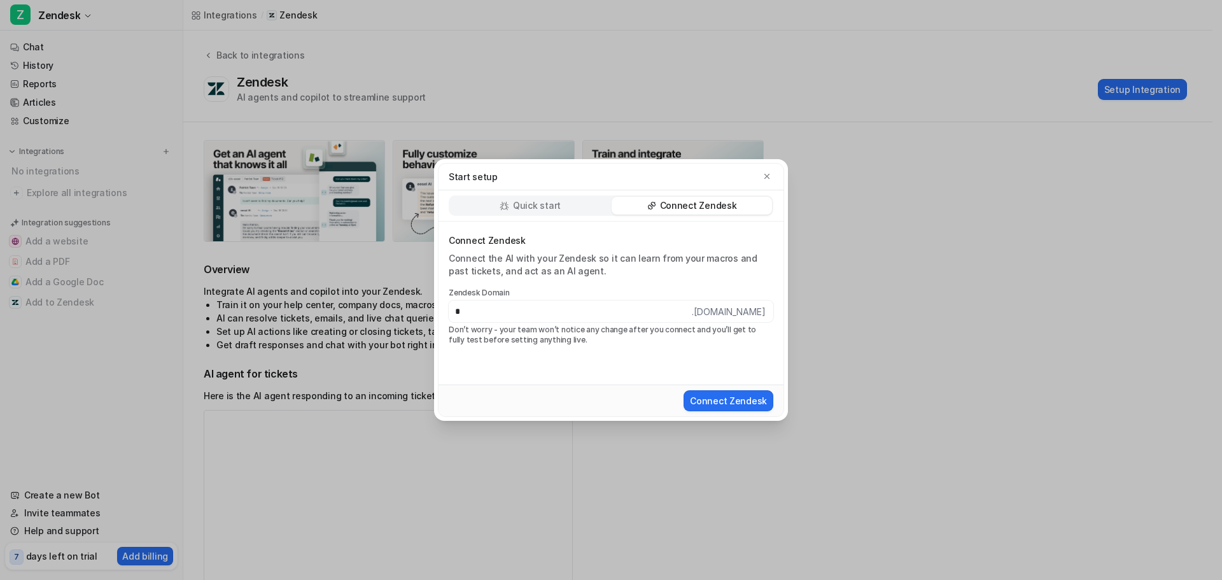
type input "*********"
click at [683, 390] on button "Connect Zendesk" at bounding box center [728, 400] width 90 height 21
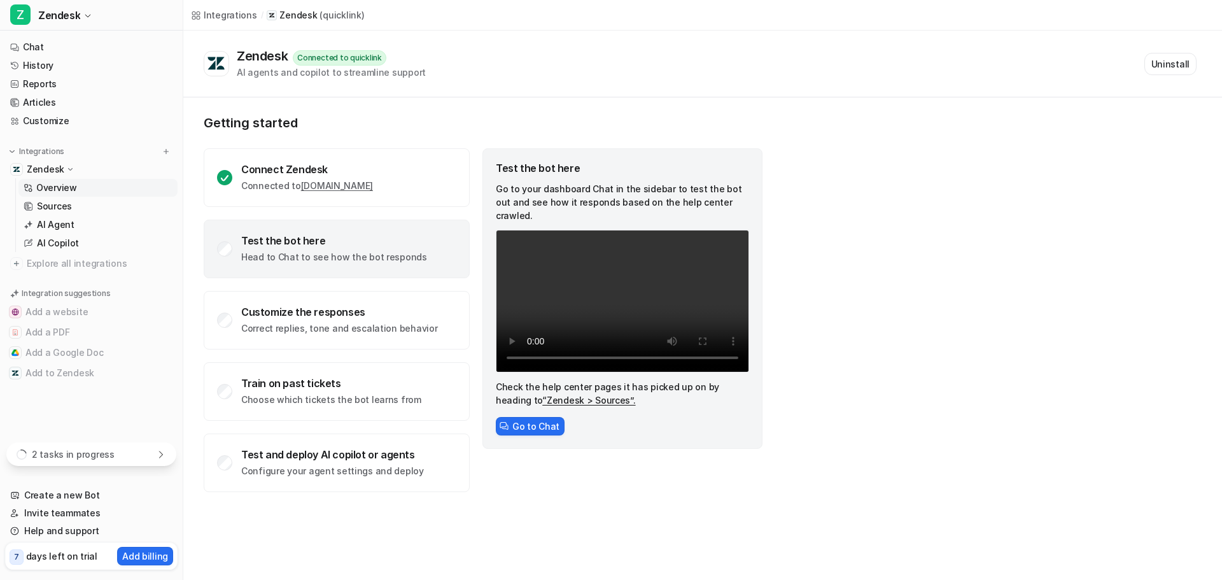
click at [301, 256] on p "Head to Chat to see how the bot responds" at bounding box center [334, 257] width 186 height 13
click at [531, 426] on div "Test the bot here Go to your dashboard Chat in the sidebar to test the bot out …" at bounding box center [622, 298] width 280 height 300
click at [540, 417] on button "Go to Chat" at bounding box center [530, 426] width 69 height 18
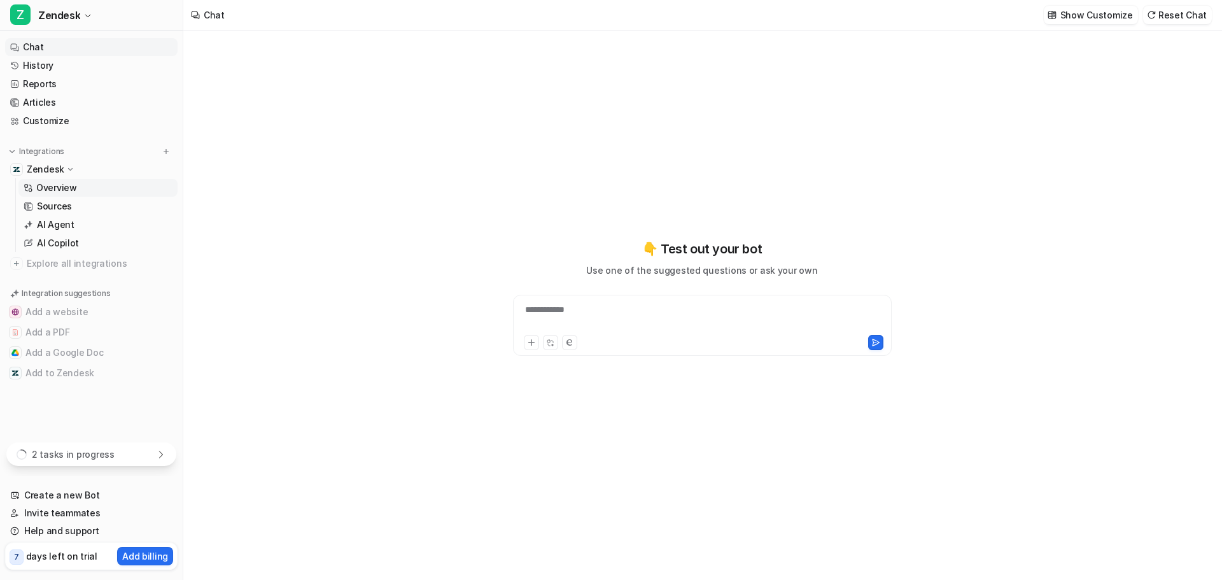
click at [53, 186] on p "Overview" at bounding box center [56, 187] width 41 height 13
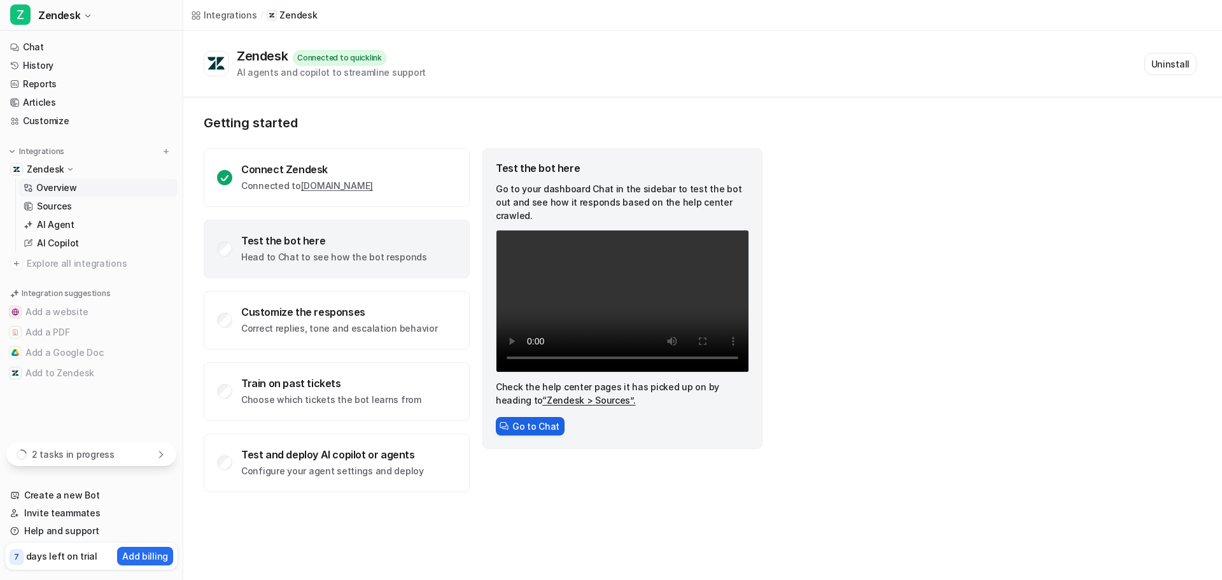
click at [548, 417] on button "Go to Chat" at bounding box center [530, 426] width 69 height 18
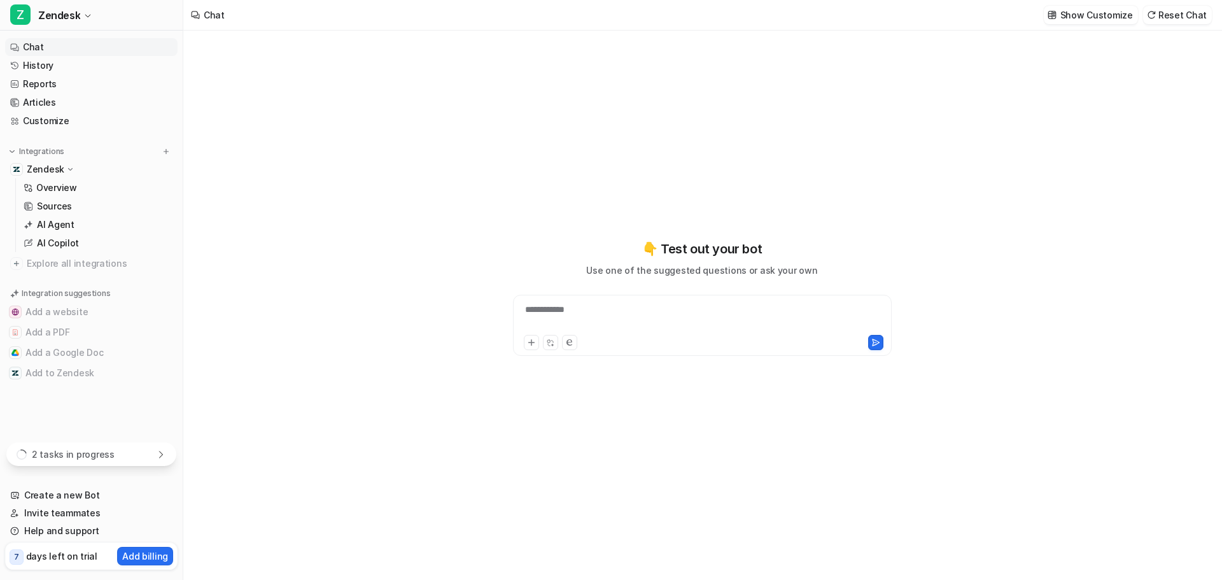
click at [568, 305] on div "**********" at bounding box center [702, 317] width 372 height 29
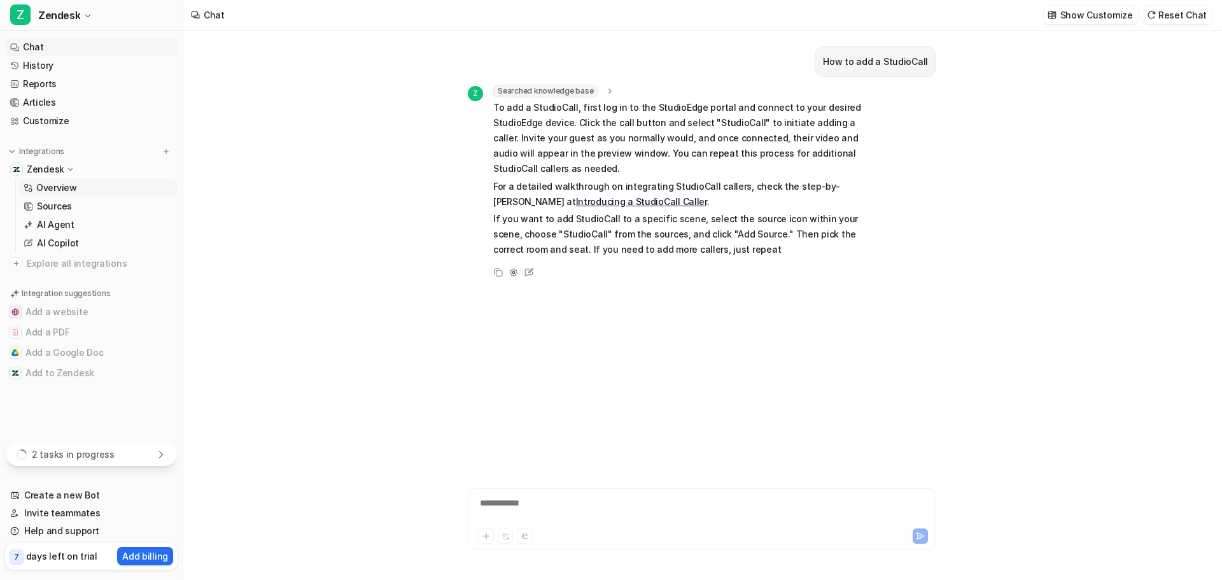
click at [60, 183] on p "Overview" at bounding box center [56, 187] width 41 height 13
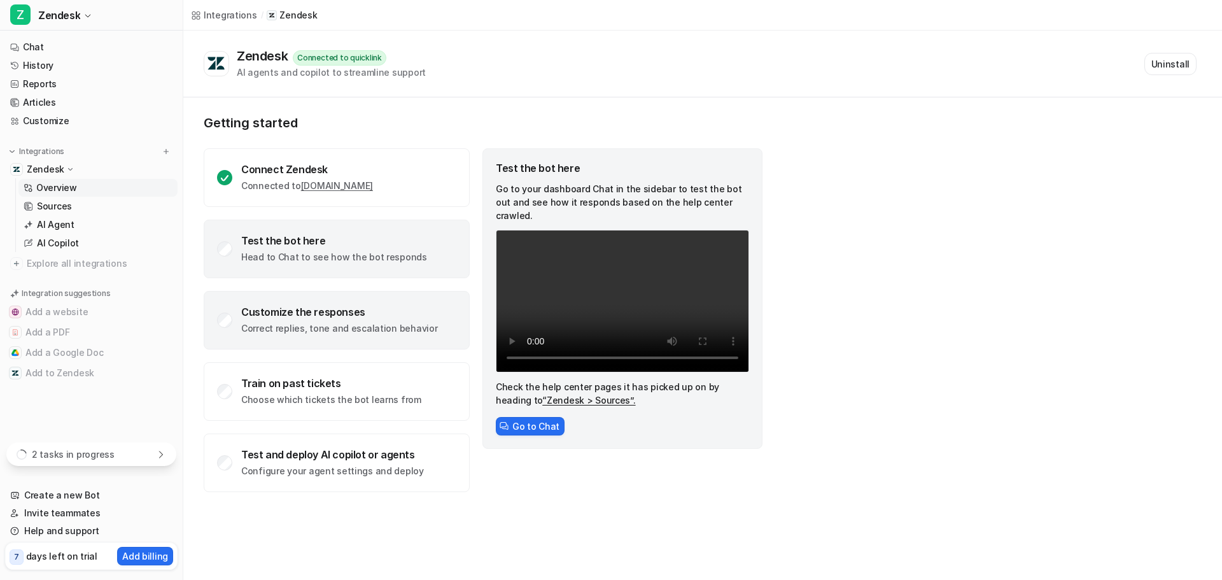
click at [302, 321] on div "Customize the responses Correct replies, tone and escalation behavior" at bounding box center [339, 319] width 196 height 29
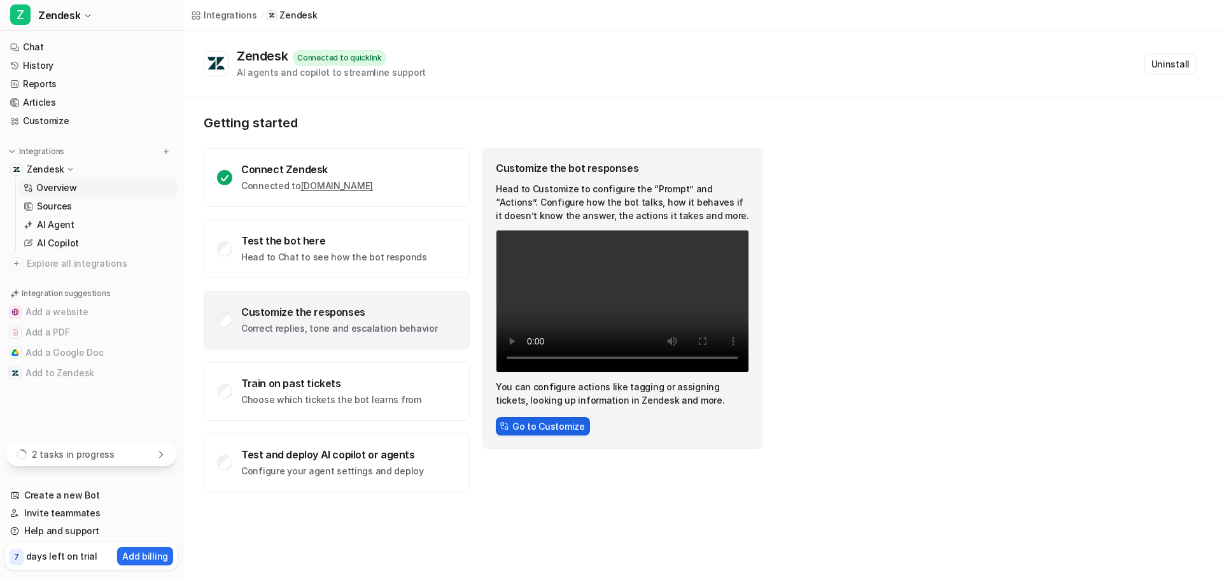
click at [551, 428] on button "Go to Customize" at bounding box center [543, 426] width 94 height 18
click at [568, 421] on button "Go to Customize" at bounding box center [543, 426] width 94 height 18
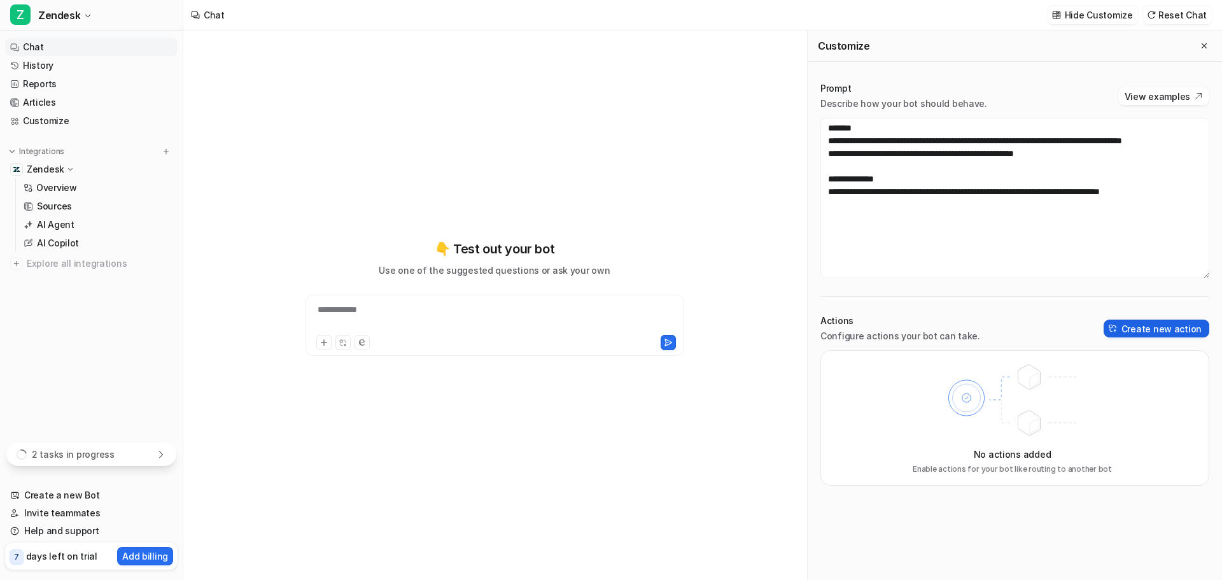
click at [1178, 333] on button "Create new action" at bounding box center [1156, 328] width 106 height 18
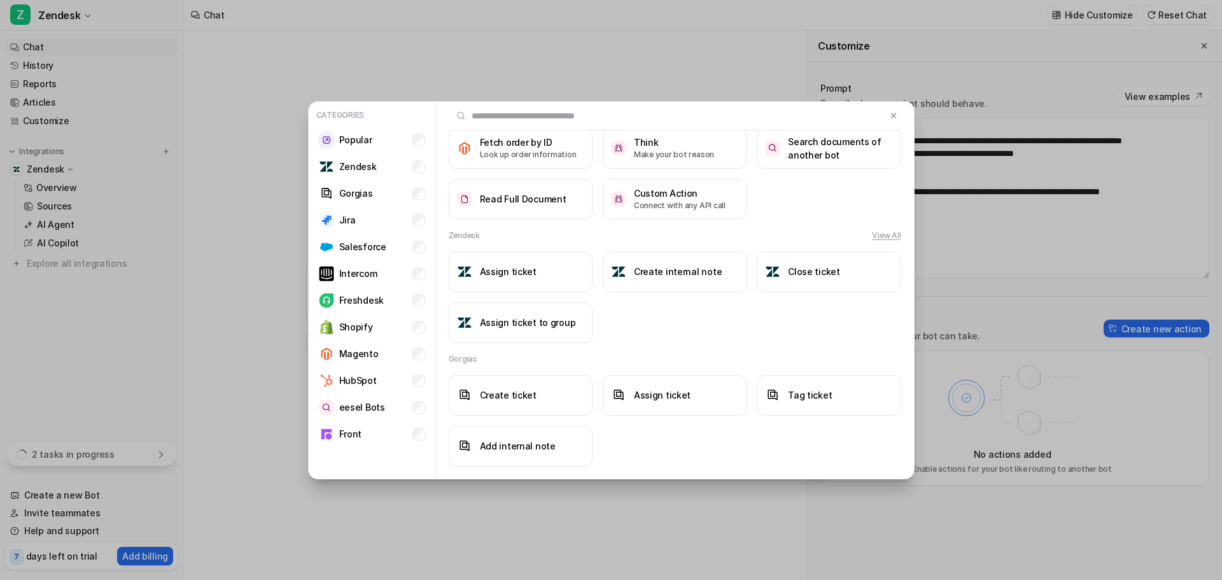
scroll to position [143, 0]
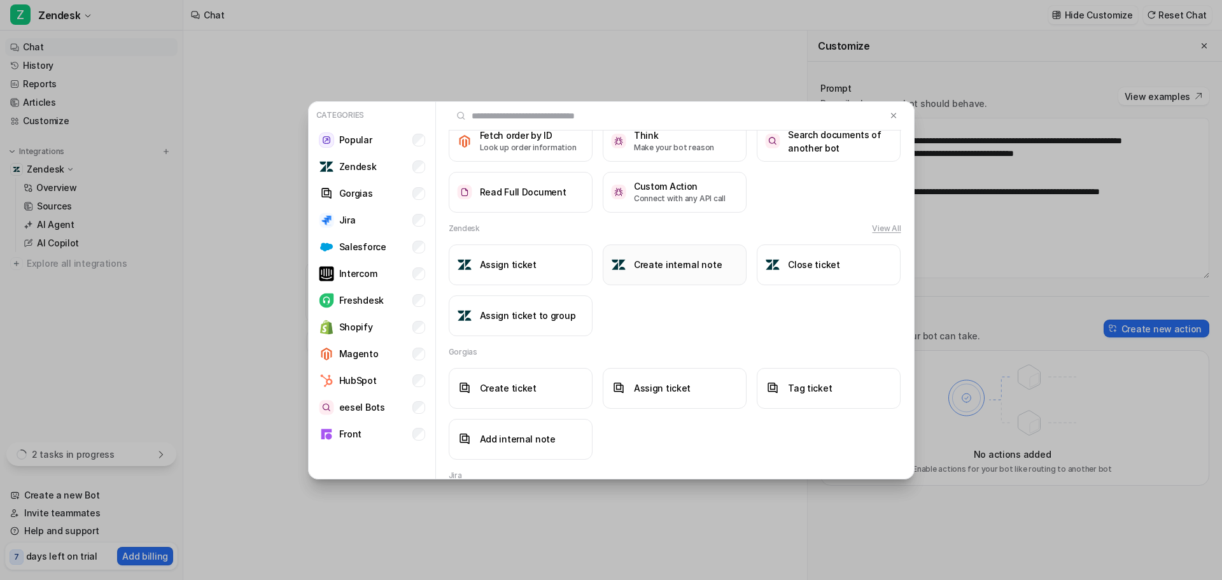
click at [664, 260] on h3 "Create internal note" at bounding box center [678, 264] width 88 height 13
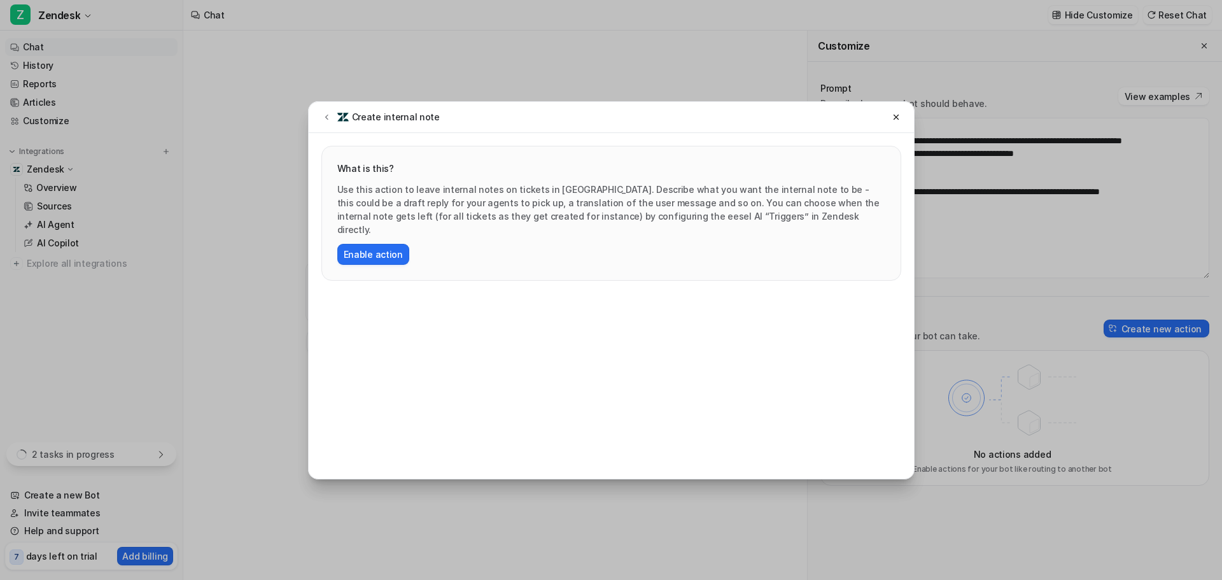
click at [390, 224] on div "Use this action to leave internal notes on tickets in Zendesk. Describe what yo…" at bounding box center [611, 224] width 548 height 82
click at [386, 244] on button "Enable action" at bounding box center [373, 254] width 72 height 21
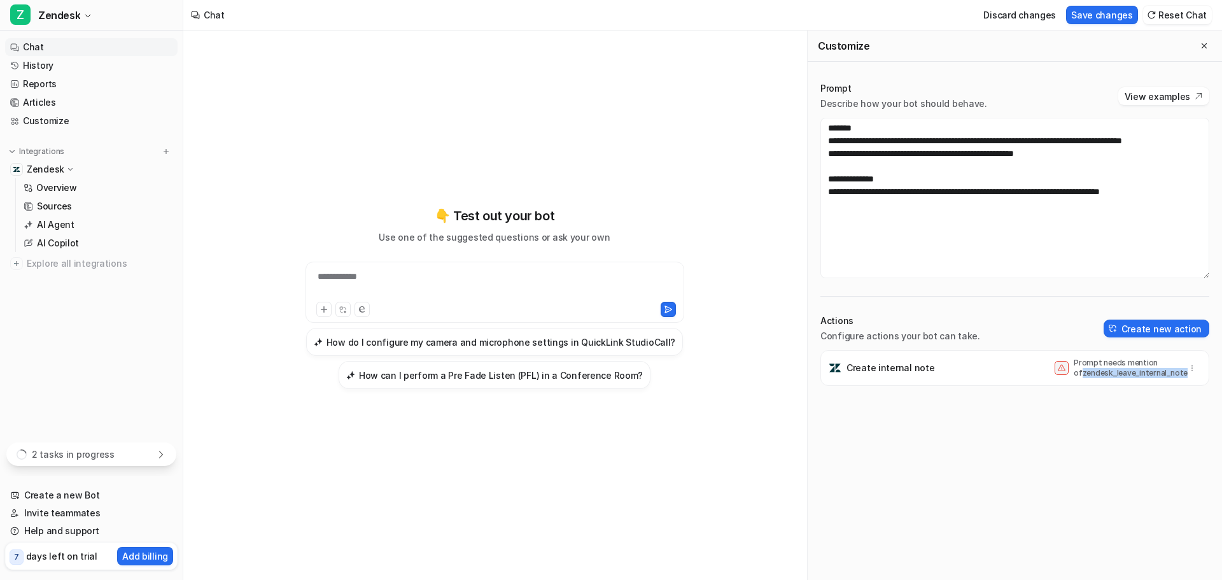
drag, startPoint x: 1166, startPoint y: 372, endPoint x: 1064, endPoint y: 382, distance: 102.9
click at [1064, 382] on div "Create internal note Prompt needs mention of zendesk_leave_internal_note" at bounding box center [1014, 368] width 377 height 36
copy p "zendesk_leave_internal_note"
click at [894, 177] on textarea "**********" at bounding box center [1014, 198] width 389 height 160
paste textarea "**********"
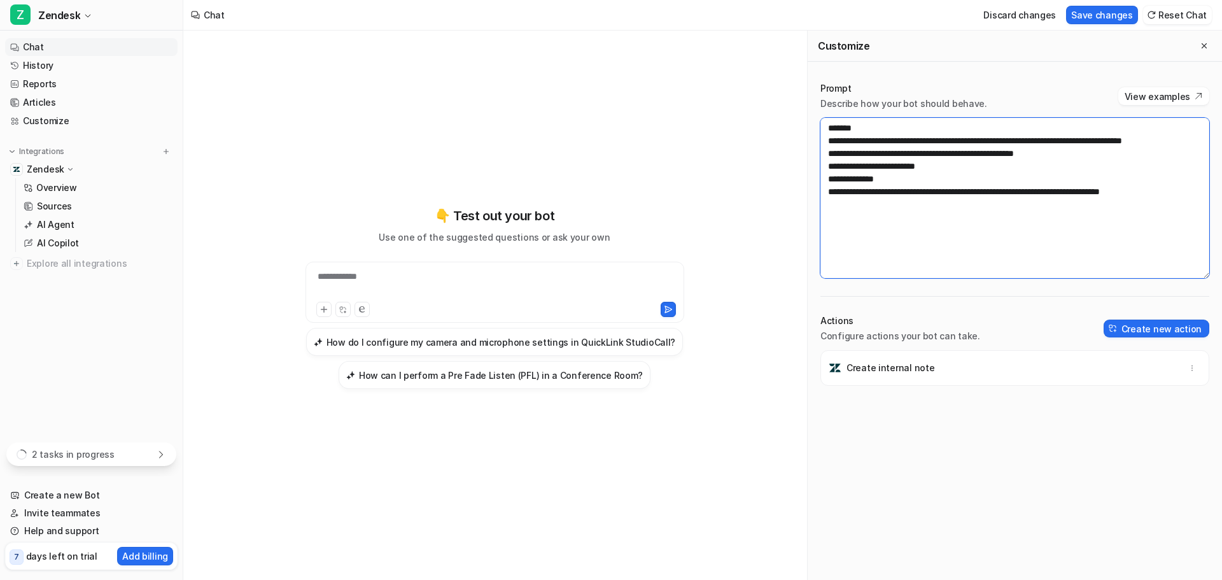
click at [825, 175] on textarea "**********" at bounding box center [1014, 198] width 389 height 160
type textarea "**********"
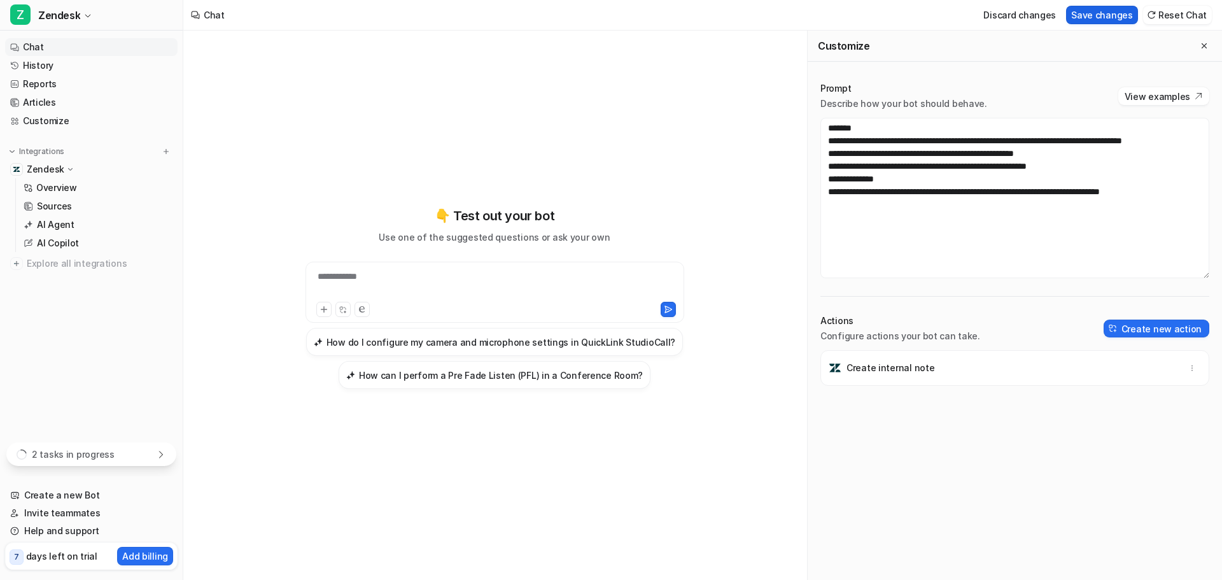
click at [1092, 14] on button "Save changes" at bounding box center [1102, 15] width 72 height 18
click at [69, 187] on p "Overview" at bounding box center [56, 187] width 41 height 13
click at [109, 187] on link "Overview" at bounding box center [97, 188] width 159 height 18
click at [57, 189] on p "Overview" at bounding box center [56, 187] width 41 height 13
click at [79, 232] on link "AI Agent" at bounding box center [97, 225] width 159 height 18
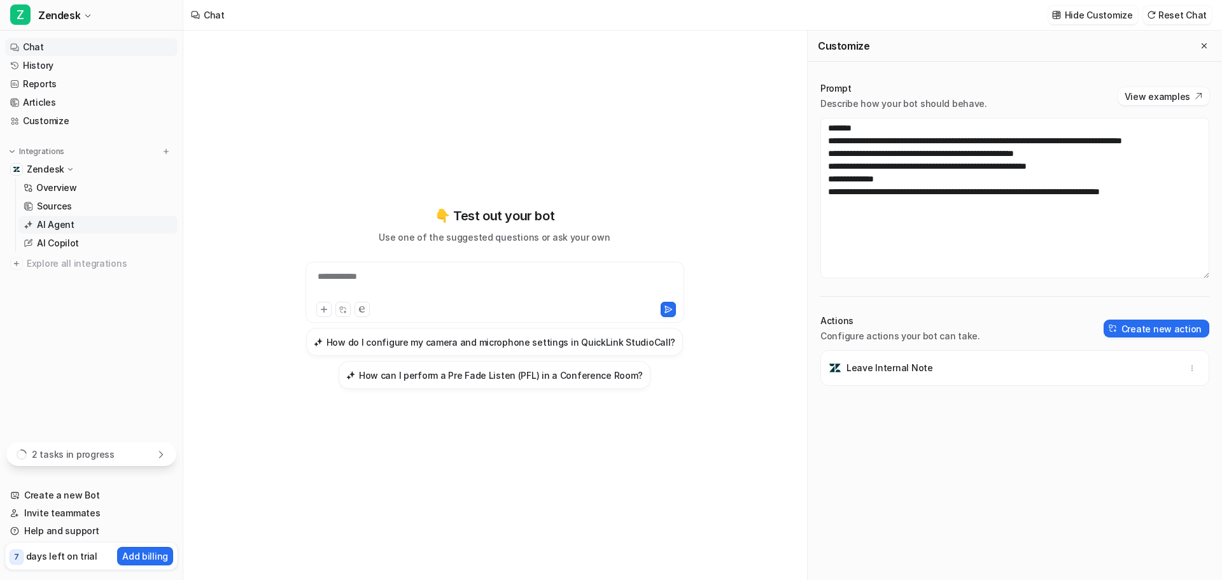
click at [53, 227] on p "AI Agent" at bounding box center [56, 224] width 38 height 13
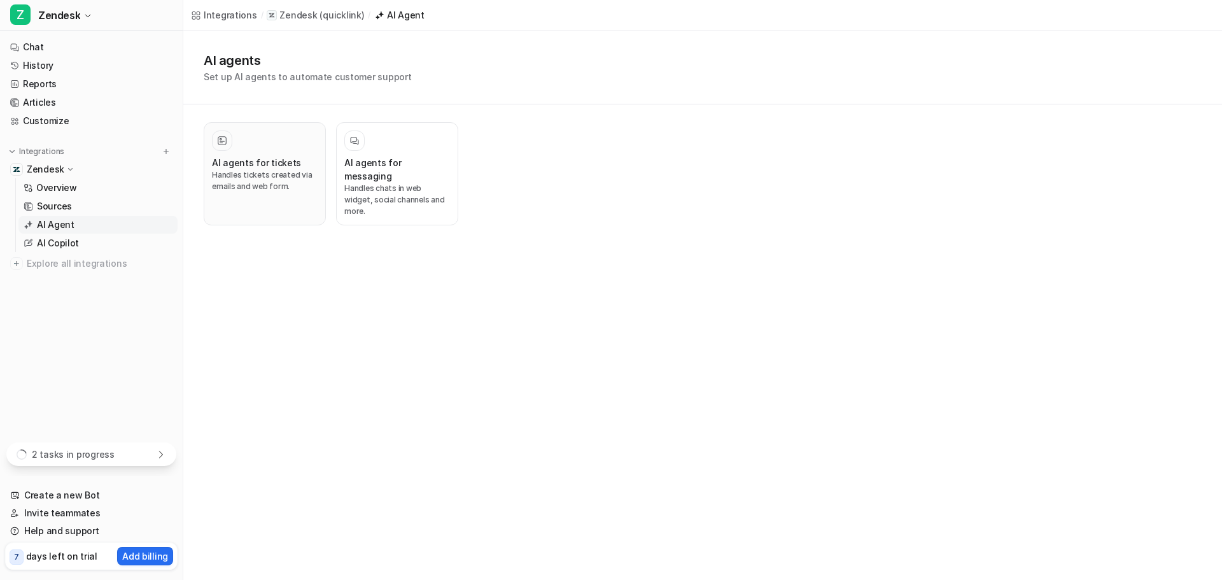
click at [228, 159] on h3 "AI agents for tickets" at bounding box center [256, 162] width 89 height 13
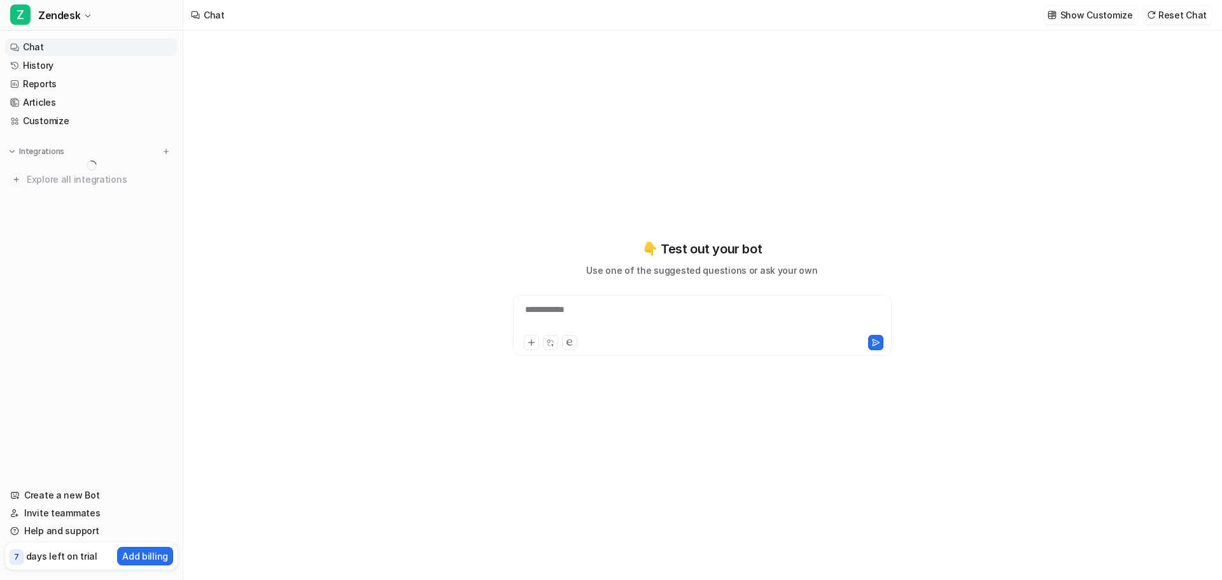
type textarea "**********"
click at [52, 164] on p "Zendesk" at bounding box center [46, 169] width 38 height 13
click at [67, 218] on p "AI Agent" at bounding box center [56, 224] width 38 height 13
click at [55, 224] on p "AI Agent" at bounding box center [56, 224] width 38 height 13
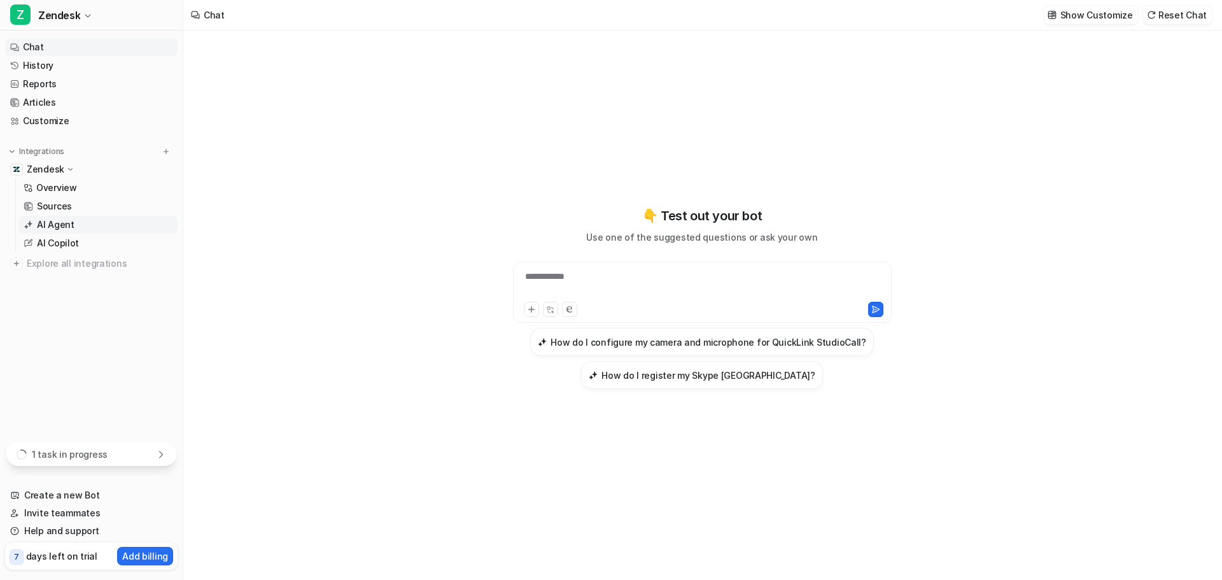
click at [61, 225] on p "AI Agent" at bounding box center [56, 224] width 38 height 13
click at [54, 242] on p "AI Copilot" at bounding box center [58, 243] width 42 height 13
click at [88, 223] on link "AI Agent" at bounding box center [97, 225] width 159 height 18
click at [87, 182] on link "Overview" at bounding box center [97, 188] width 159 height 18
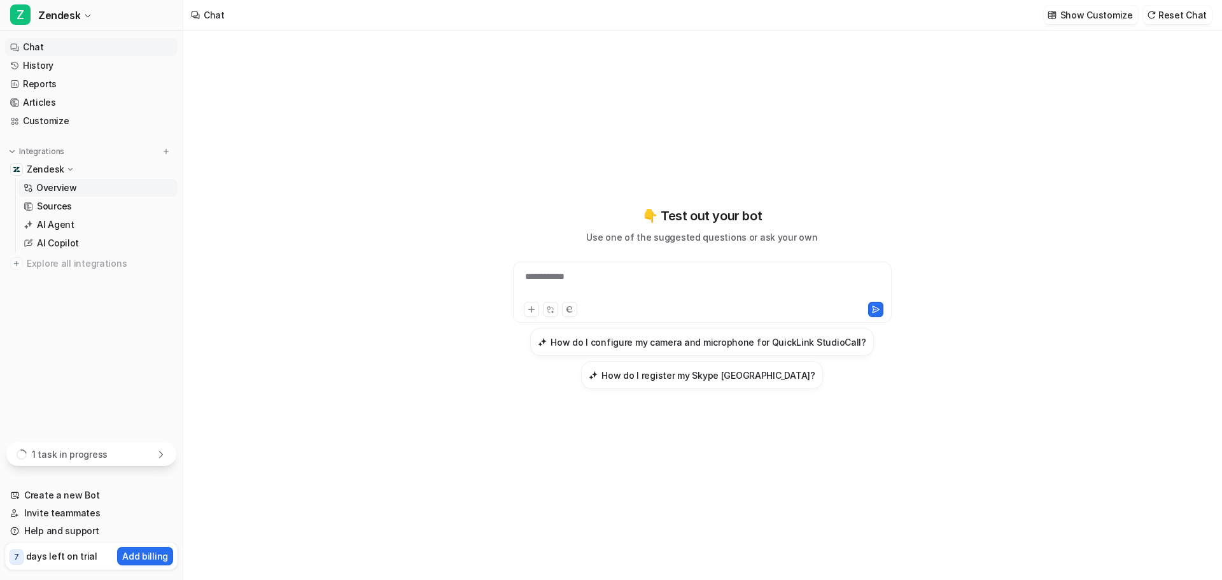
click at [111, 196] on link "Overview" at bounding box center [97, 188] width 159 height 18
click at [74, 205] on link "Sources" at bounding box center [97, 206] width 159 height 18
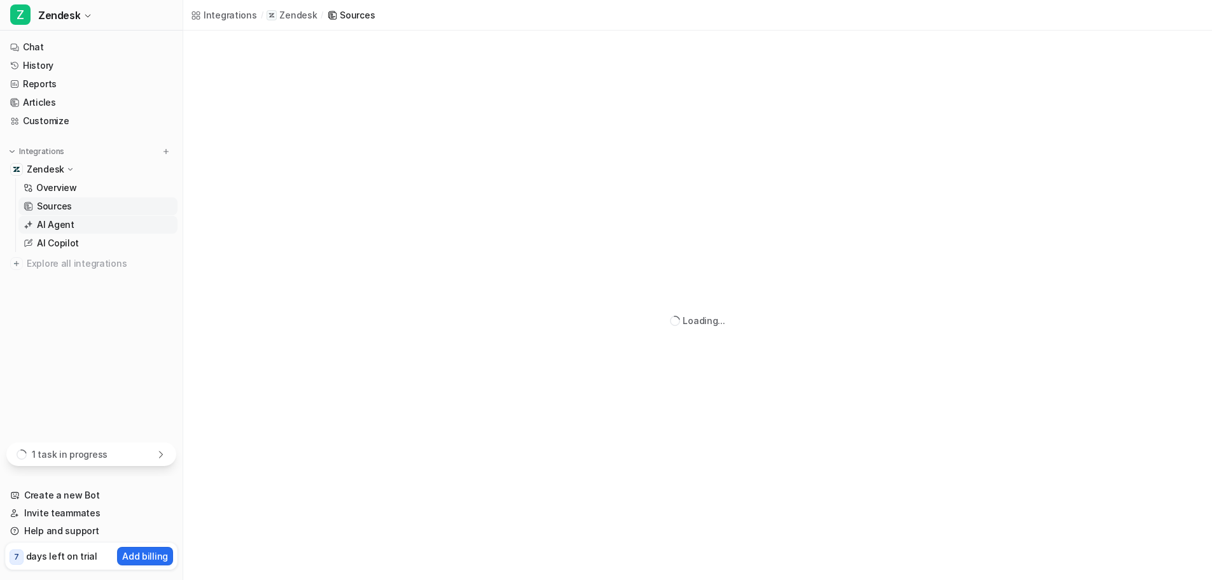
click at [56, 221] on p "AI Agent" at bounding box center [56, 224] width 38 height 13
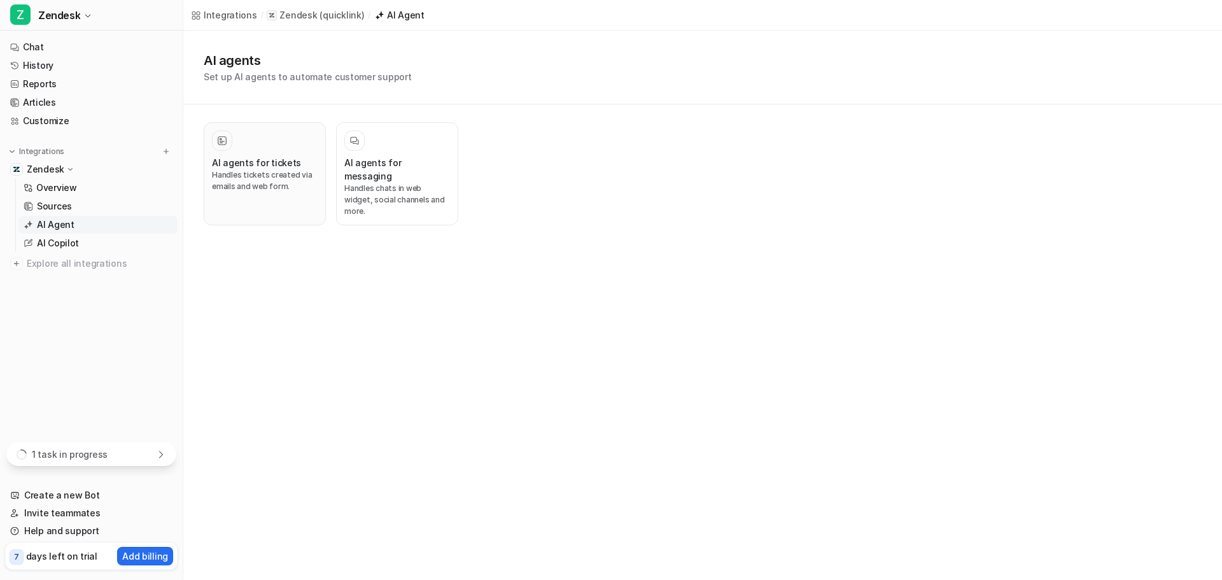
click at [285, 153] on div "AI agents for tickets Handles tickets created via emails and web form." at bounding box center [265, 173] width 106 height 87
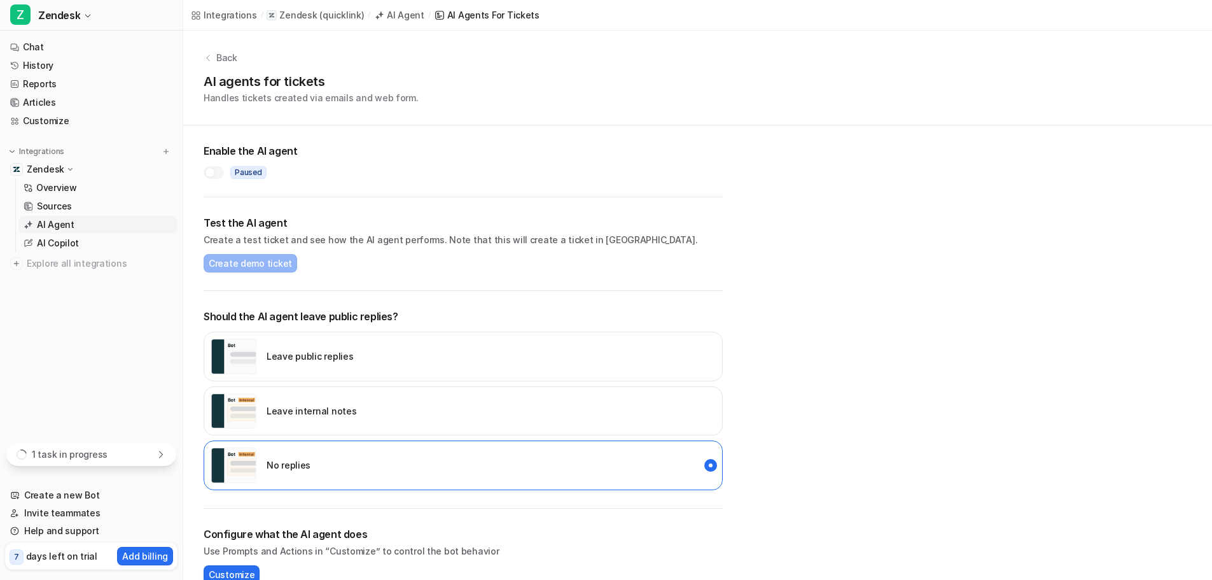
click at [216, 171] on div at bounding box center [214, 172] width 20 height 13
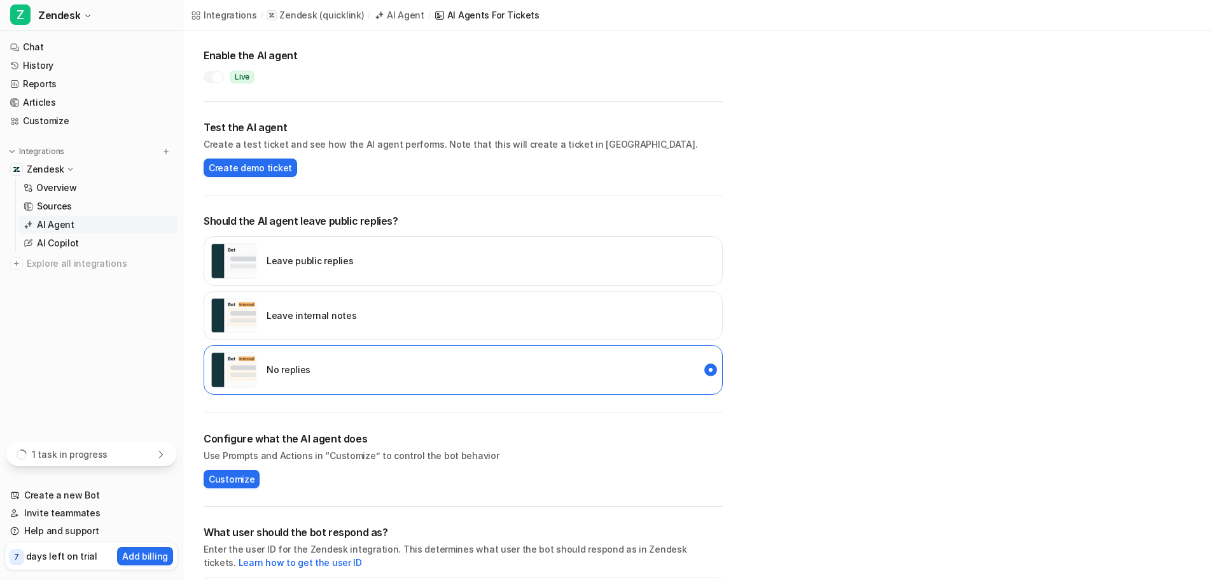
scroll to position [109, 0]
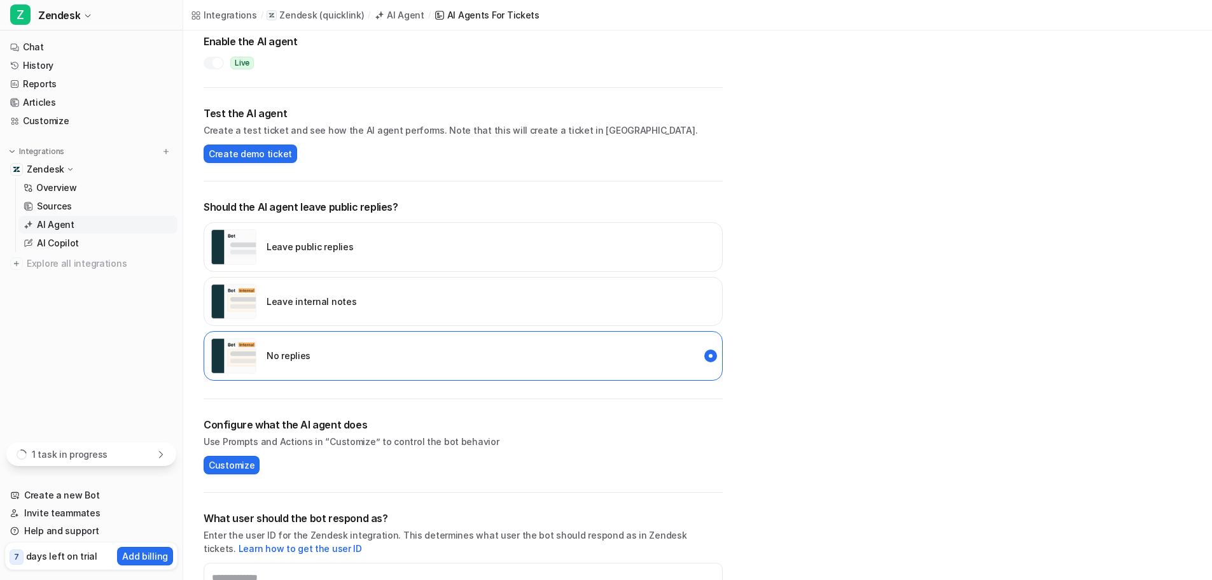
click at [459, 292] on div "Leave internal notes" at bounding box center [463, 302] width 519 height 50
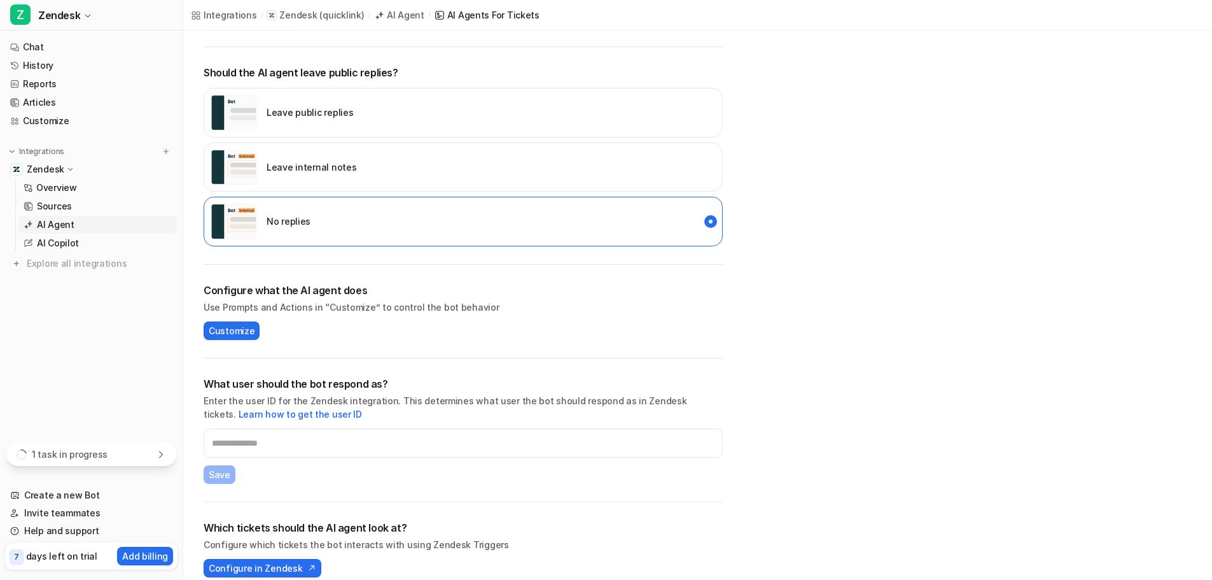
scroll to position [259, 0]
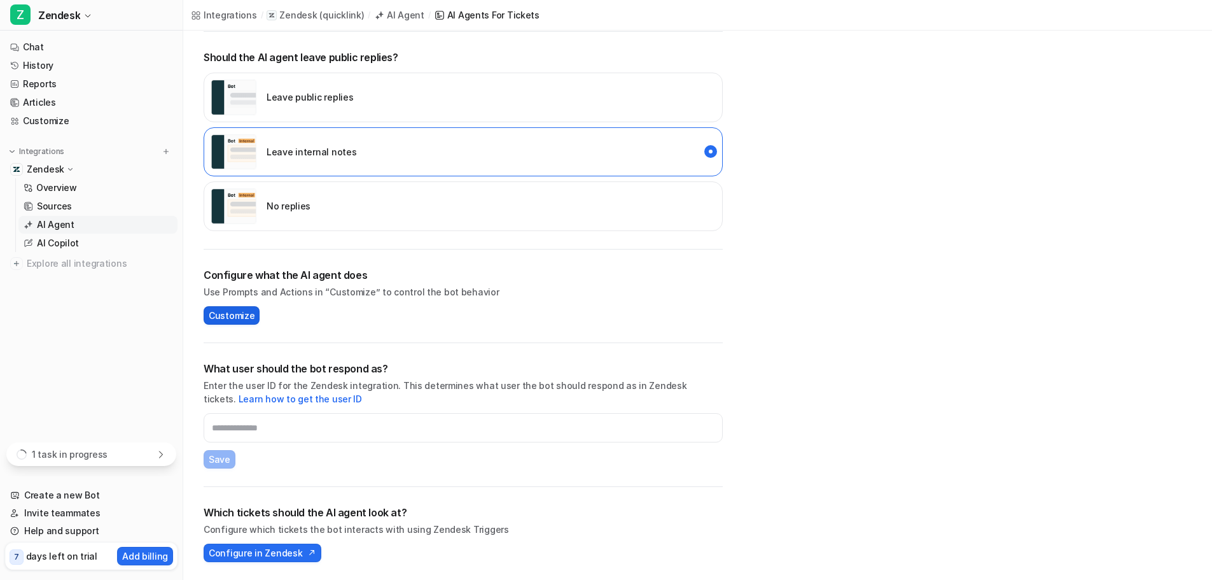
click at [243, 311] on span "Customize" at bounding box center [232, 315] width 46 height 13
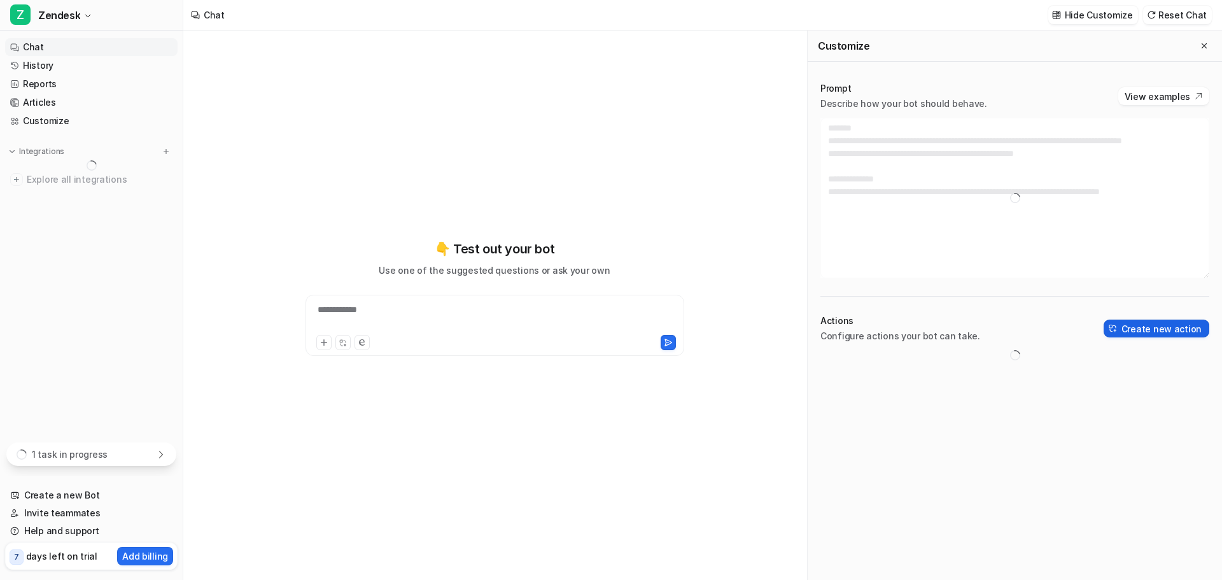
type textarea "**********"
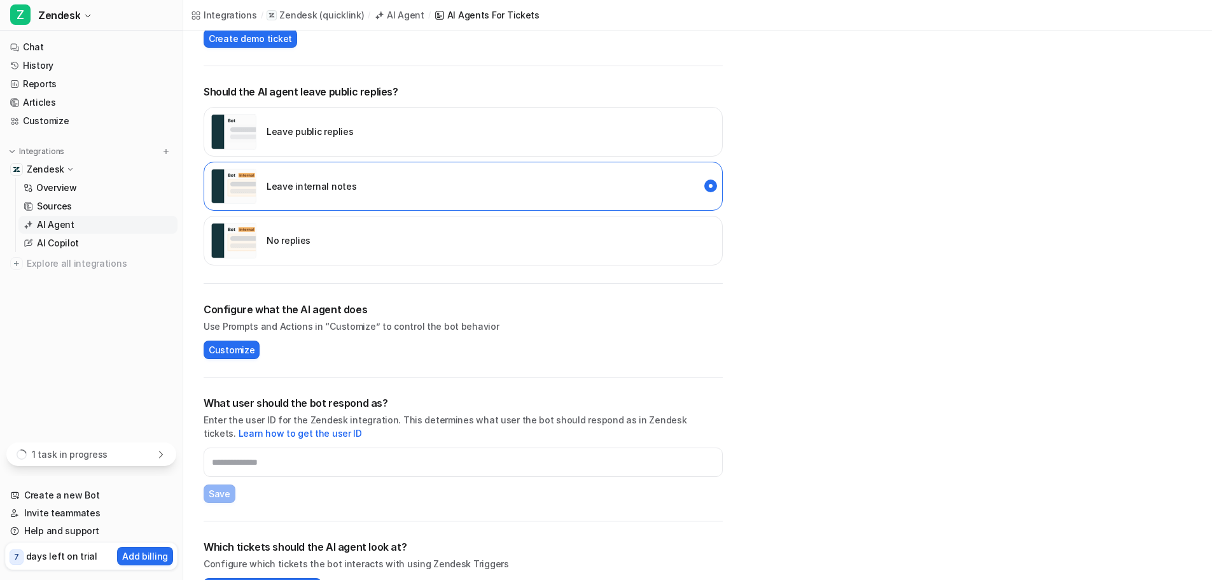
scroll to position [225, 0]
click at [321, 464] on input "text" at bounding box center [463, 461] width 519 height 29
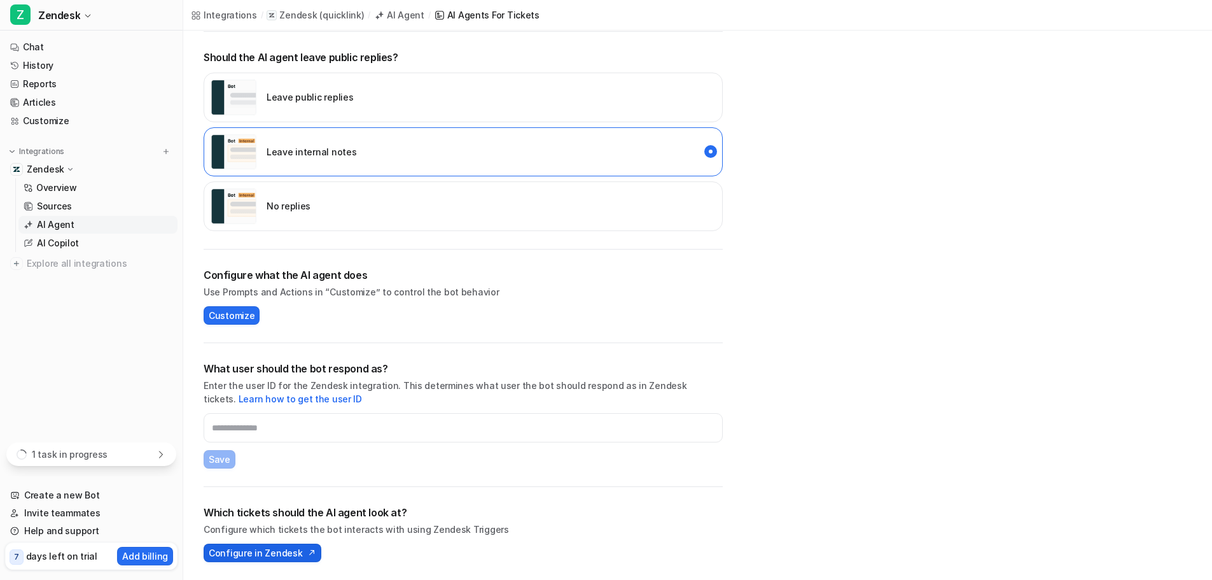
click at [273, 561] on button "Configure in Zendesk" at bounding box center [263, 552] width 118 height 18
click at [390, 436] on input "text" at bounding box center [463, 427] width 519 height 29
paste input "**********"
type input "**********"
click at [229, 456] on button "Save" at bounding box center [220, 459] width 32 height 18
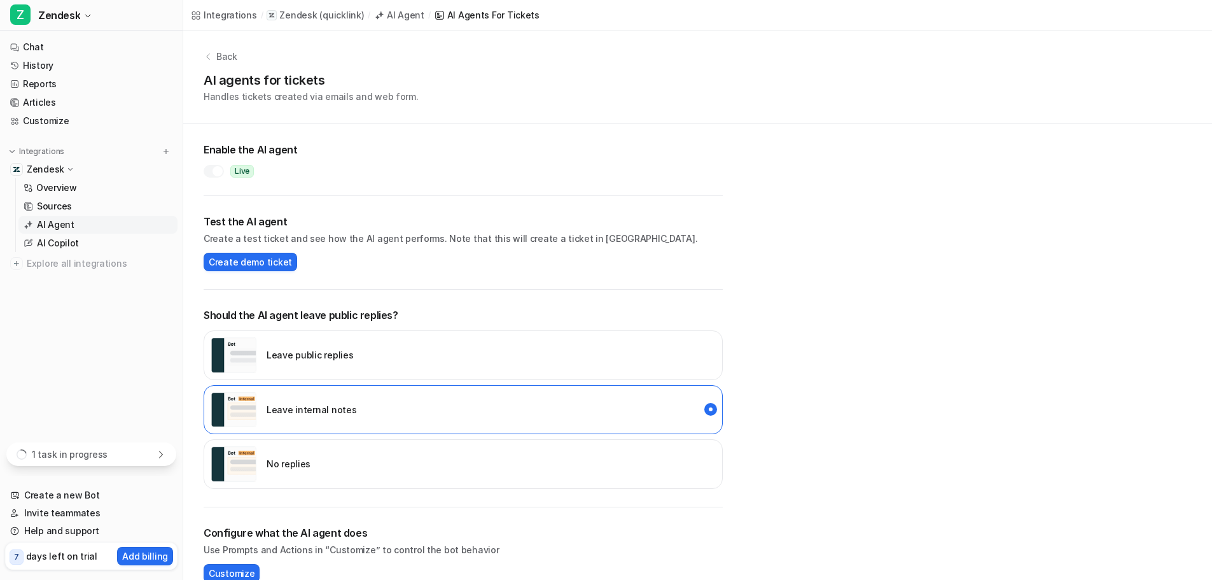
scroll to position [0, 0]
click at [270, 261] on span "Create demo ticket" at bounding box center [250, 262] width 83 height 13
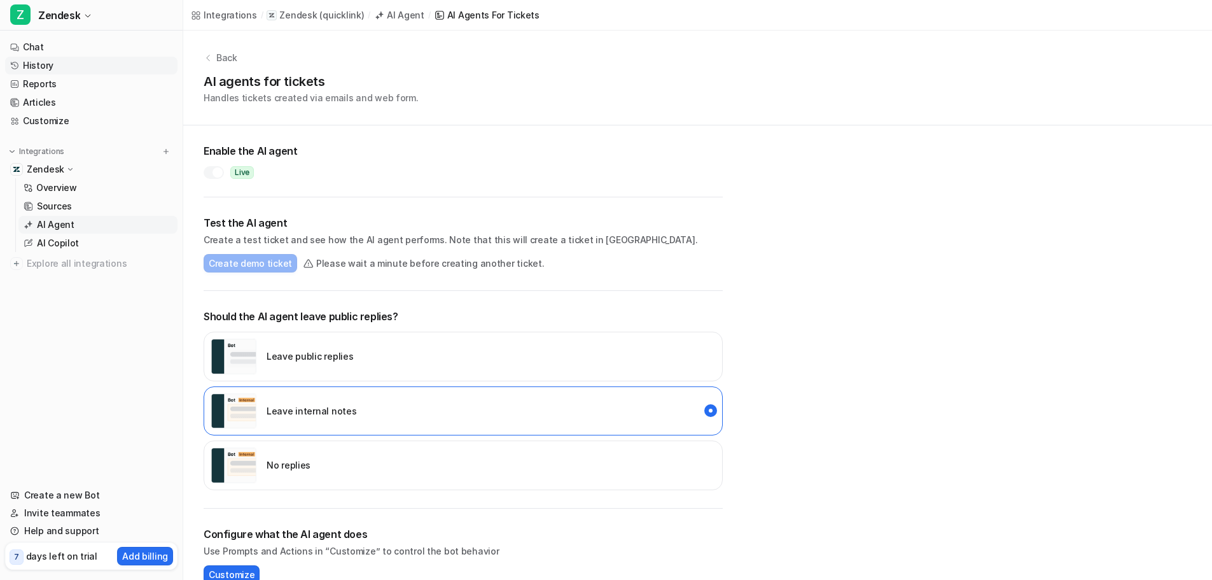
click at [102, 69] on link "History" at bounding box center [91, 66] width 172 height 18
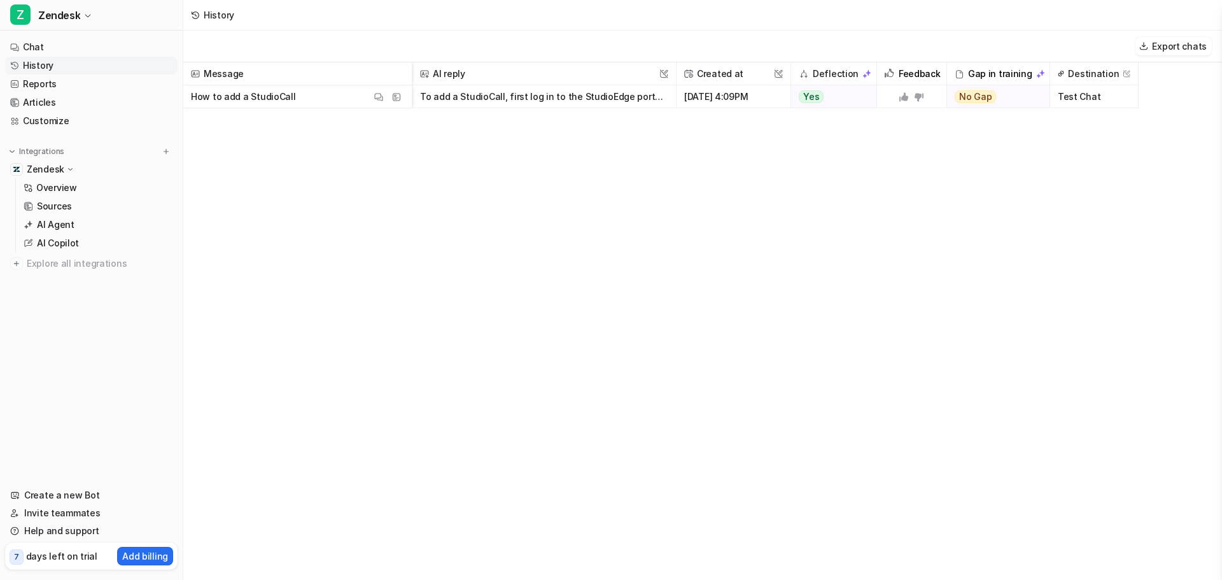
click at [274, 95] on p "How to add a StudioCall" at bounding box center [243, 96] width 105 height 23
click at [78, 193] on link "Overview" at bounding box center [97, 188] width 159 height 18
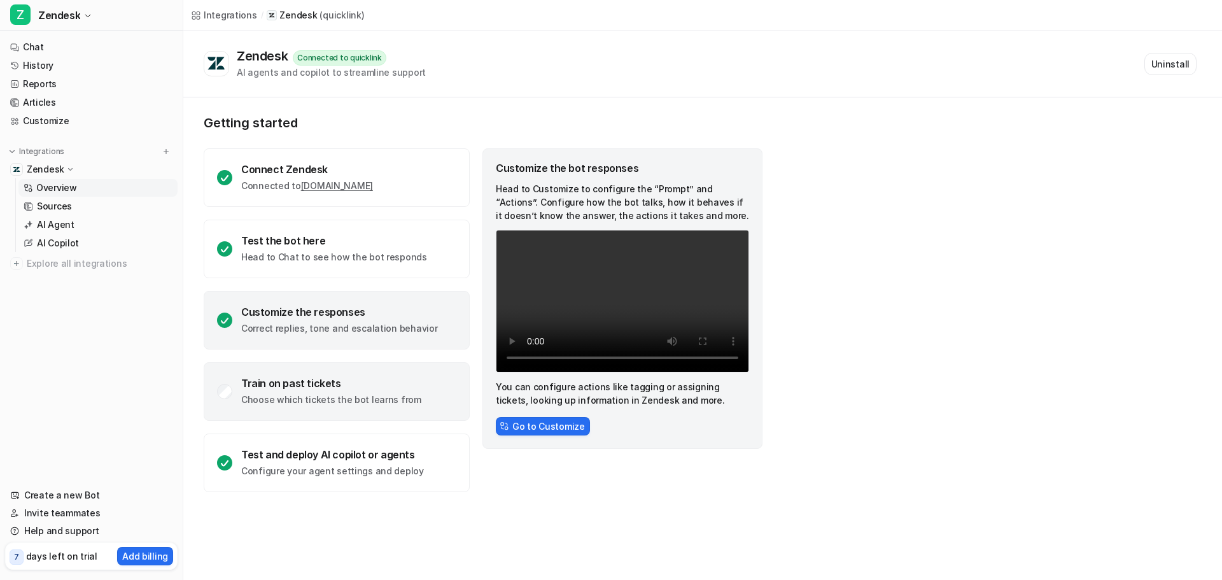
click at [334, 380] on div "Train on past tickets" at bounding box center [331, 383] width 180 height 13
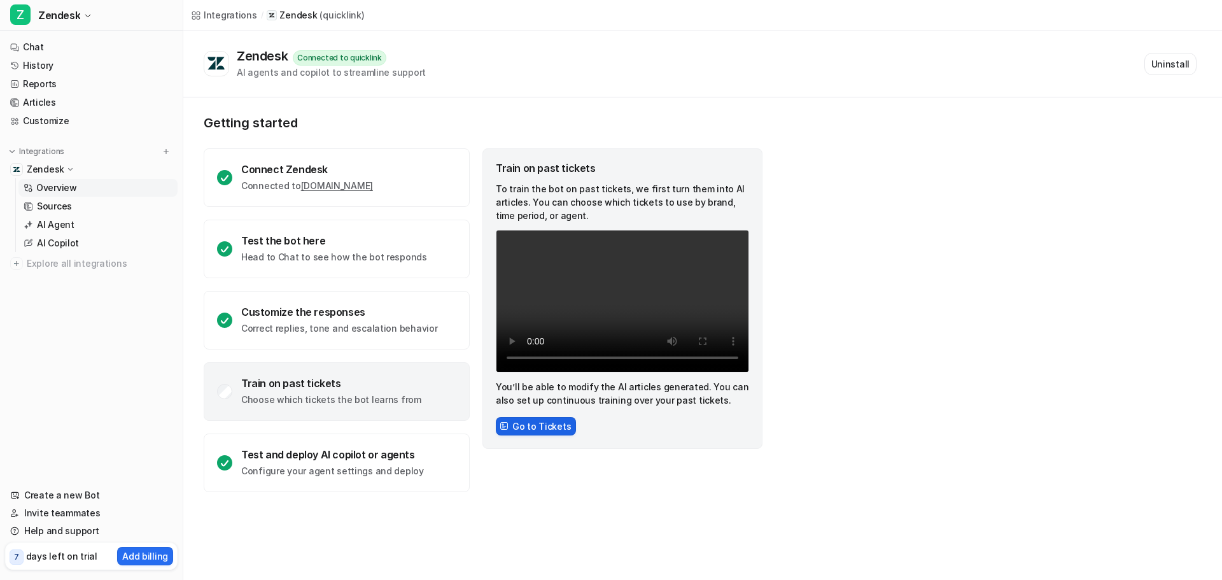
click at [527, 425] on button "Go to Tickets" at bounding box center [536, 426] width 80 height 18
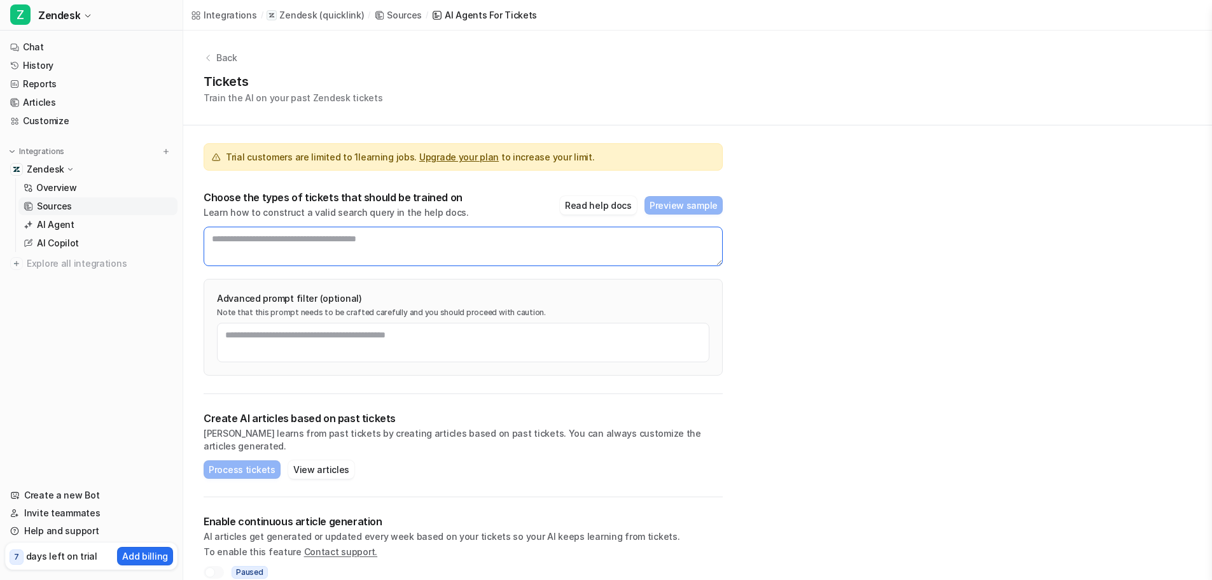
click at [380, 260] on textarea at bounding box center [463, 246] width 519 height 39
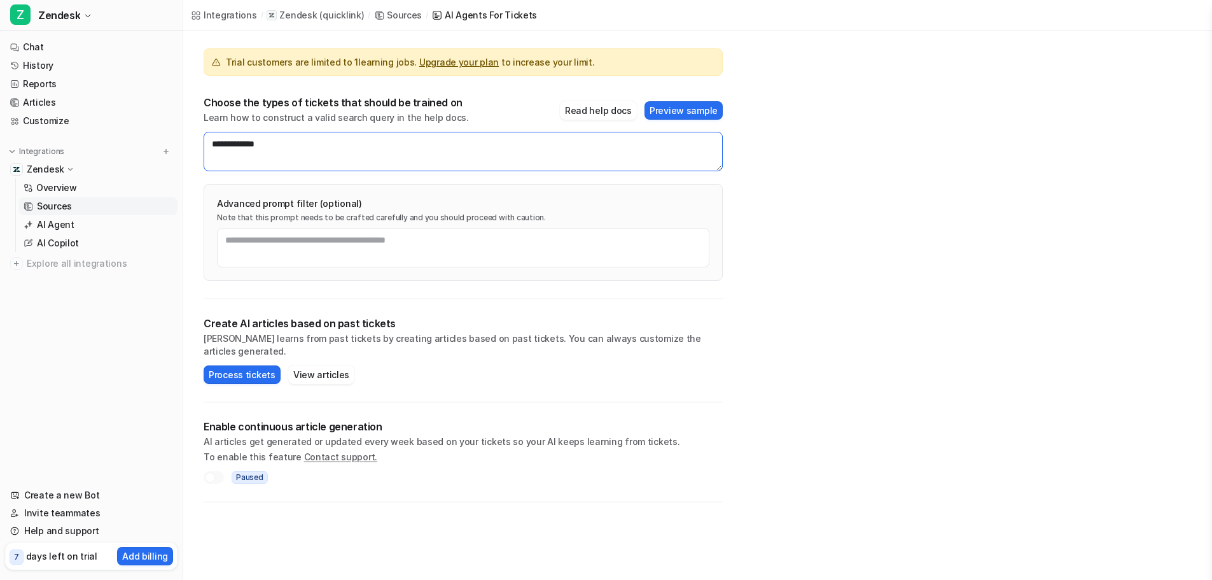
scroll to position [95, 0]
type textarea "**********"
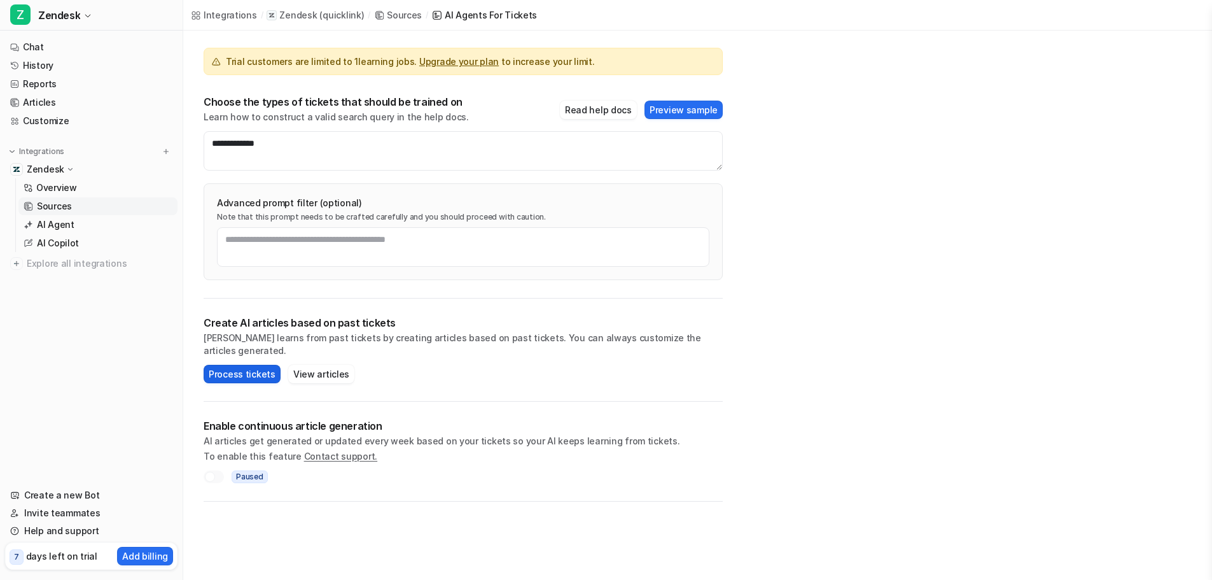
click at [222, 365] on button "Process tickets" at bounding box center [242, 374] width 77 height 18
click at [217, 470] on div at bounding box center [214, 476] width 20 height 13
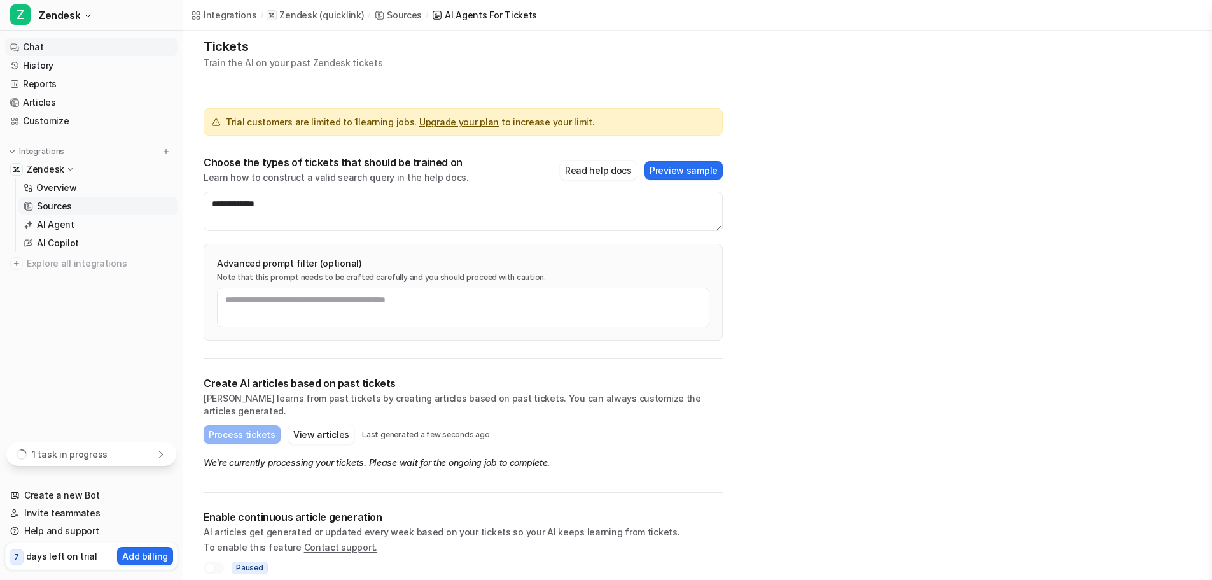
click at [40, 47] on link "Chat" at bounding box center [91, 47] width 172 height 18
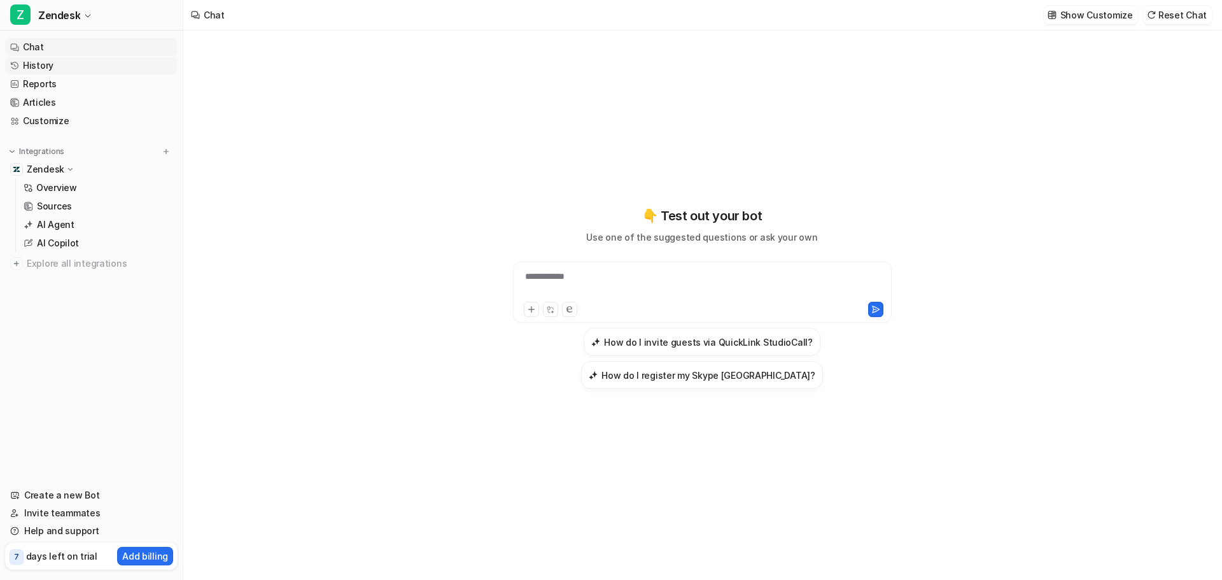
click at [63, 69] on link "History" at bounding box center [91, 66] width 172 height 18
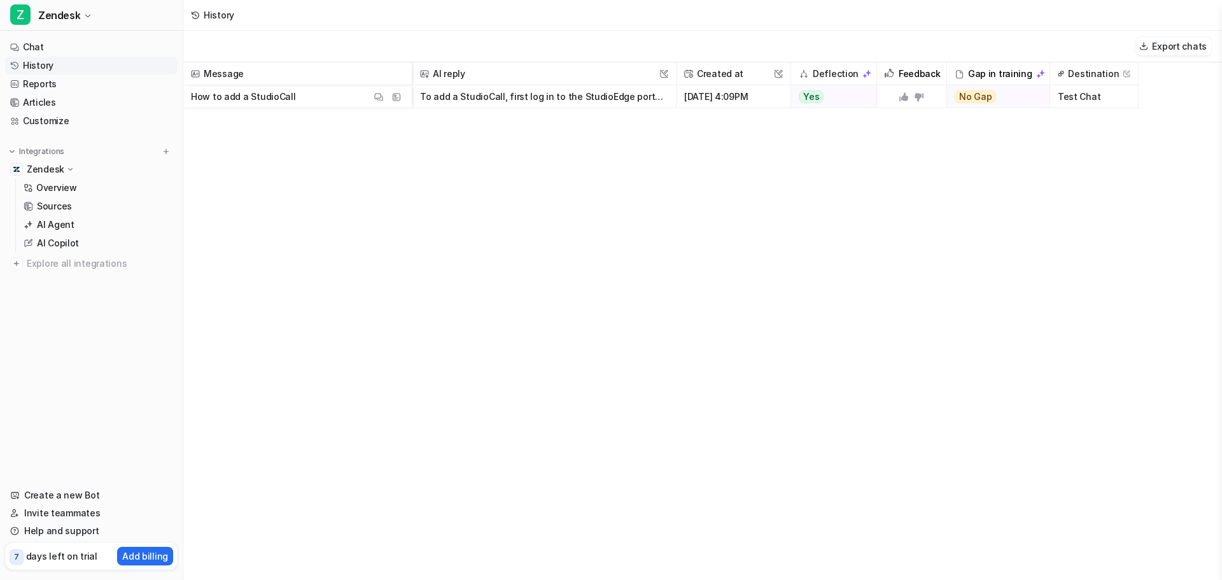
click at [63, 69] on link "History" at bounding box center [91, 66] width 172 height 18
click at [80, 167] on div "Zendesk" at bounding box center [91, 169] width 172 height 18
click at [67, 228] on p "AI Agent" at bounding box center [56, 224] width 38 height 13
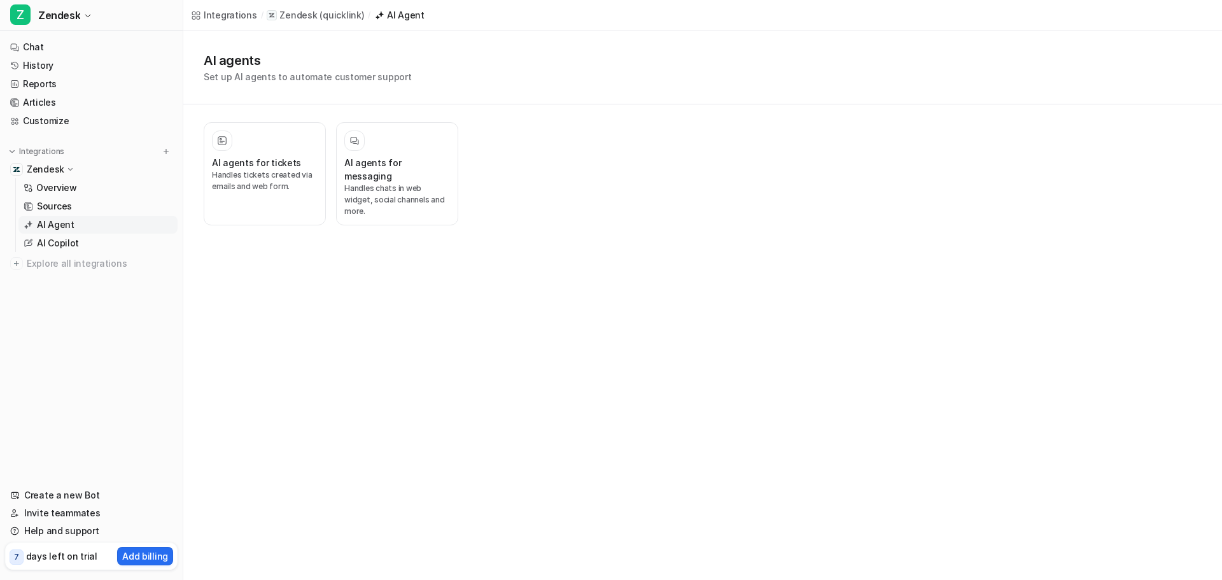
click at [236, 201] on div "AI agents for tickets Handles tickets created via emails and web form. AI agent…" at bounding box center [463, 173] width 519 height 139
click at [258, 181] on p "Handles tickets created via emails and web form." at bounding box center [265, 180] width 106 height 23
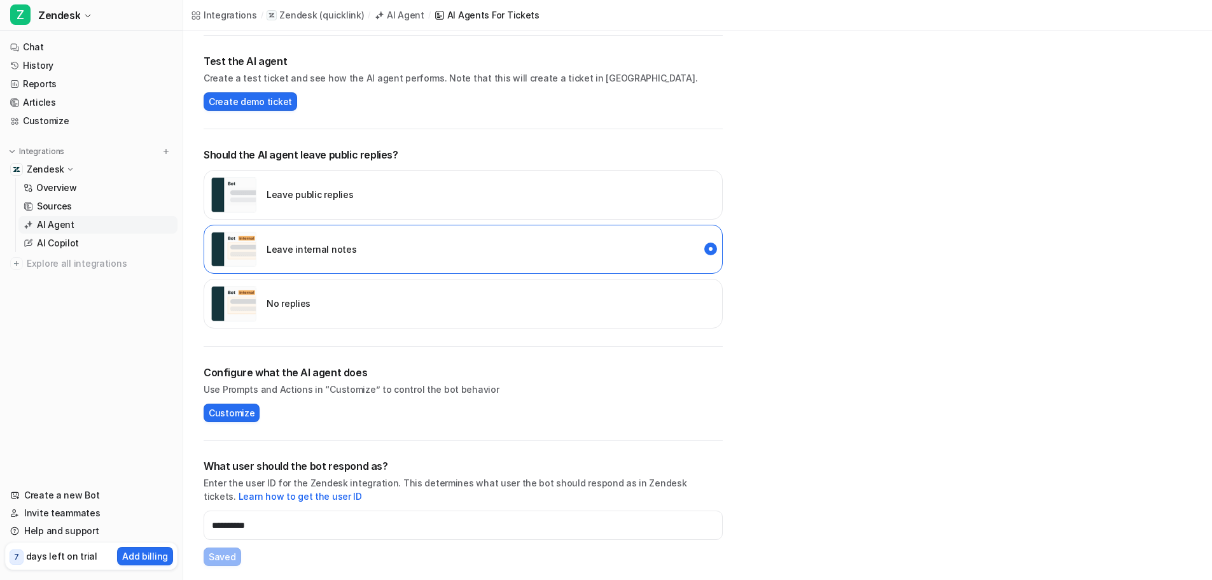
scroll to position [259, 0]
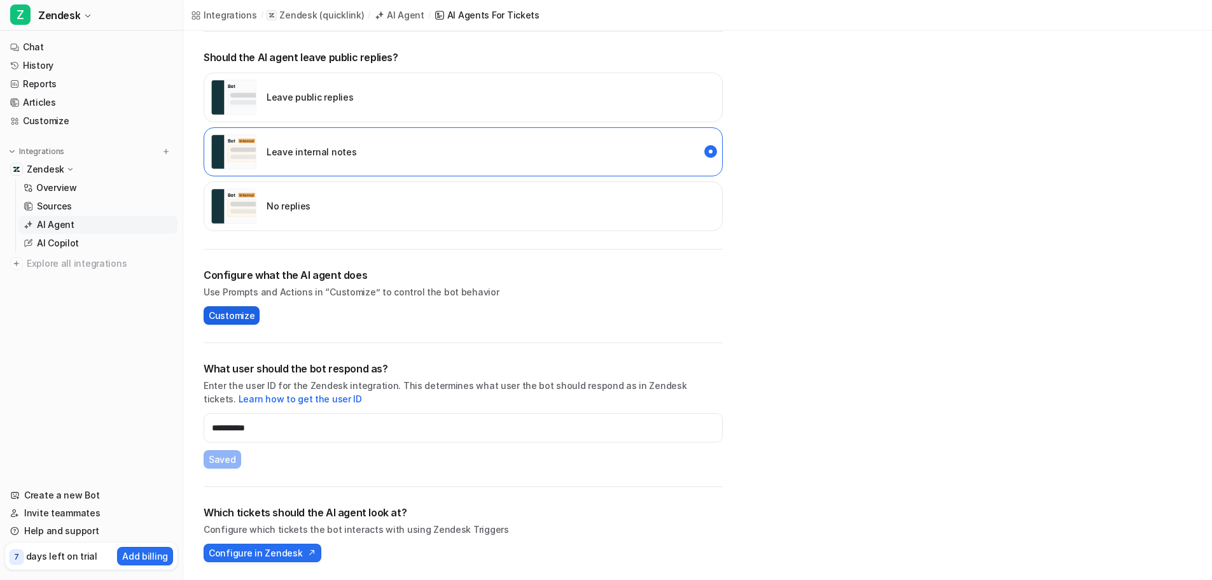
click at [220, 314] on span "Customize" at bounding box center [232, 315] width 46 height 13
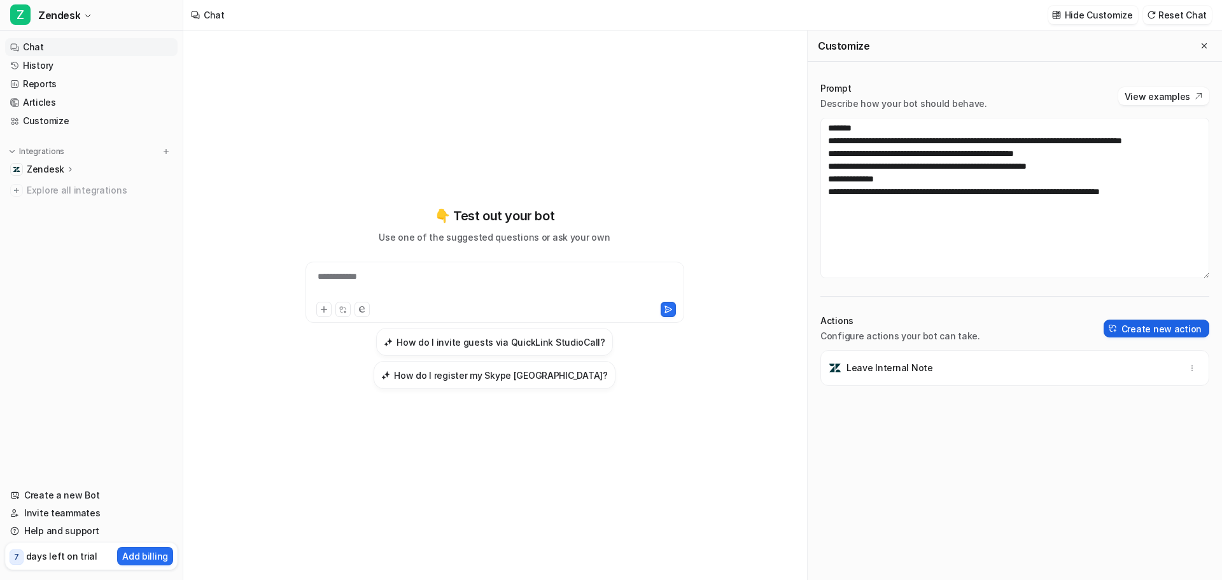
click at [1145, 324] on button "Create new action" at bounding box center [1156, 328] width 106 height 18
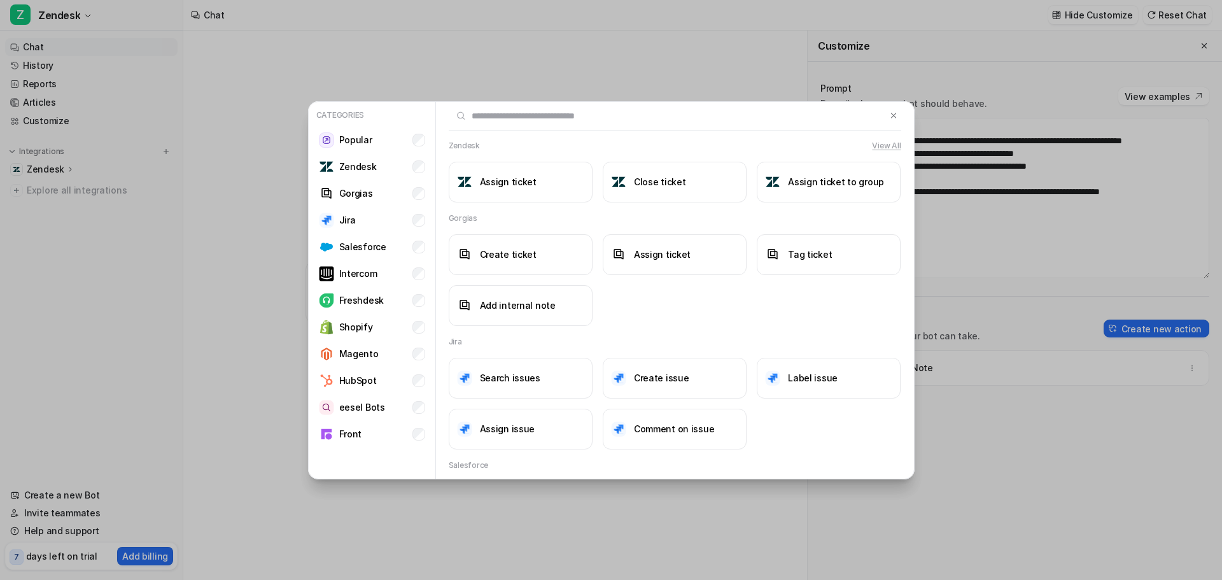
scroll to position [227, 0]
click at [409, 167] on li "Zendesk" at bounding box center [372, 166] width 116 height 25
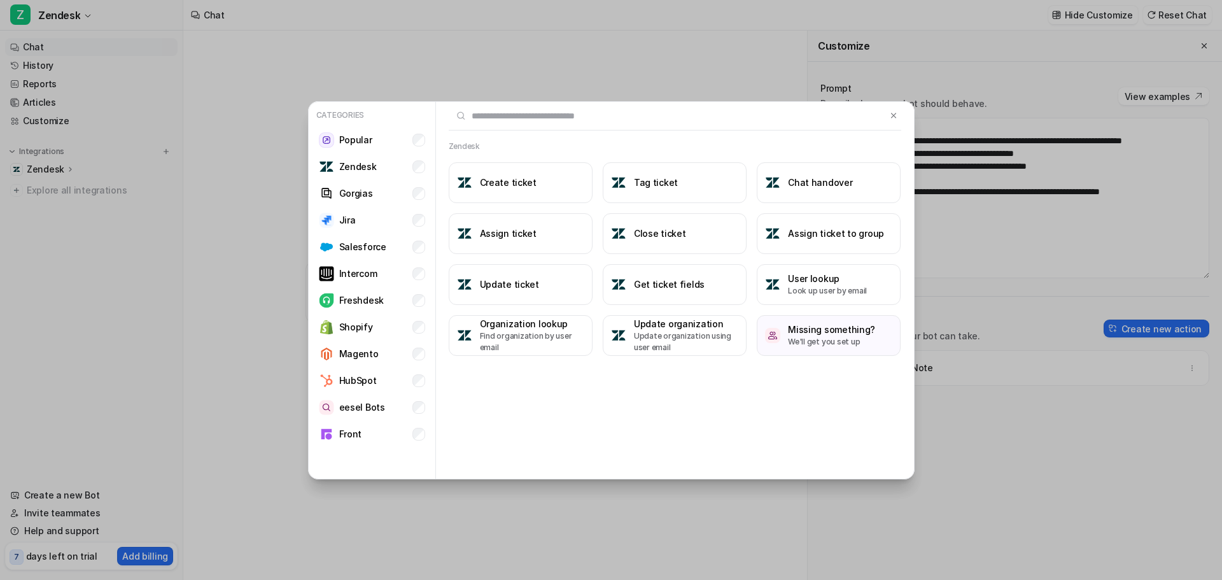
click at [728, 390] on div "Zendesk Create ticket Tag ticket Chat handover Assign ticket Close ticket Assig…" at bounding box center [675, 291] width 478 height 378
click at [526, 291] on button "Update ticket" at bounding box center [521, 284] width 144 height 41
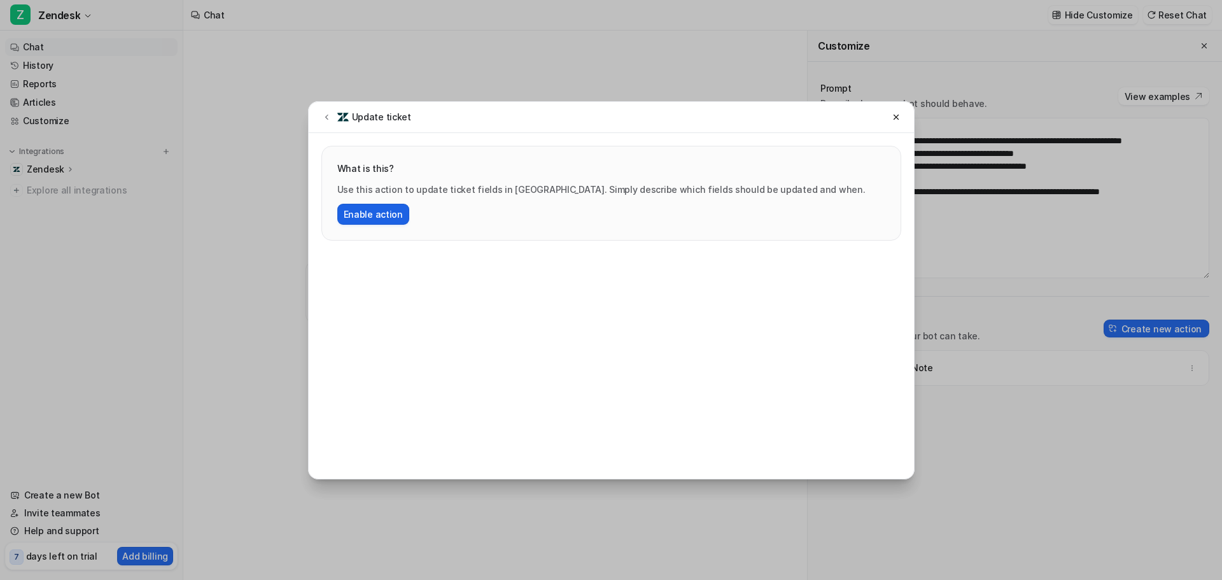
click at [382, 212] on button "Enable action" at bounding box center [373, 214] width 72 height 21
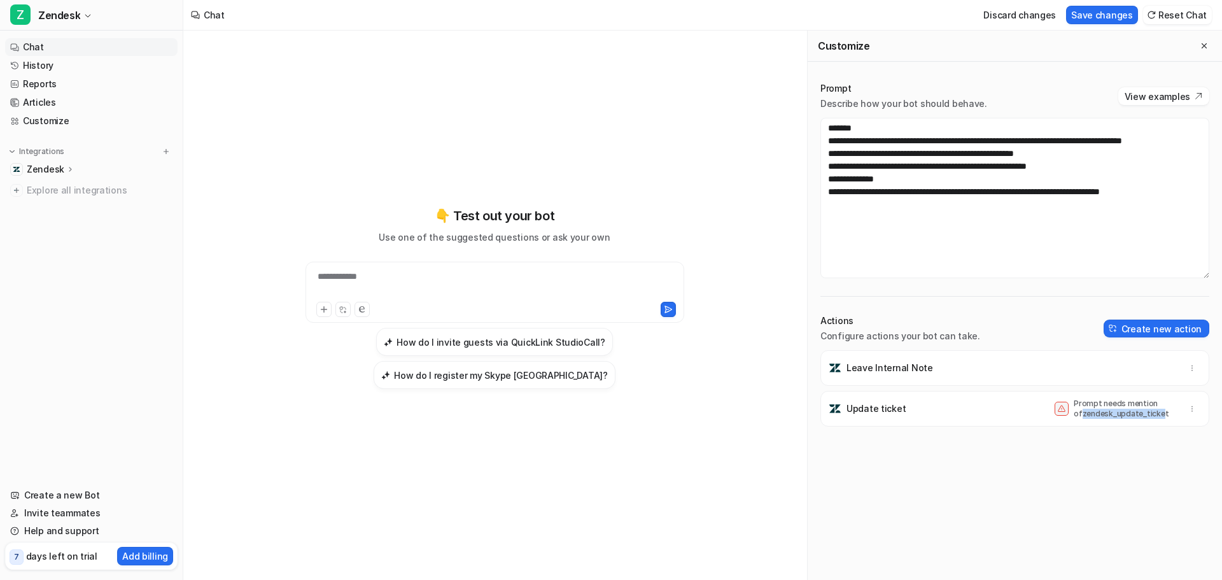
drag, startPoint x: 1143, startPoint y: 414, endPoint x: 1066, endPoint y: 414, distance: 77.0
click at [1073, 414] on p "Prompt needs mention of zendesk_update_ticket" at bounding box center [1124, 408] width 102 height 20
copy p "zendesk_update_ticke"
click at [1117, 176] on textarea "**********" at bounding box center [1014, 198] width 389 height 160
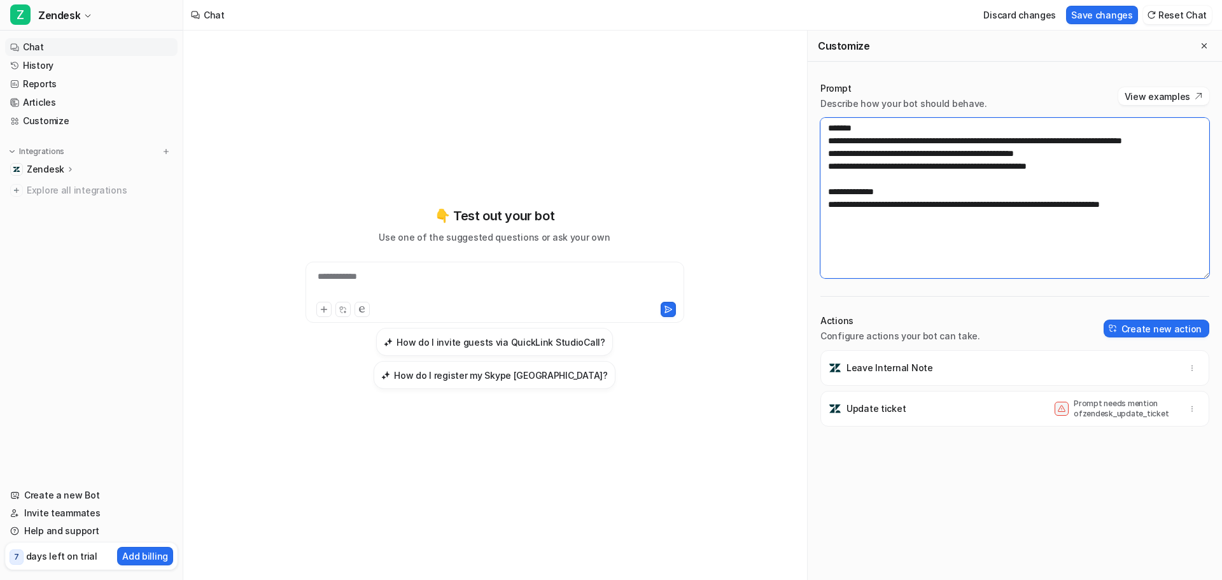
paste textarea "**********"
type textarea "**********"
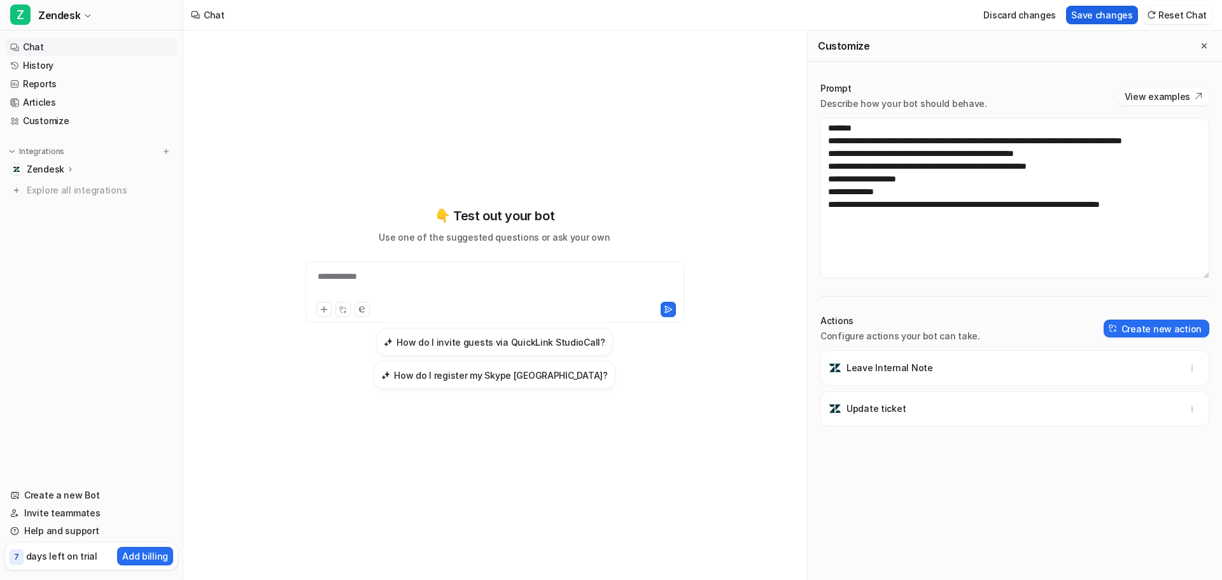
click at [1112, 17] on button "Save changes" at bounding box center [1102, 15] width 72 height 18
click at [76, 71] on link "History" at bounding box center [91, 66] width 172 height 18
